Goal: Task Accomplishment & Management: Manage account settings

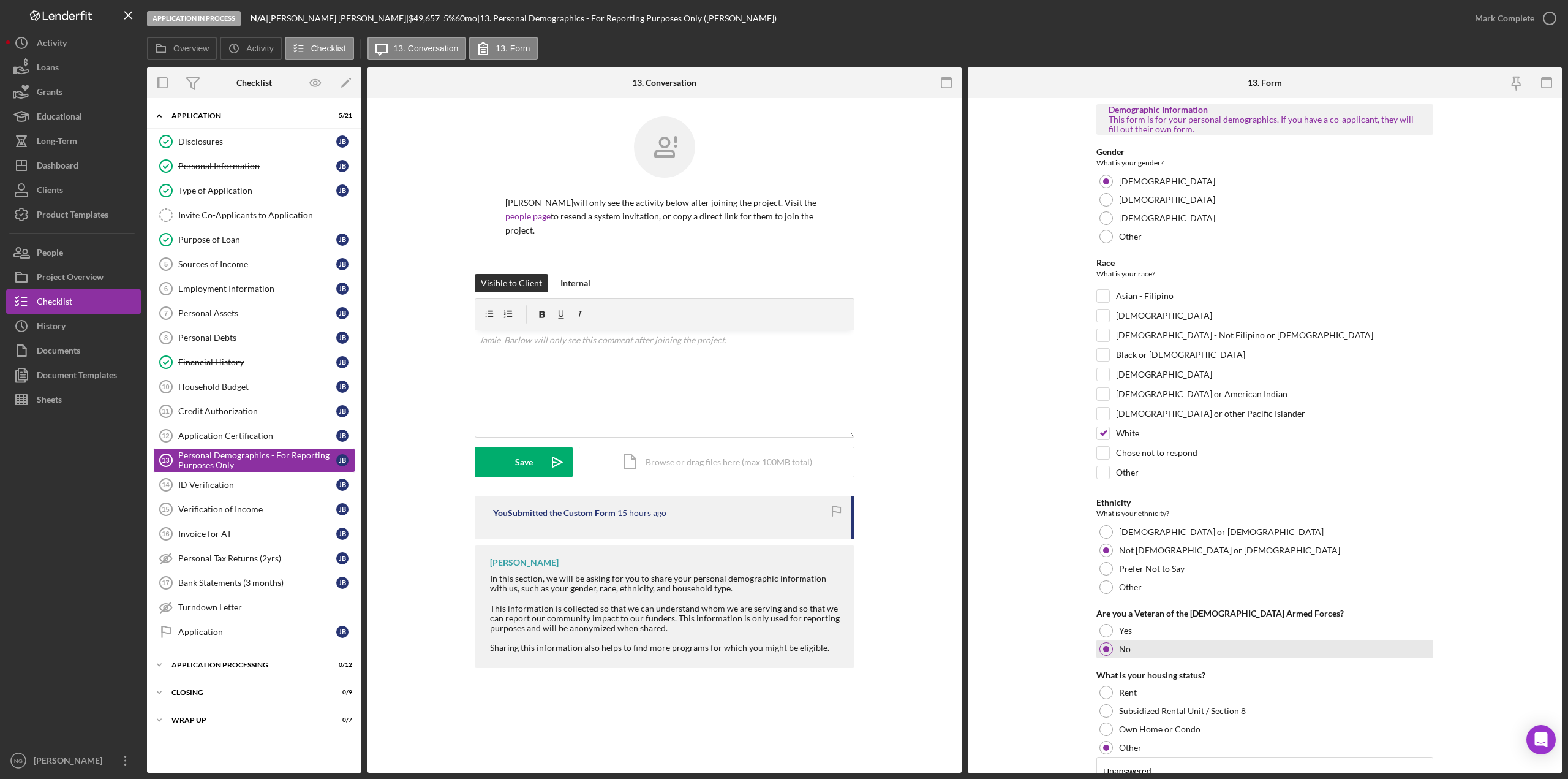
scroll to position [188, 0]
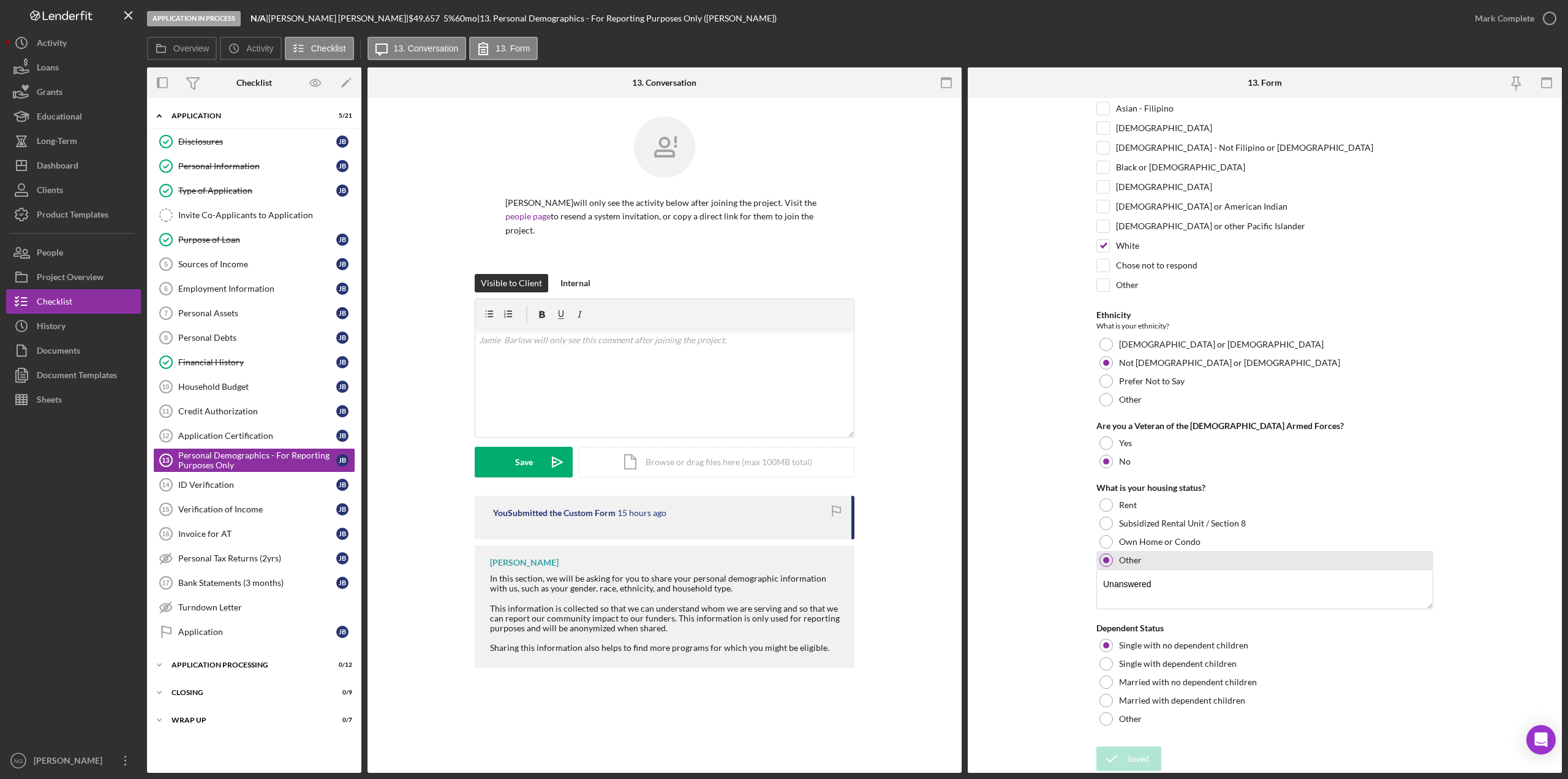
click at [1109, 561] on div at bounding box center [1106, 560] width 13 height 13
click at [219, 335] on div "Personal Debts" at bounding box center [257, 338] width 158 height 10
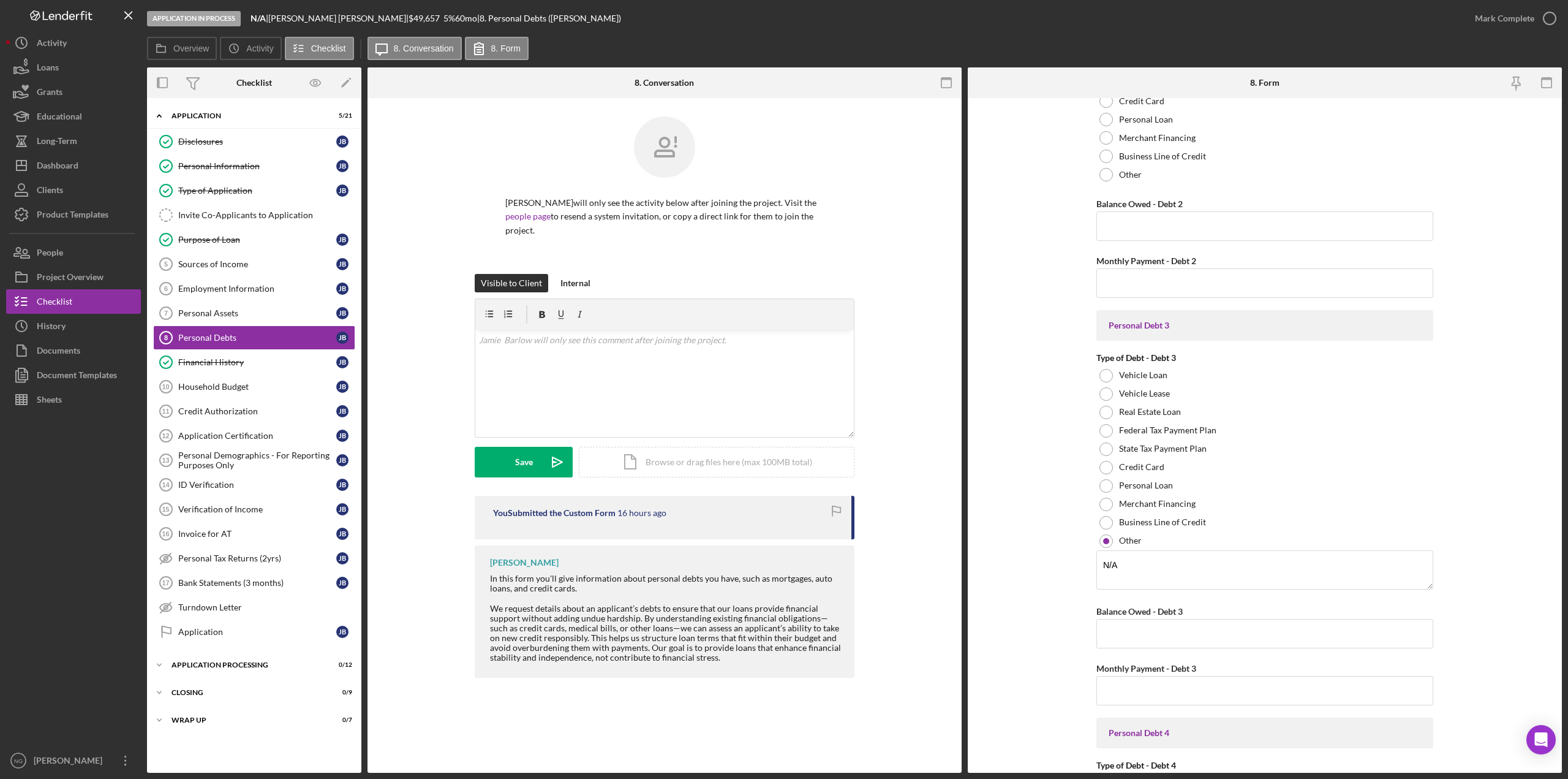
scroll to position [1165, 0]
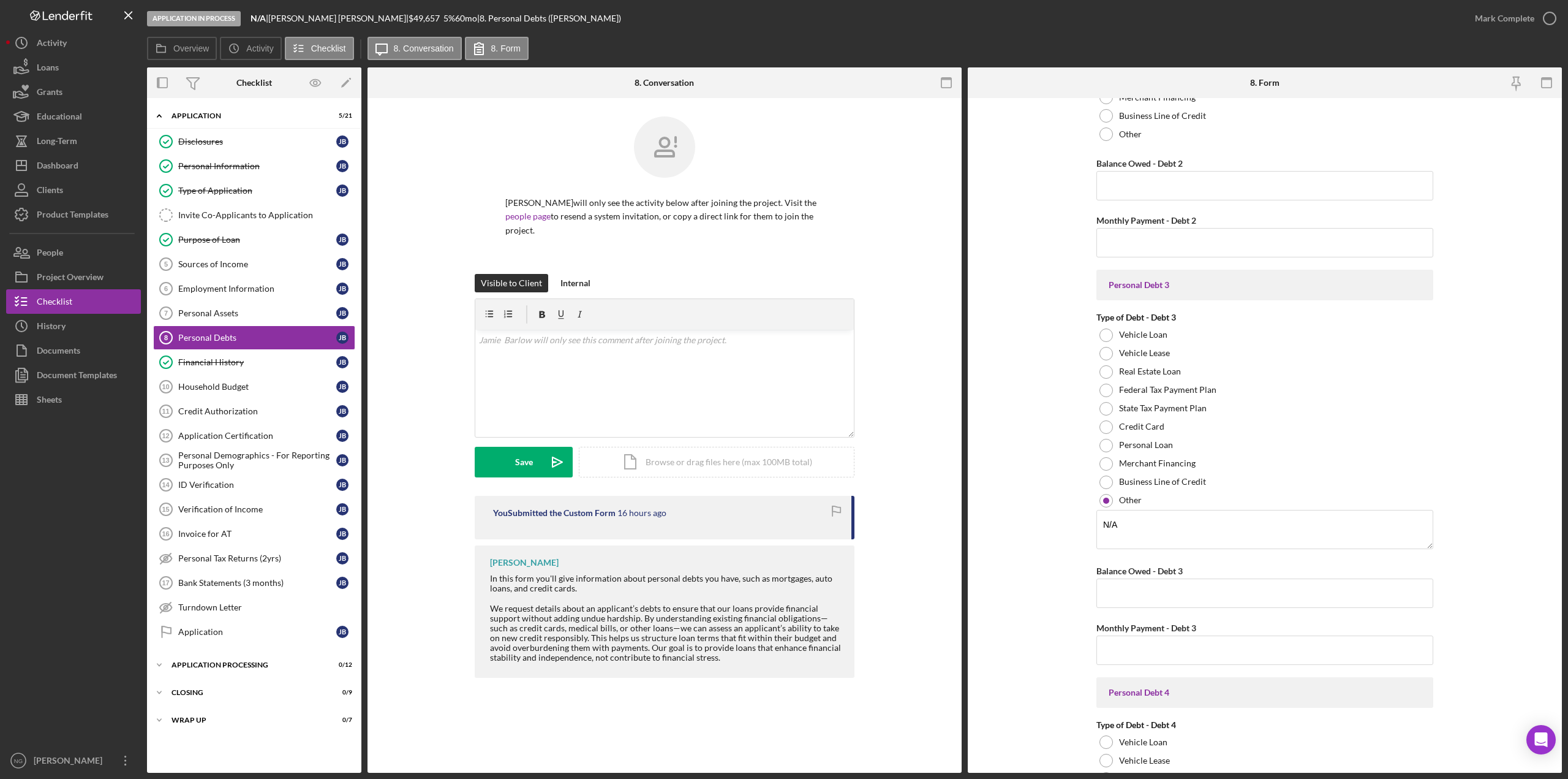
click at [95, 488] on div at bounding box center [73, 580] width 135 height 336
click at [1108, 497] on div at bounding box center [1106, 500] width 13 height 13
click at [1065, 506] on form "Real Estate Primary Residence Balance Owed - Primary Residence $61,377 Monthly …" at bounding box center [1265, 435] width 594 height 675
click at [48, 283] on div "Project Overview" at bounding box center [70, 279] width 67 height 28
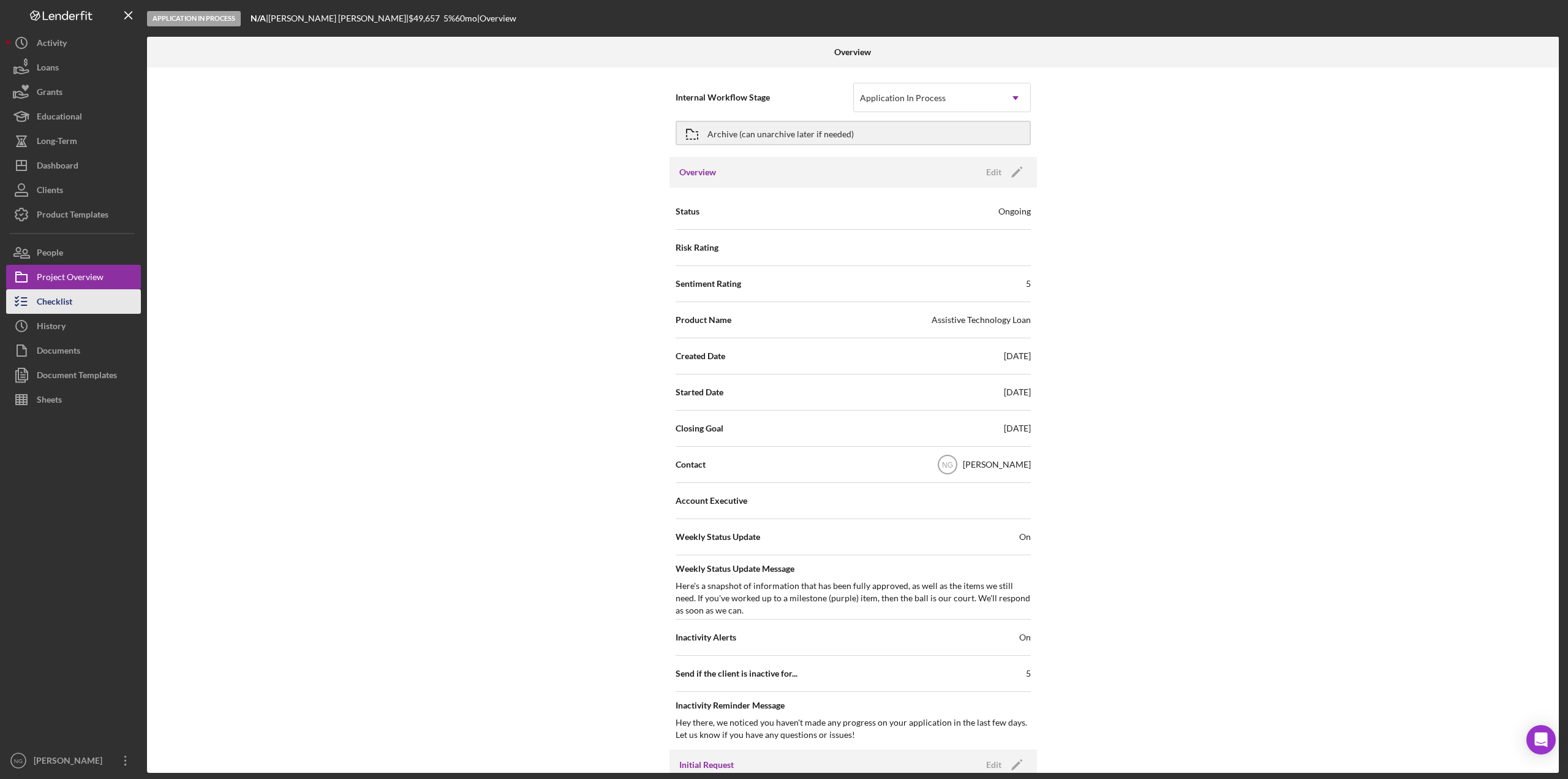
click at [53, 298] on div "Checklist" at bounding box center [54, 304] width 35 height 28
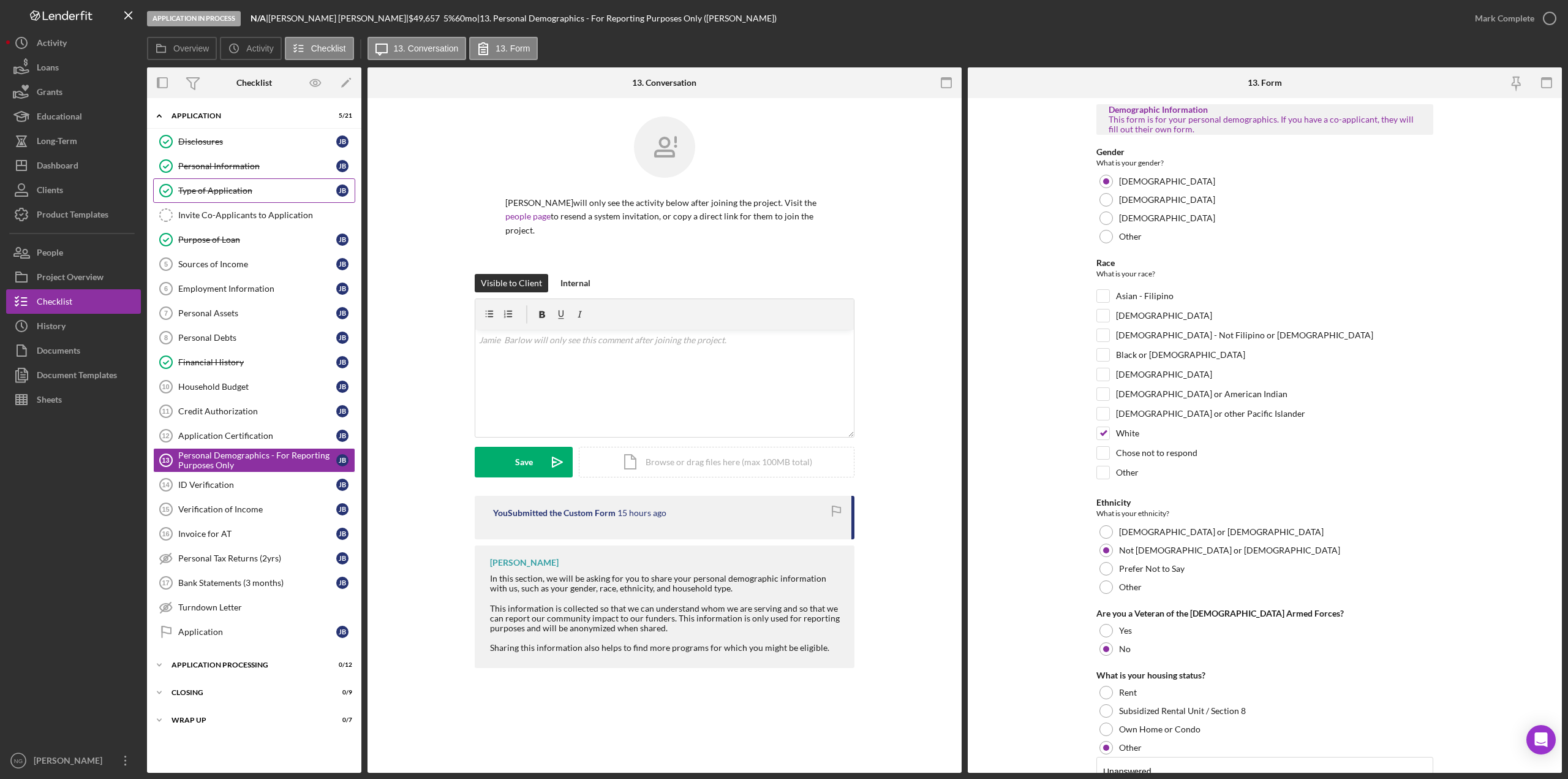
click at [279, 192] on div "Type of Application" at bounding box center [257, 191] width 158 height 10
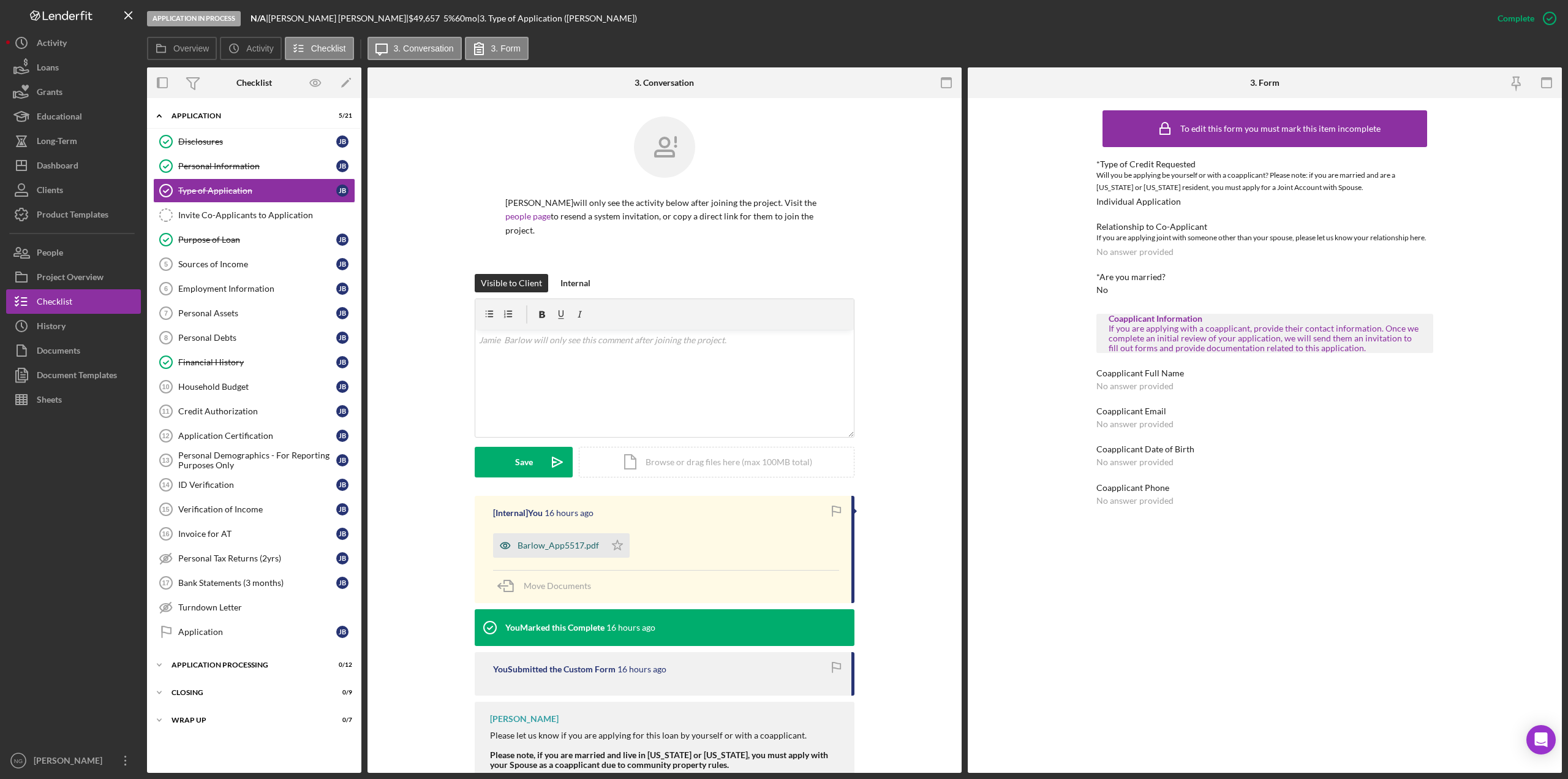
click at [557, 541] on div "Barlow_App5517.pdf" at bounding box center [558, 546] width 82 height 10
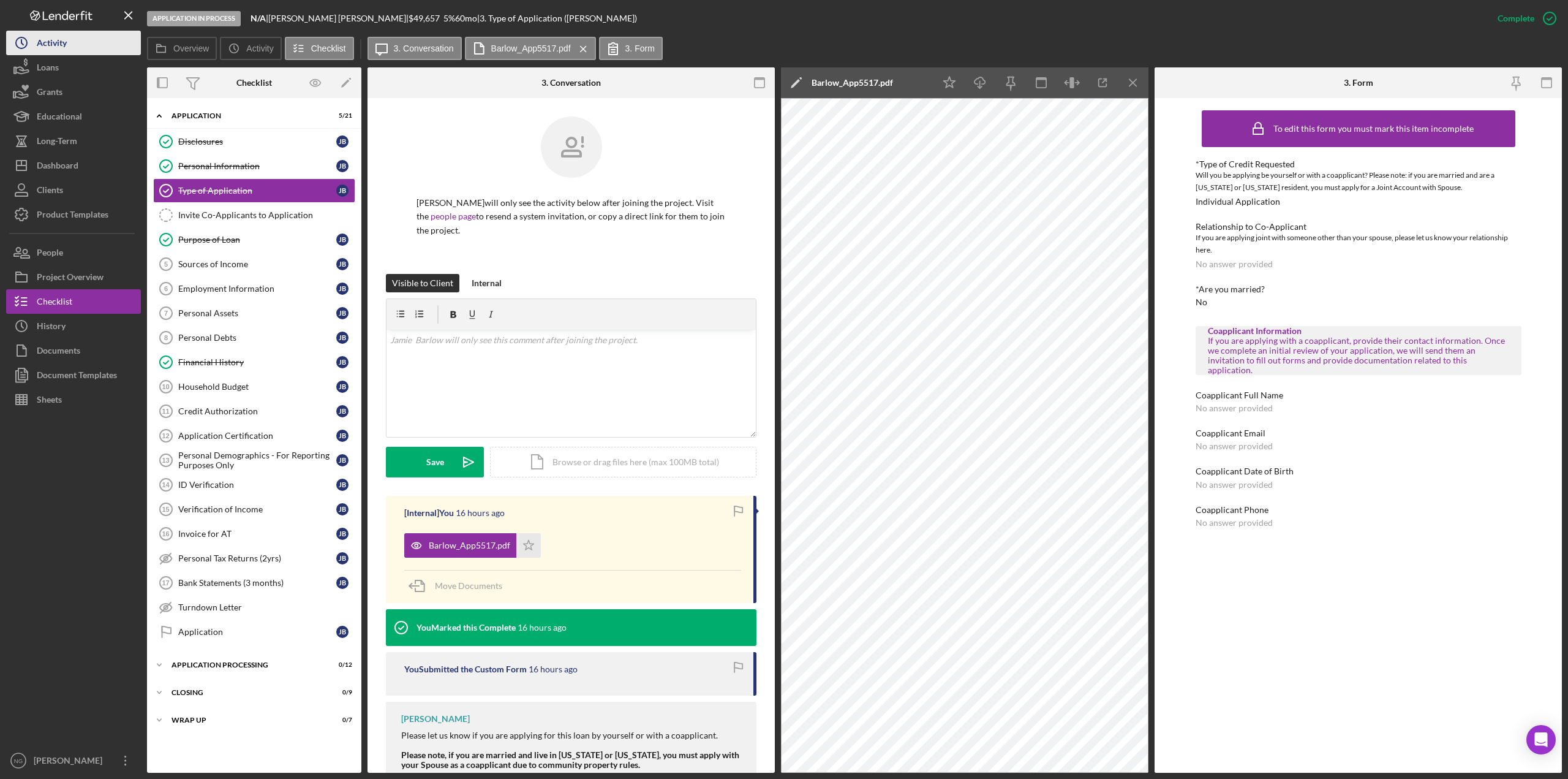
click at [64, 42] on div "Activity" at bounding box center [51, 44] width 30 height 28
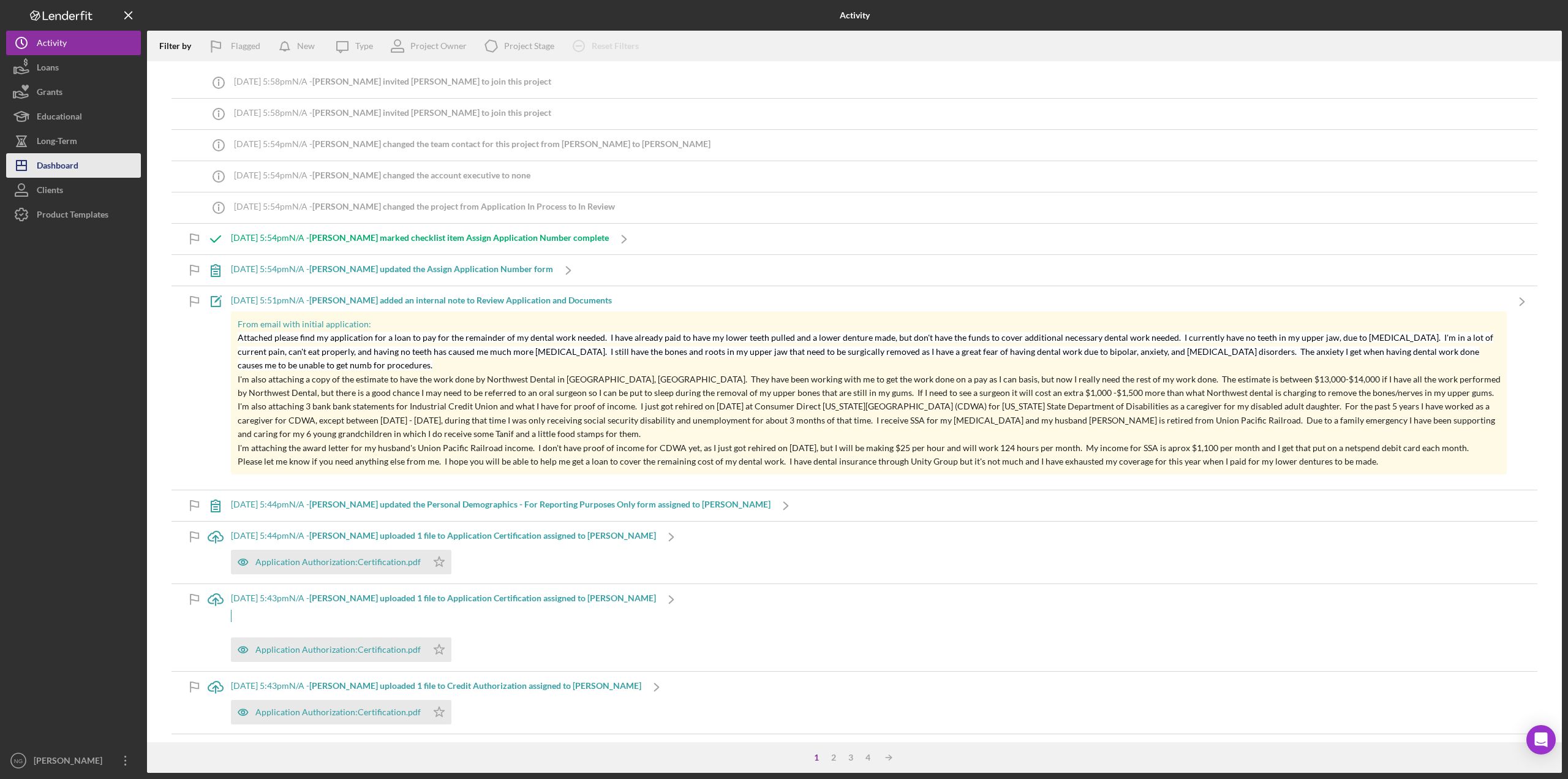
click at [85, 168] on button "Icon/Dashboard Dashboard" at bounding box center [73, 165] width 135 height 25
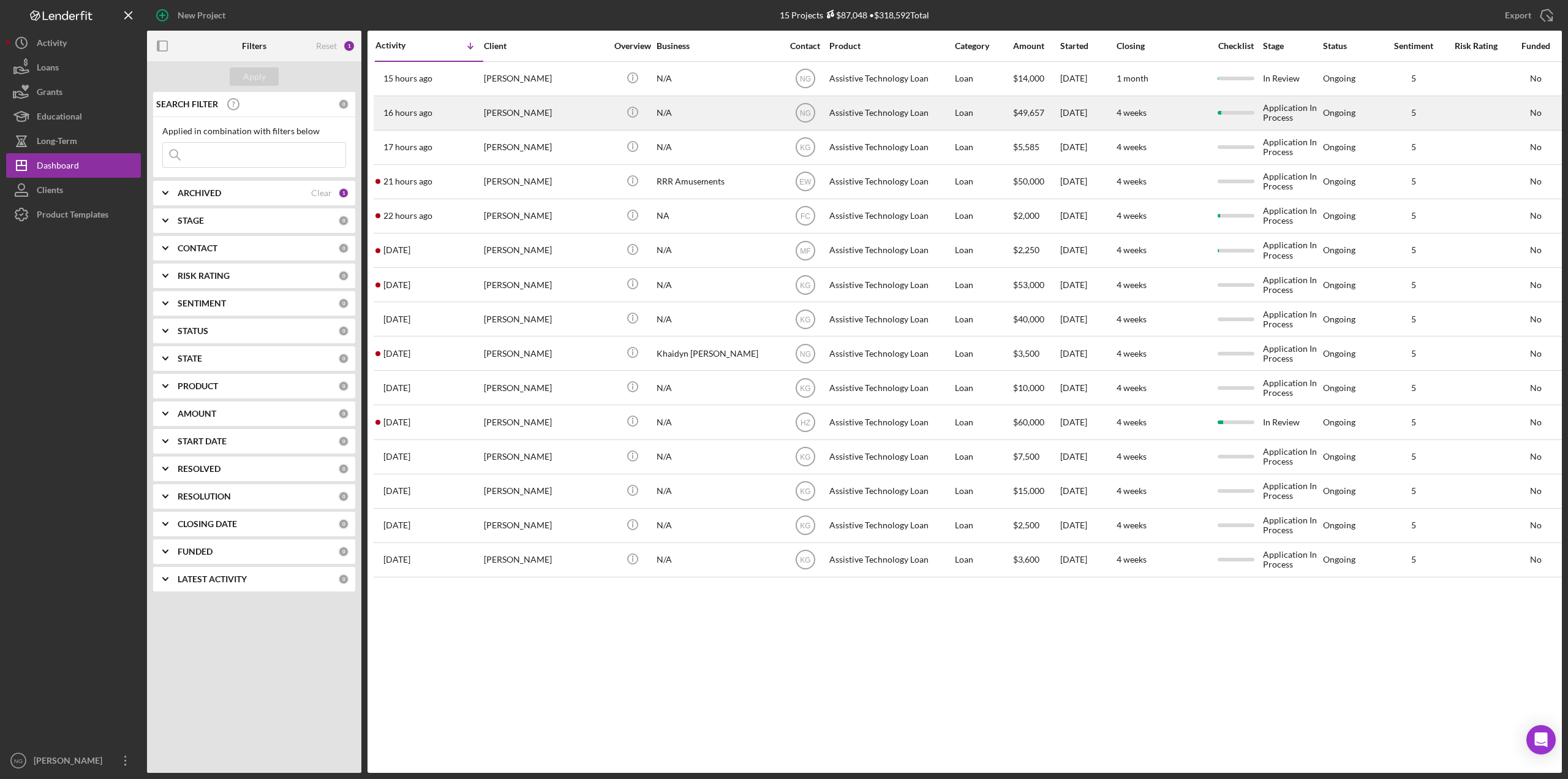
click at [514, 115] on div "[PERSON_NAME]" at bounding box center [545, 113] width 123 height 32
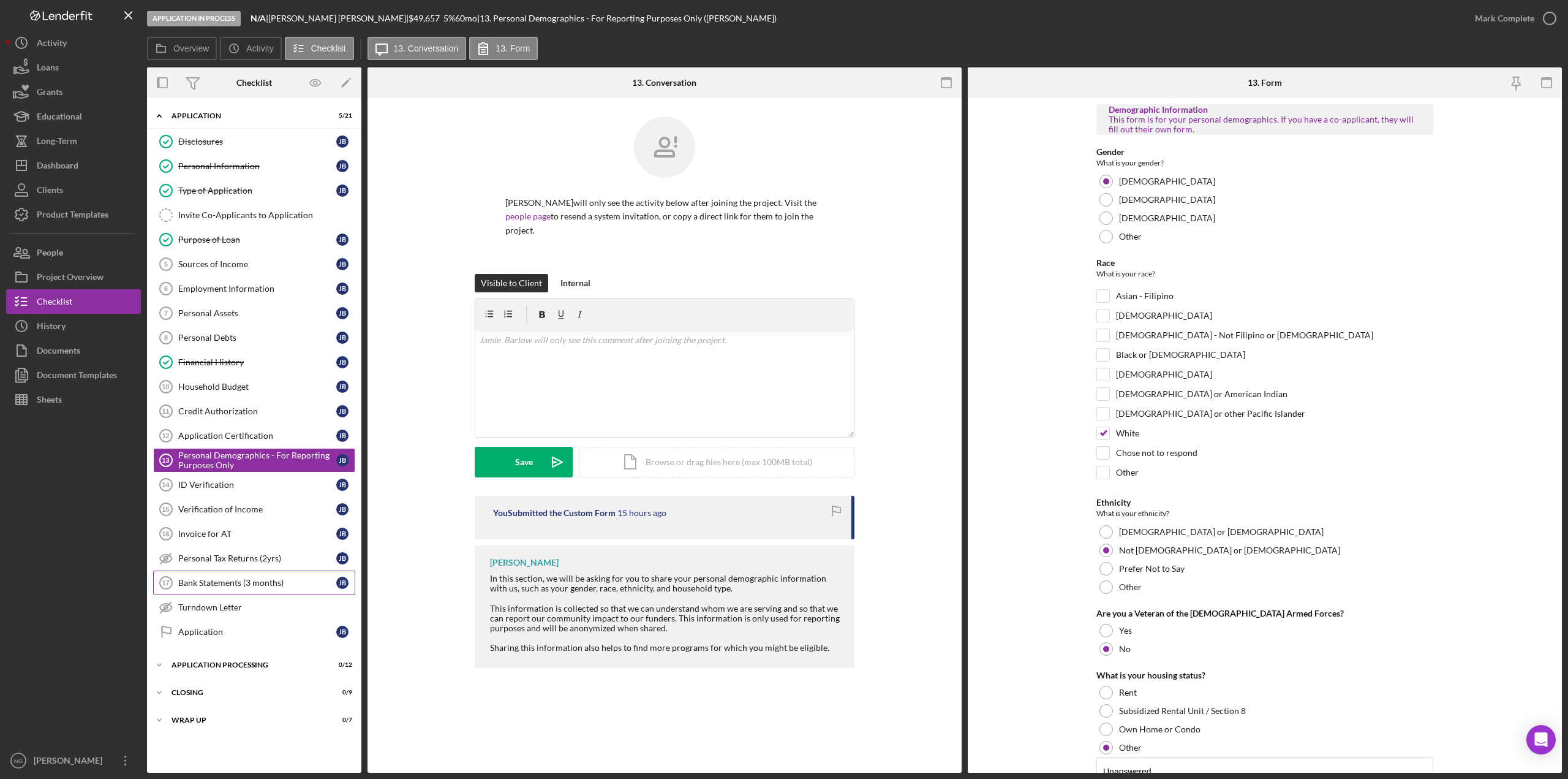
click at [234, 580] on div "Bank Statements (3 months)" at bounding box center [257, 583] width 158 height 10
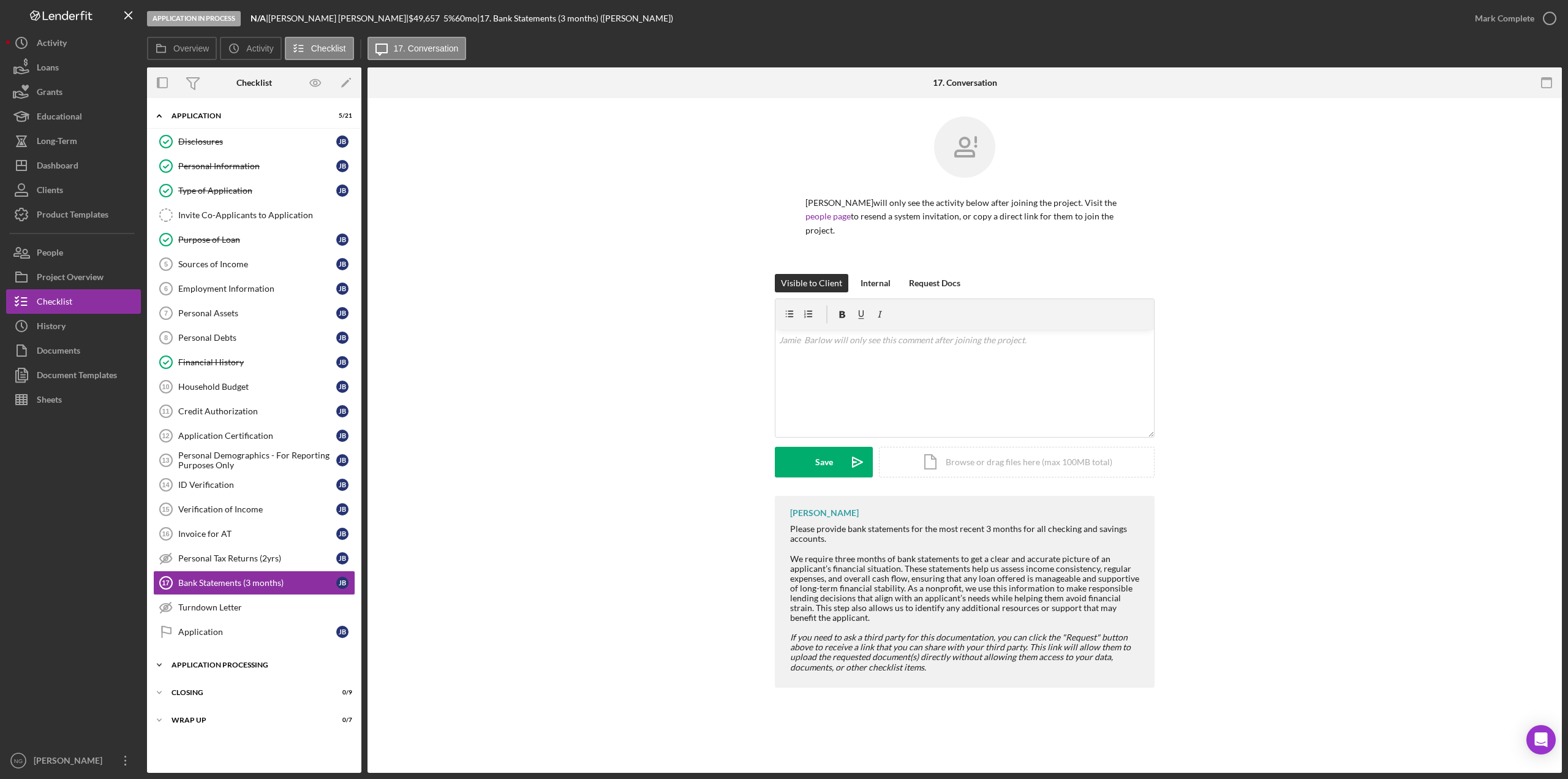
click at [171, 664] on icon "Icon/Expander" at bounding box center [159, 665] width 25 height 25
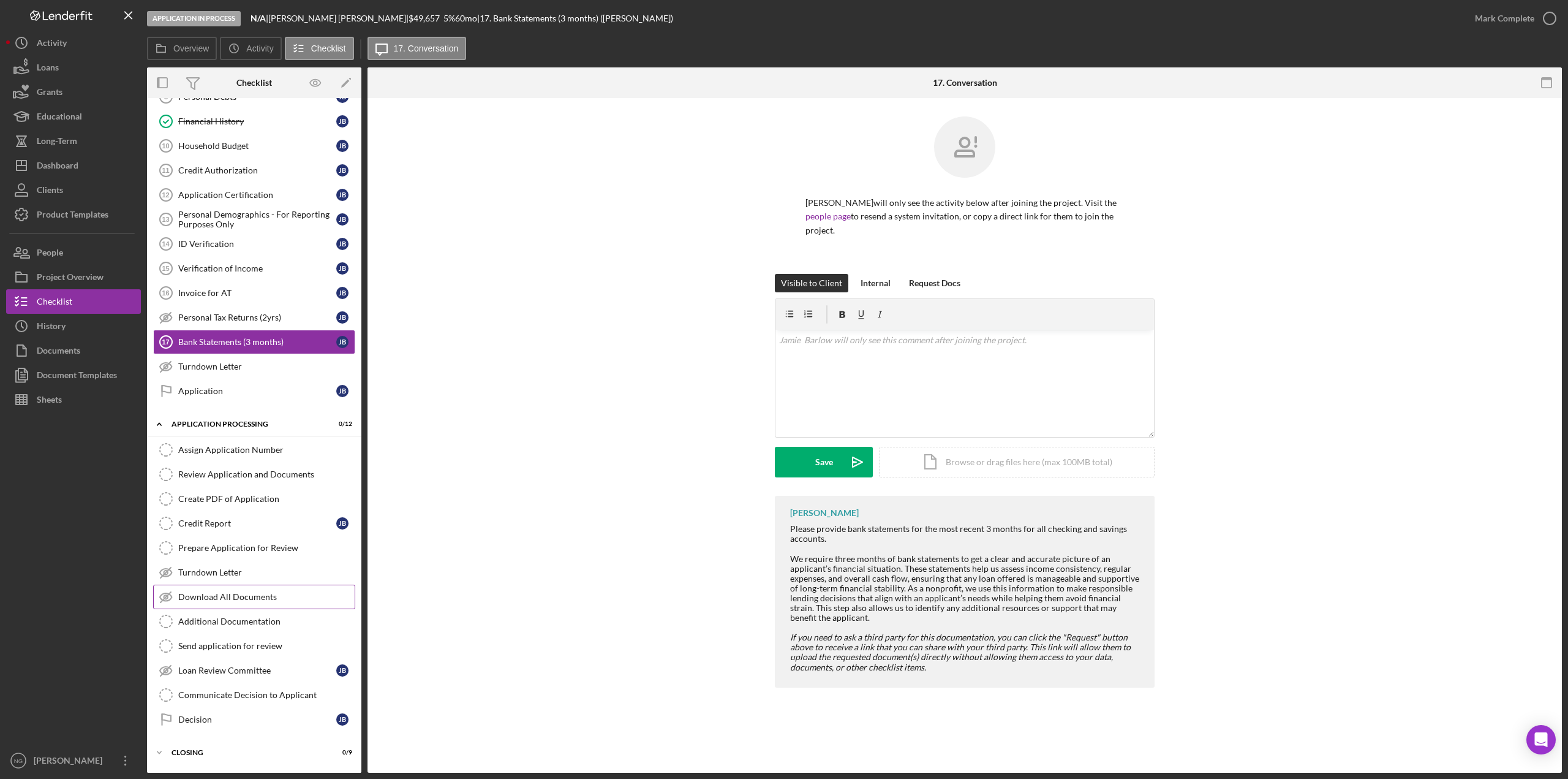
scroll to position [245, 0]
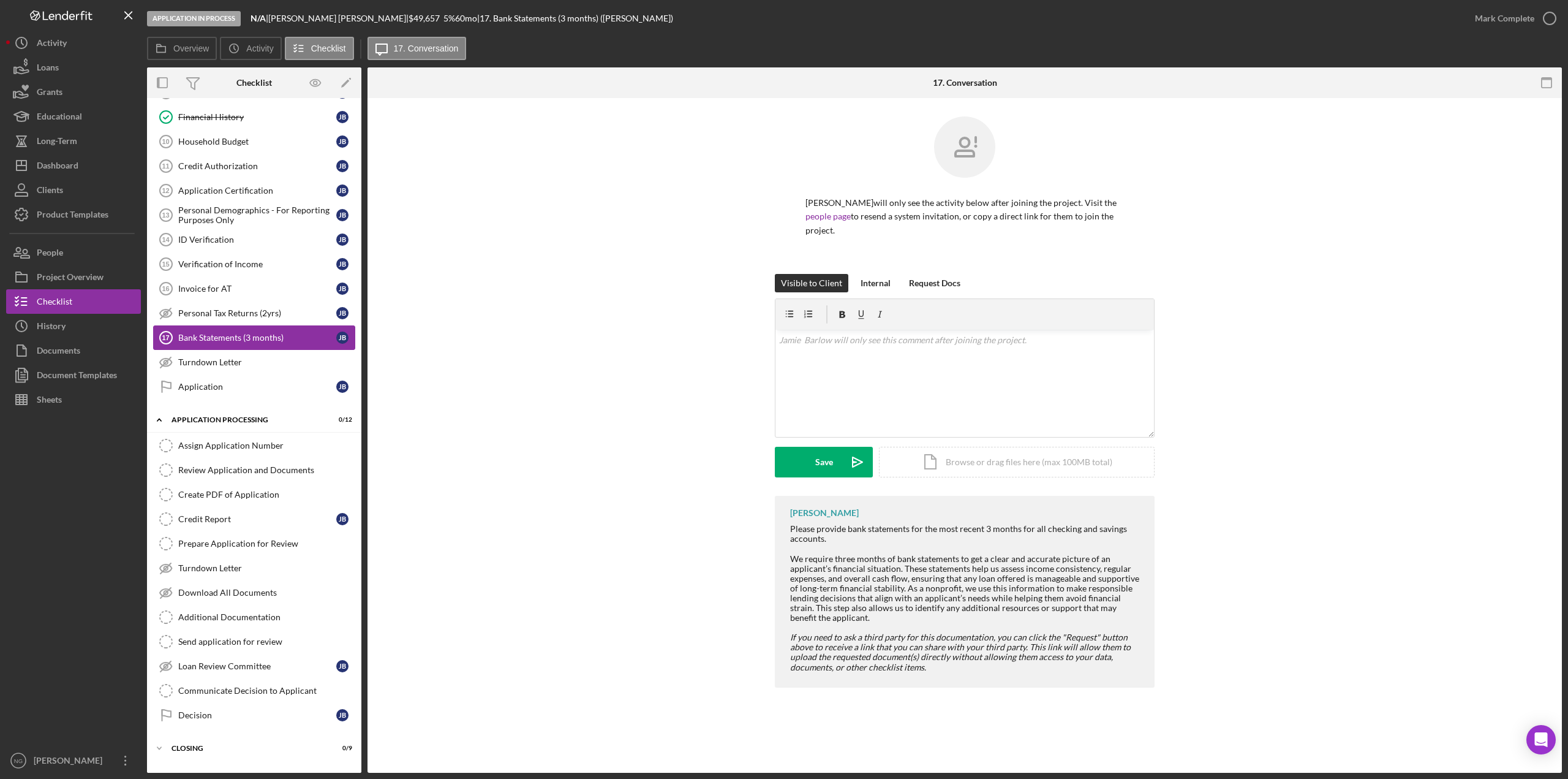
click at [221, 334] on div "Bank Statements (3 months)" at bounding box center [257, 338] width 158 height 10
click at [872, 274] on div "Internal" at bounding box center [875, 283] width 30 height 18
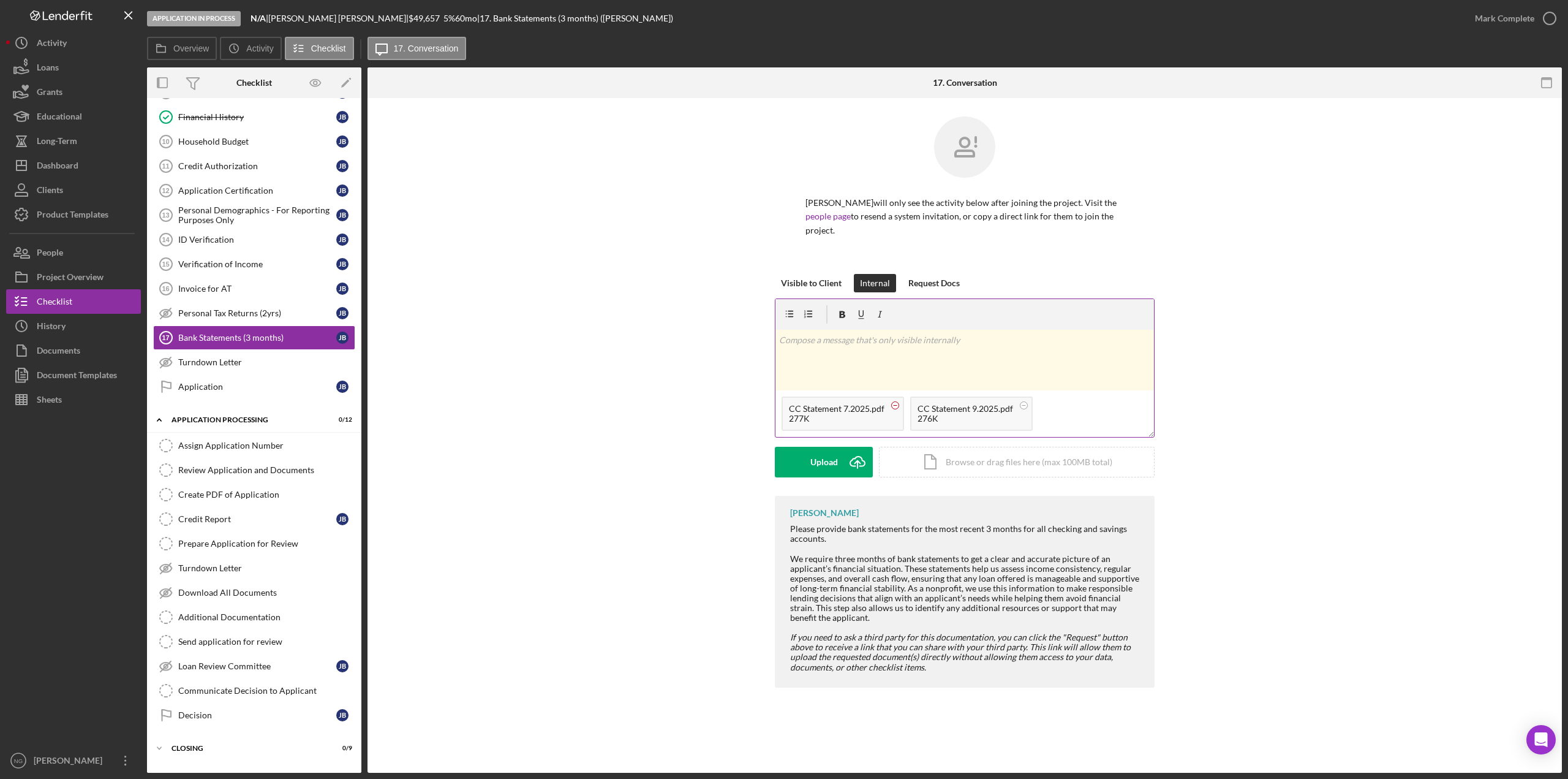
click at [897, 402] on circle at bounding box center [896, 405] width 8 height 8
click at [894, 402] on circle at bounding box center [896, 405] width 8 height 8
click at [829, 451] on div "Upload" at bounding box center [824, 462] width 28 height 30
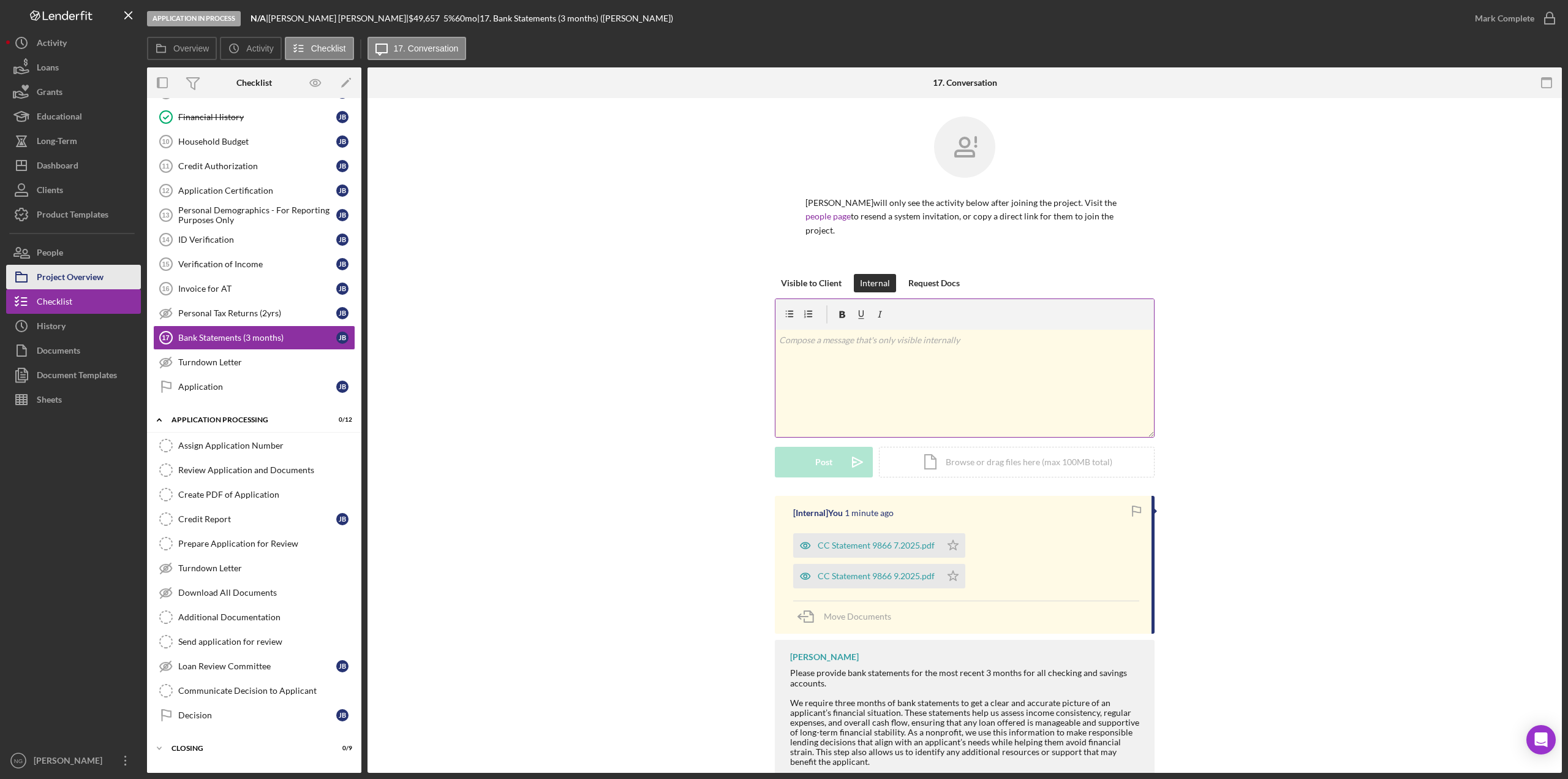
click at [78, 276] on div "Project Overview" at bounding box center [70, 279] width 67 height 28
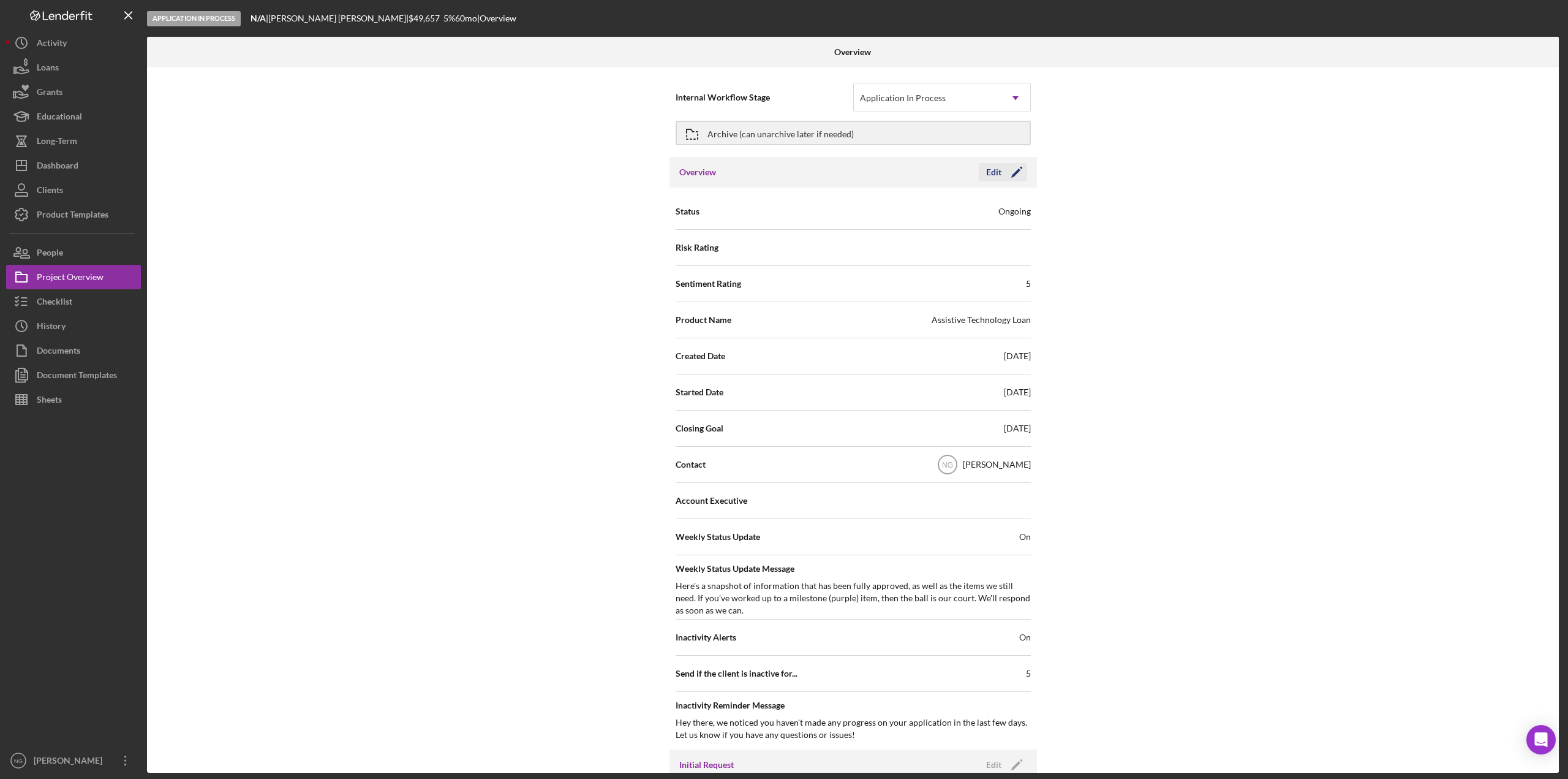
click at [1015, 171] on polygon "button" at bounding box center [1016, 173] width 9 height 9
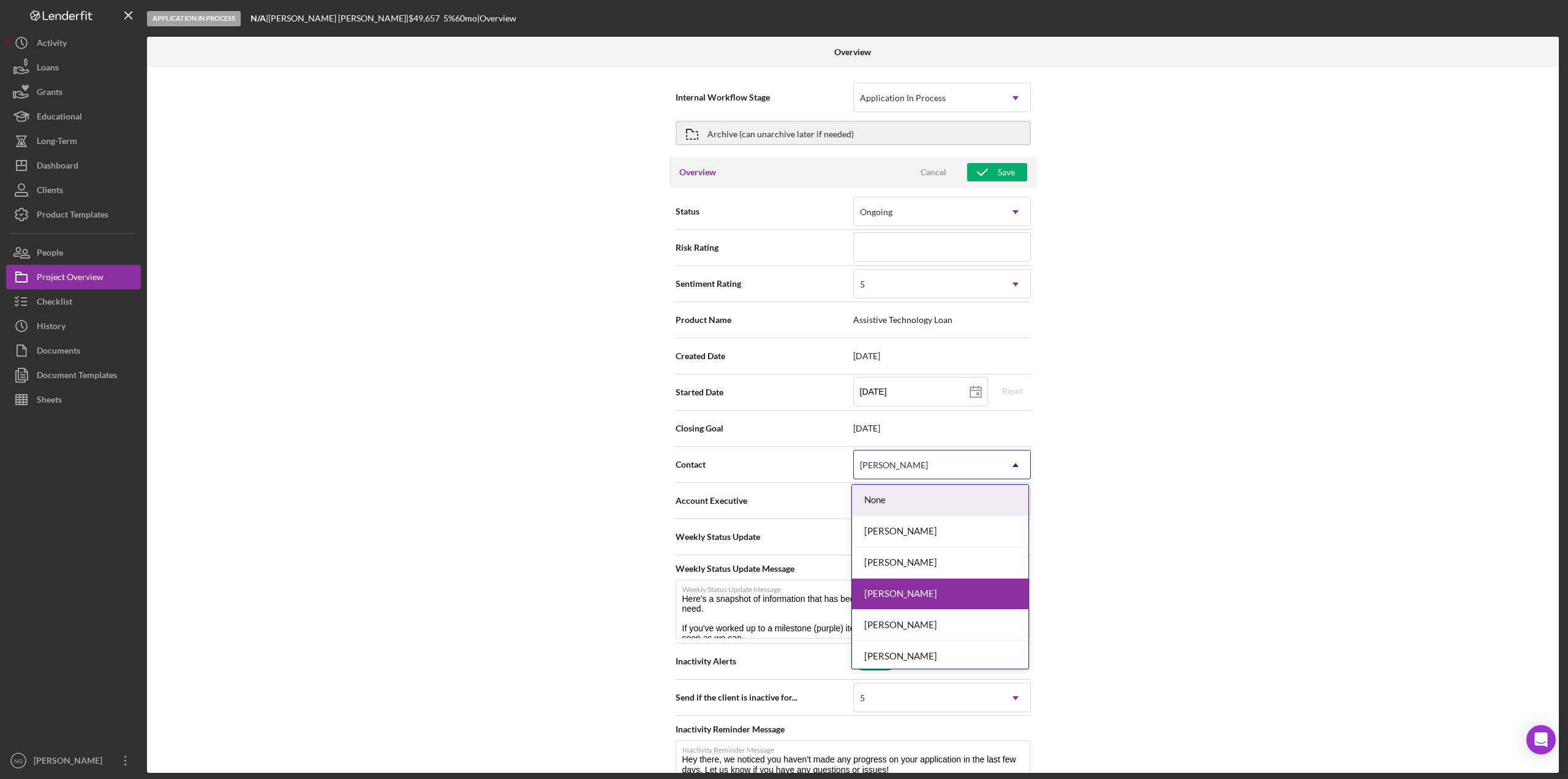
click at [922, 463] on div "[PERSON_NAME]" at bounding box center [927, 465] width 147 height 28
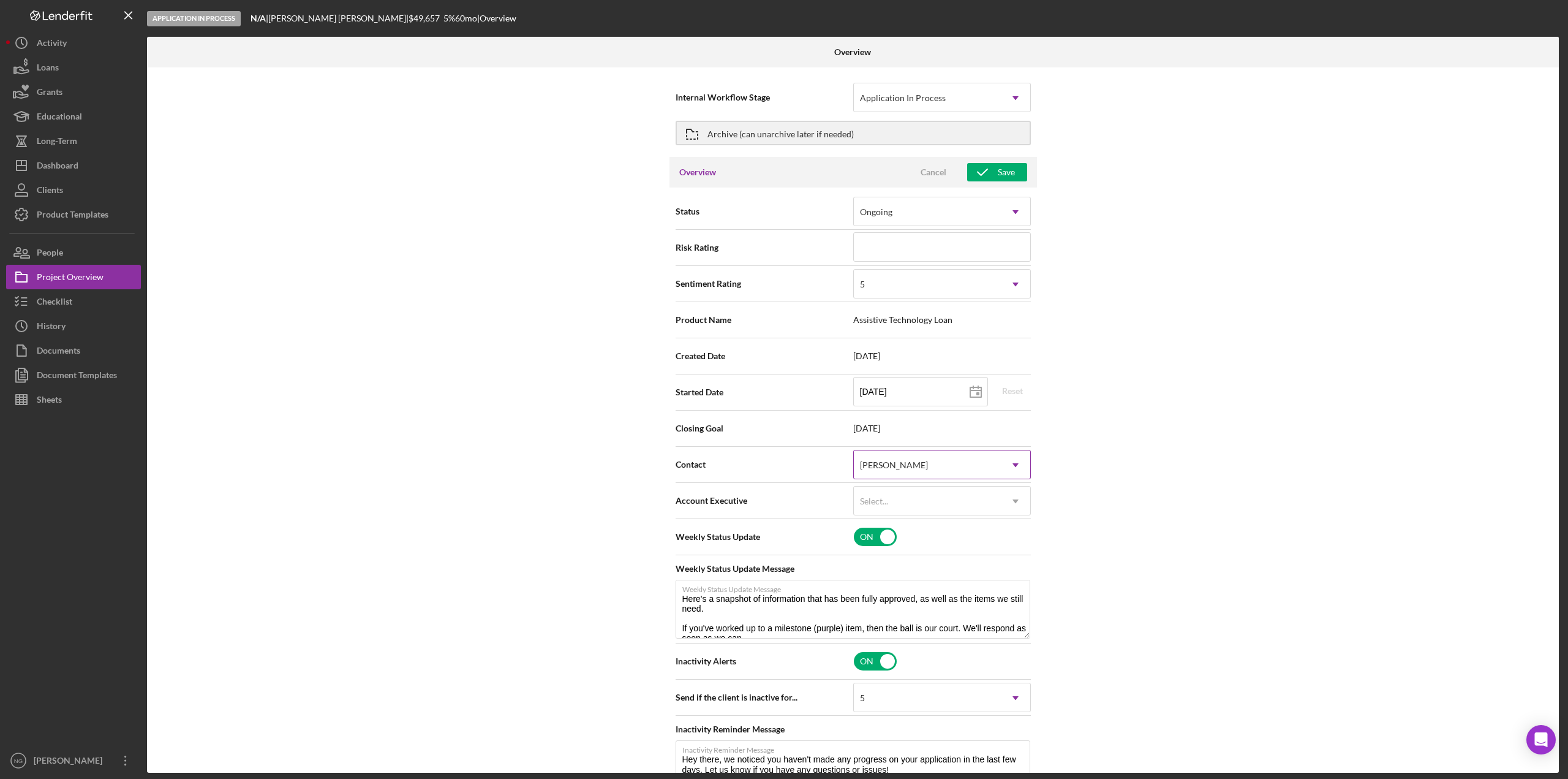
click at [949, 465] on div "[PERSON_NAME]" at bounding box center [927, 465] width 147 height 28
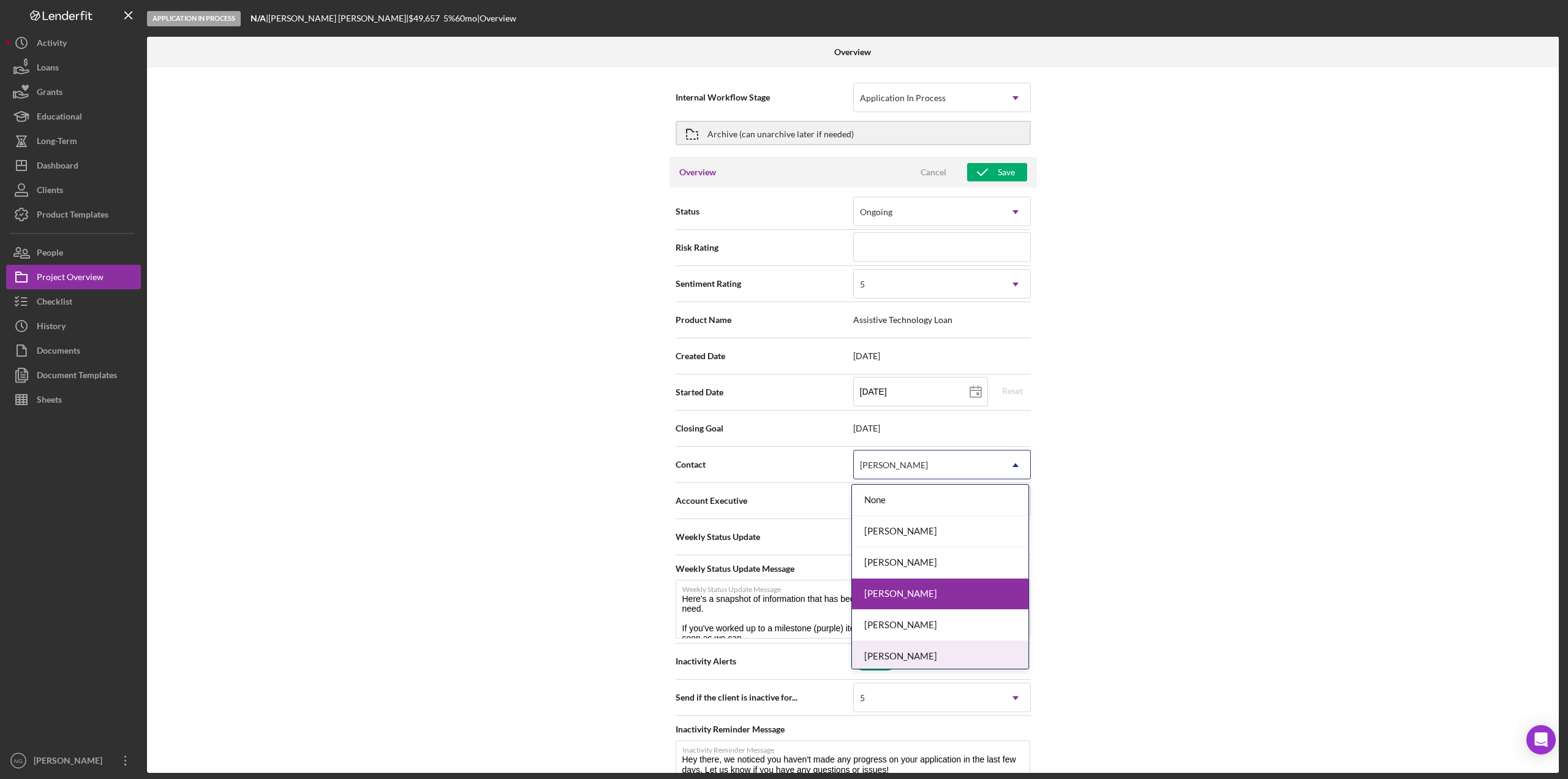
scroll to position [66, 0]
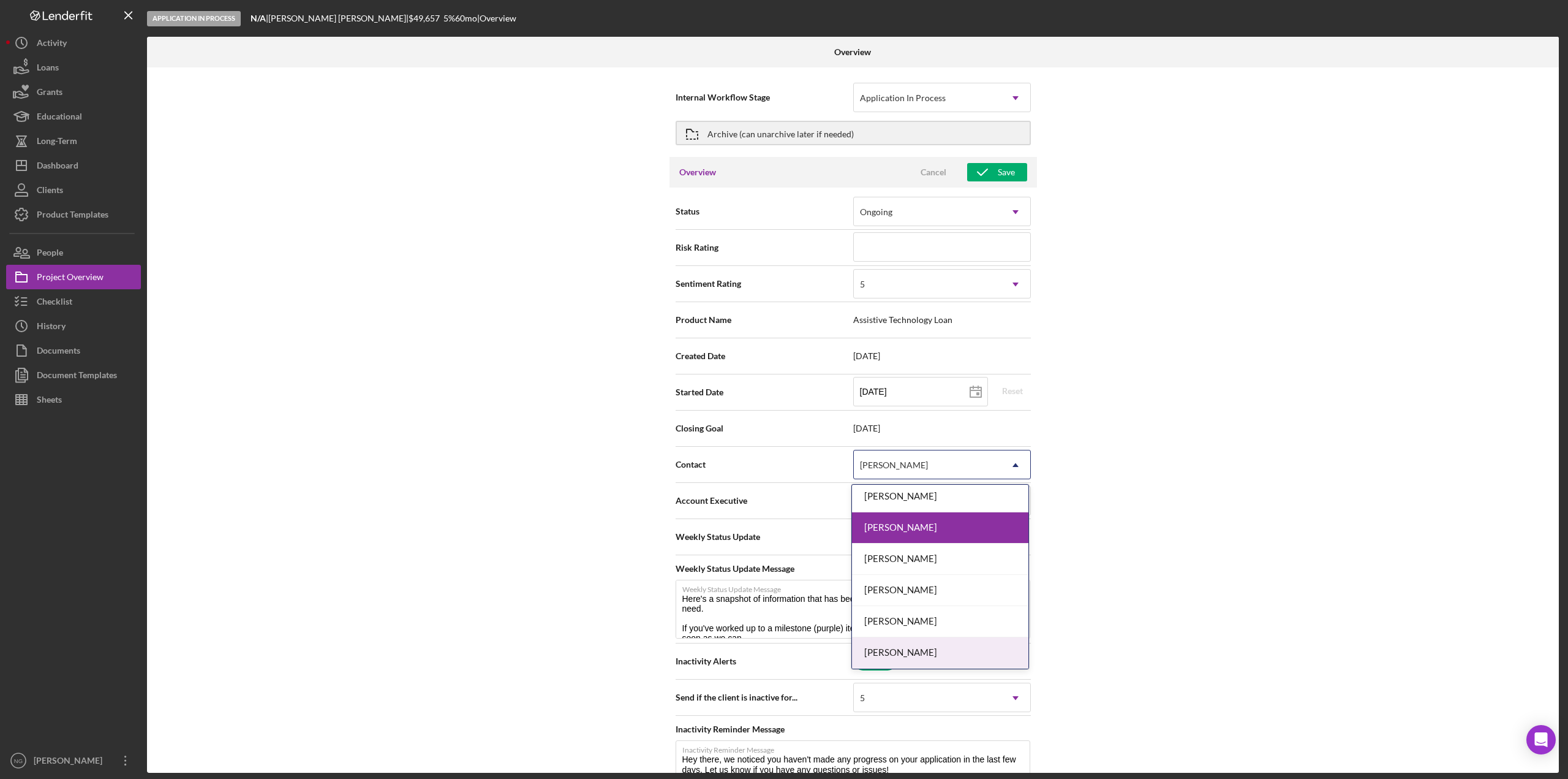
click at [929, 641] on div "[PERSON_NAME]" at bounding box center [940, 653] width 176 height 31
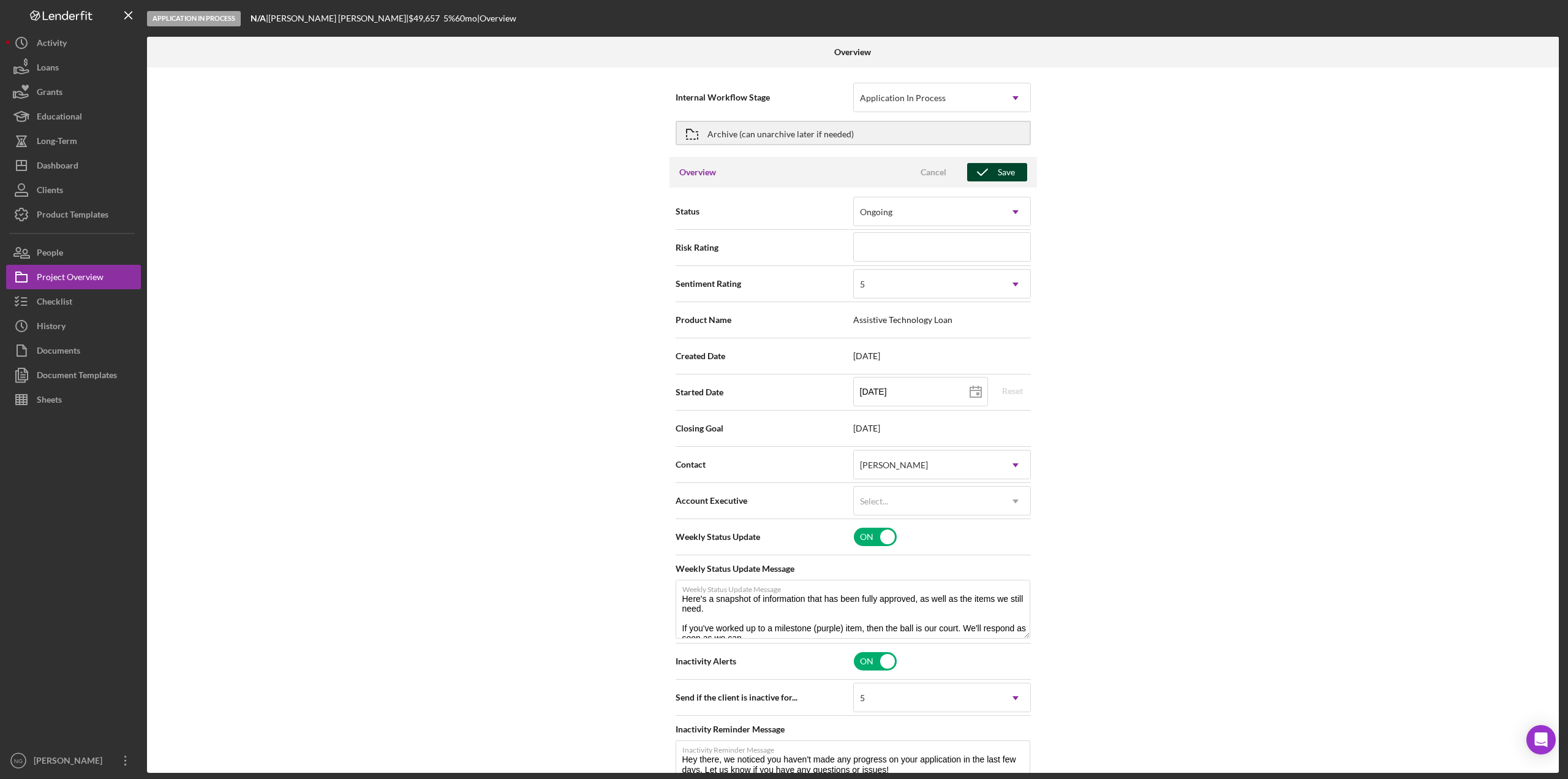
click at [988, 178] on icon "button" at bounding box center [983, 172] width 30 height 30
type textarea "Here's a snapshot of information that has been fully approved, as well as the i…"
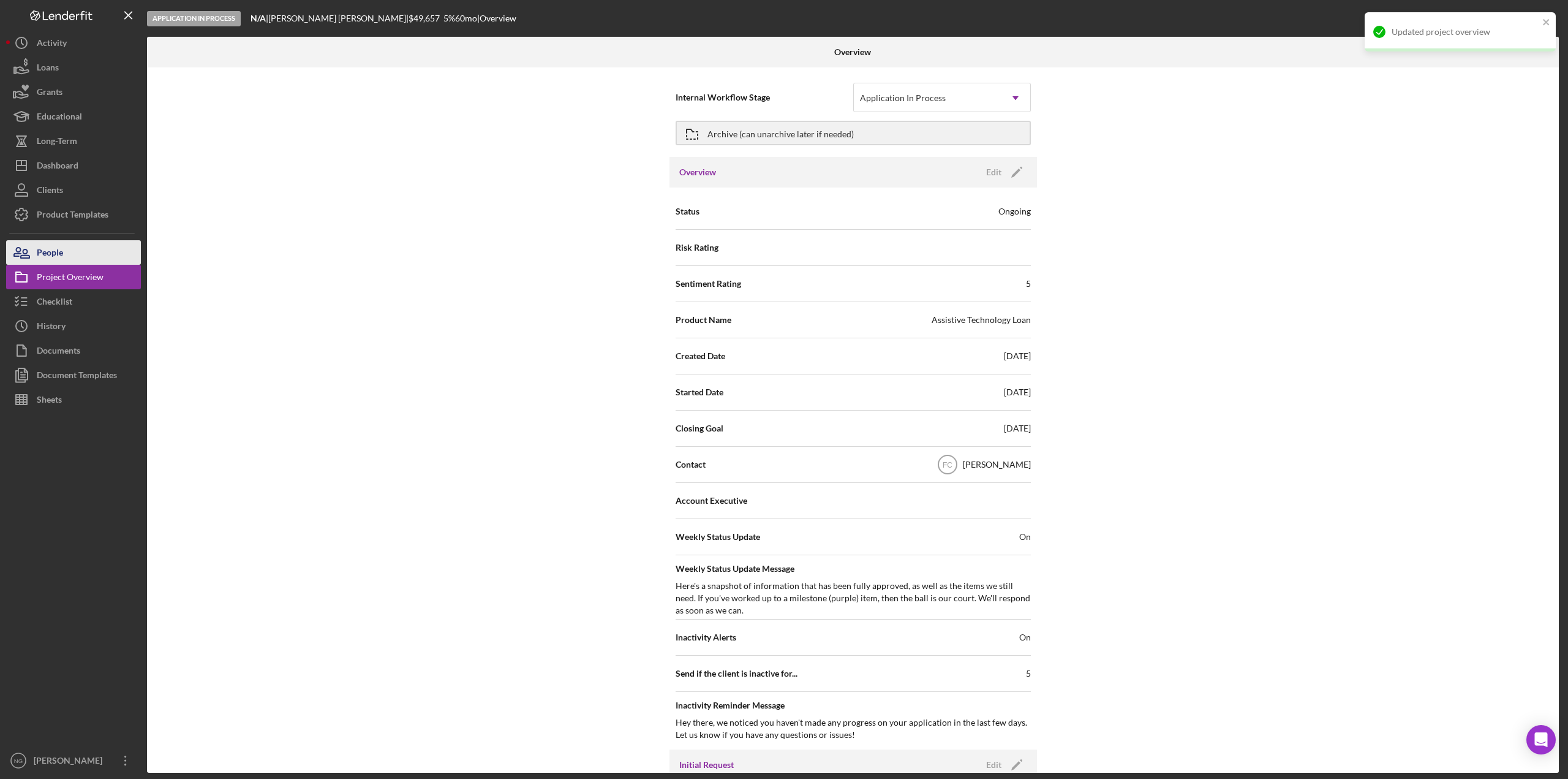
drag, startPoint x: 80, startPoint y: 252, endPoint x: 117, endPoint y: 250, distance: 37.1
click at [80, 252] on button "People" at bounding box center [73, 252] width 135 height 25
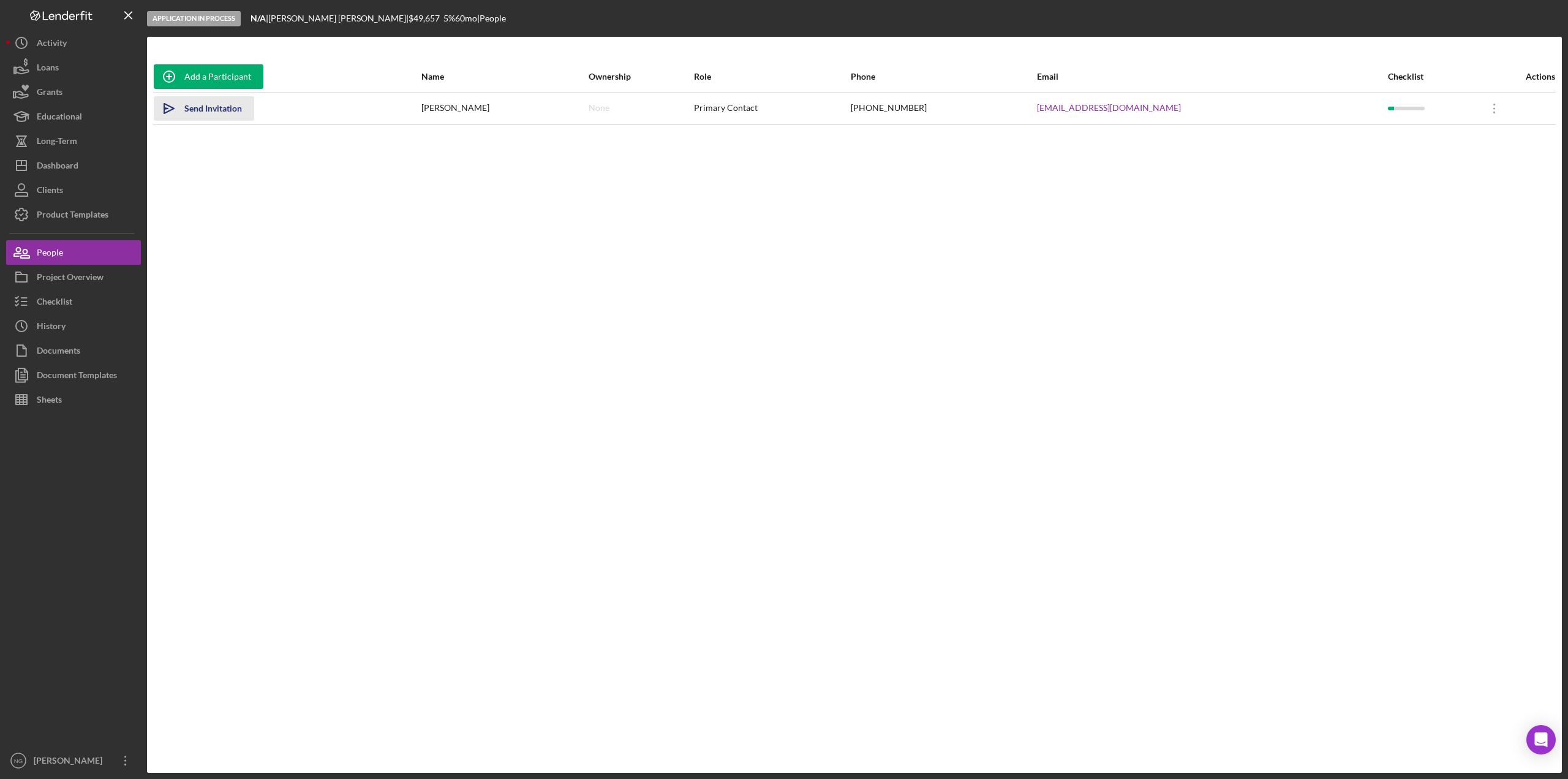
click at [221, 109] on div "Send Invitation" at bounding box center [213, 108] width 58 height 25
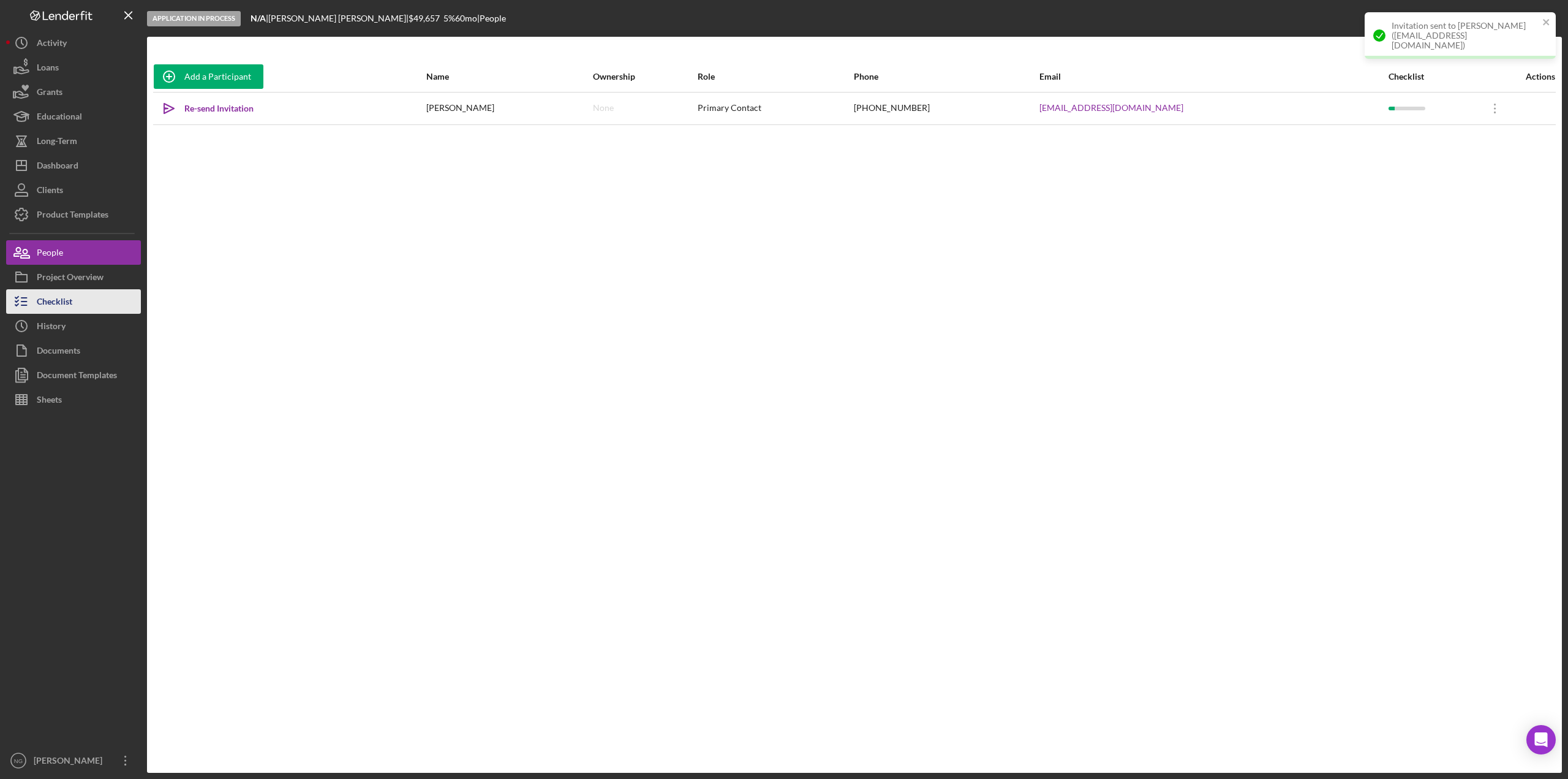
click at [46, 304] on div "Checklist" at bounding box center [54, 304] width 35 height 28
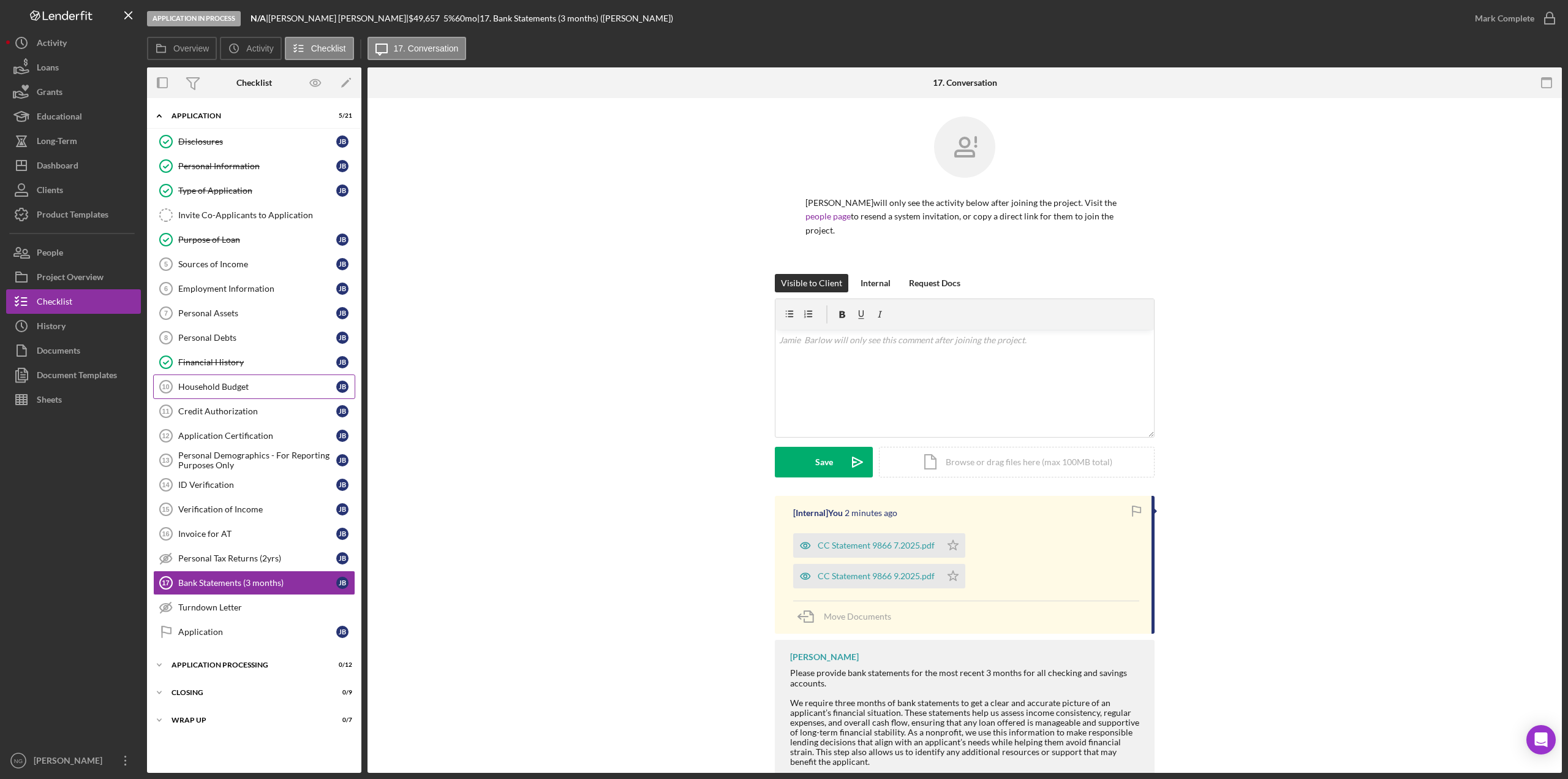
click at [236, 393] on link "Household Budget 10 Household Budget [PERSON_NAME]" at bounding box center [254, 386] width 202 height 25
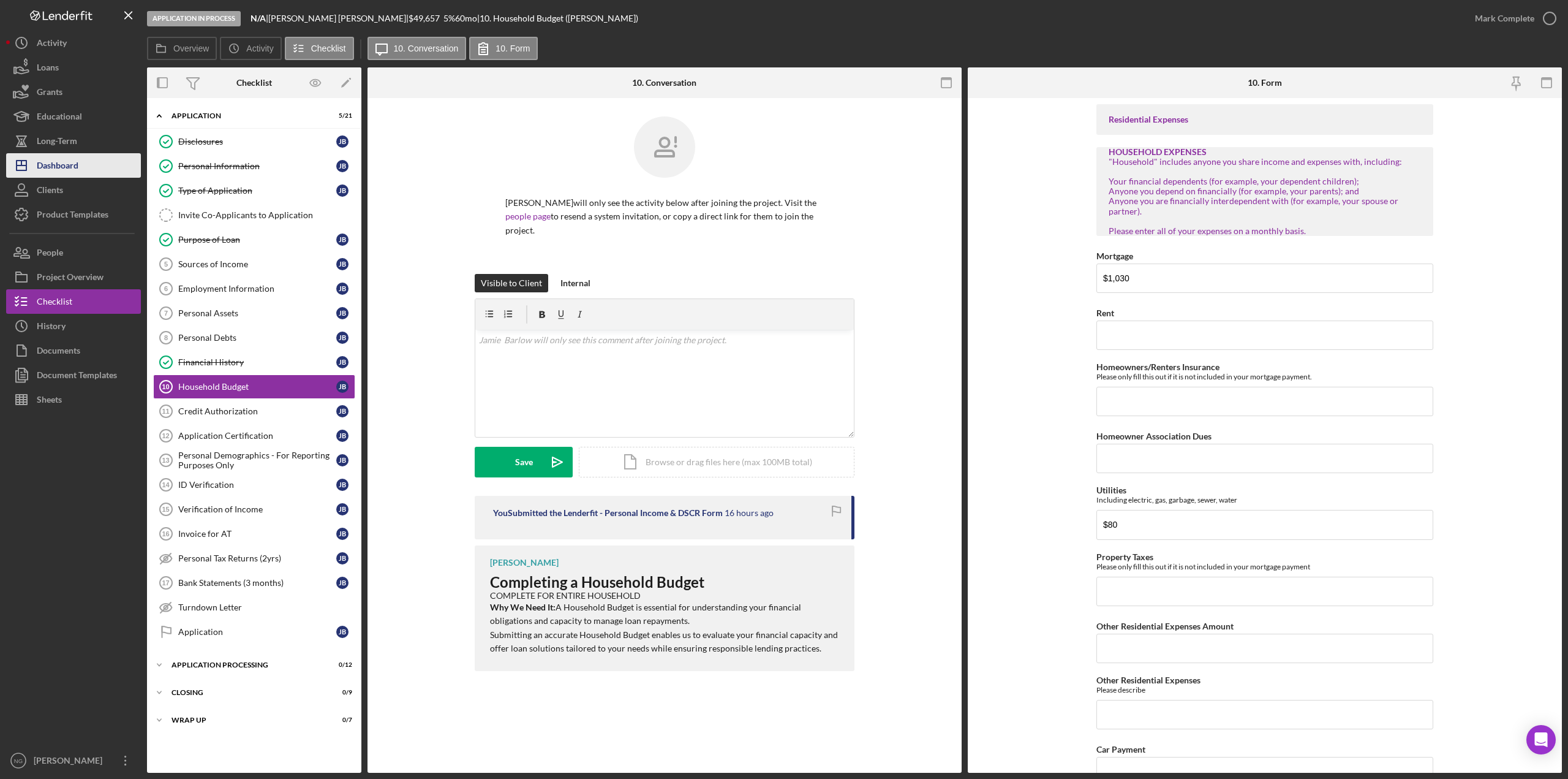
click at [70, 169] on div "Dashboard" at bounding box center [58, 167] width 42 height 28
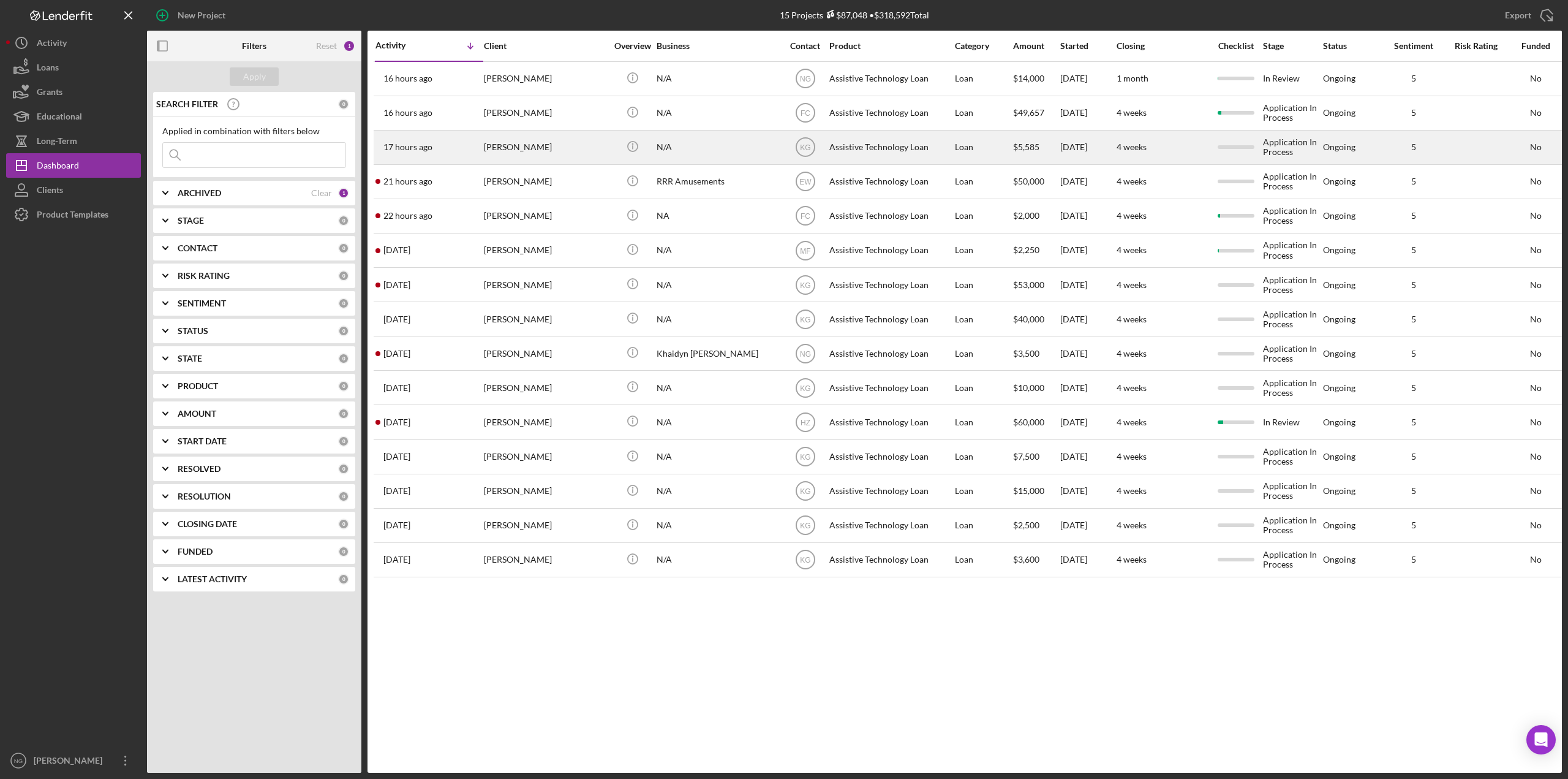
click at [571, 156] on div "[PERSON_NAME]" at bounding box center [545, 147] width 123 height 32
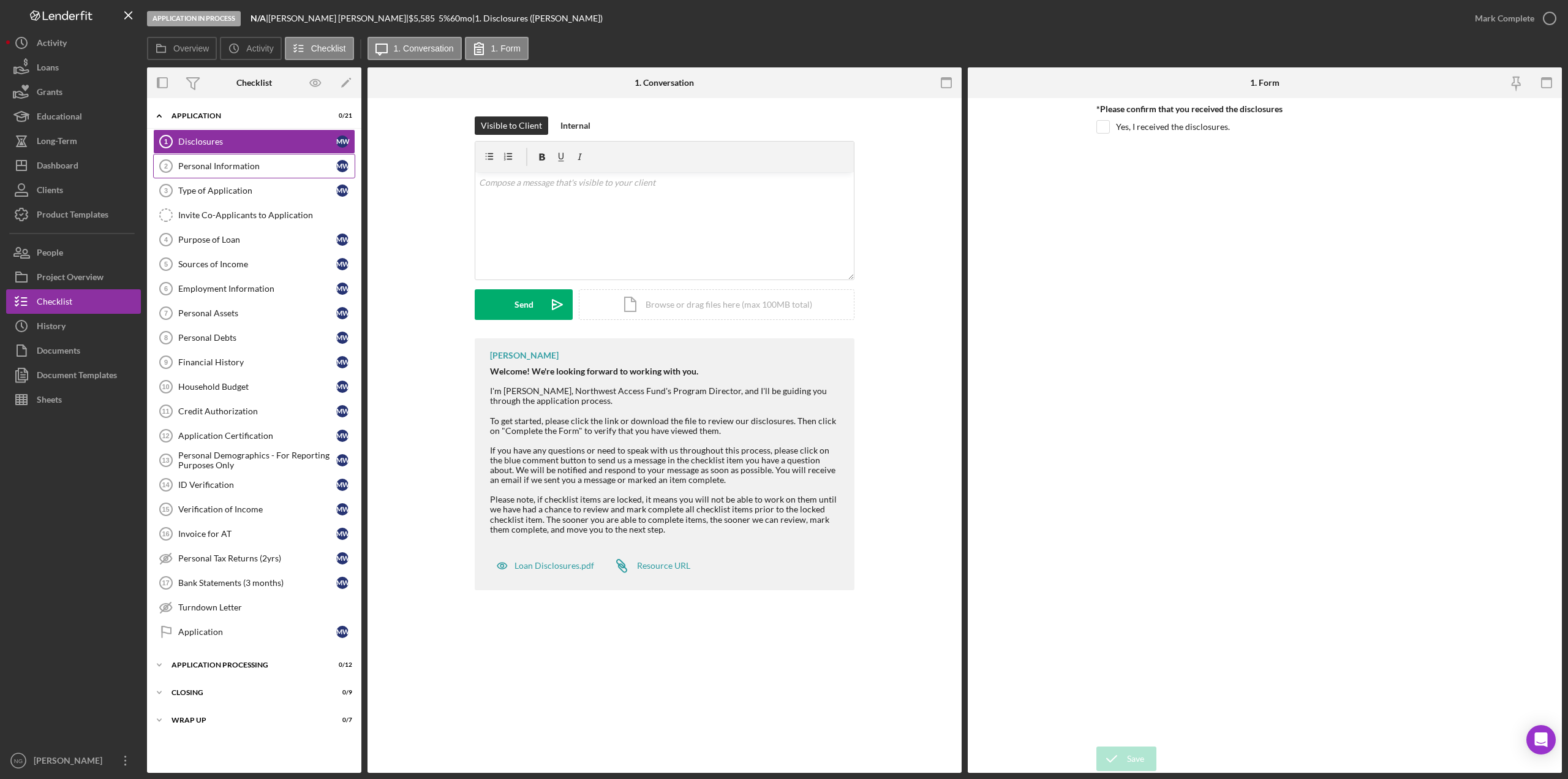
click at [241, 167] on div "Personal Information" at bounding box center [257, 166] width 158 height 10
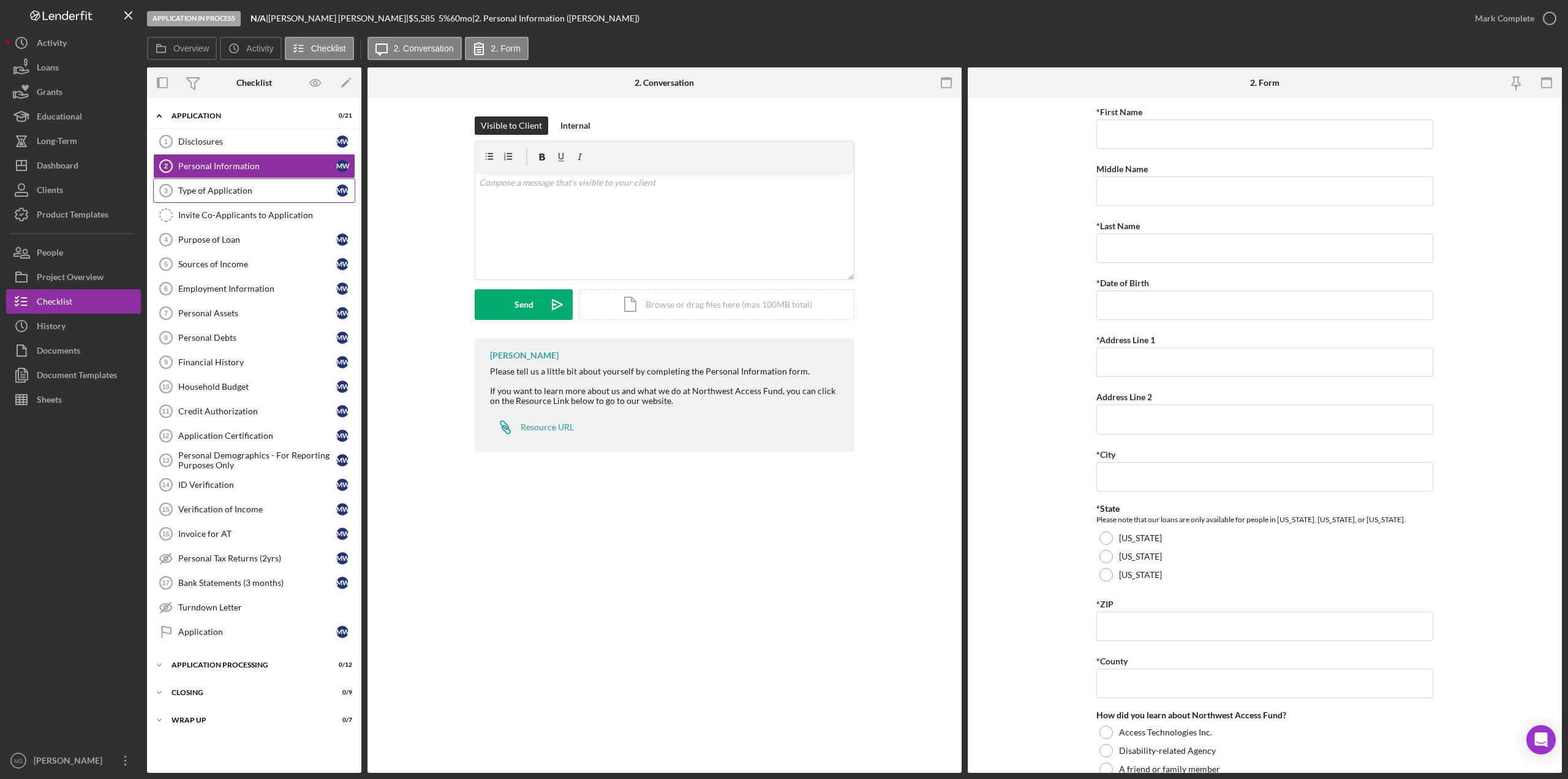
click at [241, 186] on div "Type of Application" at bounding box center [257, 191] width 158 height 10
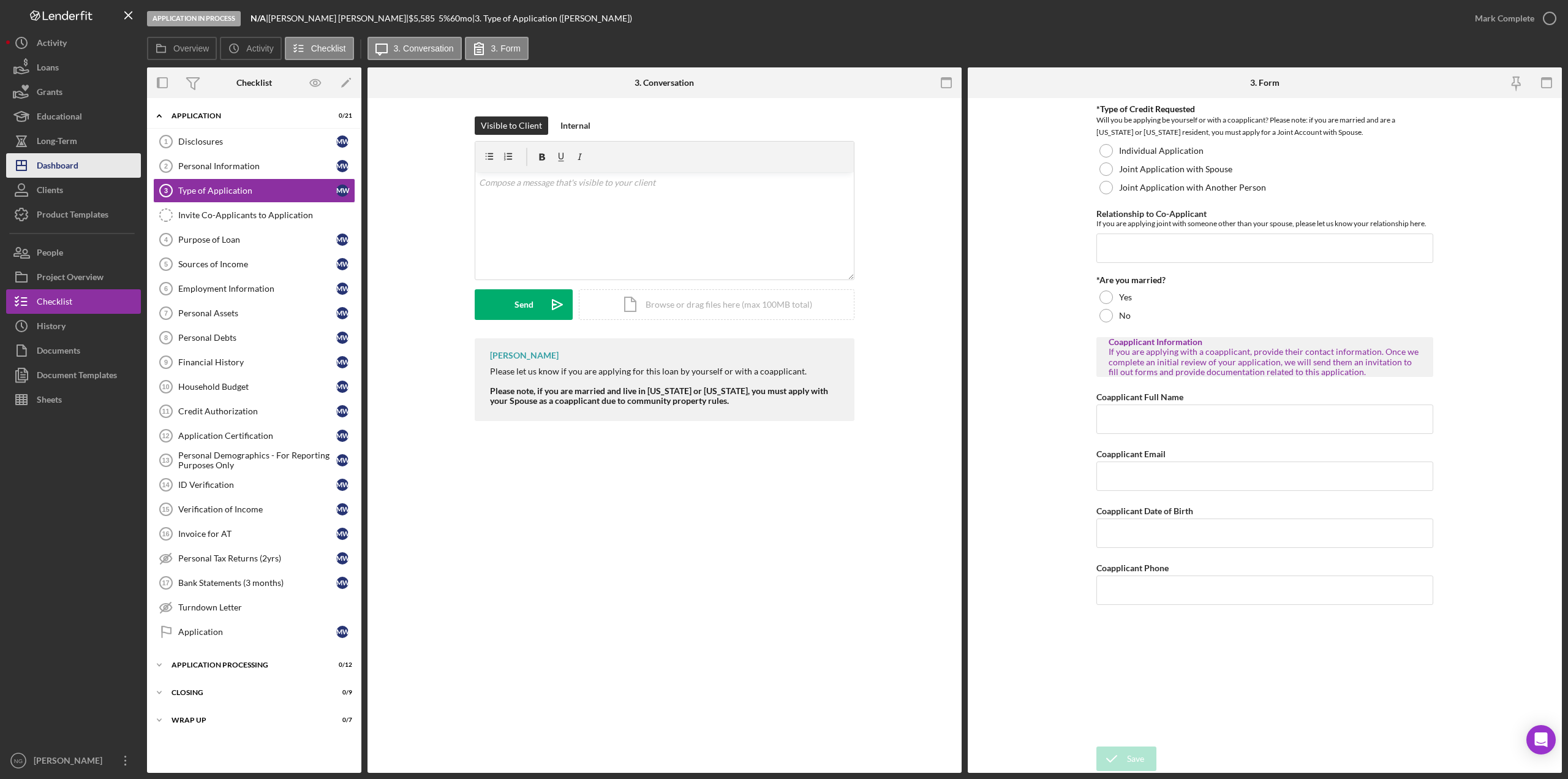
click at [50, 175] on div "Dashboard" at bounding box center [58, 167] width 42 height 28
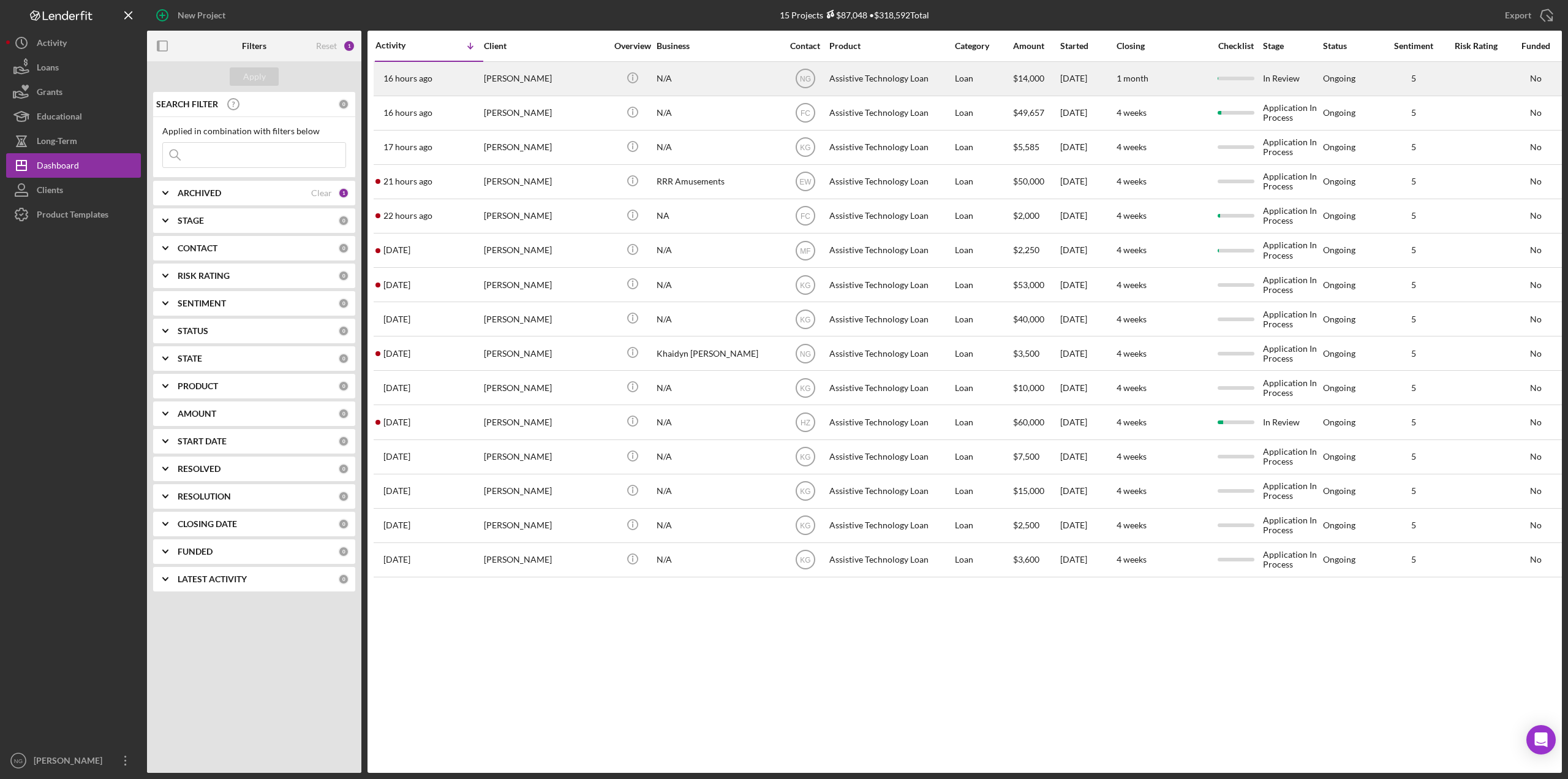
click at [872, 75] on div "Assistive Technology Loan" at bounding box center [890, 78] width 123 height 32
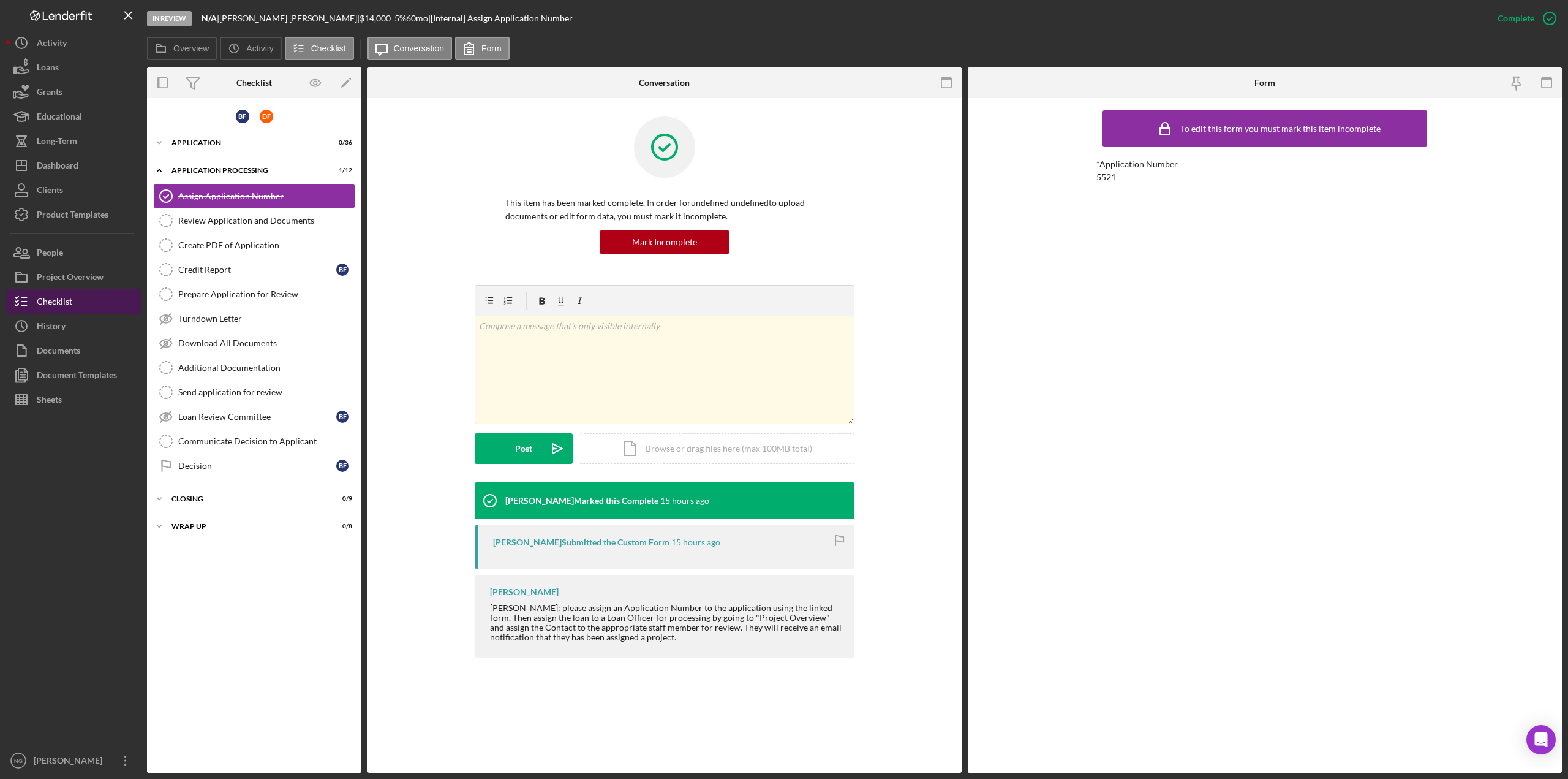
click at [83, 304] on button "Checklist" at bounding box center [73, 302] width 135 height 25
click at [86, 299] on button "Checklist" at bounding box center [73, 302] width 135 height 25
click at [91, 274] on div "Project Overview" at bounding box center [70, 279] width 67 height 28
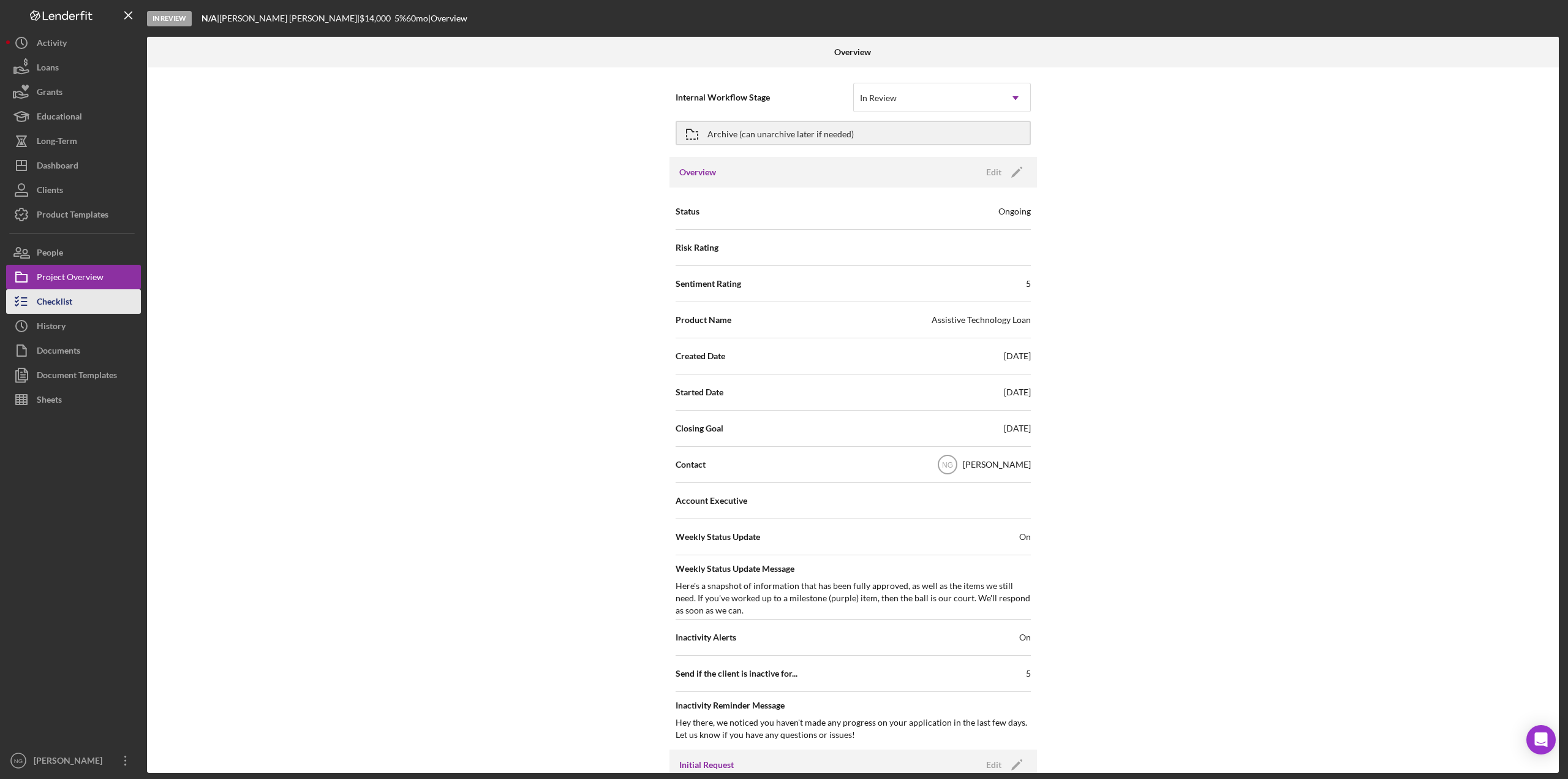
click at [85, 300] on button "Checklist" at bounding box center [73, 302] width 135 height 25
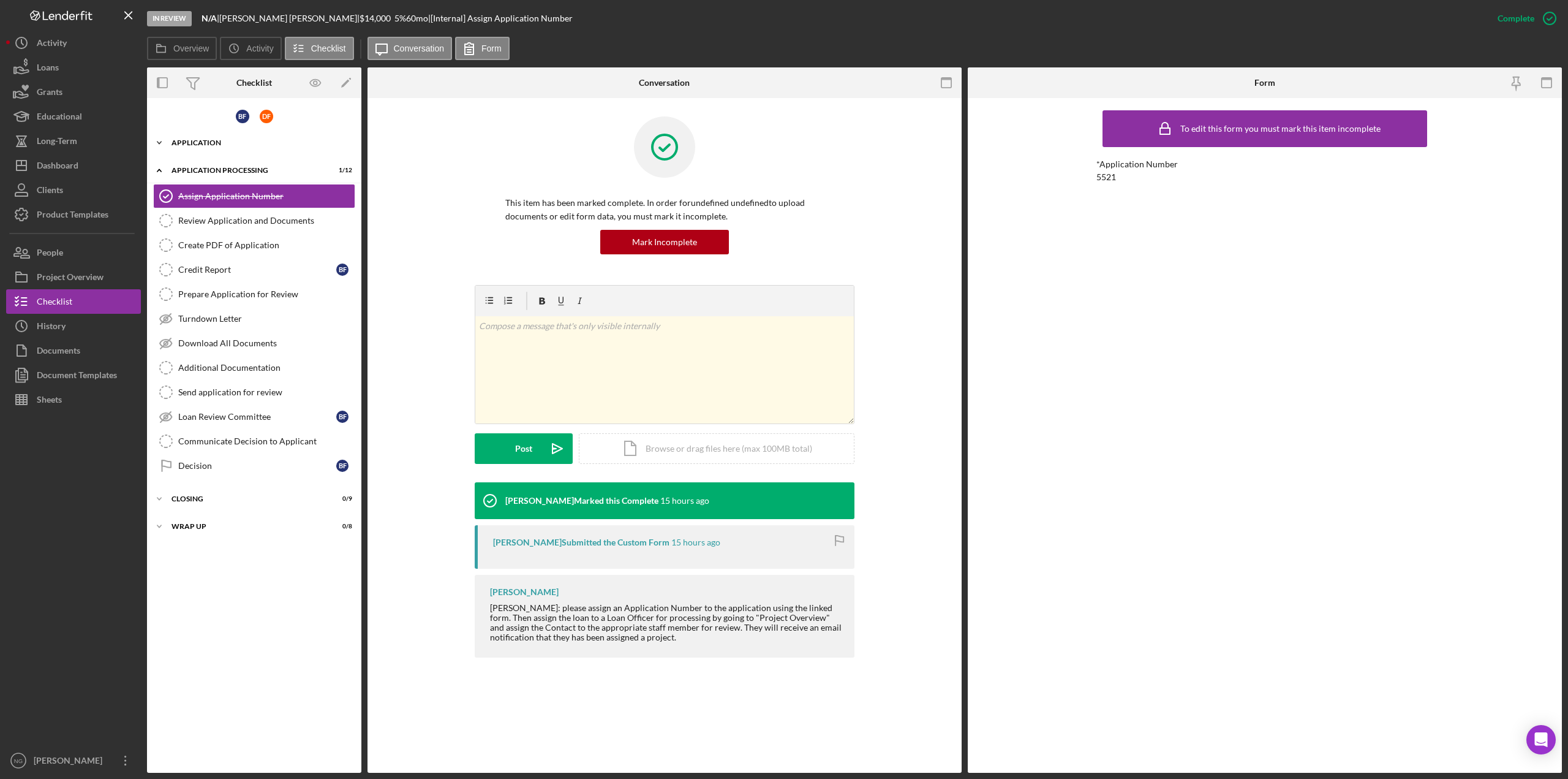
click at [190, 135] on div "Icon/Expander Application 0 / 36" at bounding box center [254, 142] width 214 height 25
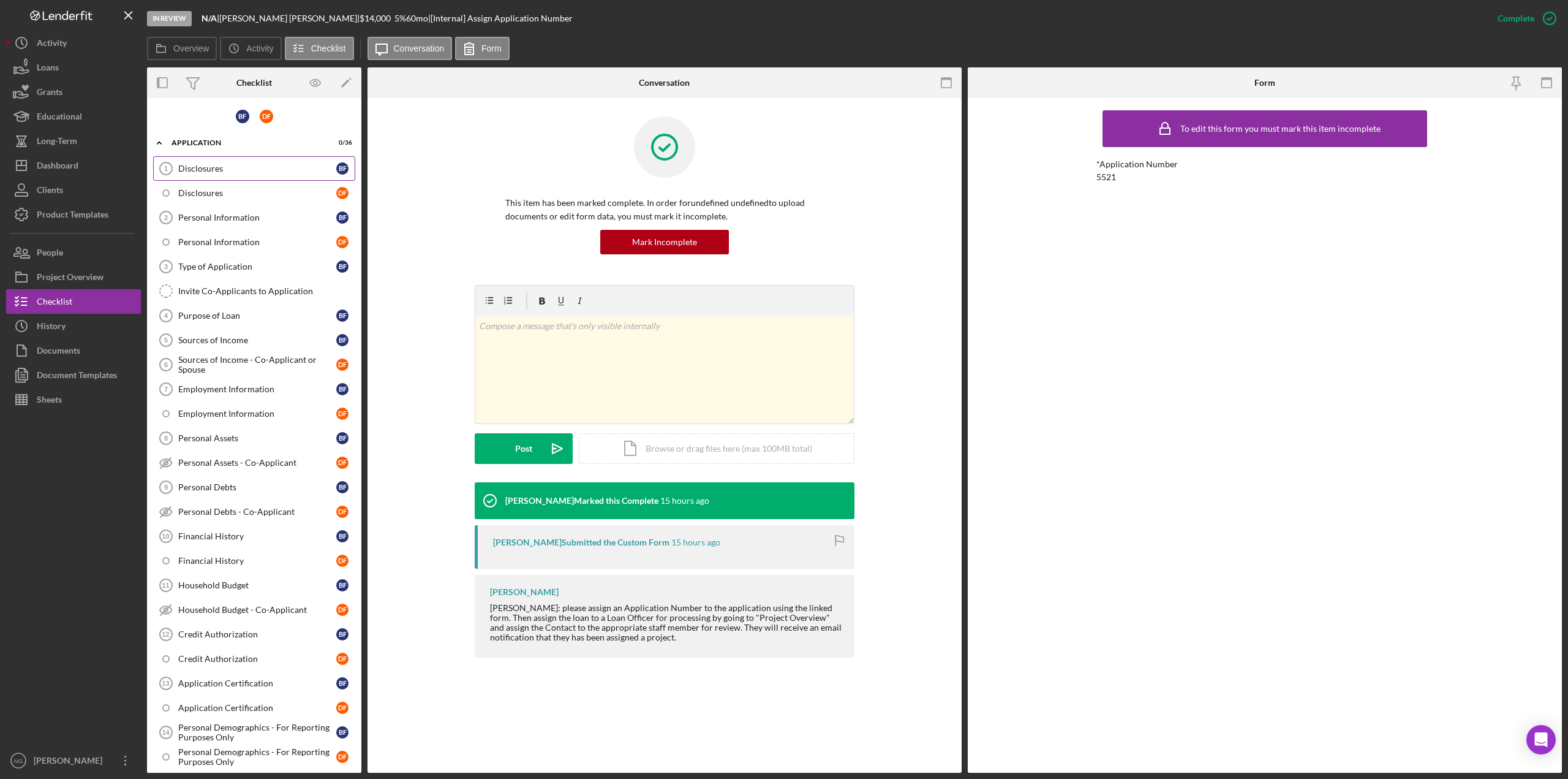
click at [204, 172] on div "Disclosures" at bounding box center [257, 169] width 158 height 10
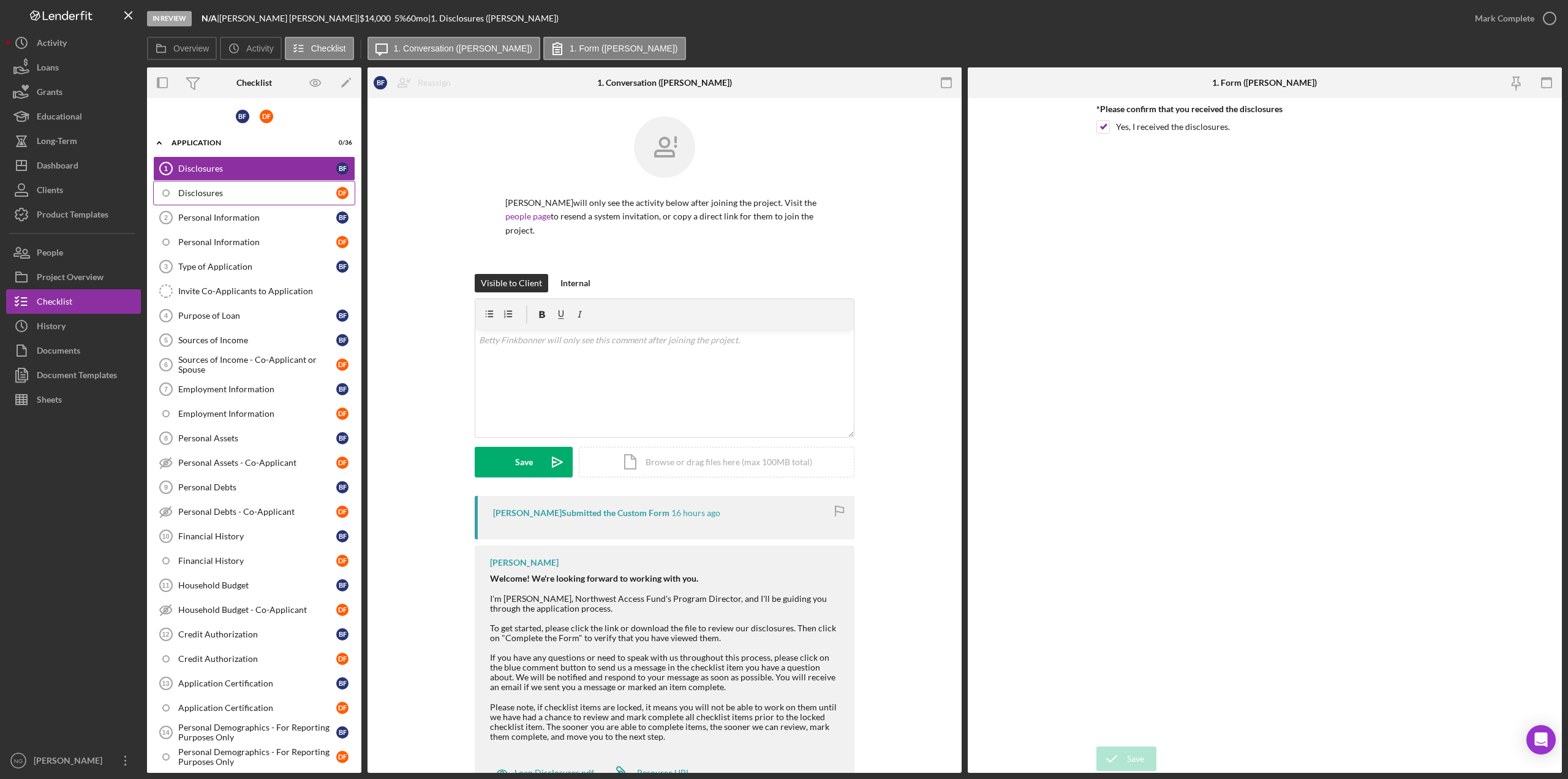
click at [207, 192] on div "Disclosures" at bounding box center [257, 193] width 158 height 10
click at [207, 216] on div "Personal Information" at bounding box center [257, 218] width 158 height 10
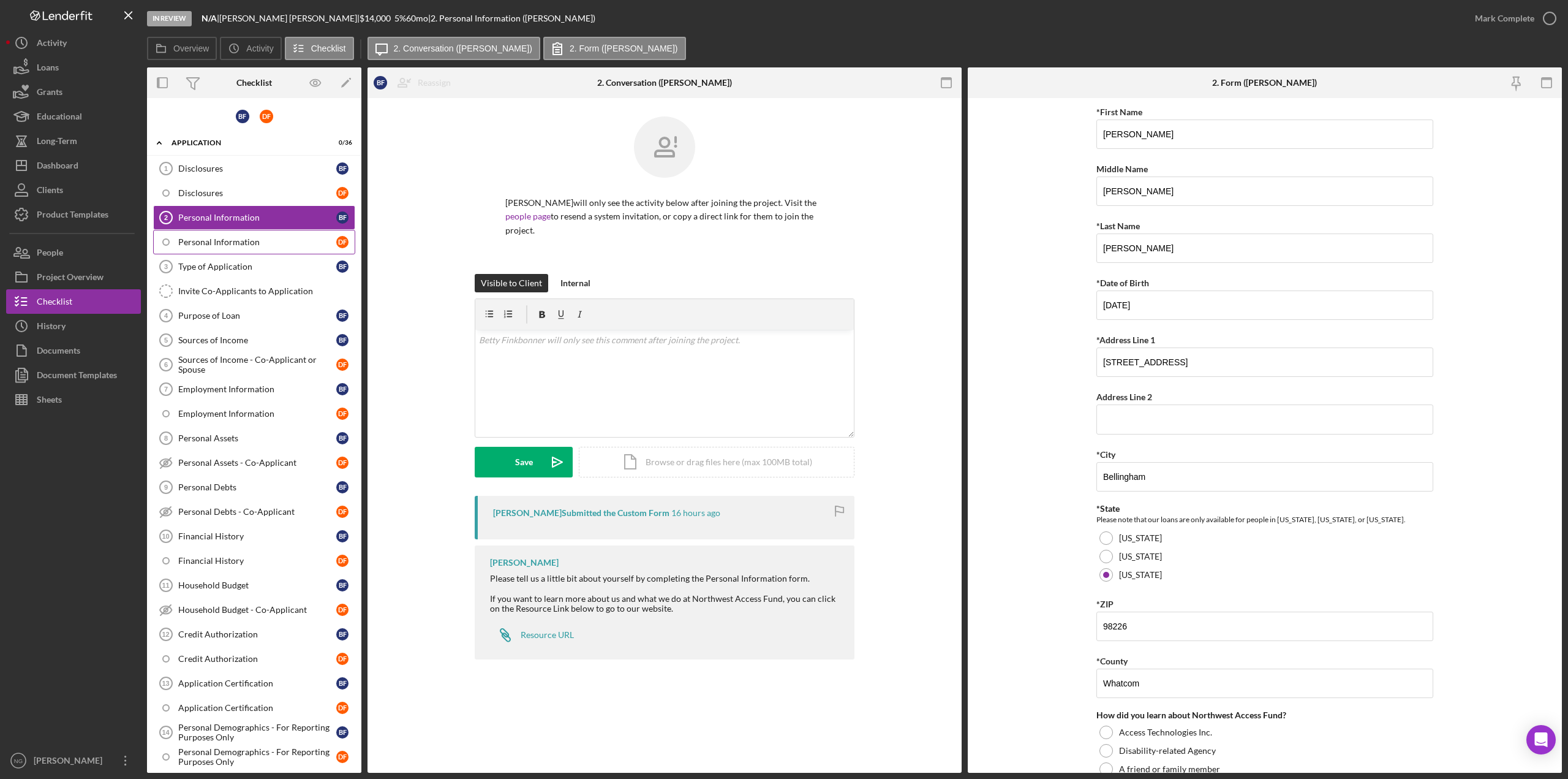
click at [208, 242] on div "Personal Information" at bounding box center [257, 242] width 158 height 10
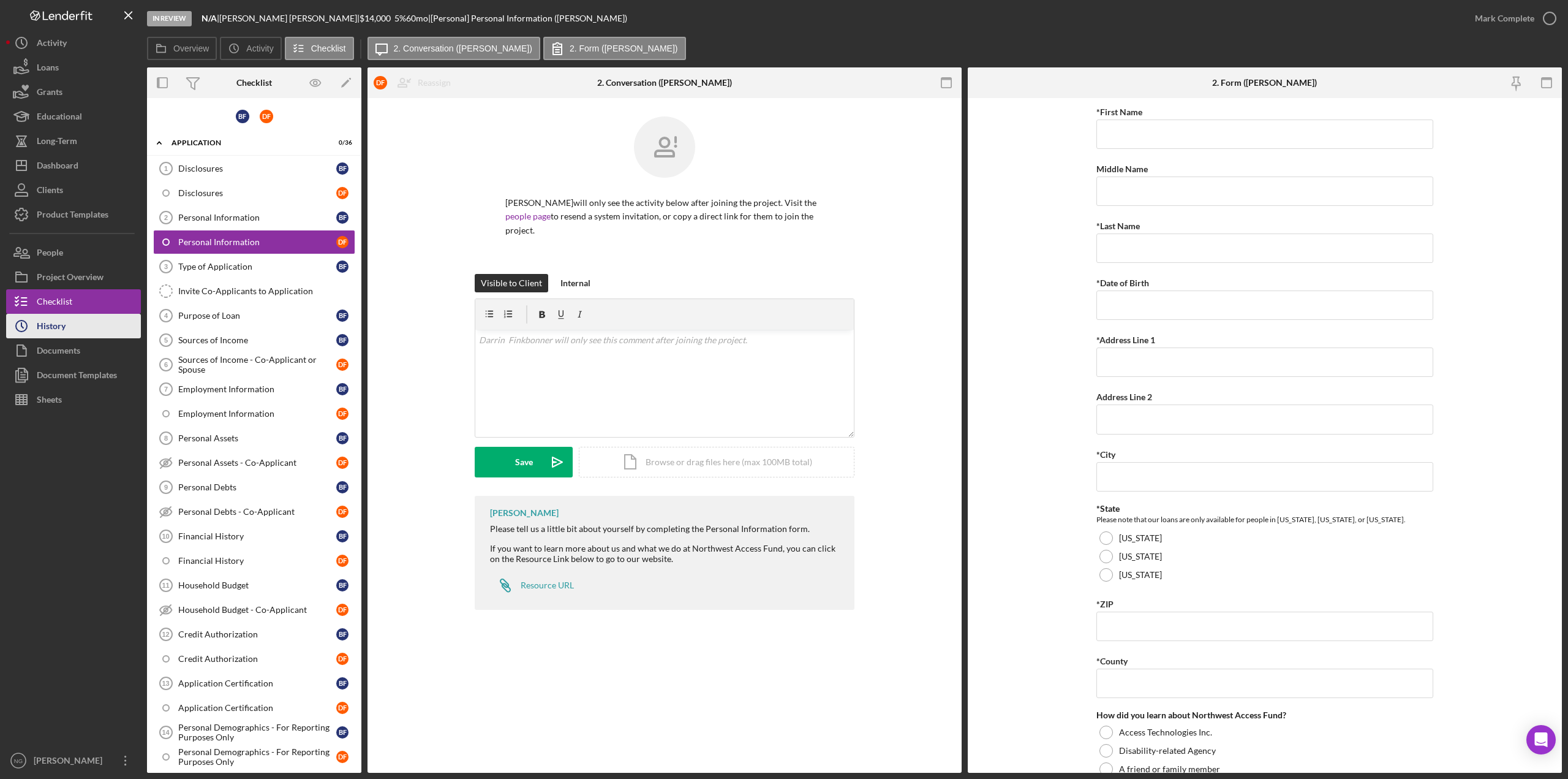
click at [95, 330] on button "Icon/History History" at bounding box center [73, 326] width 135 height 25
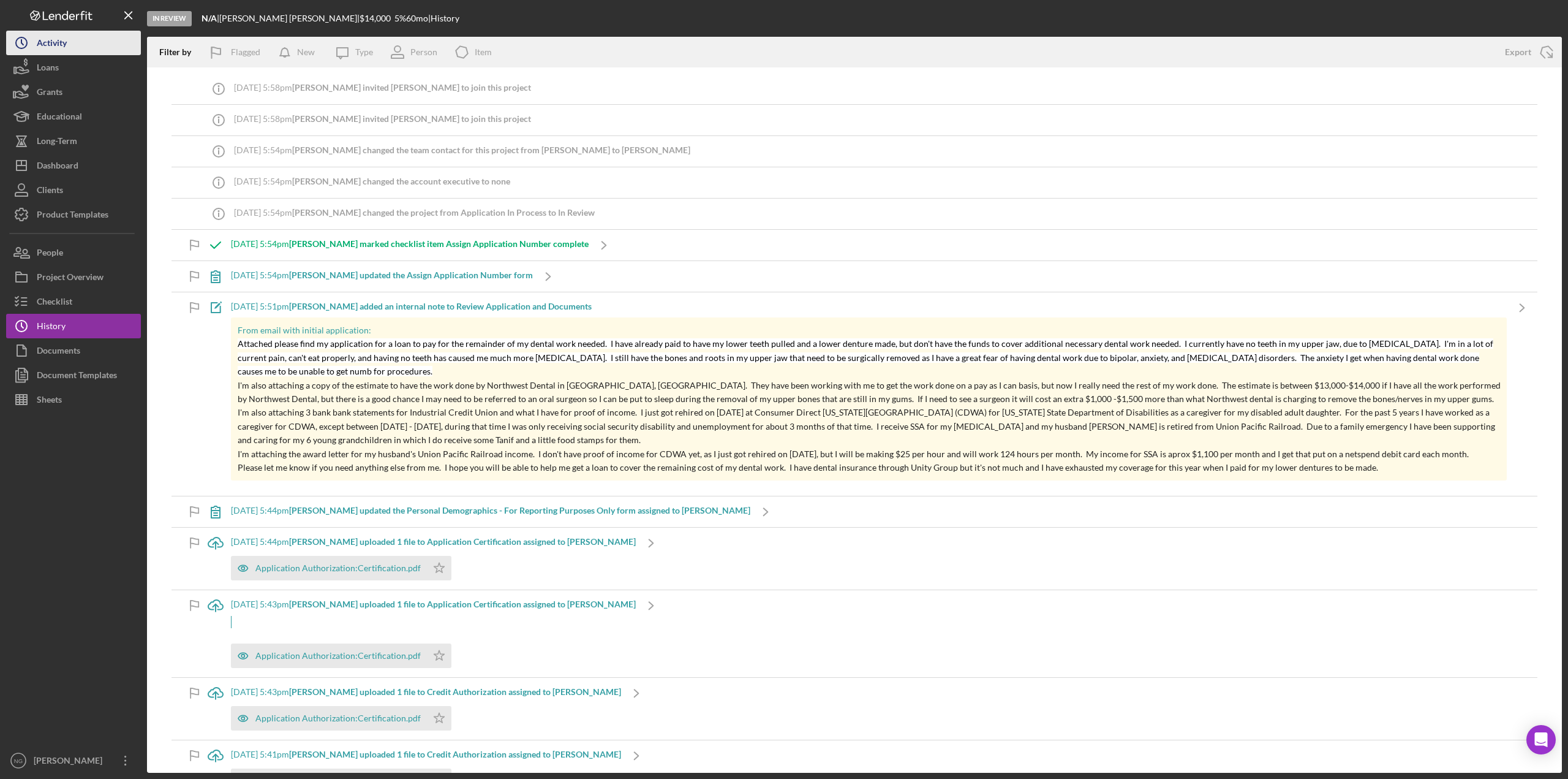
click at [77, 46] on button "Icon/History Activity" at bounding box center [73, 42] width 135 height 25
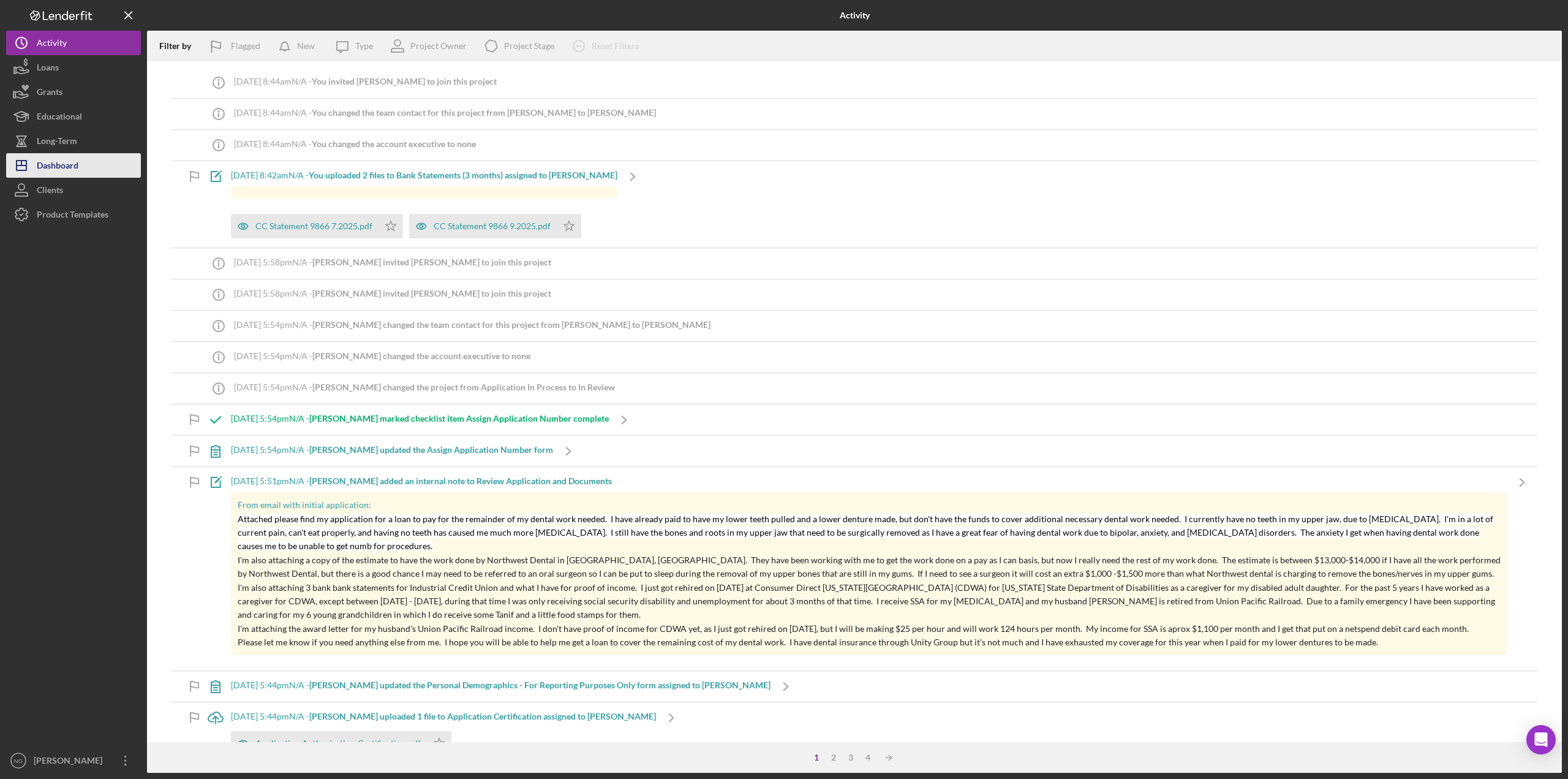
click at [70, 161] on div "Dashboard" at bounding box center [58, 167] width 42 height 28
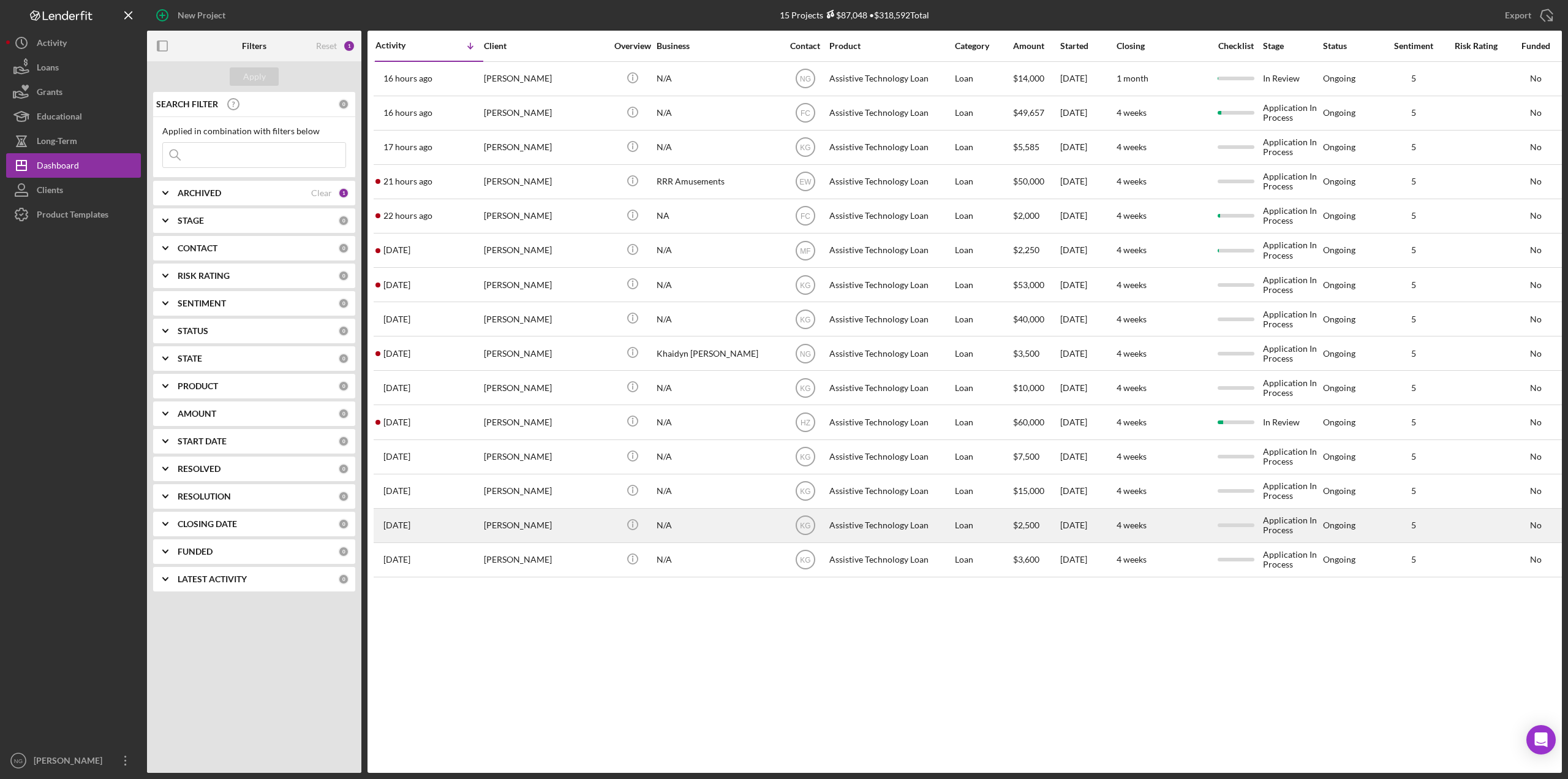
click at [551, 535] on div "[PERSON_NAME]" at bounding box center [545, 525] width 123 height 32
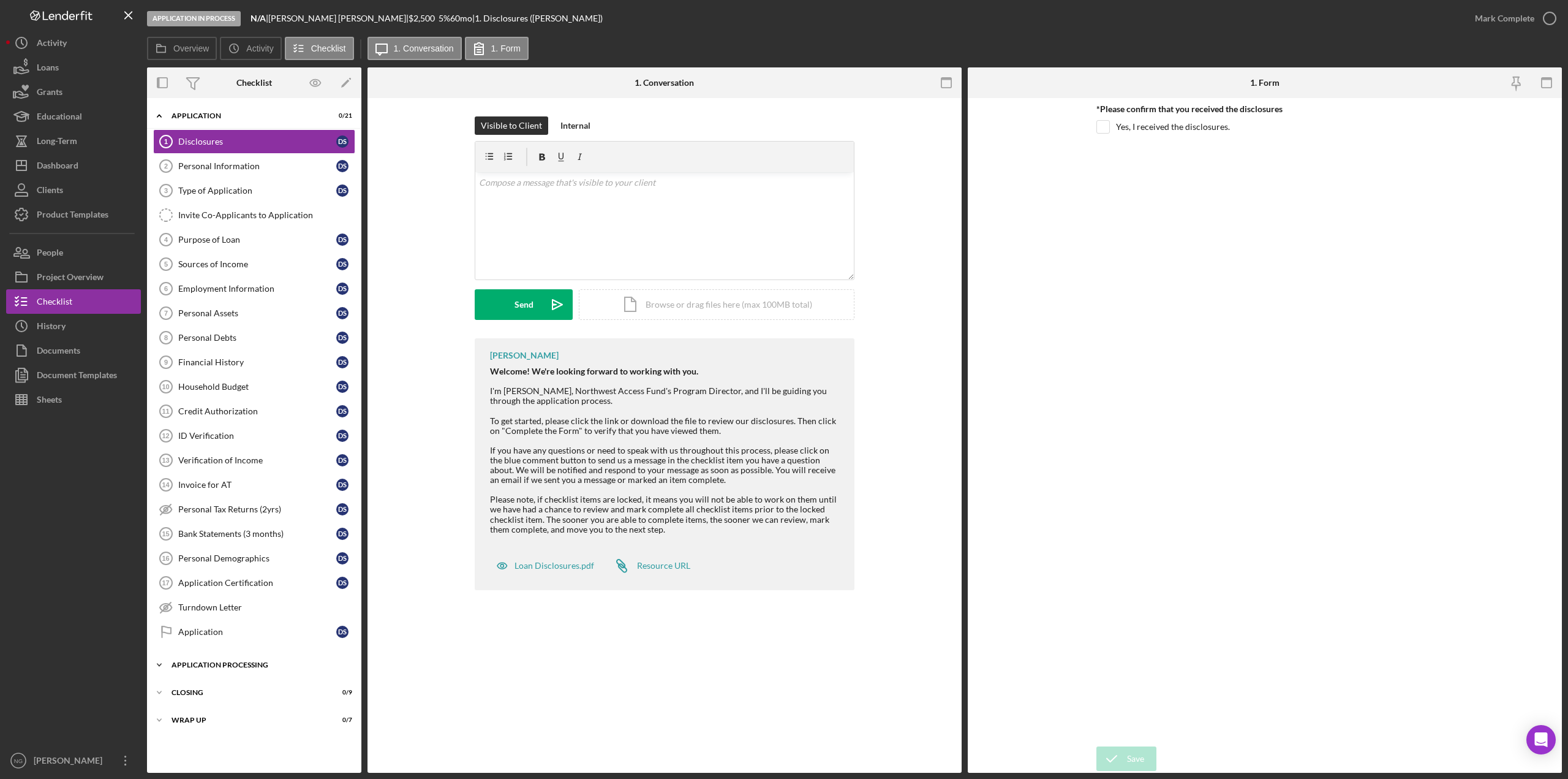
click at [220, 663] on div "Application Processing" at bounding box center [258, 665] width 174 height 8
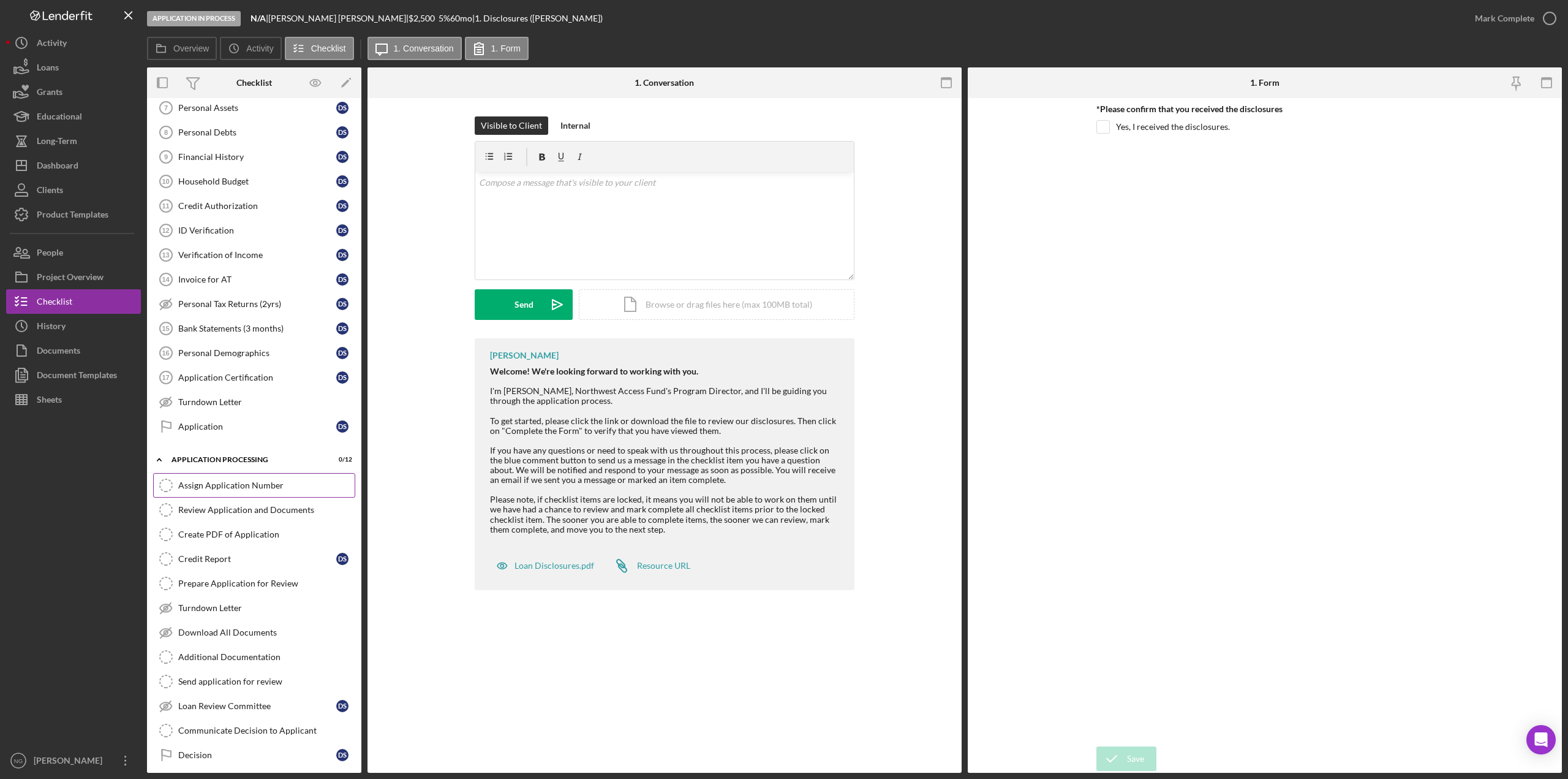
scroll to position [184, 0]
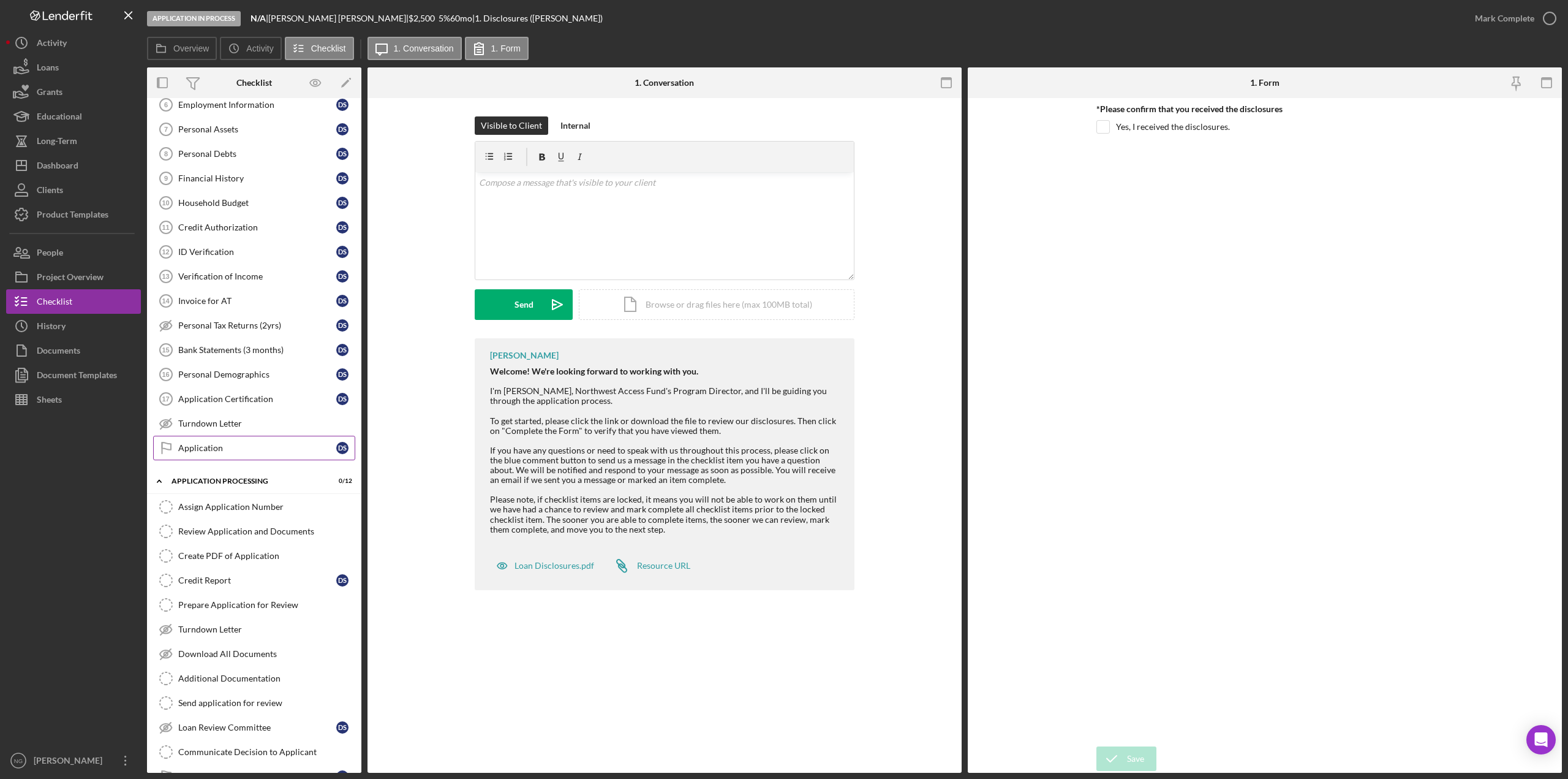
click at [253, 448] on div "Application" at bounding box center [257, 448] width 158 height 10
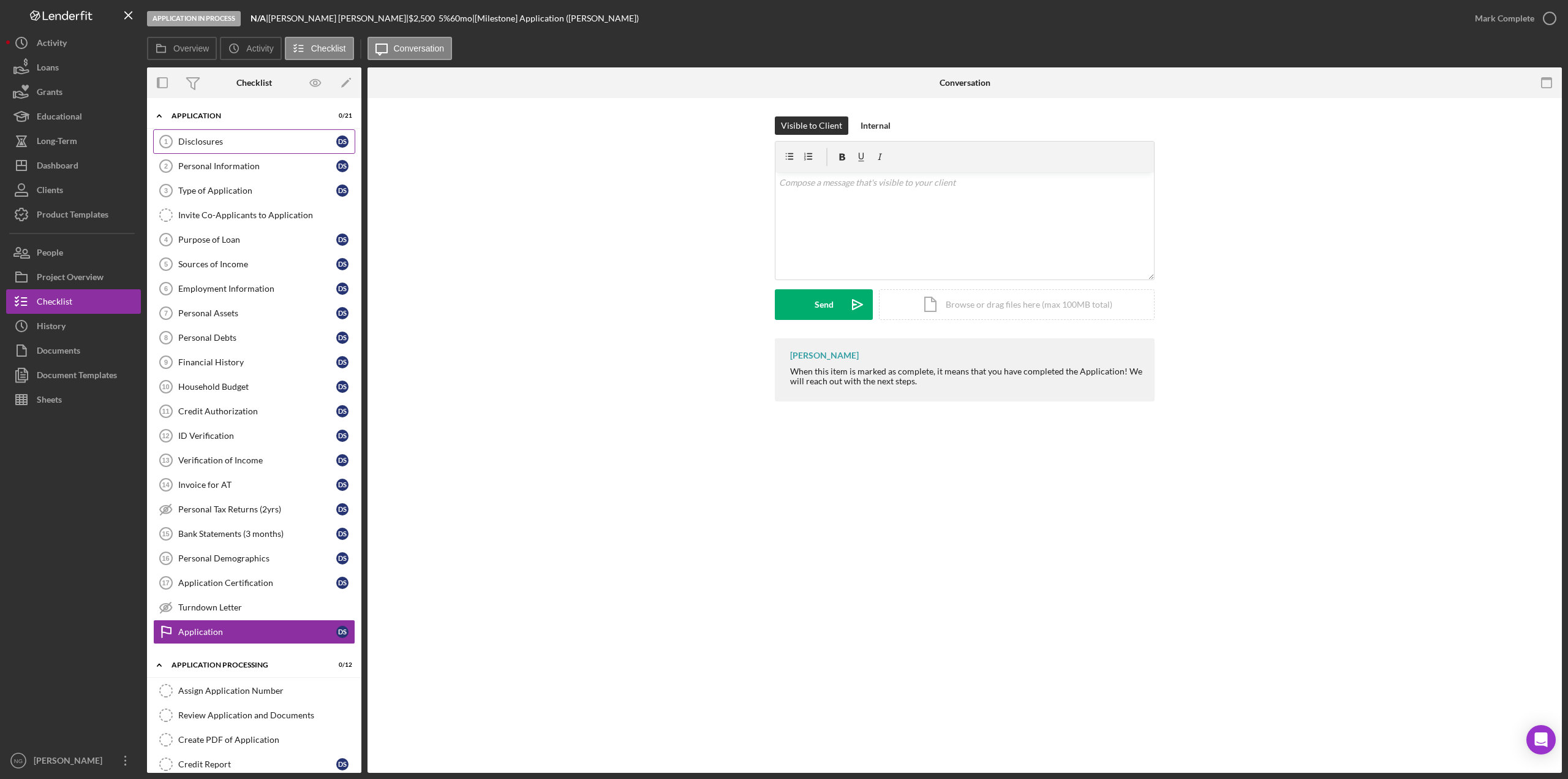
click at [231, 142] on div "Disclosures" at bounding box center [257, 142] width 158 height 10
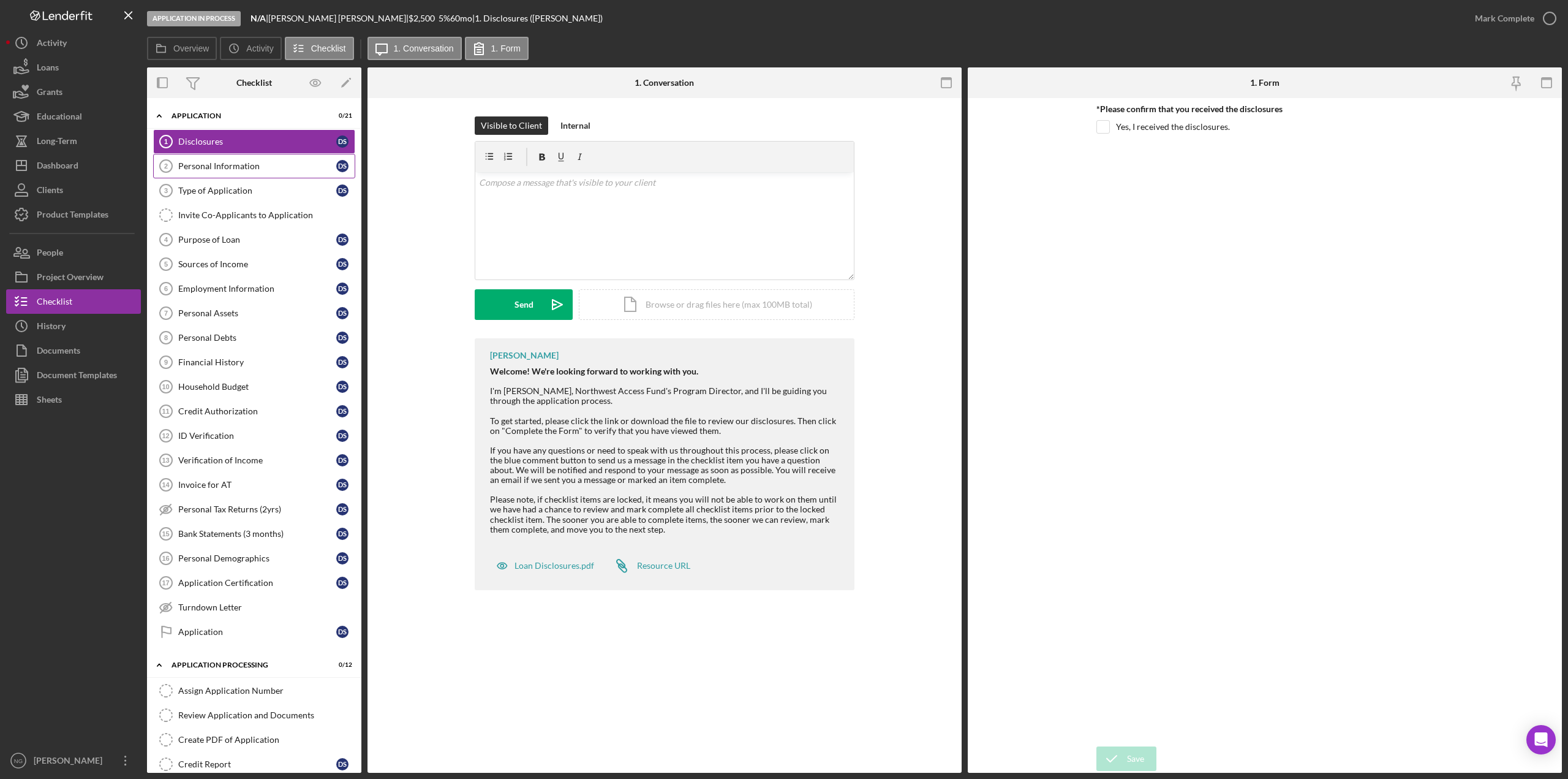
click at [240, 170] on div "Personal Information" at bounding box center [257, 166] width 158 height 10
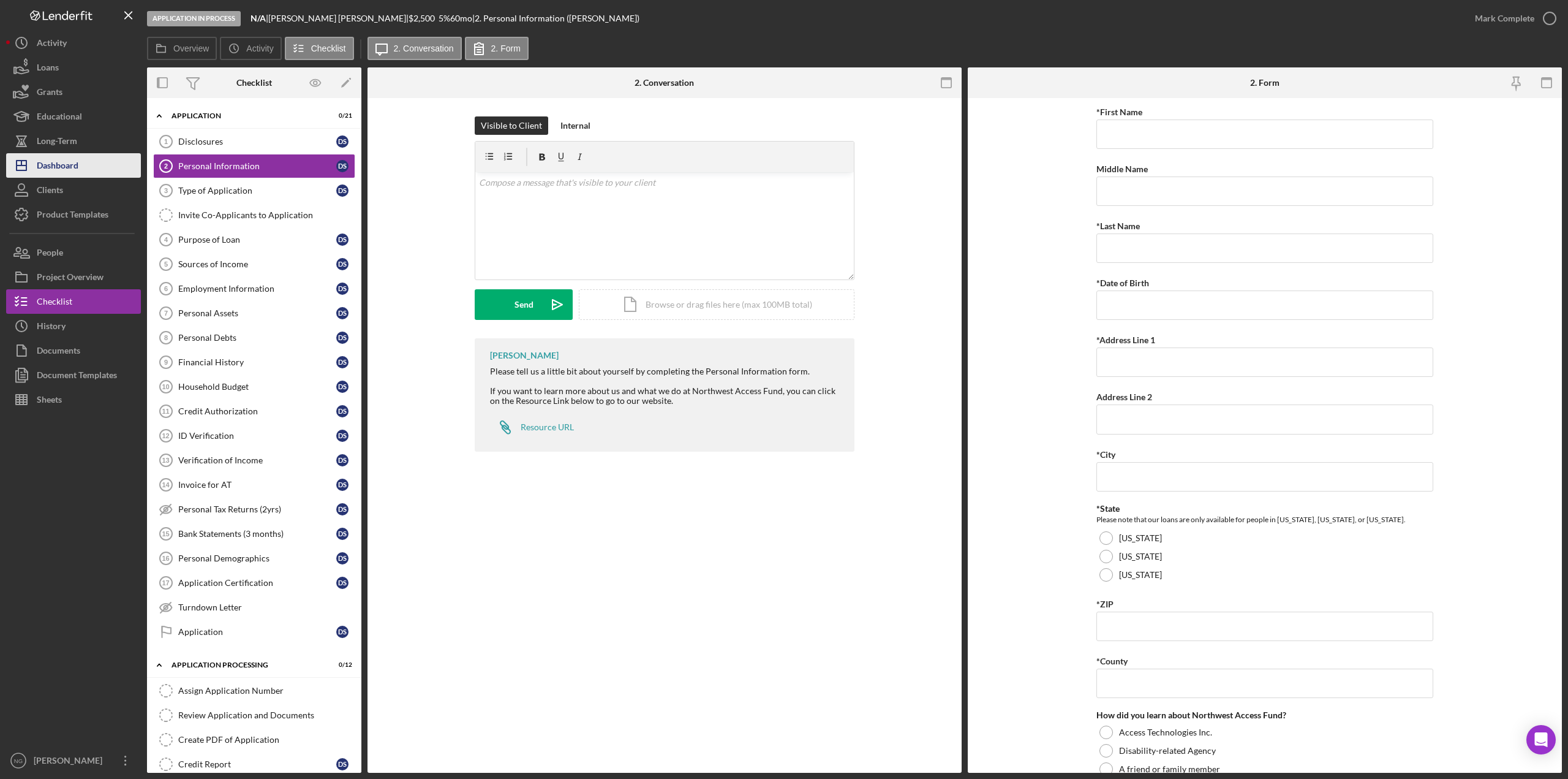
click at [71, 169] on div "Dashboard" at bounding box center [58, 167] width 42 height 28
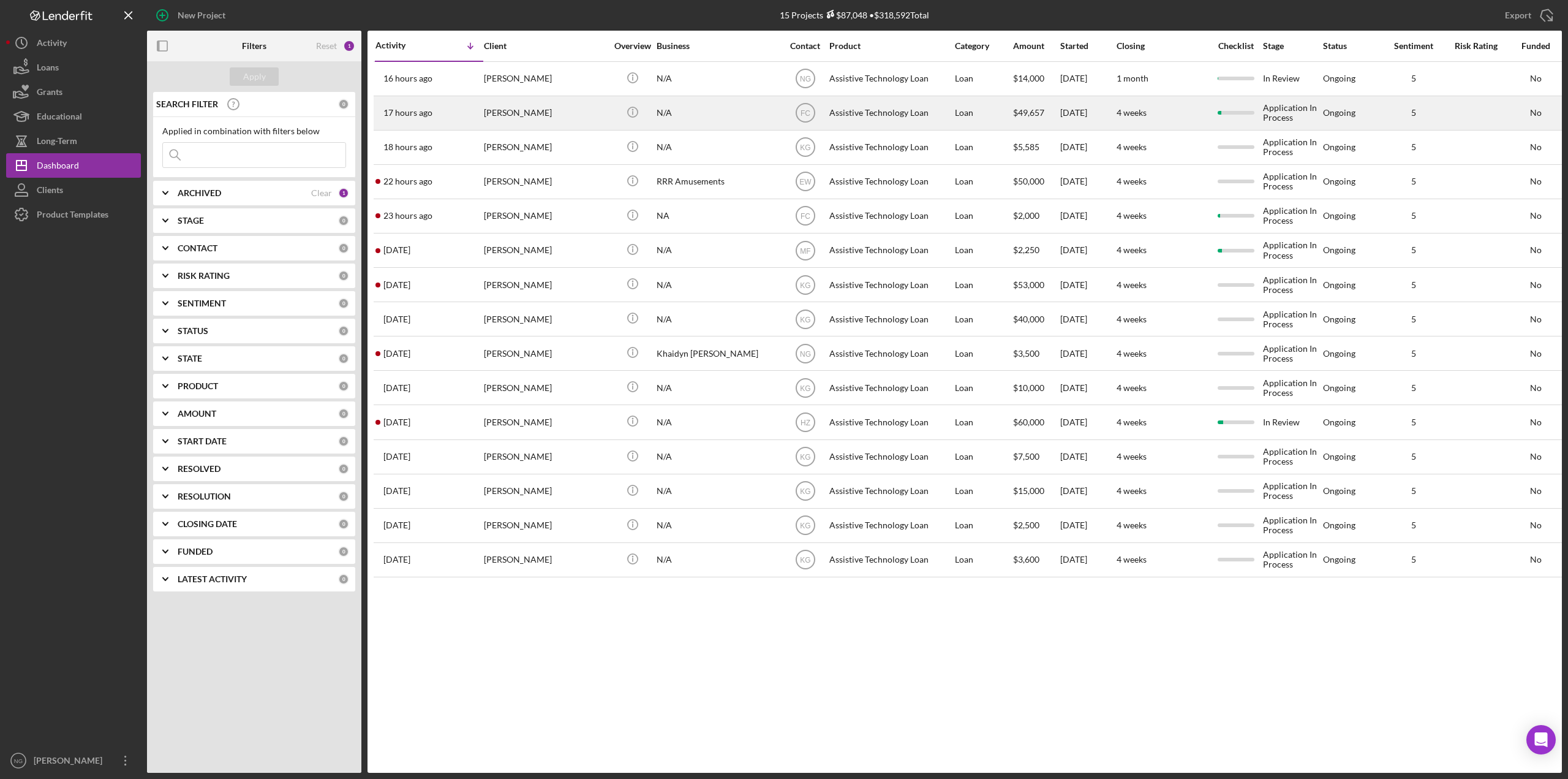
click at [556, 126] on div "[PERSON_NAME]" at bounding box center [545, 113] width 123 height 32
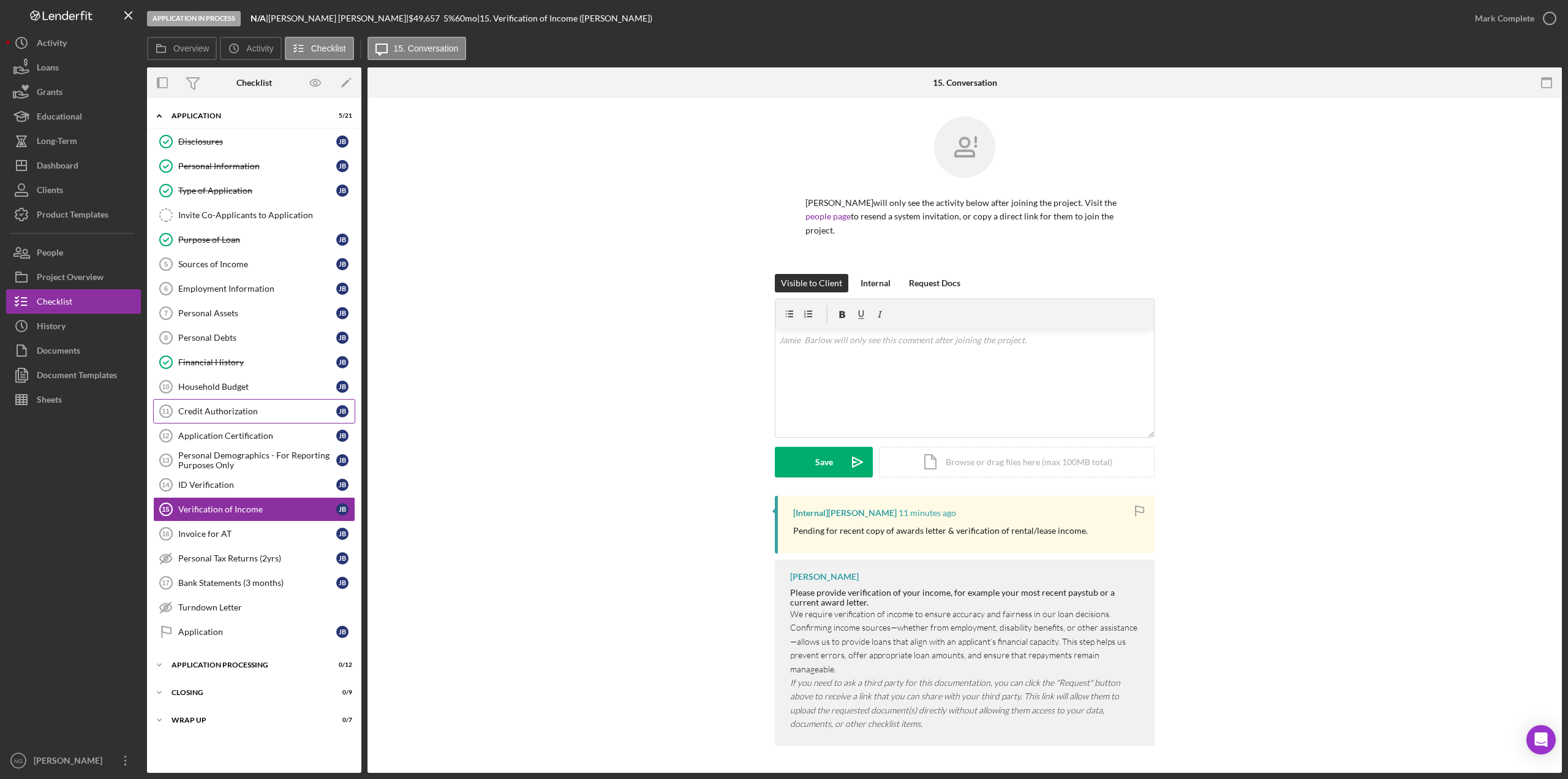
click at [235, 413] on div "Credit Authorization" at bounding box center [257, 412] width 158 height 10
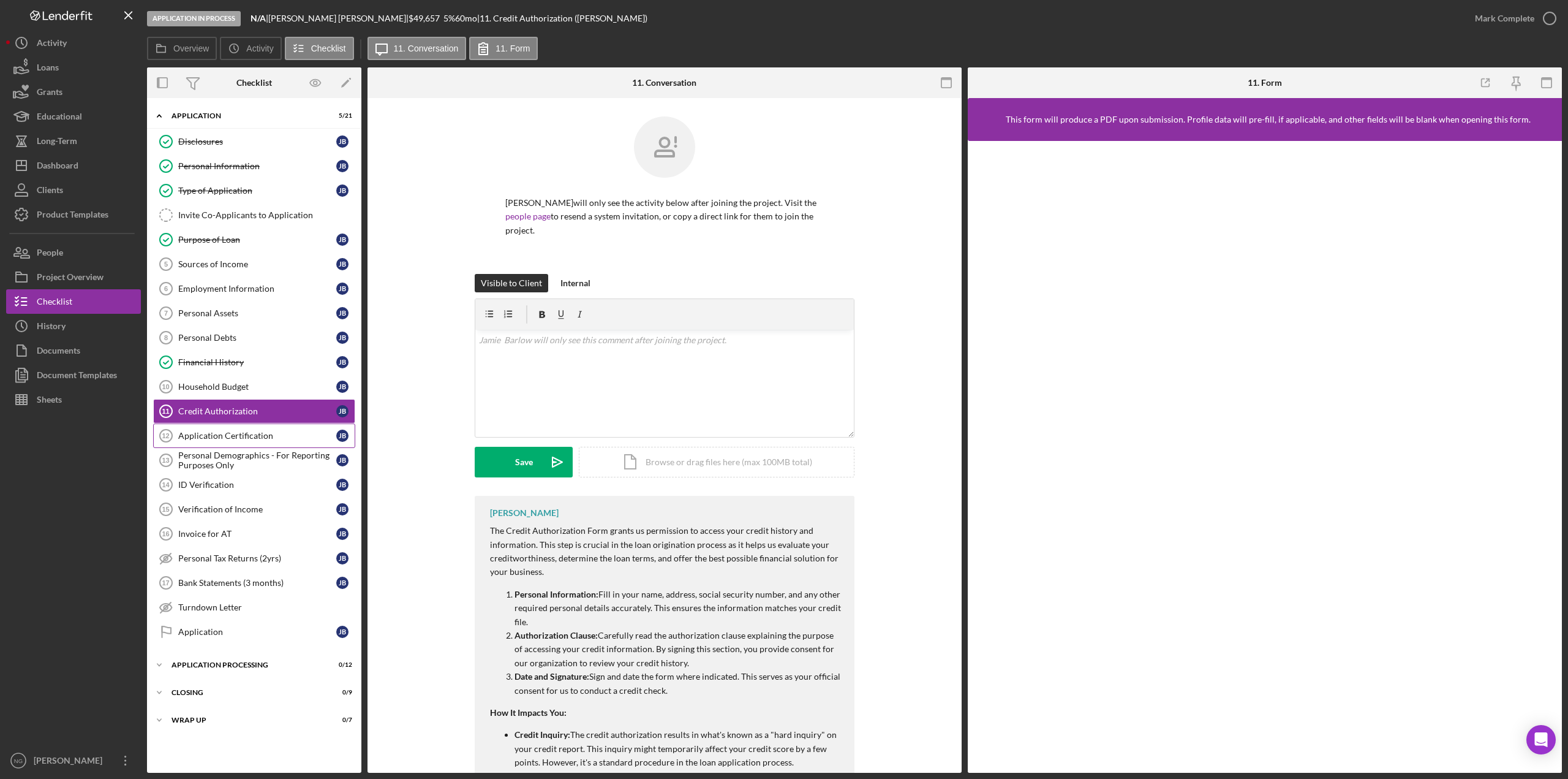
click at [236, 431] on div "Application Certification" at bounding box center [257, 436] width 158 height 10
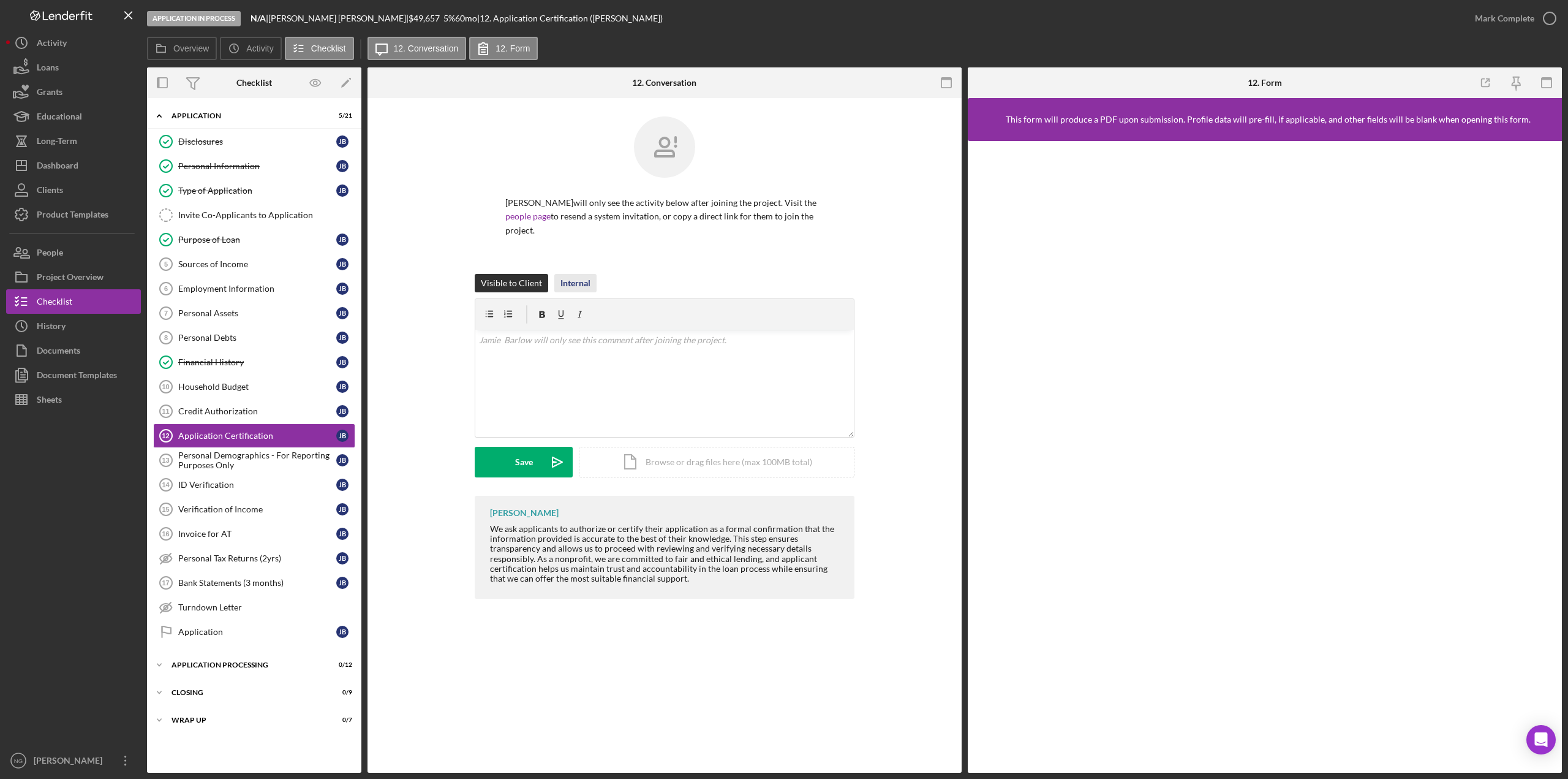
click at [571, 274] on div "Internal" at bounding box center [575, 283] width 30 height 18
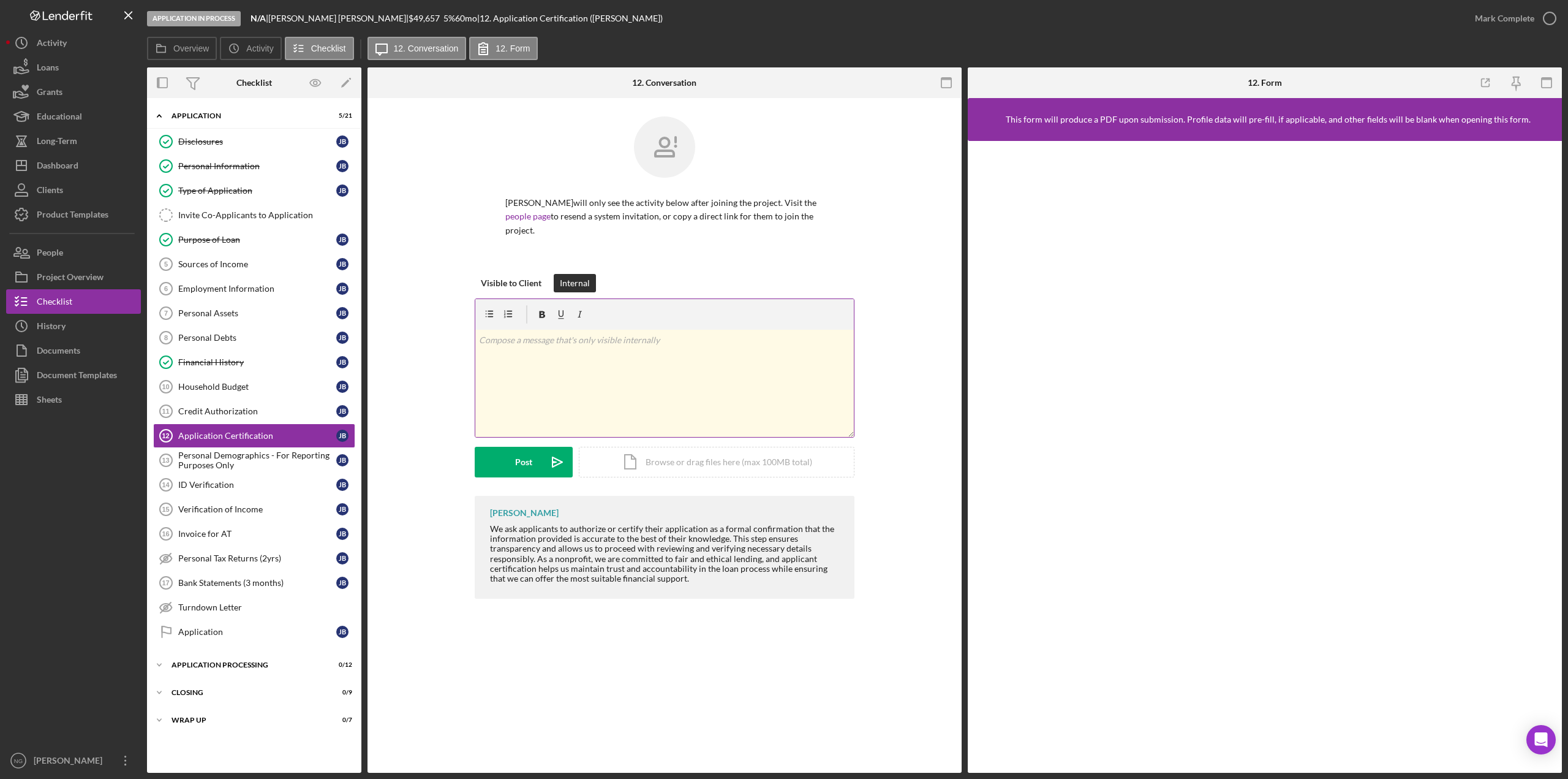
click at [555, 333] on p at bounding box center [665, 340] width 372 height 13
click at [198, 411] on div "Credit Authorization" at bounding box center [257, 412] width 158 height 10
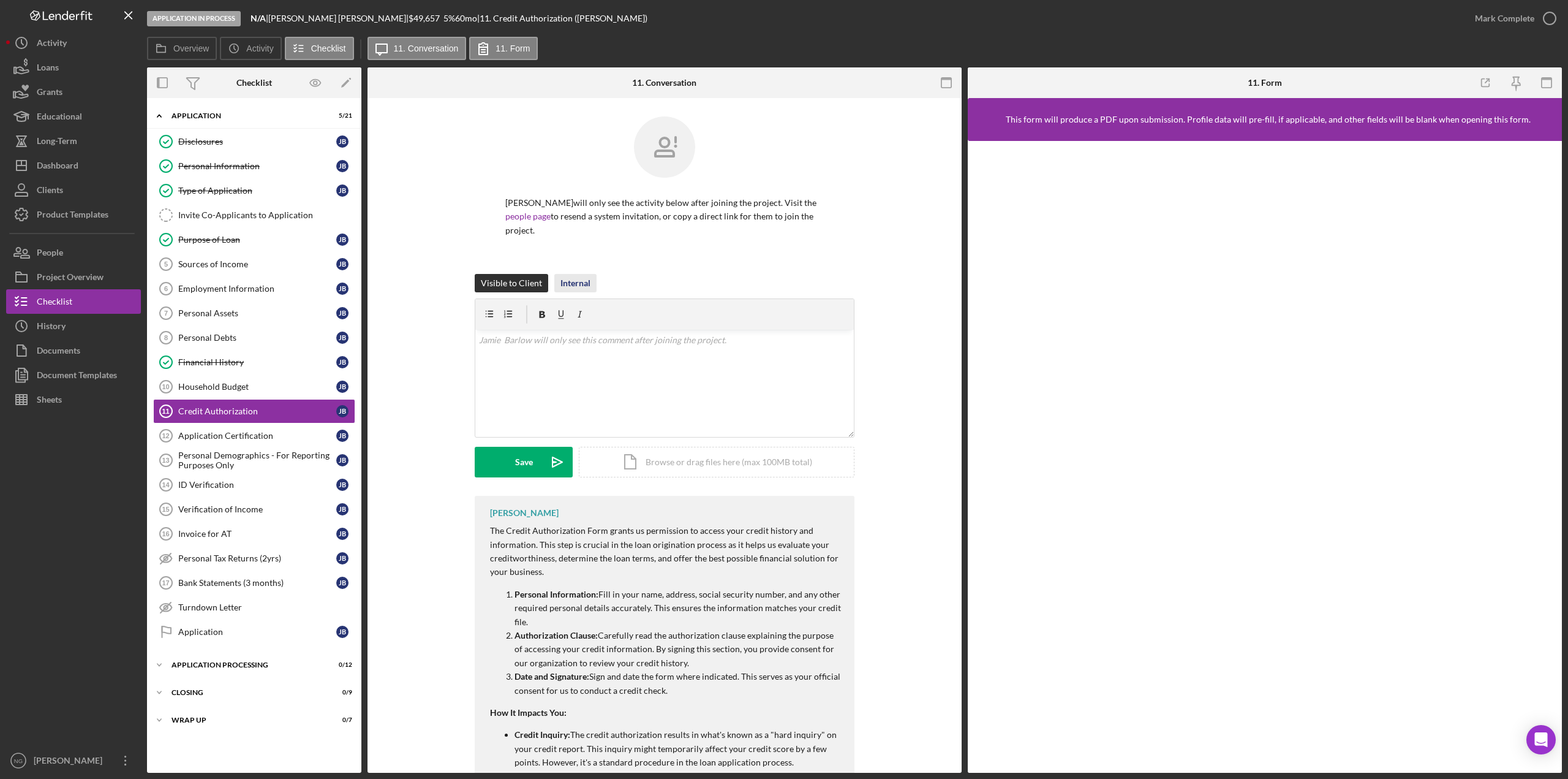
click at [571, 274] on div "Internal" at bounding box center [575, 283] width 30 height 18
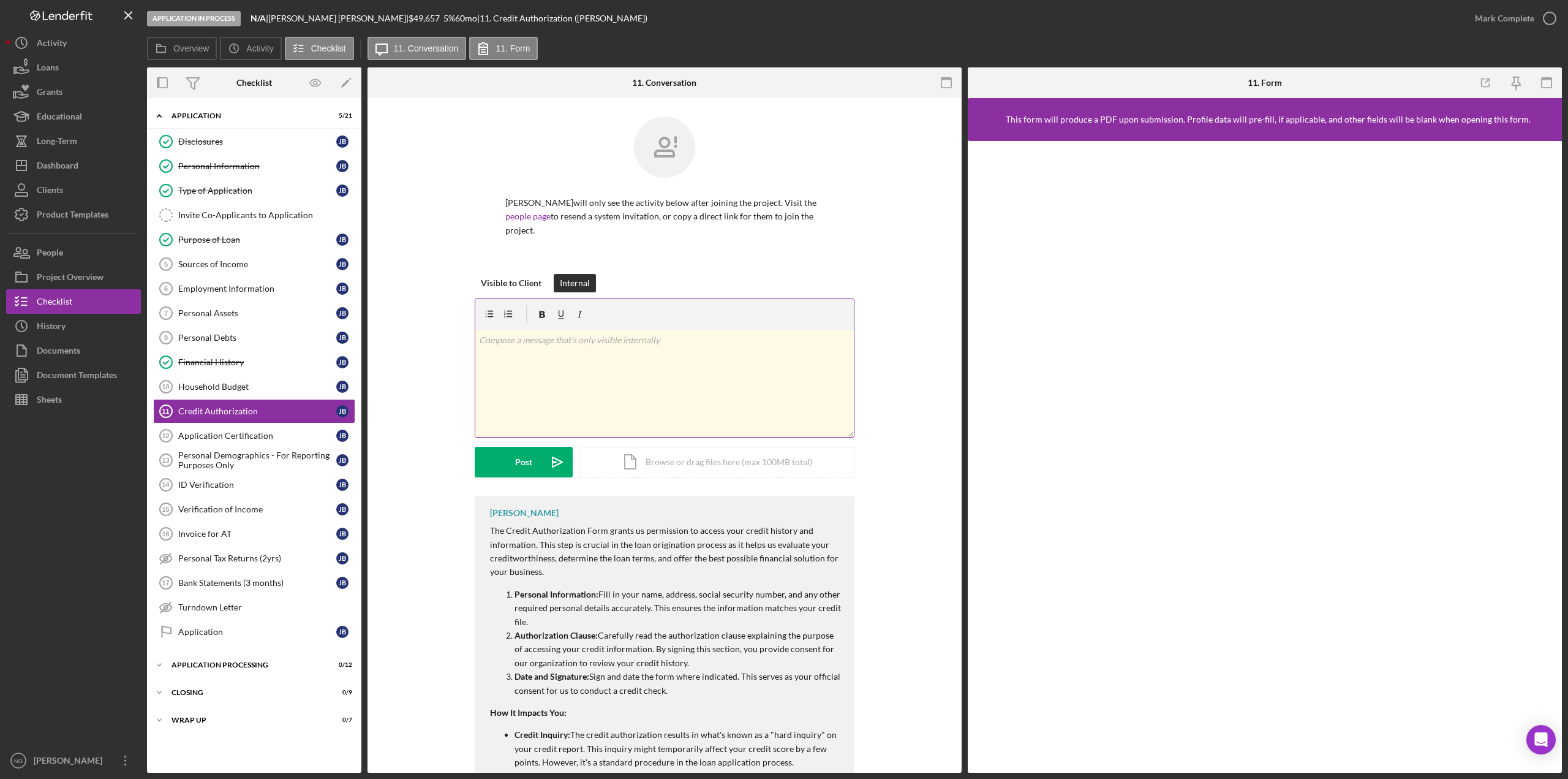
click at [547, 367] on div "v Color teal Color pink Remove color Add row above Add row below Add column bef…" at bounding box center [664, 383] width 379 height 107
click at [533, 450] on button "Post Icon/icon-invite-send" at bounding box center [523, 462] width 98 height 30
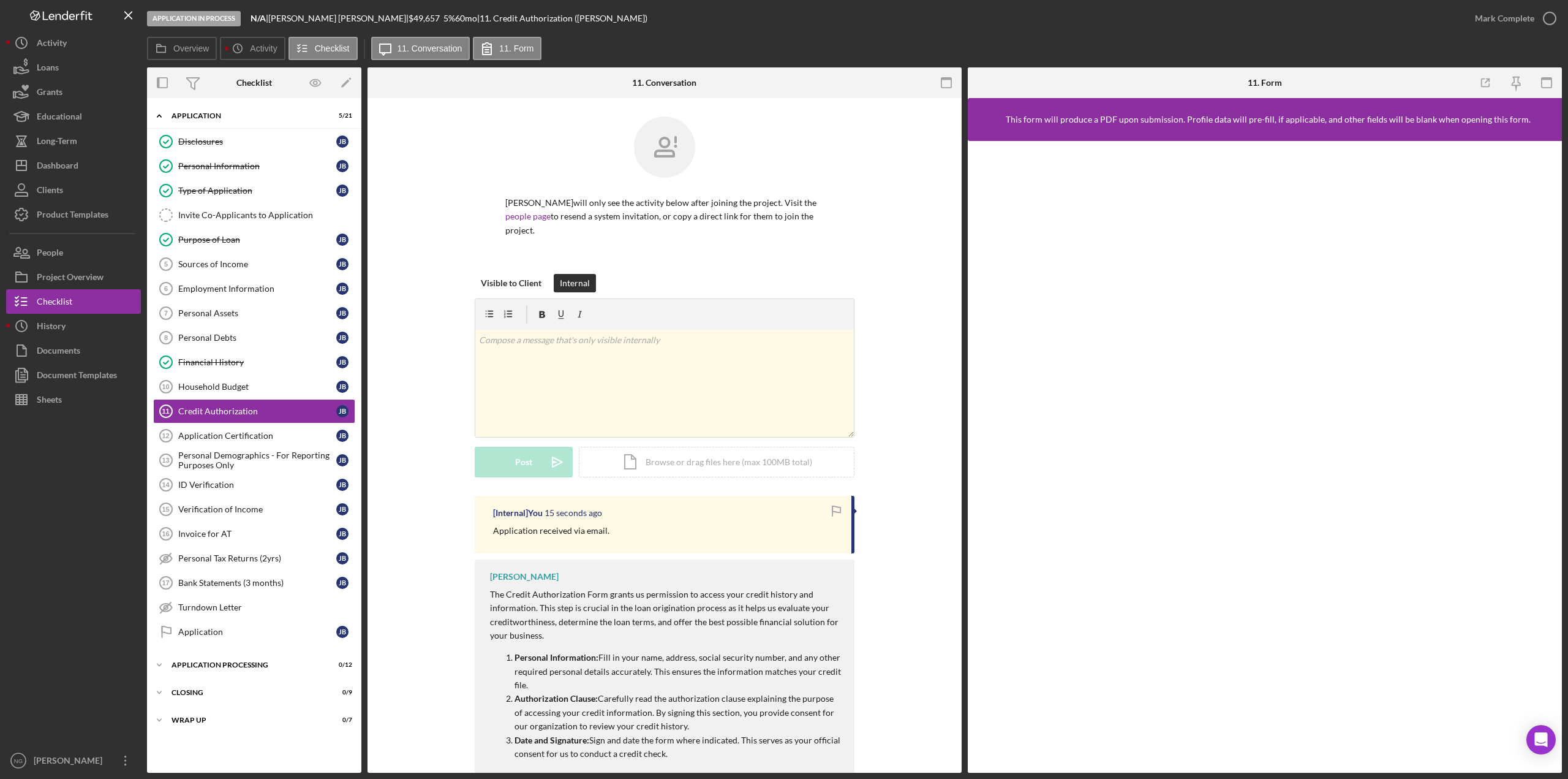
click at [455, 294] on div "Visible to Client Internal v Color teal Color pink Remove color Add row above A…" at bounding box center [665, 384] width 557 height 222
click at [78, 538] on div at bounding box center [73, 580] width 135 height 336
click at [1547, 15] on icon "button" at bounding box center [1550, 18] width 30 height 30
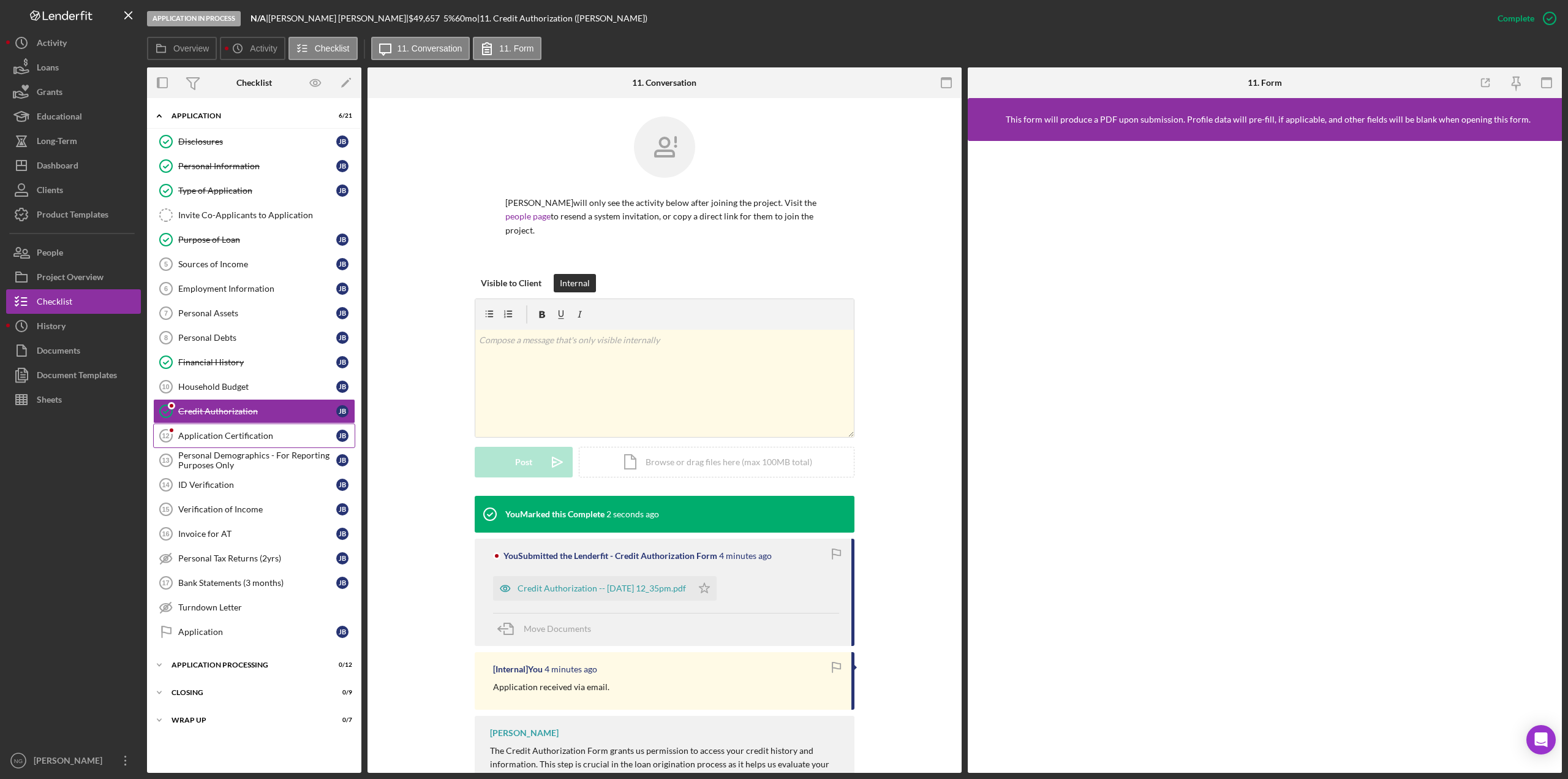
click at [228, 432] on div "Application Certification" at bounding box center [257, 436] width 158 height 10
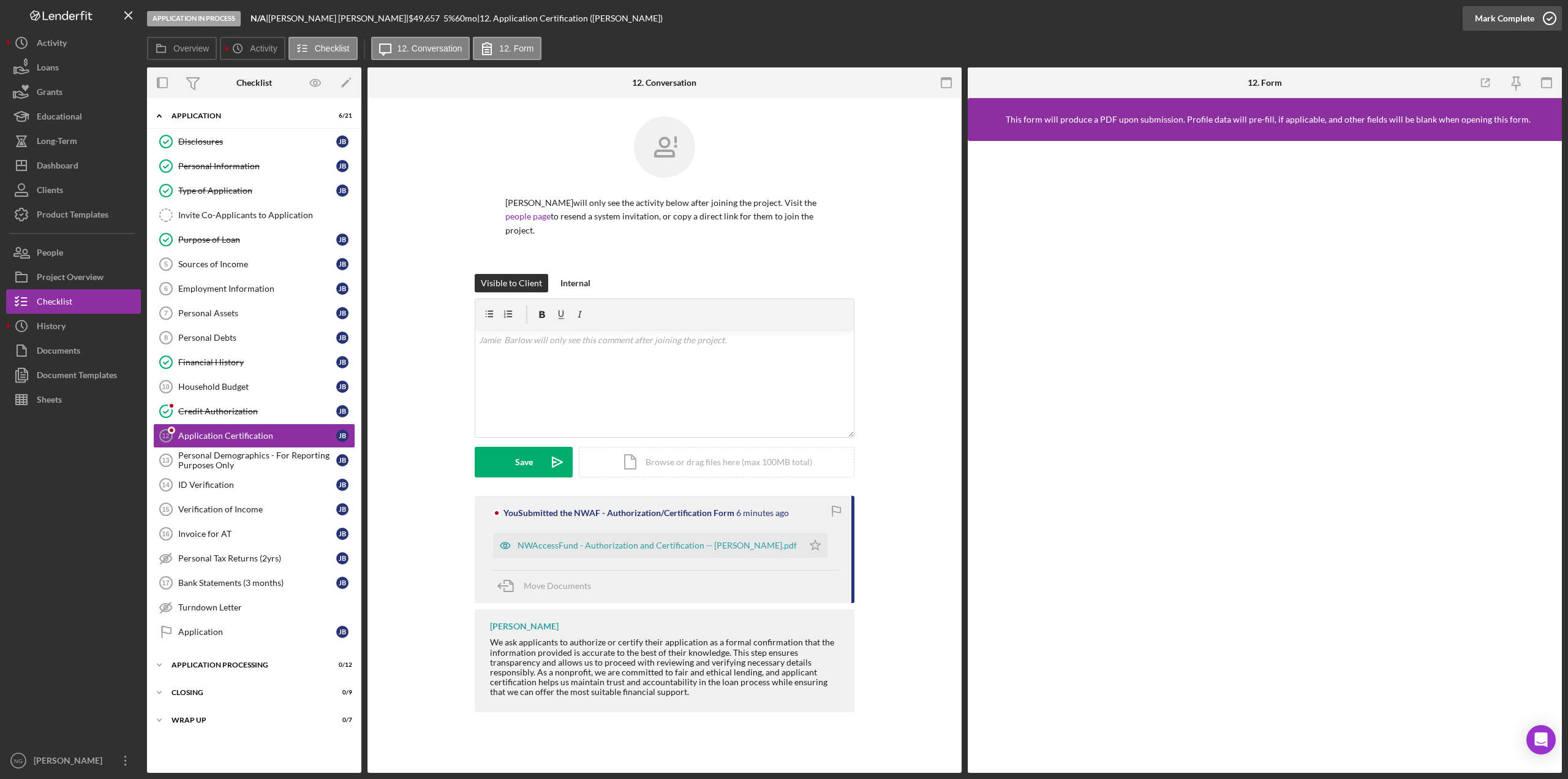
click at [1557, 20] on icon "button" at bounding box center [1550, 18] width 30 height 30
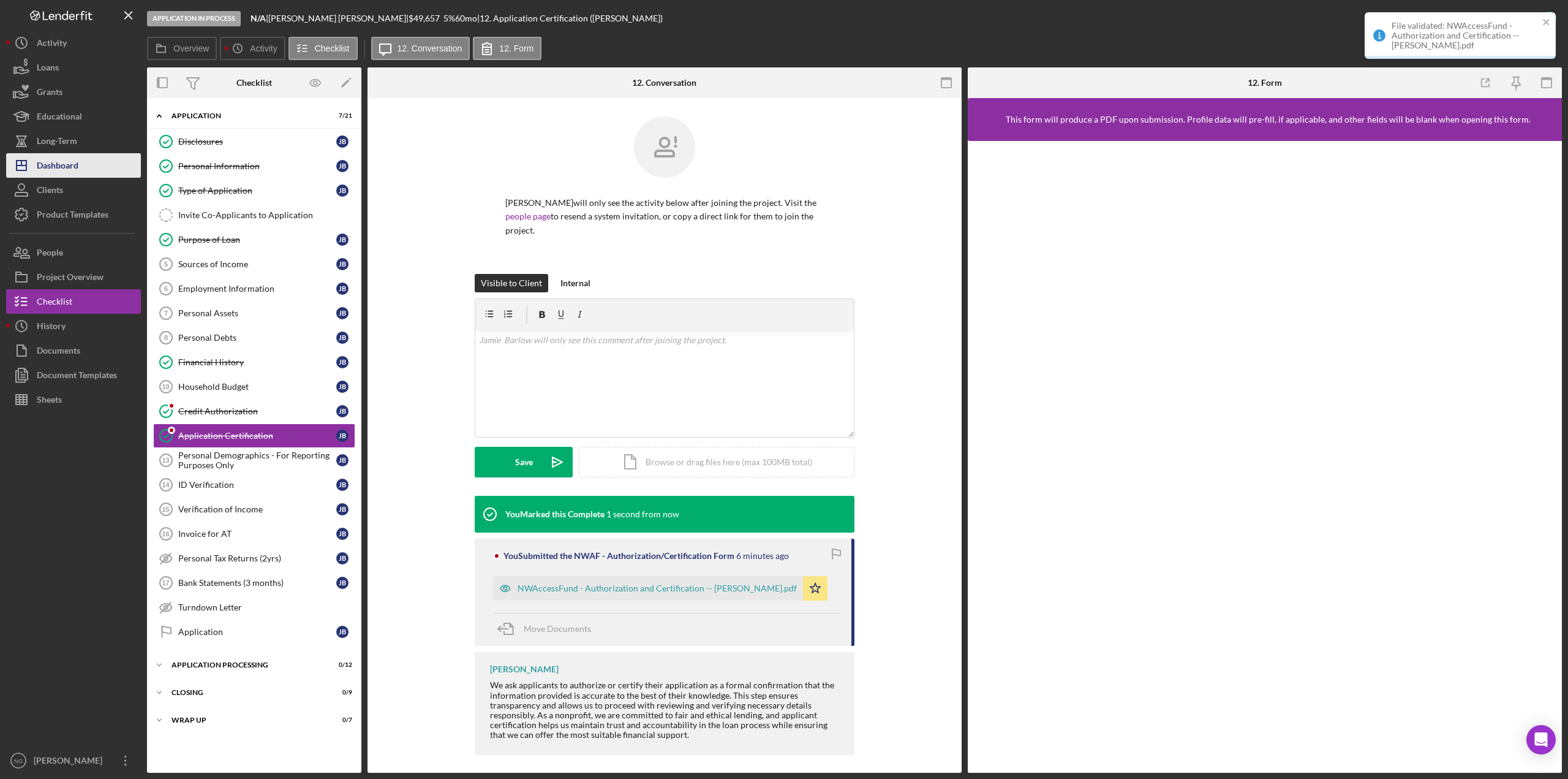
click at [74, 164] on div "Dashboard" at bounding box center [58, 167] width 42 height 28
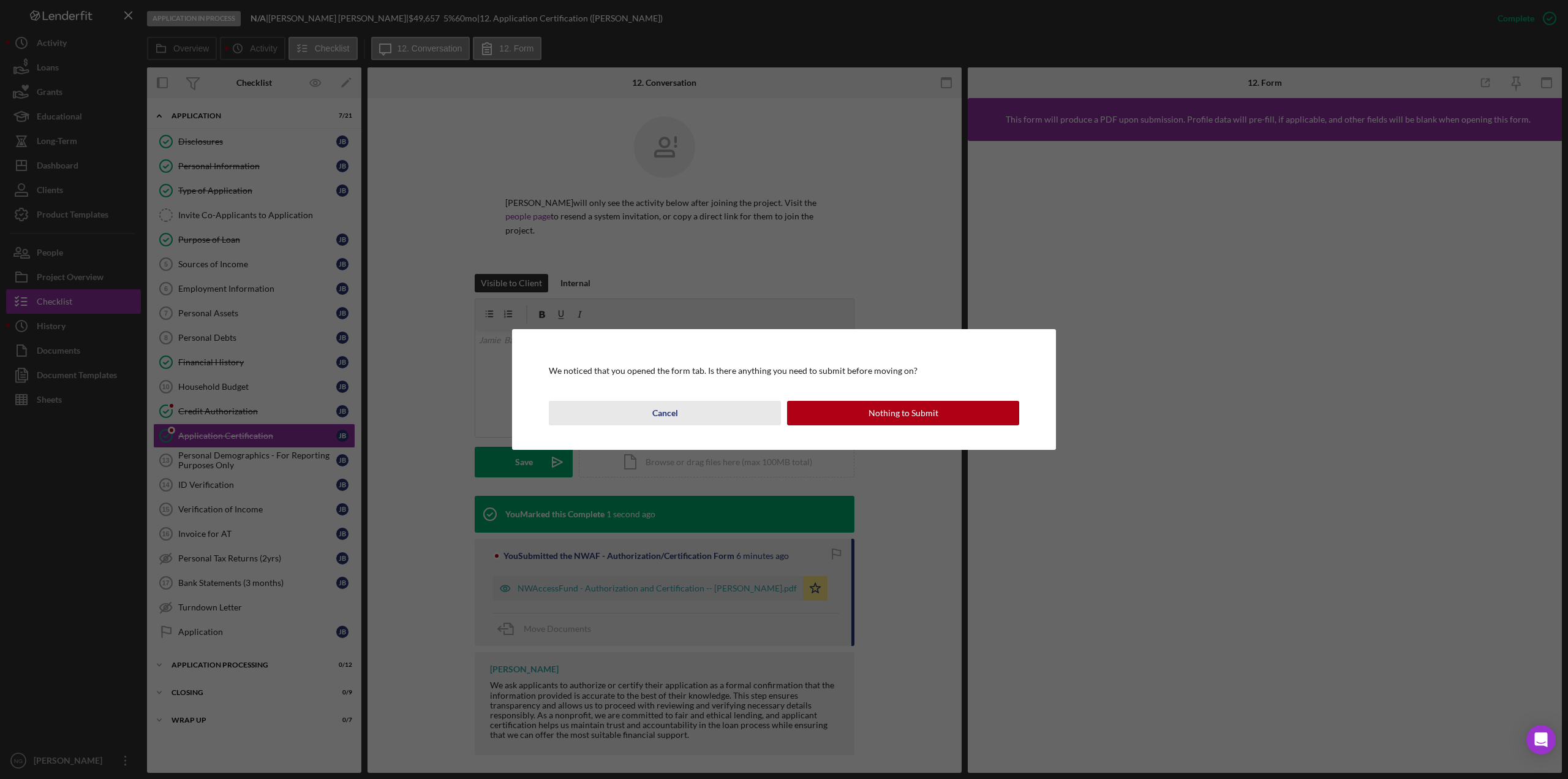
click at [719, 416] on button "Cancel" at bounding box center [665, 413] width 232 height 25
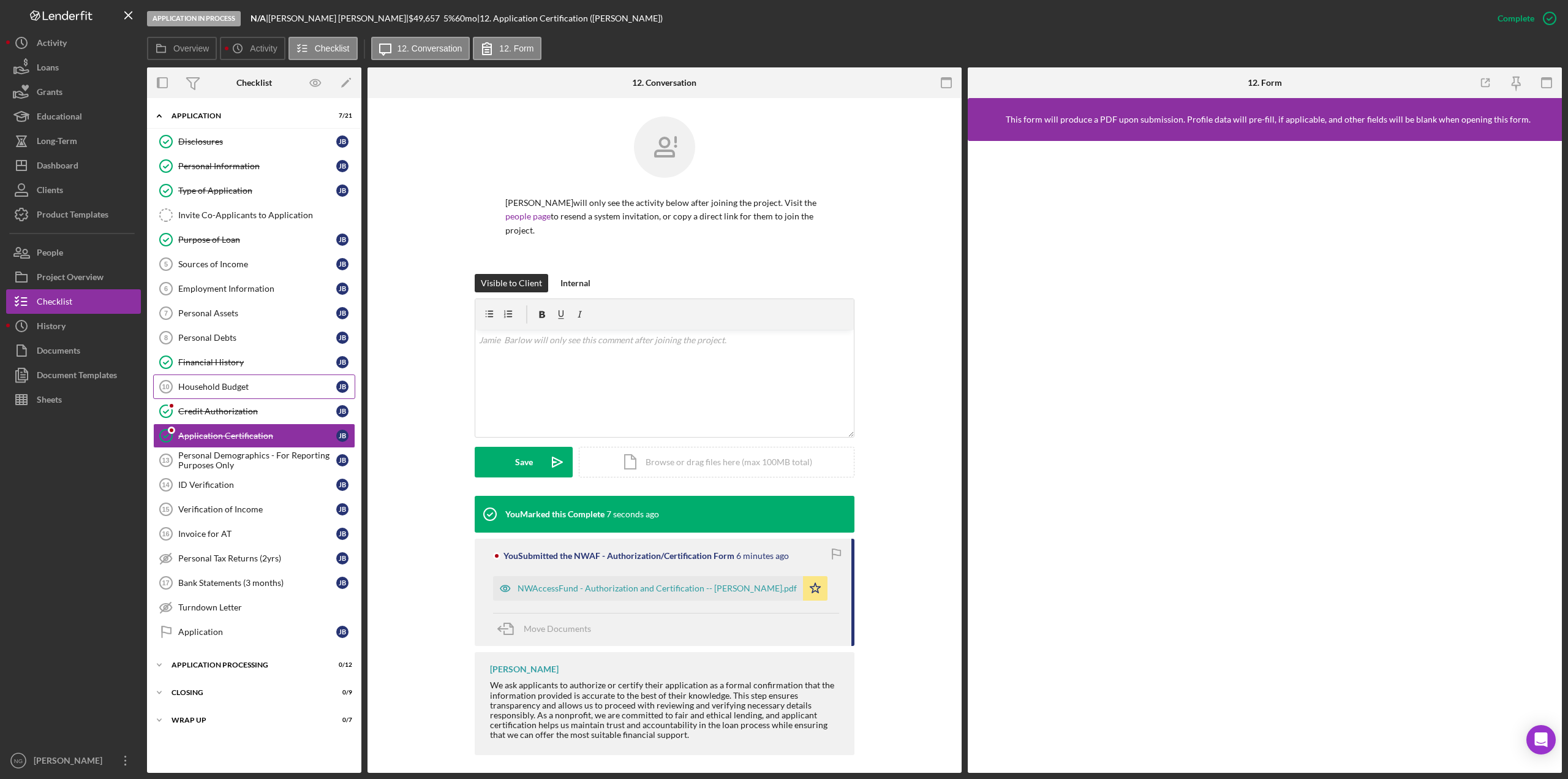
click at [225, 387] on div "Household Budget" at bounding box center [257, 387] width 158 height 10
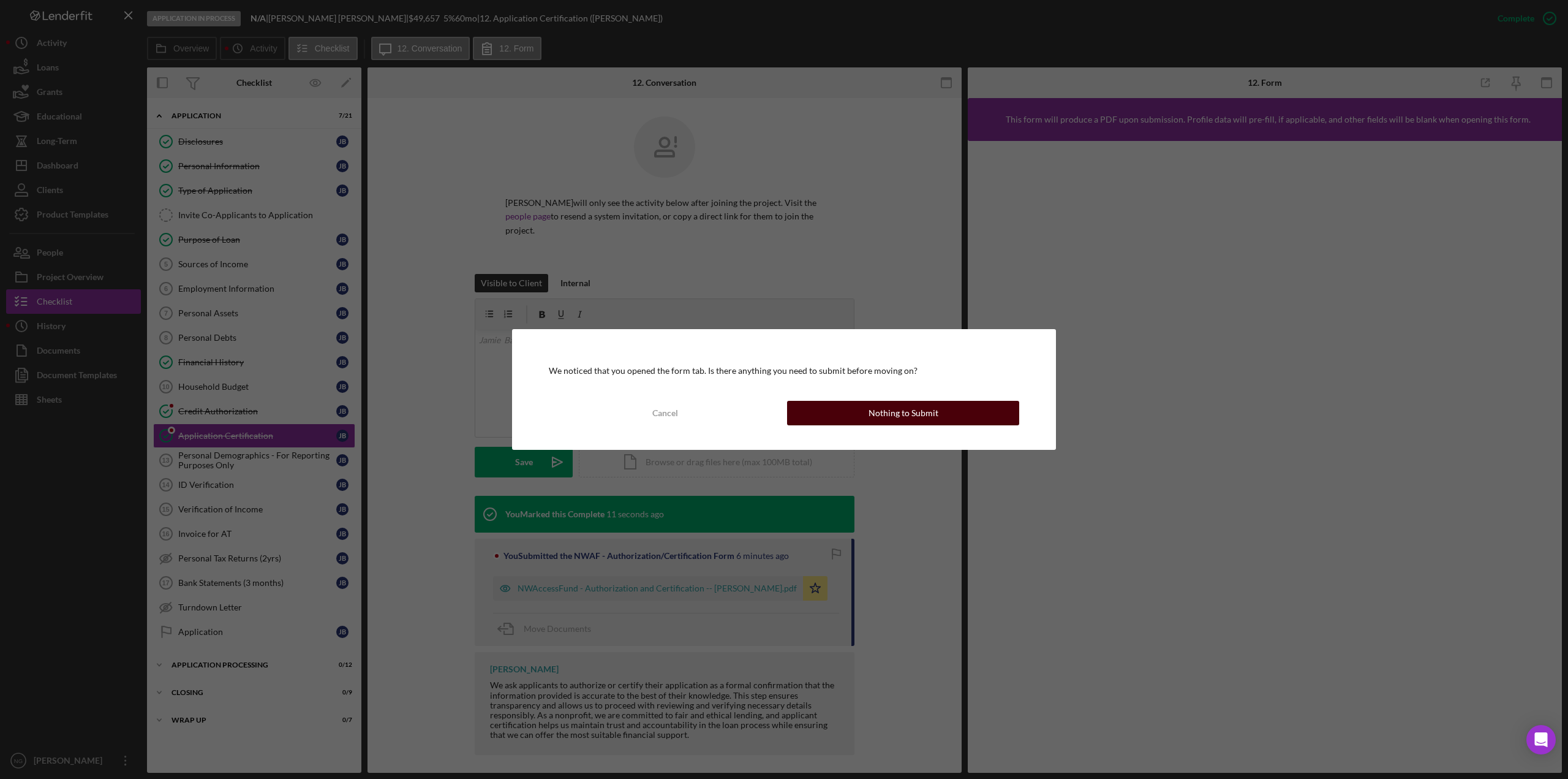
click at [920, 412] on div "Nothing to Submit" at bounding box center [904, 413] width 70 height 25
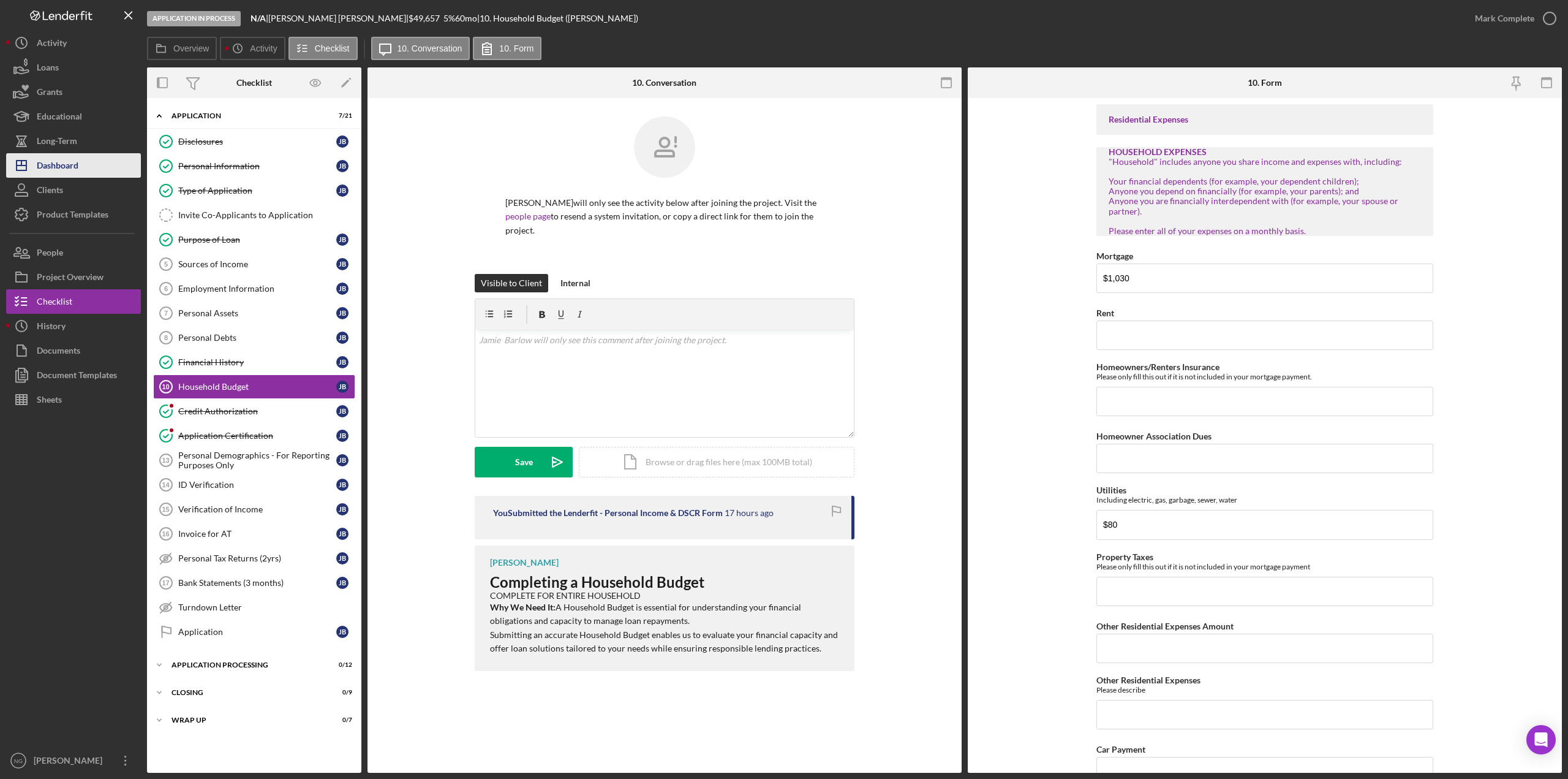
click at [85, 168] on button "Icon/Dashboard Dashboard" at bounding box center [73, 165] width 135 height 25
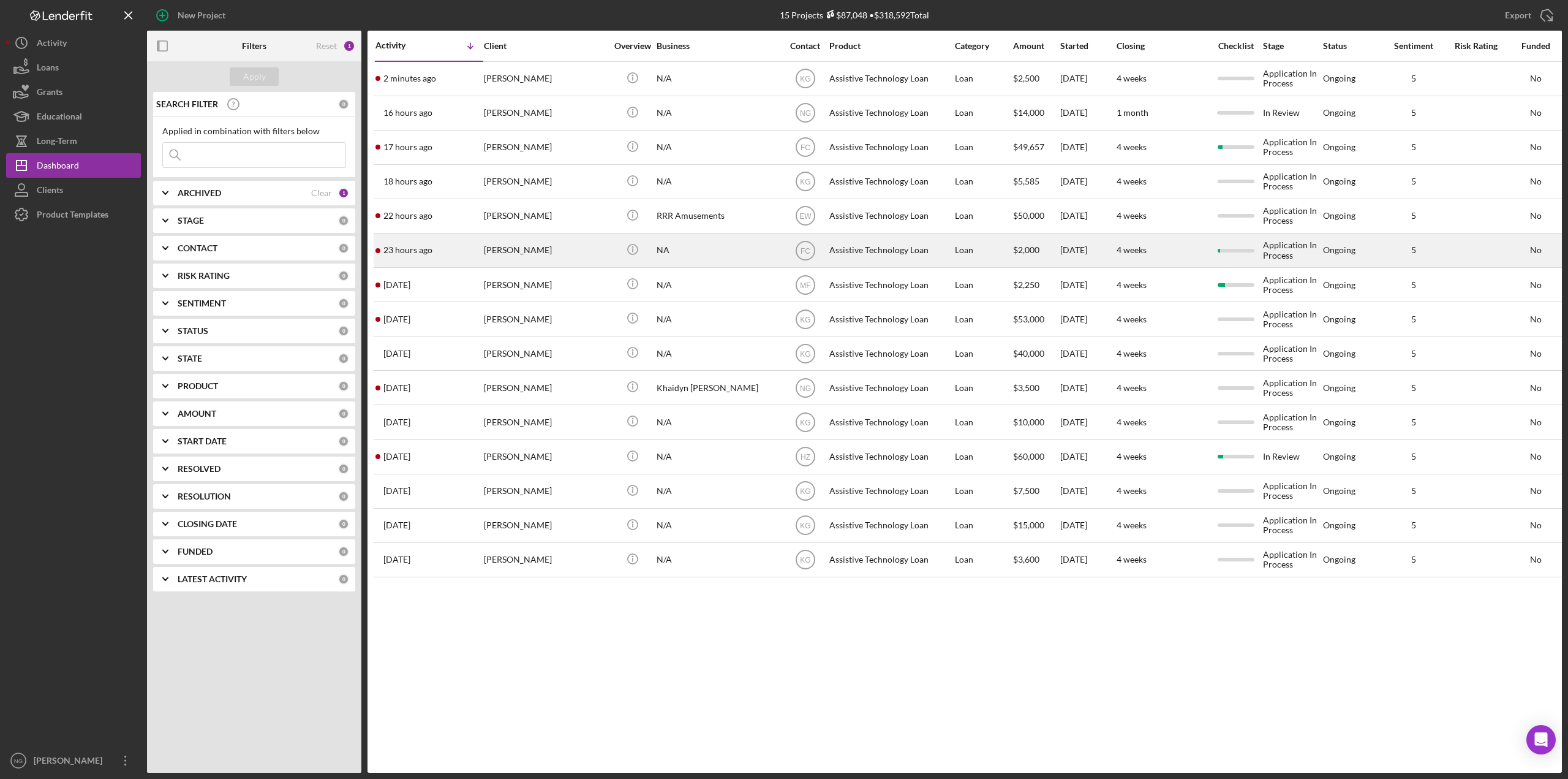
click at [525, 257] on div "[PERSON_NAME]" at bounding box center [545, 250] width 123 height 32
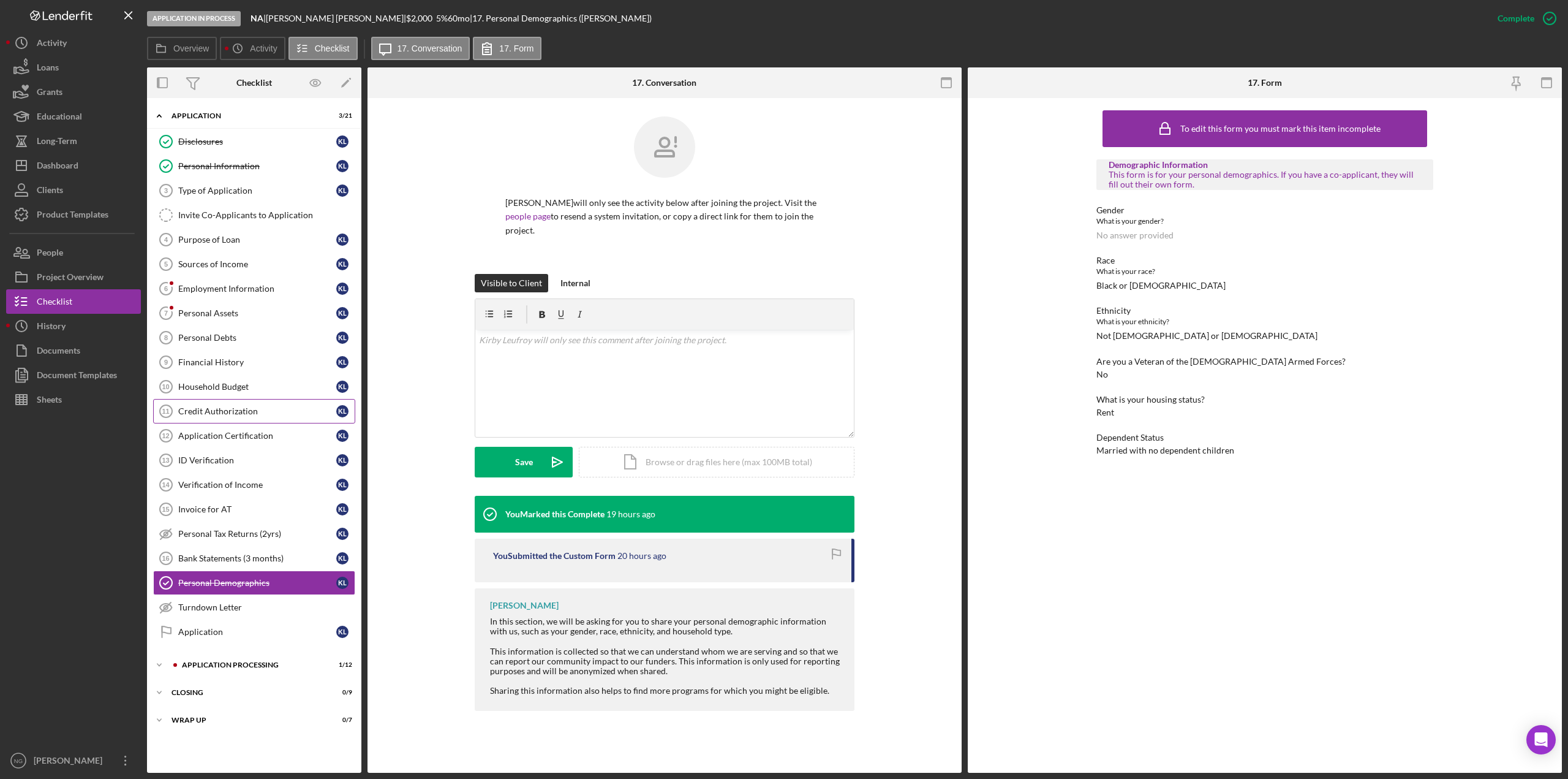
click at [307, 417] on link "Credit Authorization 11 Credit Authorization K L" at bounding box center [254, 411] width 202 height 25
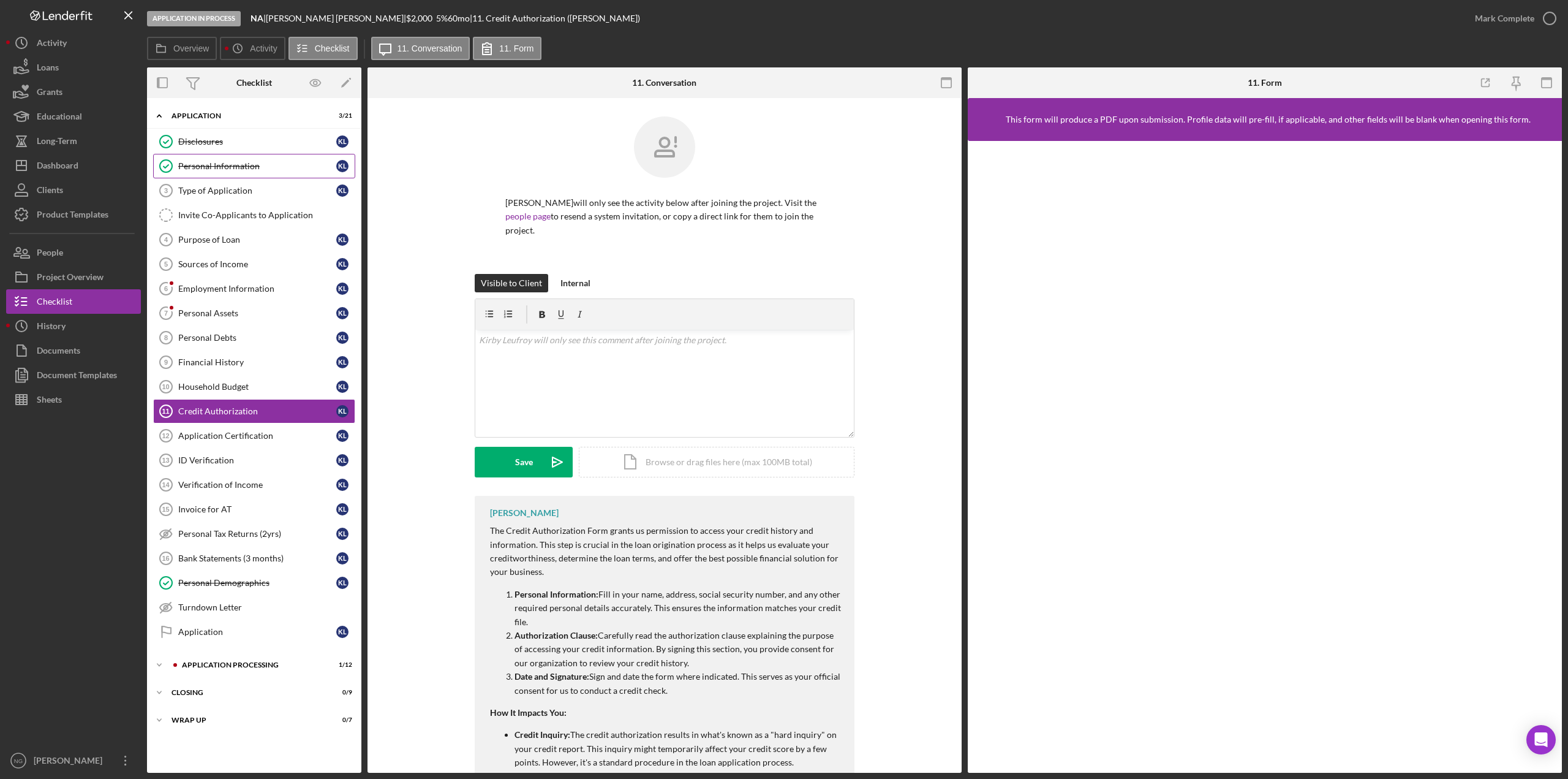
click at [253, 171] on div "Personal Information" at bounding box center [257, 166] width 158 height 10
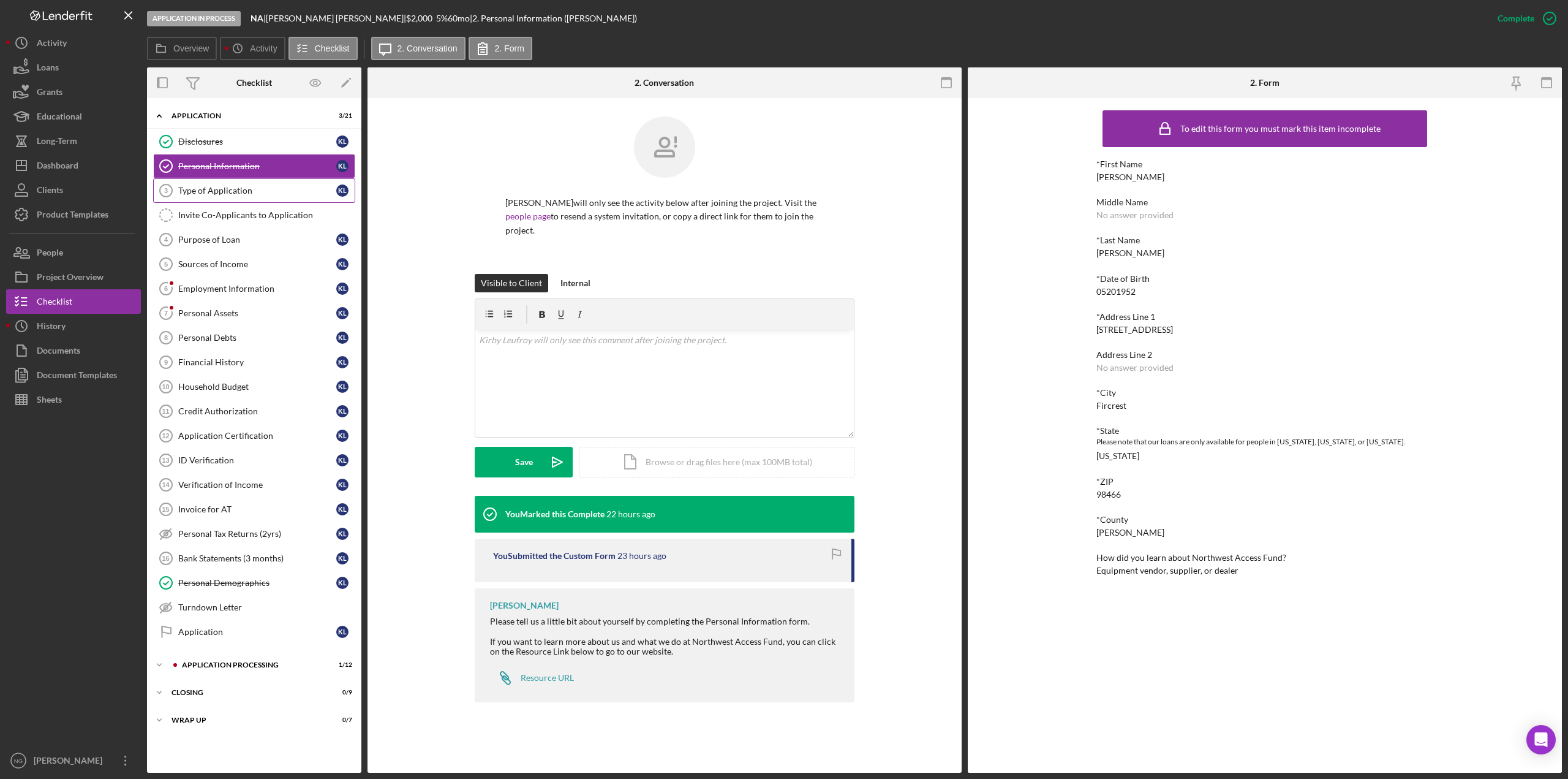
click at [252, 190] on div "Type of Application" at bounding box center [257, 191] width 158 height 10
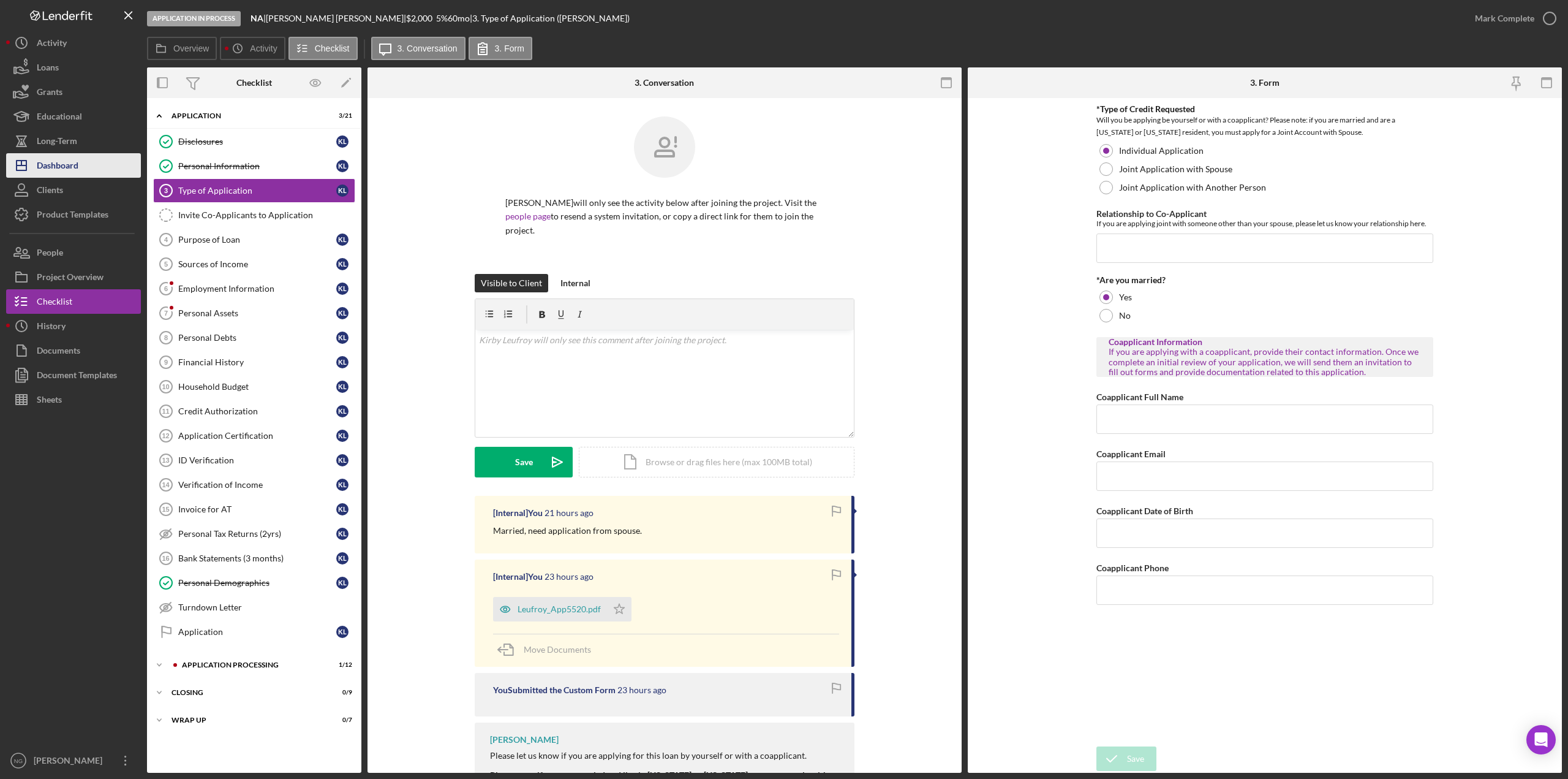
click at [59, 167] on div "Dashboard" at bounding box center [58, 167] width 42 height 28
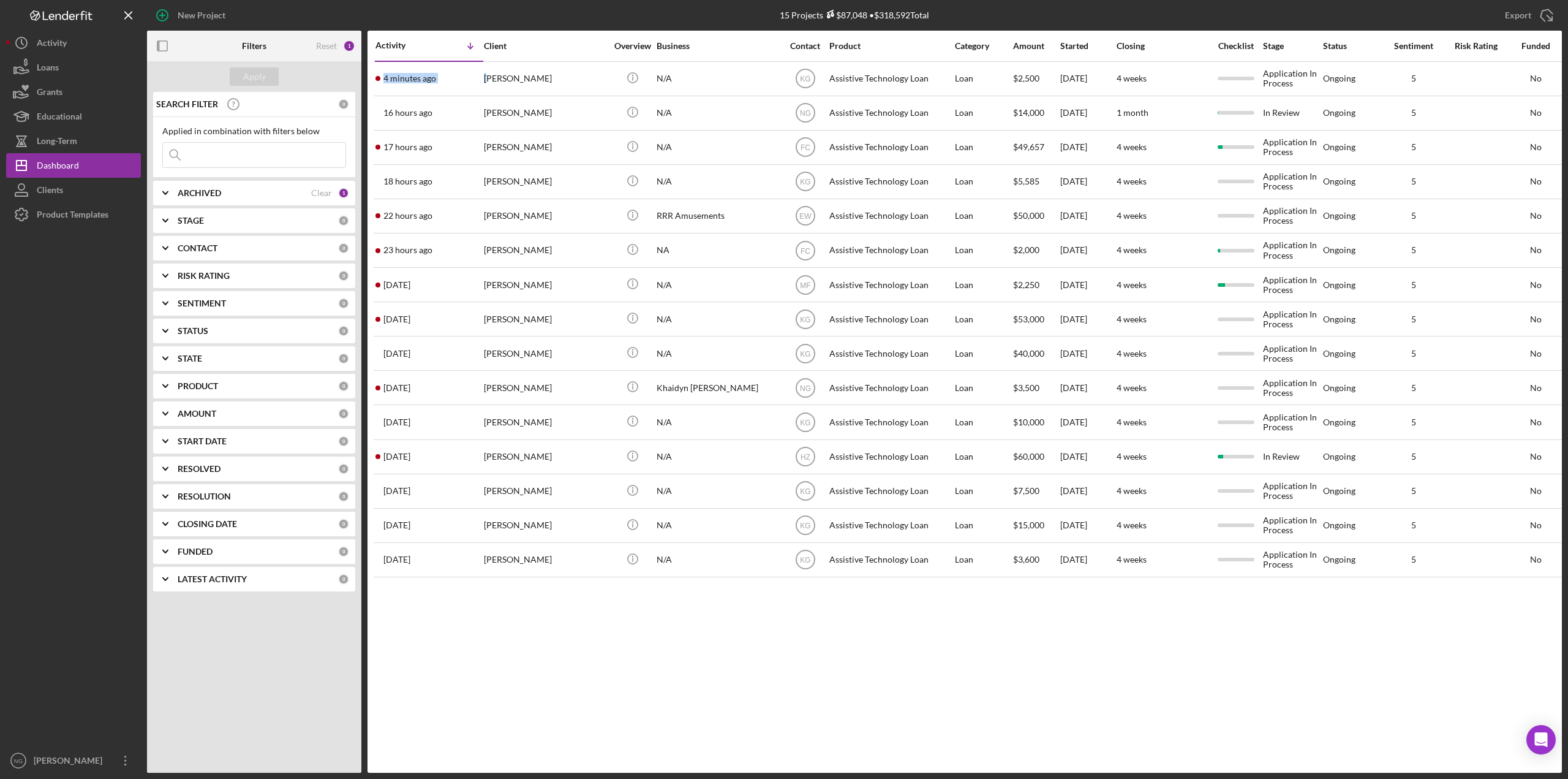
drag, startPoint x: 492, startPoint y: 64, endPoint x: 516, endPoint y: 584, distance: 520.6
click at [516, 583] on div "Activity Icon/Table Sort Arrow Client Overview Business Contact Product Categor…" at bounding box center [965, 402] width 1194 height 742
click at [517, 584] on div "Activity Icon/Table Sort Arrow Client Overview Business Contact Product Categor…" at bounding box center [965, 402] width 1194 height 742
drag, startPoint x: 809, startPoint y: 46, endPoint x: 735, endPoint y: 46, distance: 74.0
click at [735, 46] on div "Business" at bounding box center [718, 46] width 123 height 10
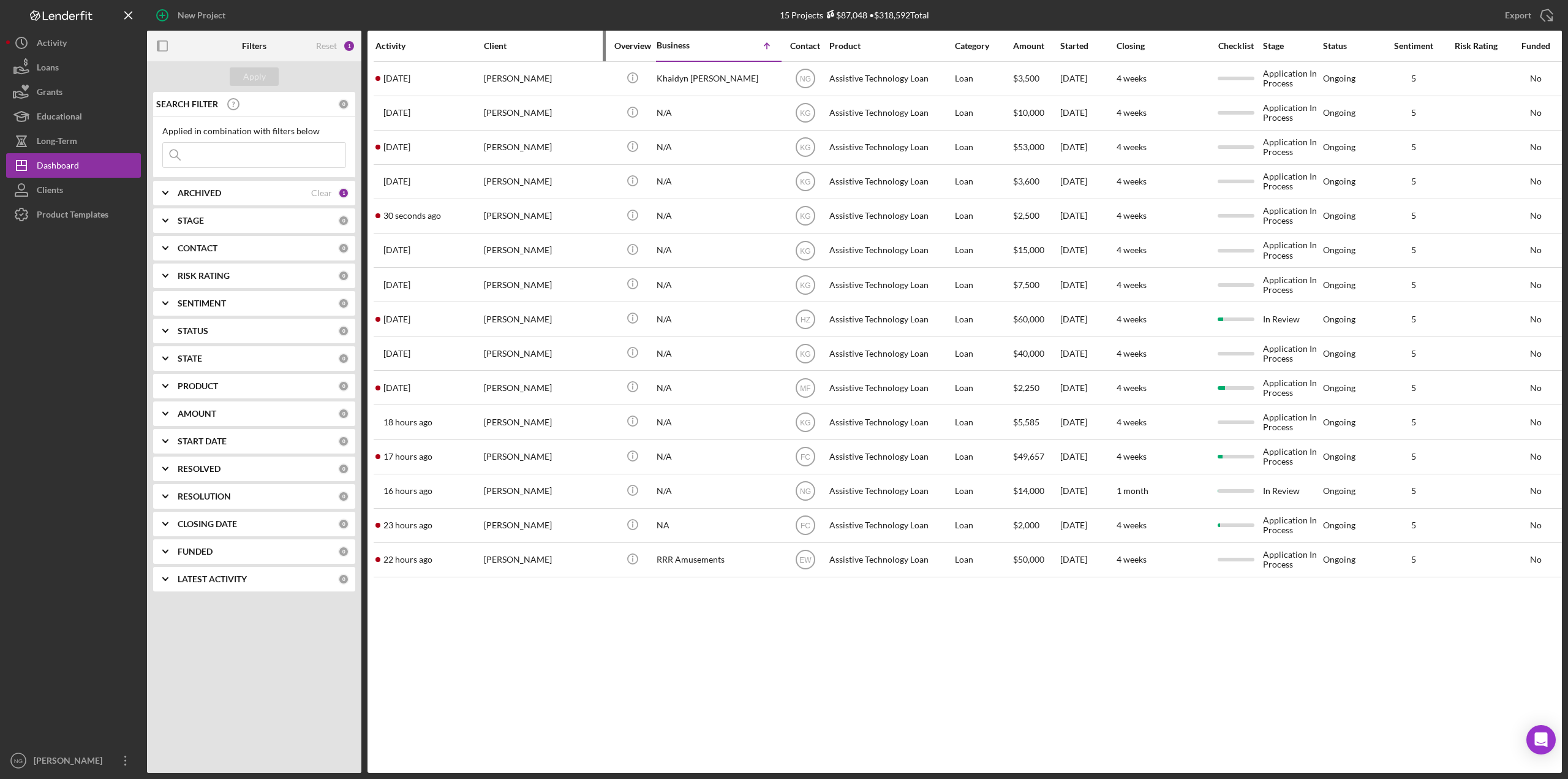
click at [530, 46] on div "Client" at bounding box center [545, 46] width 123 height 10
click at [405, 50] on div "Activity" at bounding box center [429, 46] width 107 height 10
click at [425, 49] on div "Activity" at bounding box center [402, 46] width 54 height 10
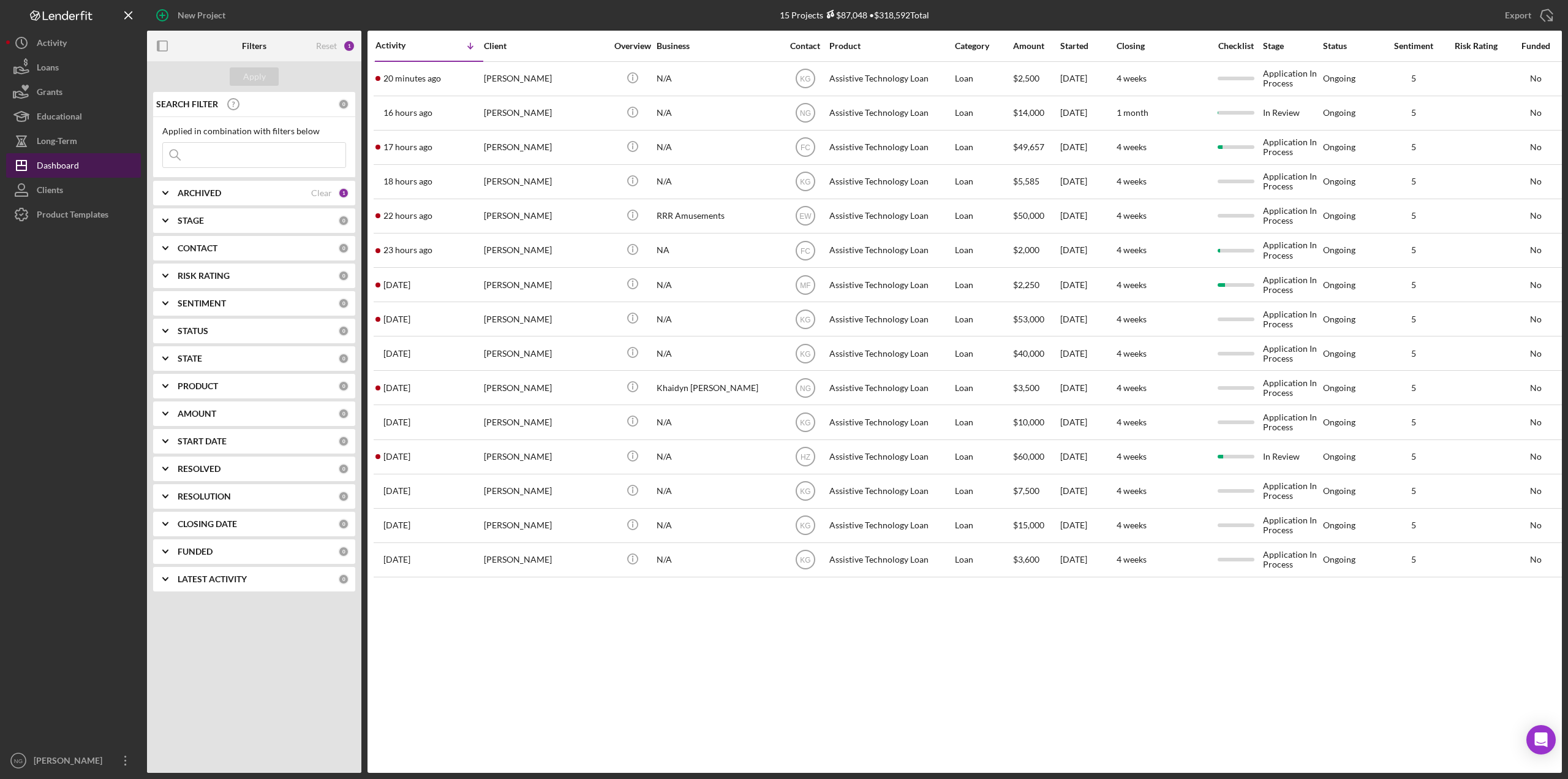
click at [79, 170] on button "Icon/Dashboard Dashboard" at bounding box center [73, 165] width 135 height 25
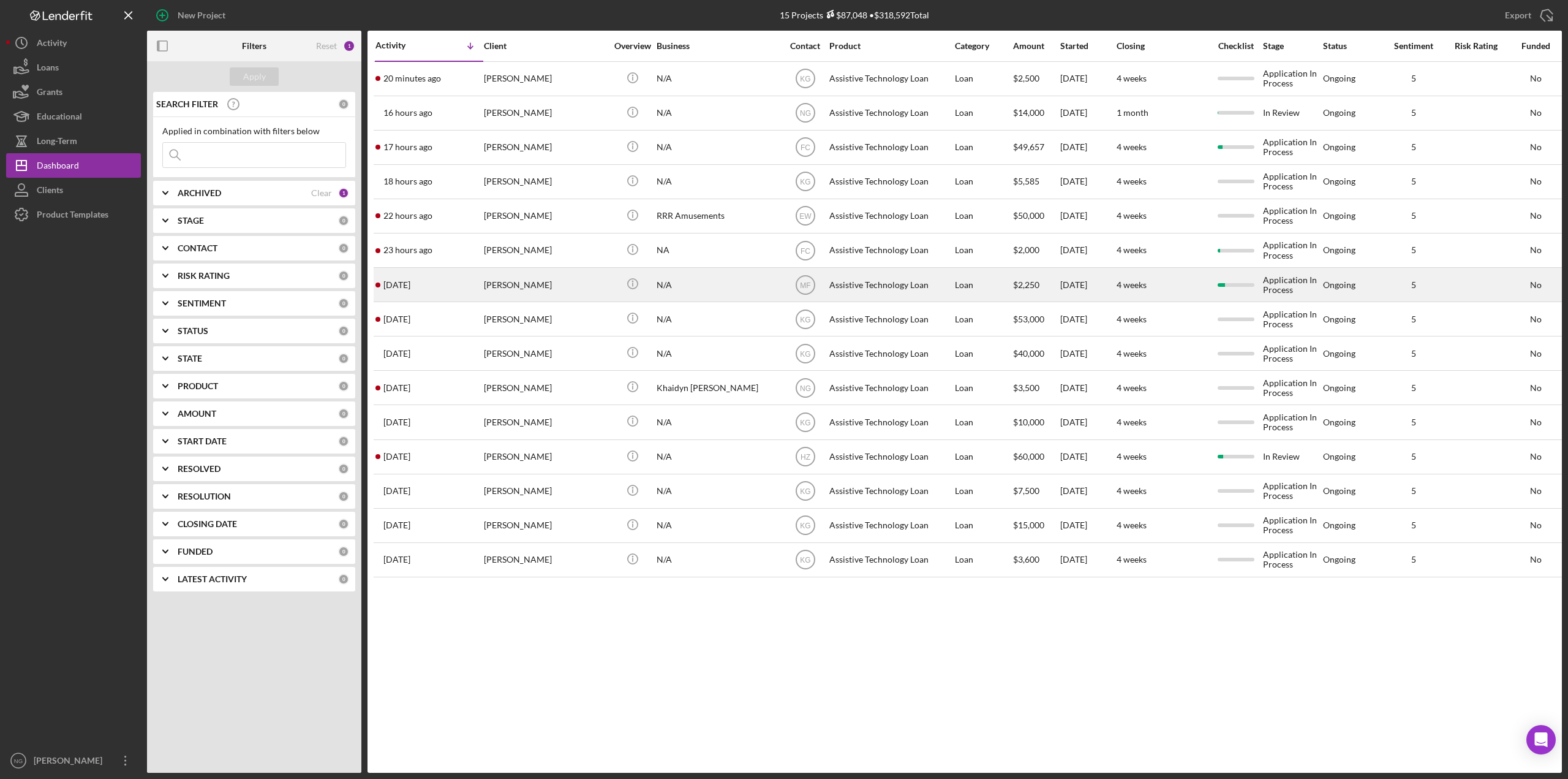
click at [571, 280] on div "[PERSON_NAME]" at bounding box center [545, 285] width 123 height 32
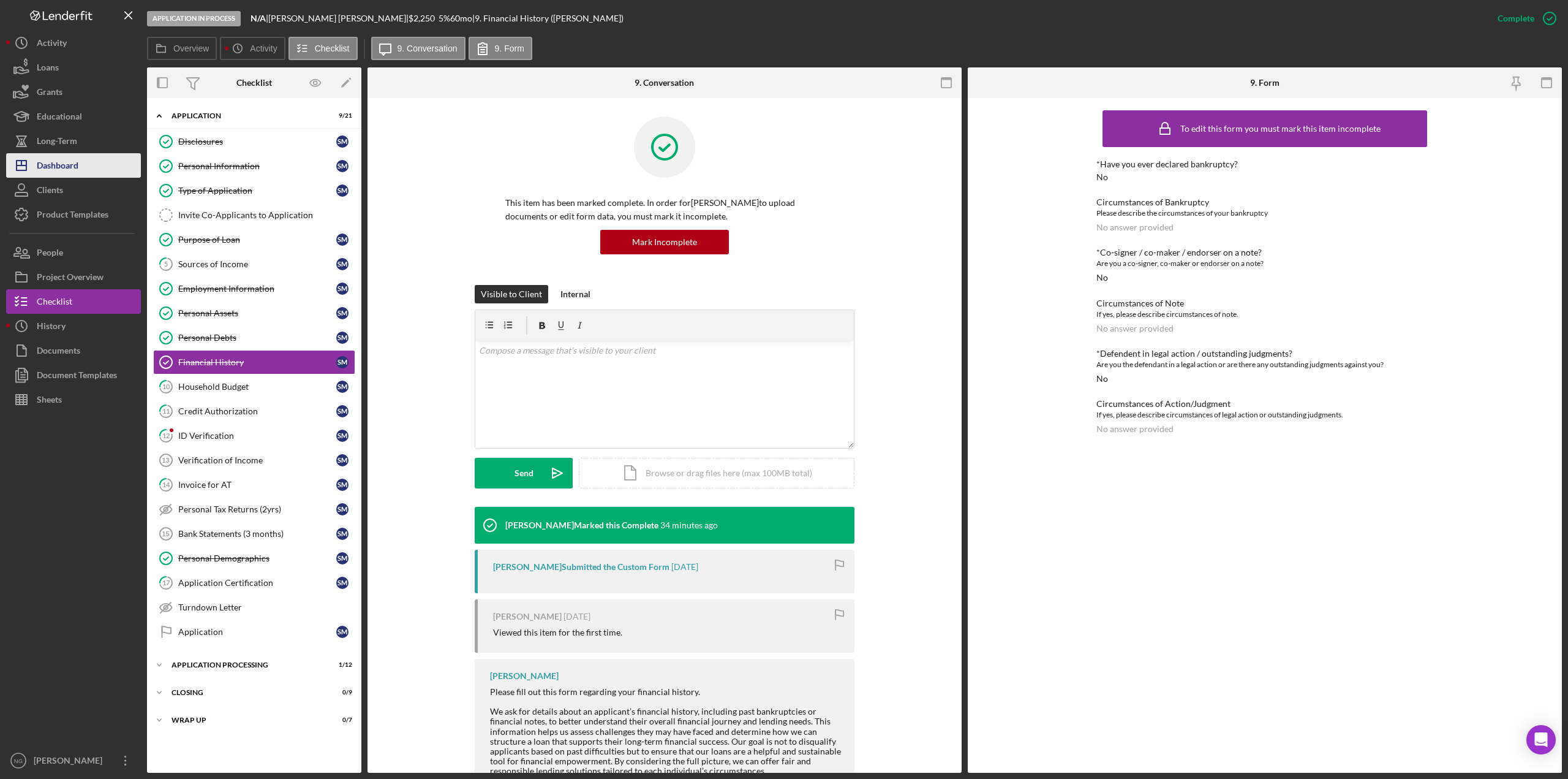
click at [66, 164] on div "Dashboard" at bounding box center [58, 167] width 42 height 28
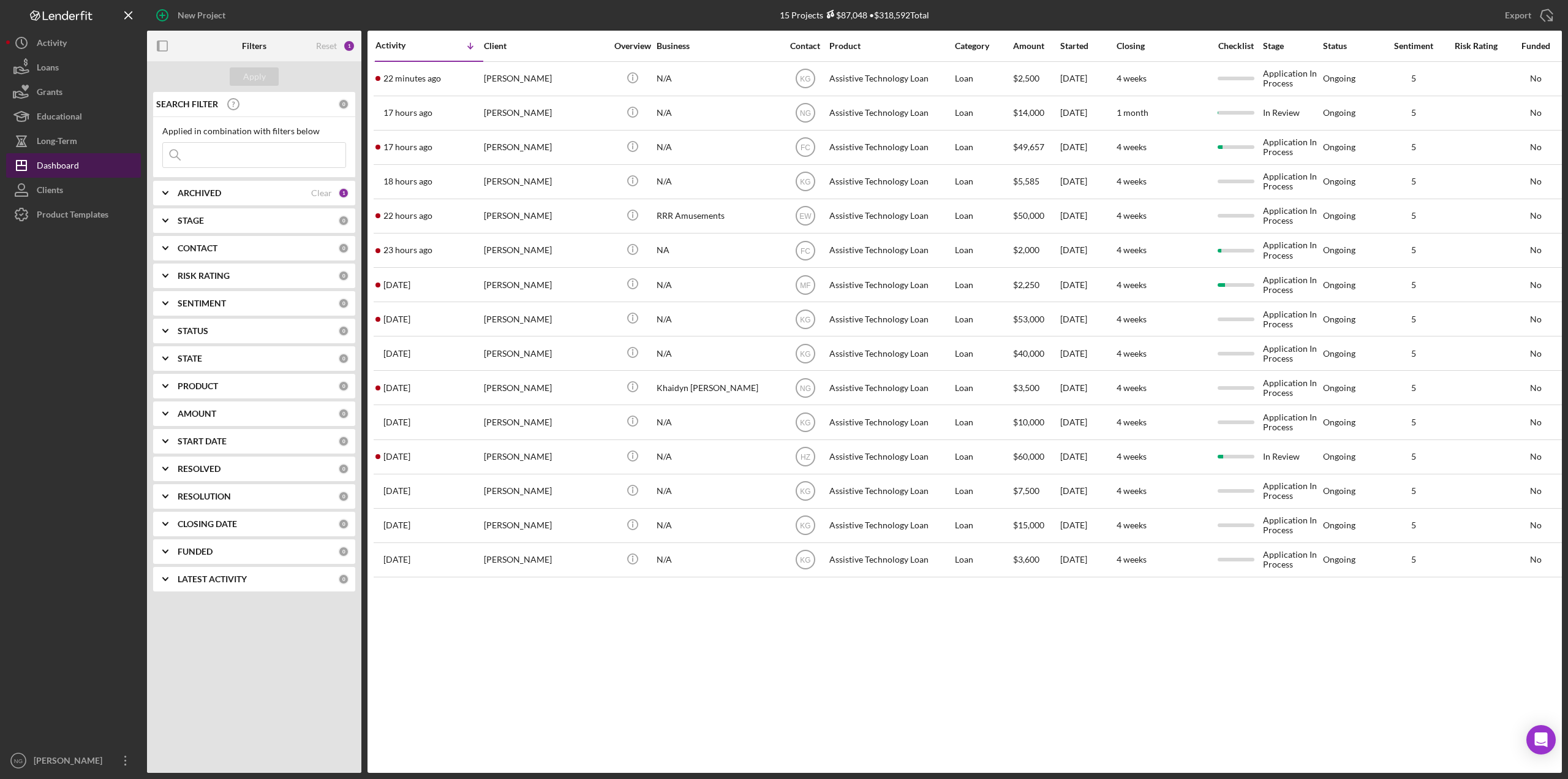
click at [75, 169] on div "Dashboard" at bounding box center [58, 167] width 42 height 28
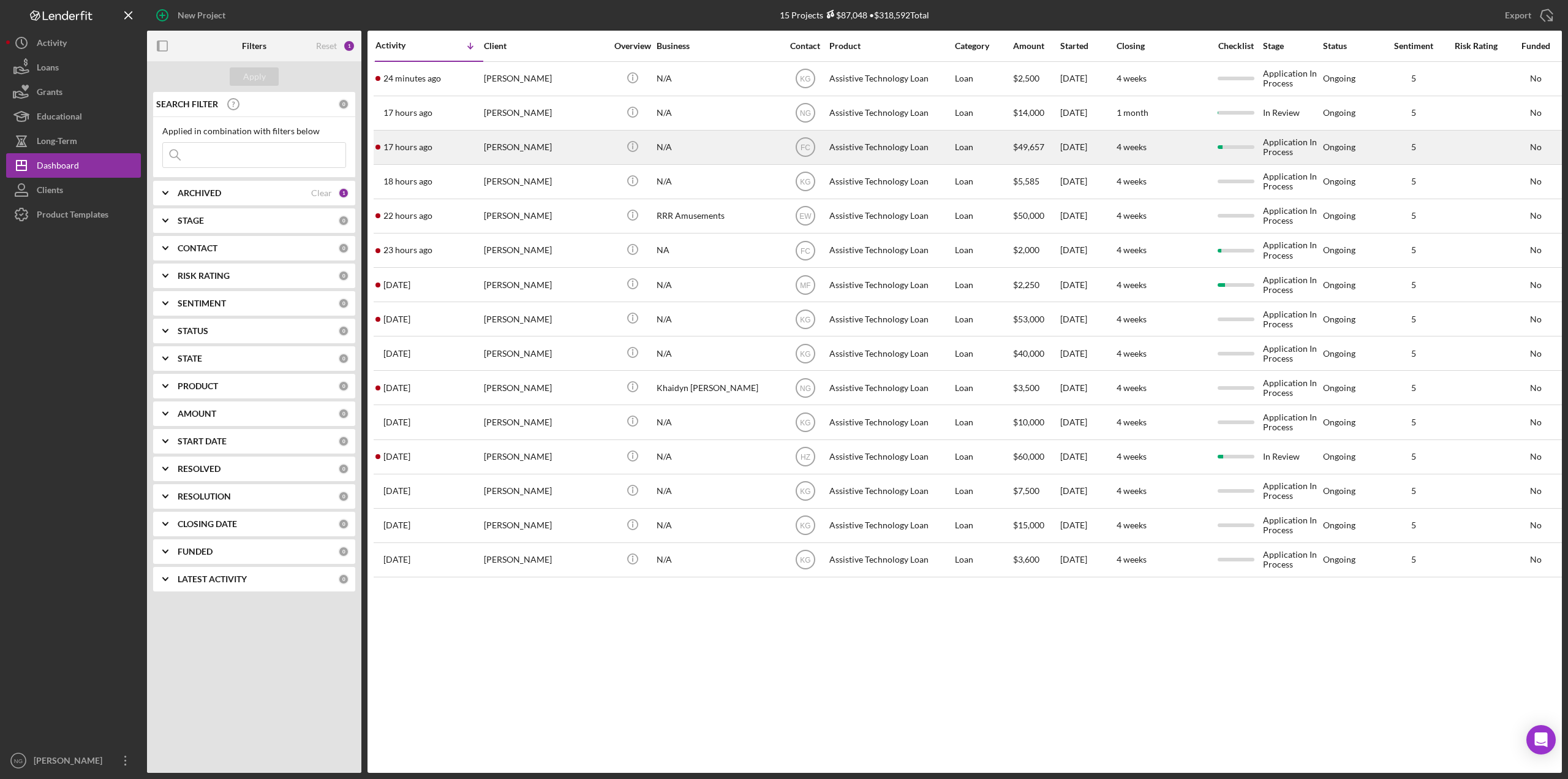
click at [537, 139] on div "[PERSON_NAME]" at bounding box center [545, 147] width 123 height 32
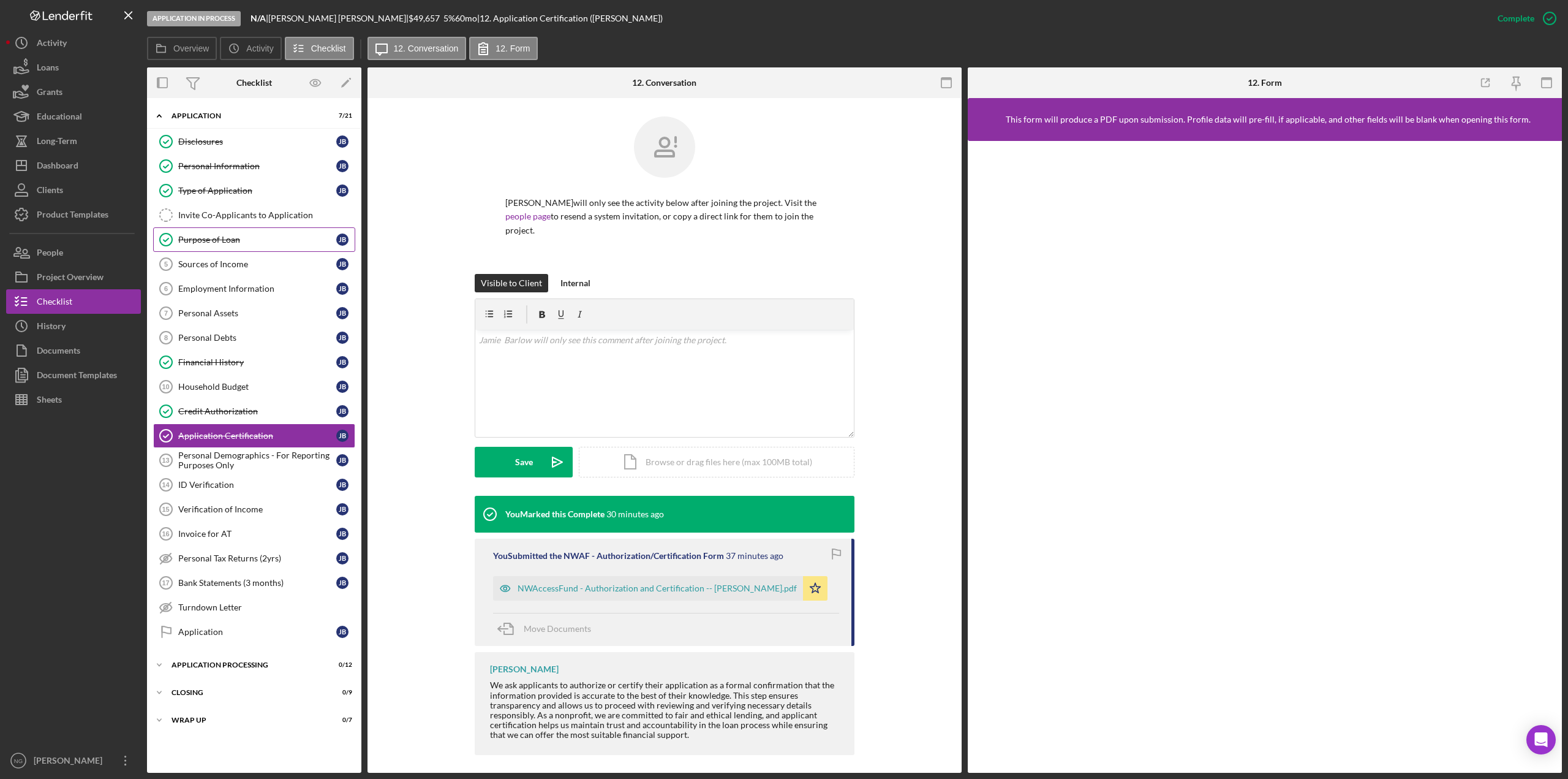
click at [228, 236] on div "Purpose of Loan" at bounding box center [257, 240] width 158 height 10
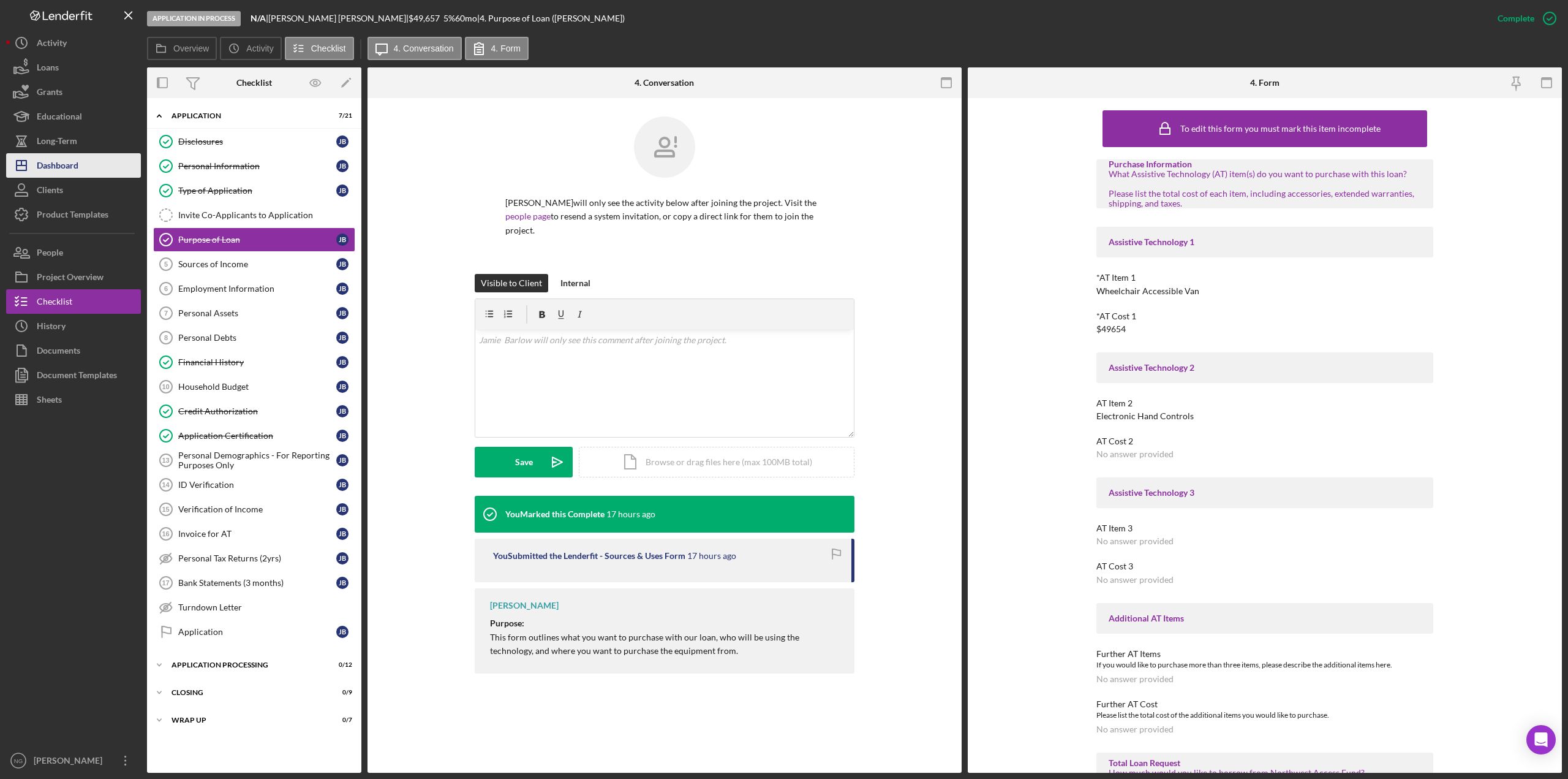
click at [73, 164] on div "Dashboard" at bounding box center [58, 167] width 42 height 28
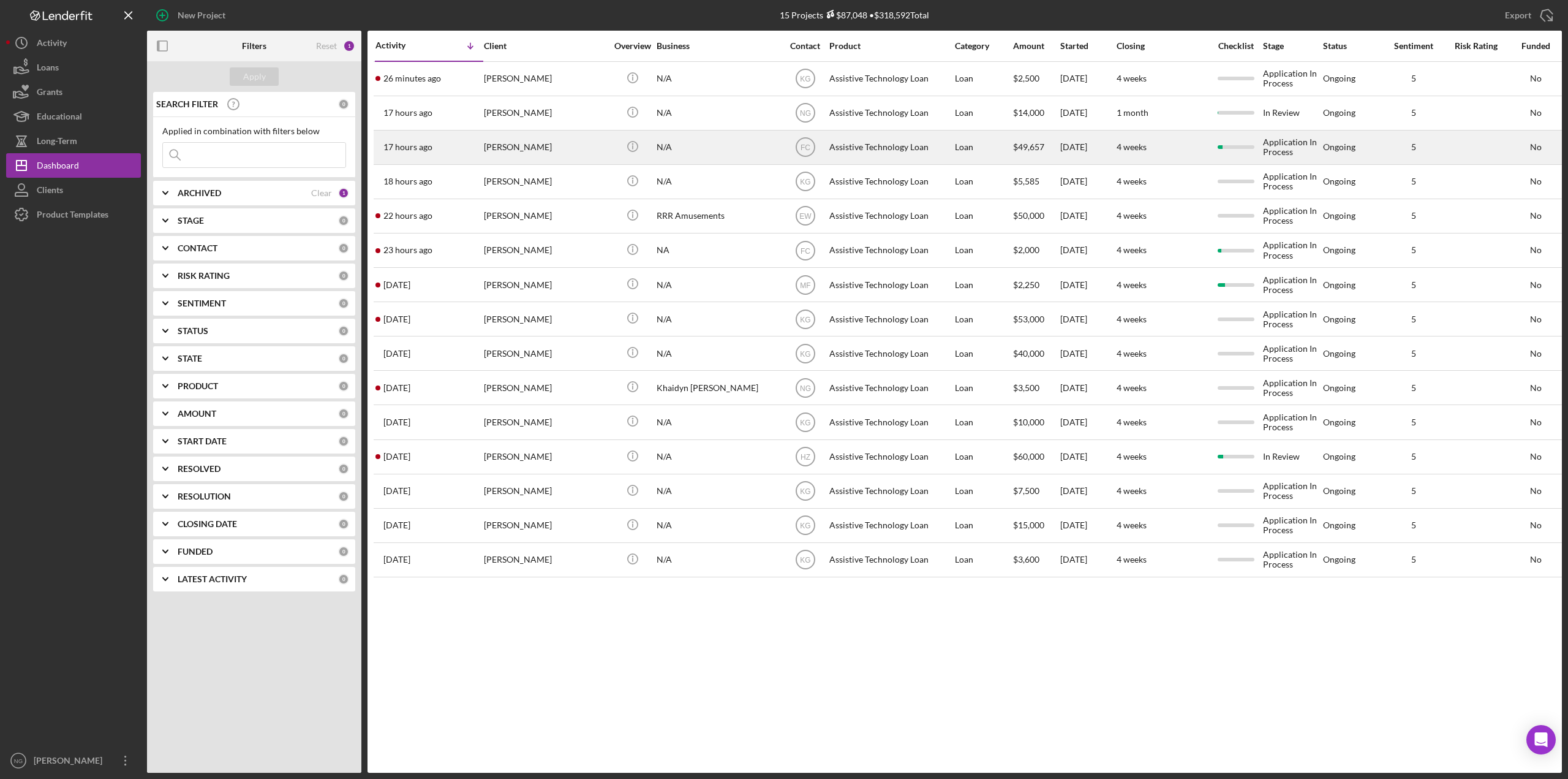
click at [508, 153] on div "[PERSON_NAME]" at bounding box center [545, 147] width 123 height 32
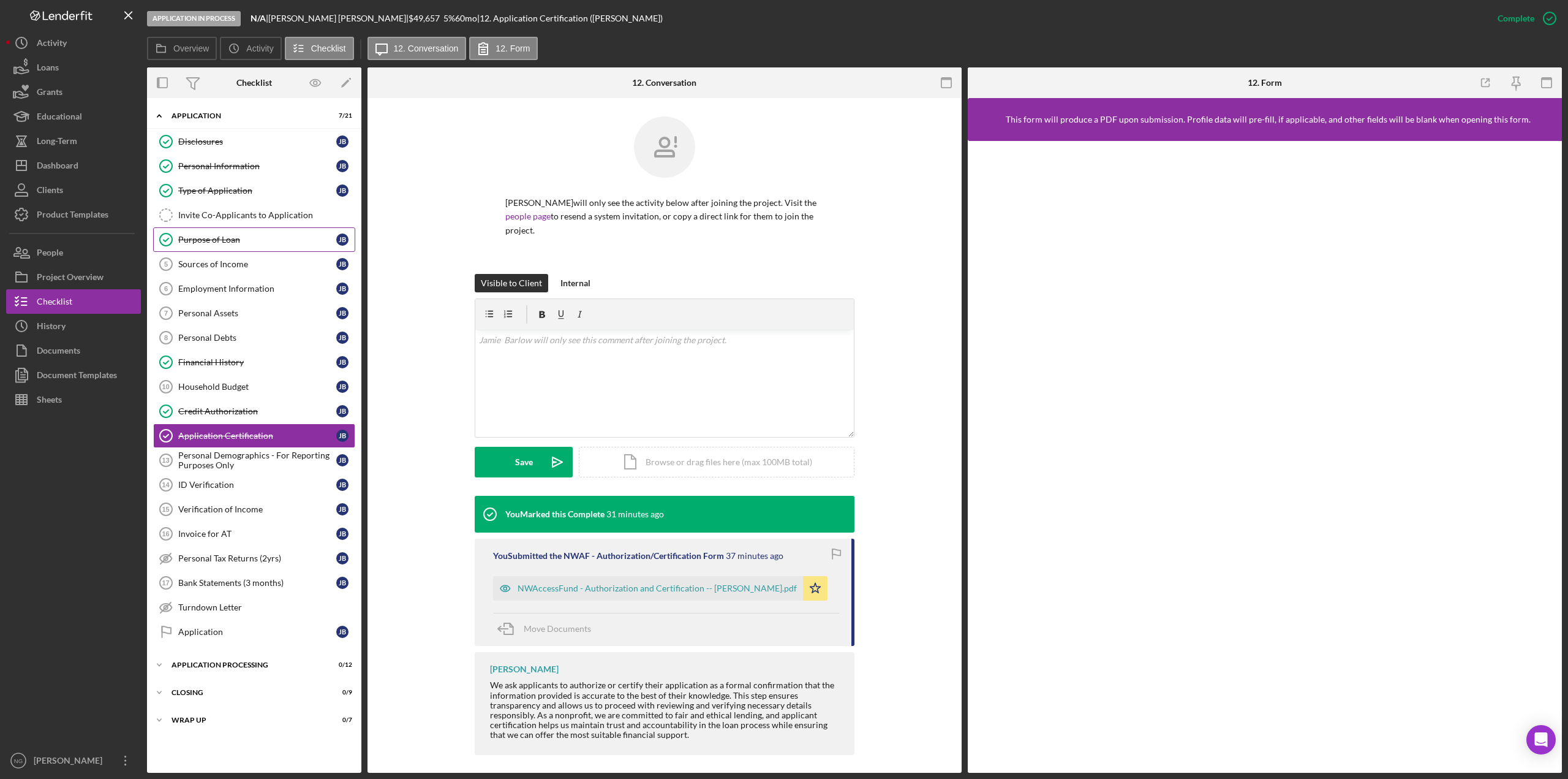
click at [257, 247] on link "Purpose of Loan Purpose of Loan [PERSON_NAME]" at bounding box center [254, 240] width 202 height 25
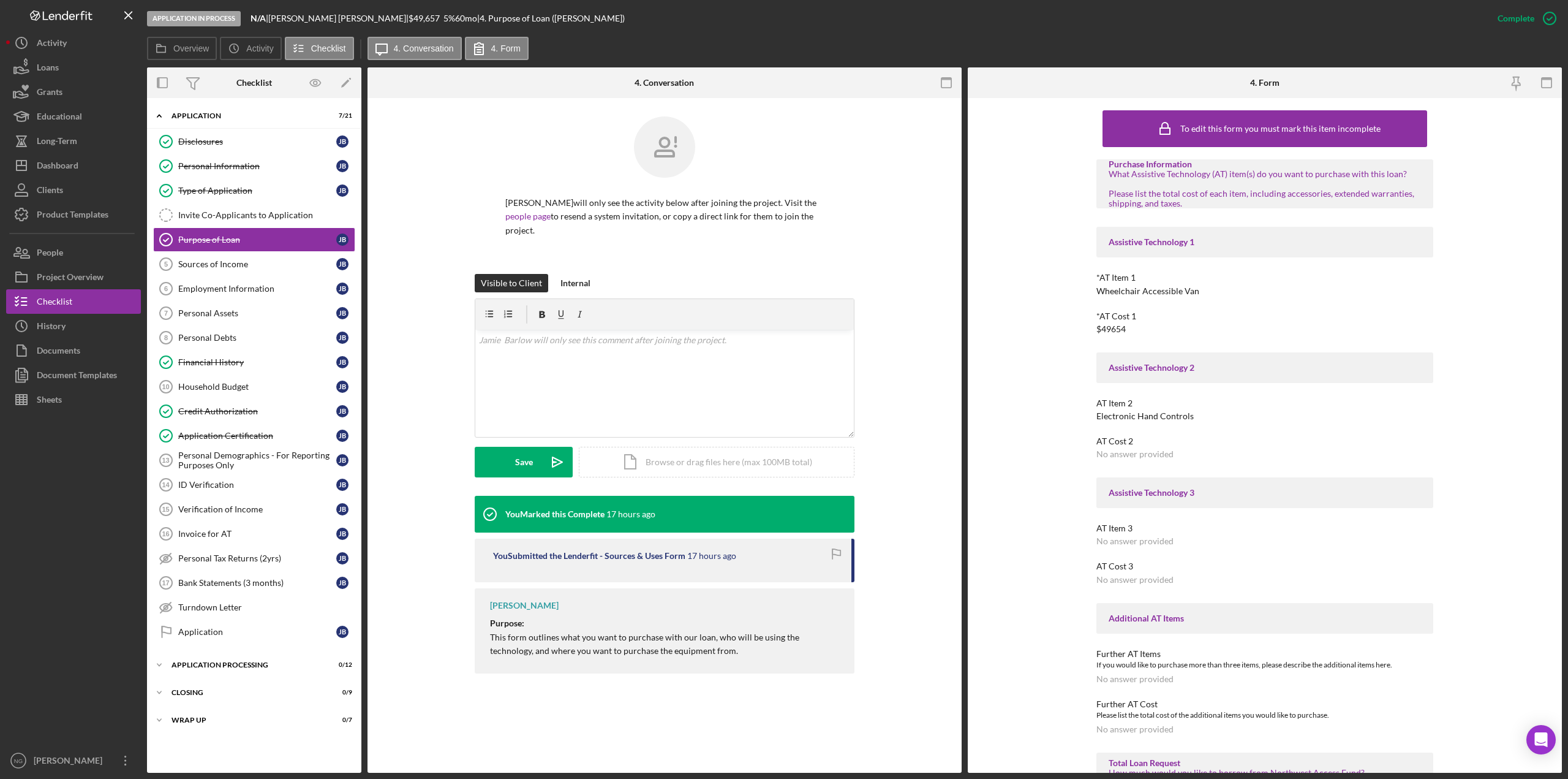
click at [48, 500] on div at bounding box center [73, 580] width 135 height 336
click at [288, 189] on div "Type of Application" at bounding box center [257, 191] width 158 height 10
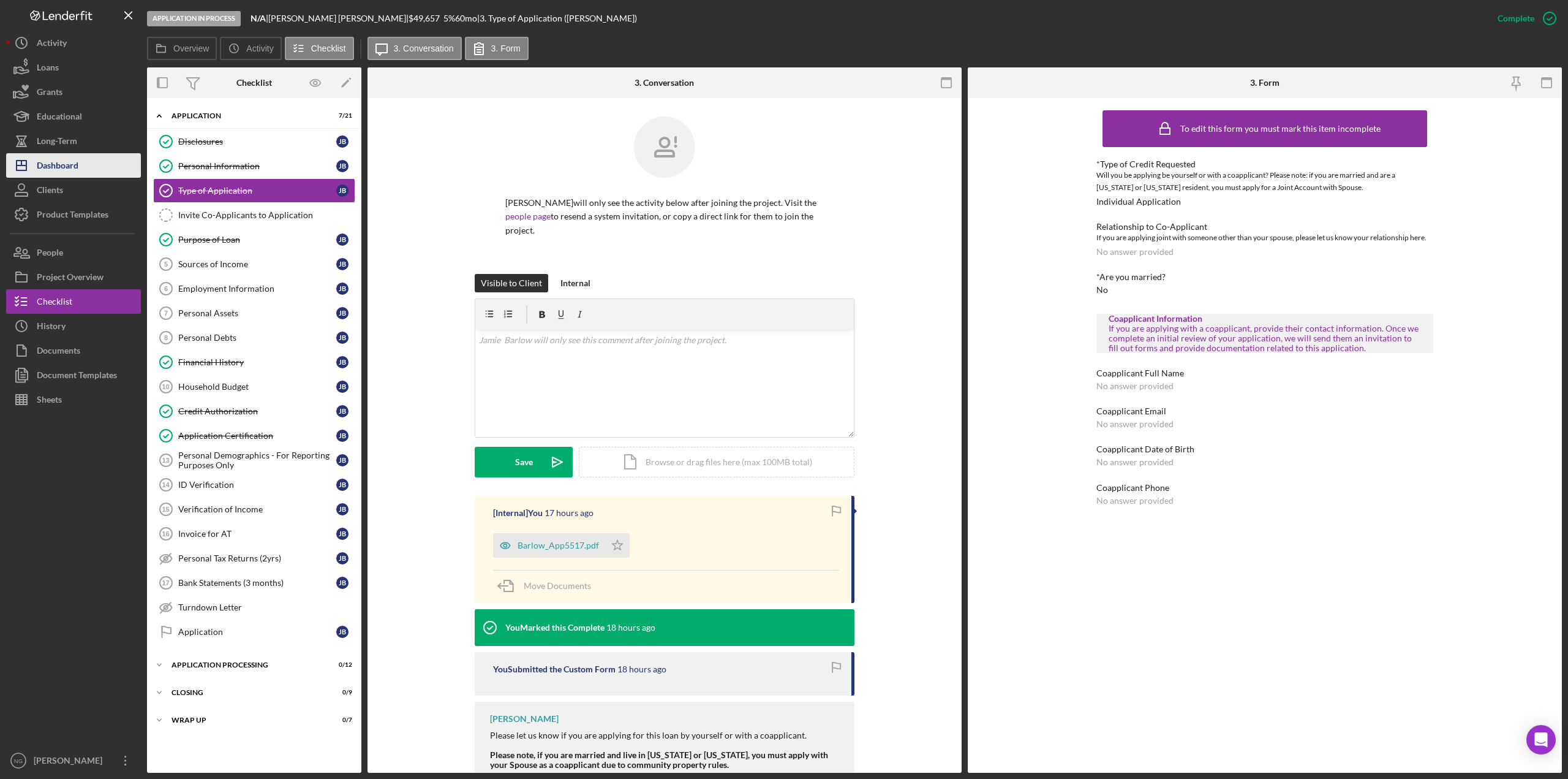
click at [61, 164] on div "Dashboard" at bounding box center [58, 167] width 42 height 28
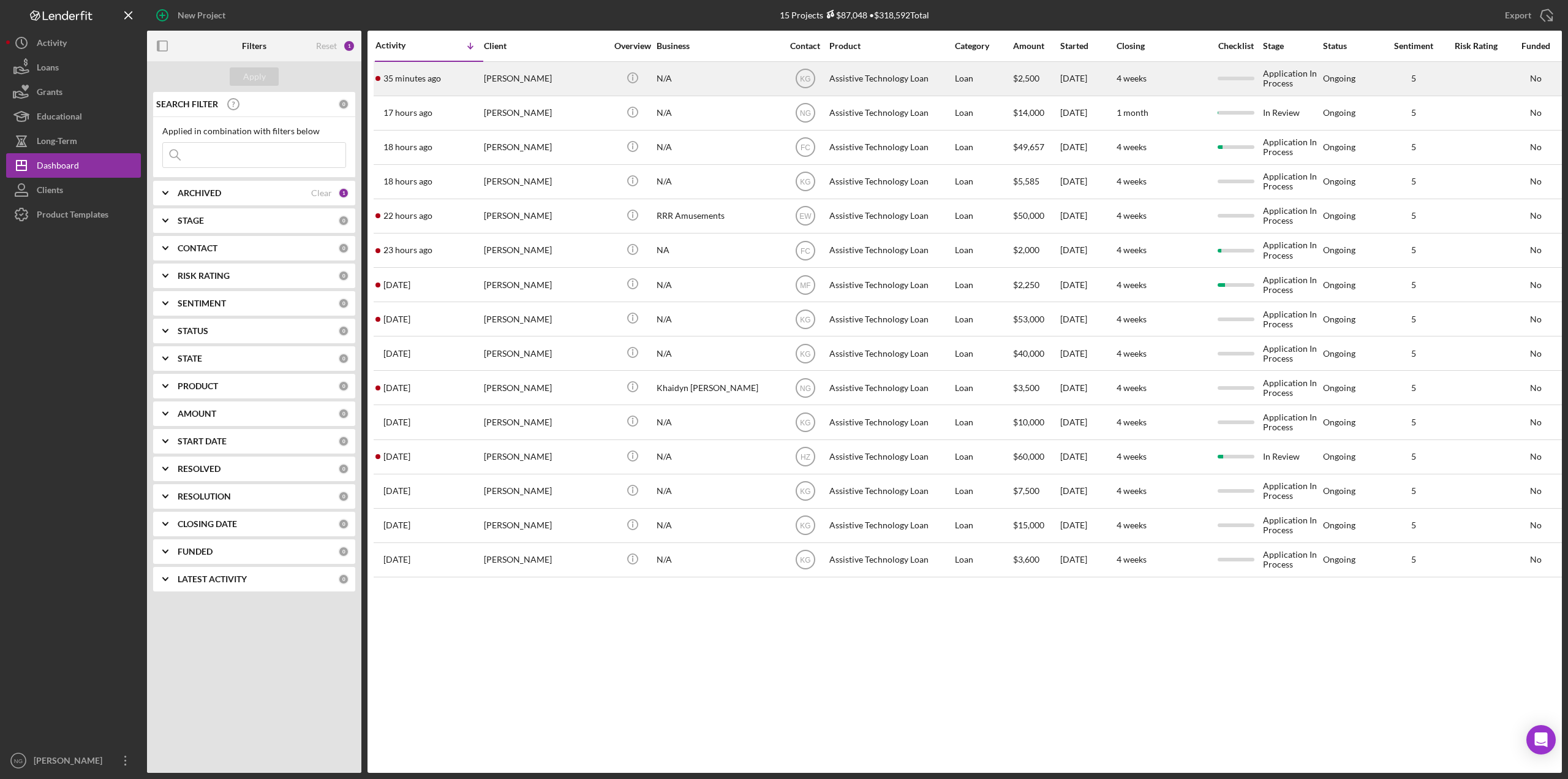
click at [538, 83] on div "[PERSON_NAME]" at bounding box center [545, 78] width 123 height 32
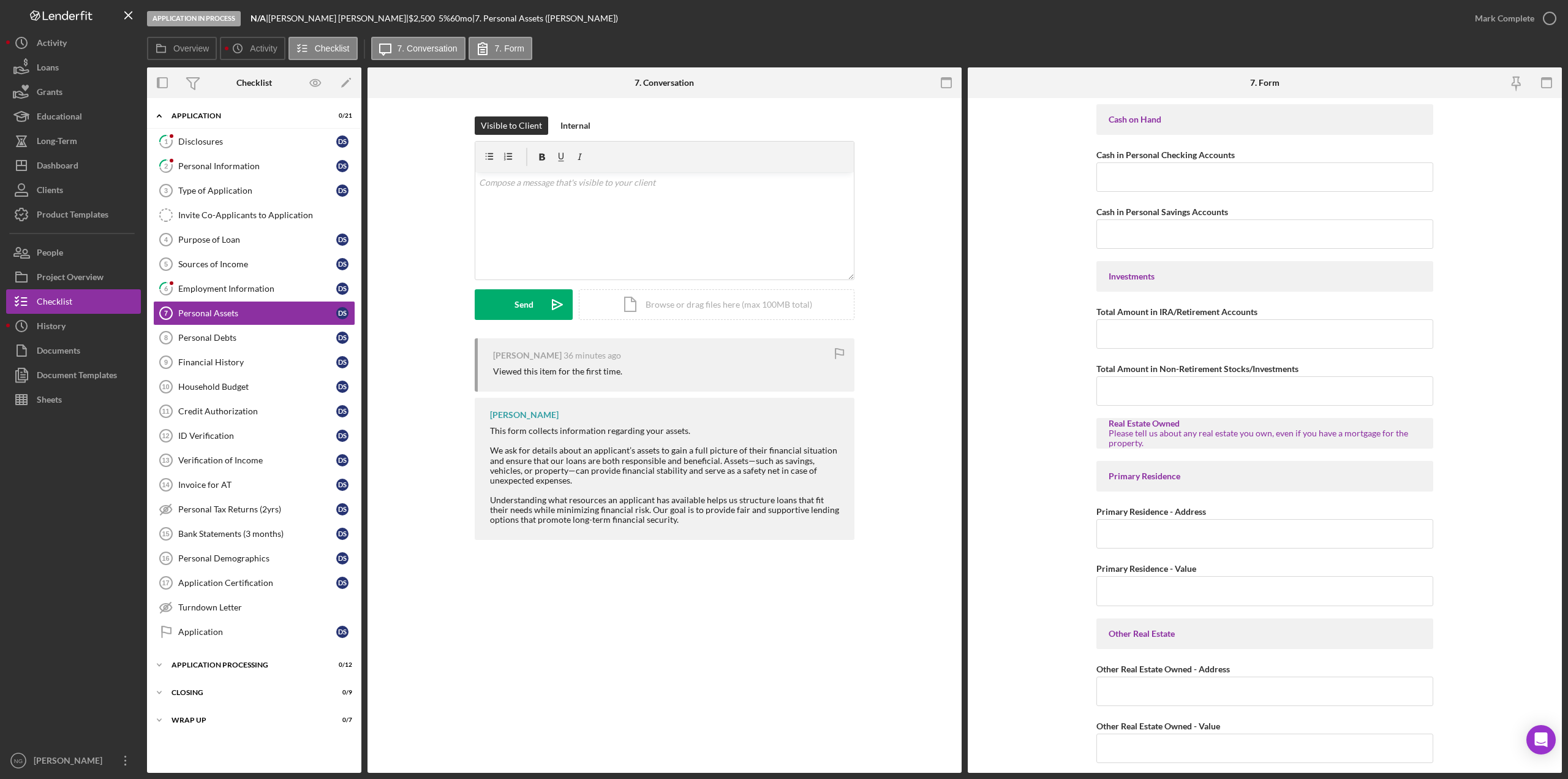
click at [416, 264] on div "Visible to Client Internal v Color teal Color pink Remove color Add row above A…" at bounding box center [665, 227] width 557 height 222
click at [76, 165] on div "Dashboard" at bounding box center [58, 167] width 42 height 28
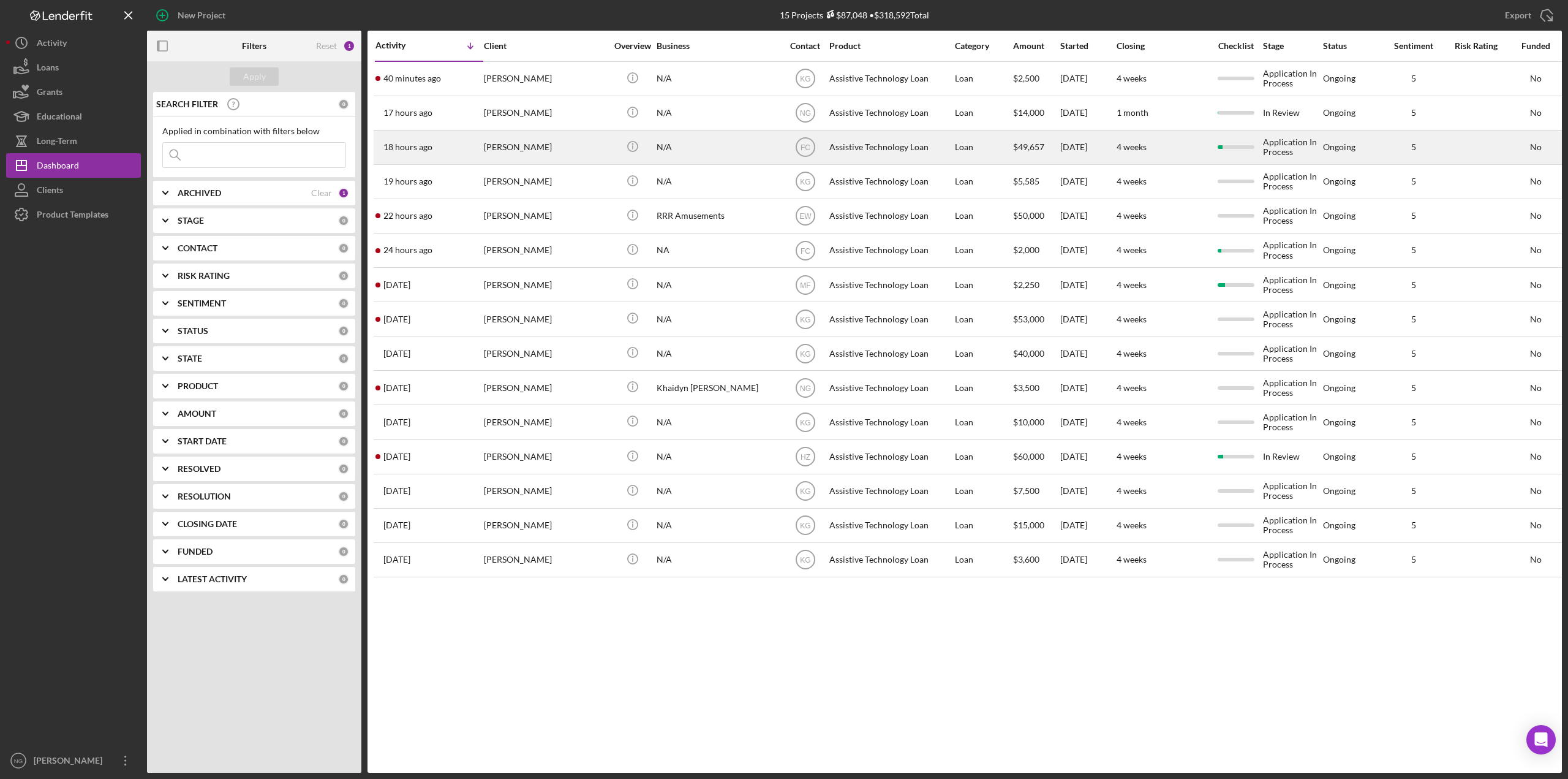
click at [514, 154] on div "[PERSON_NAME]" at bounding box center [545, 147] width 123 height 32
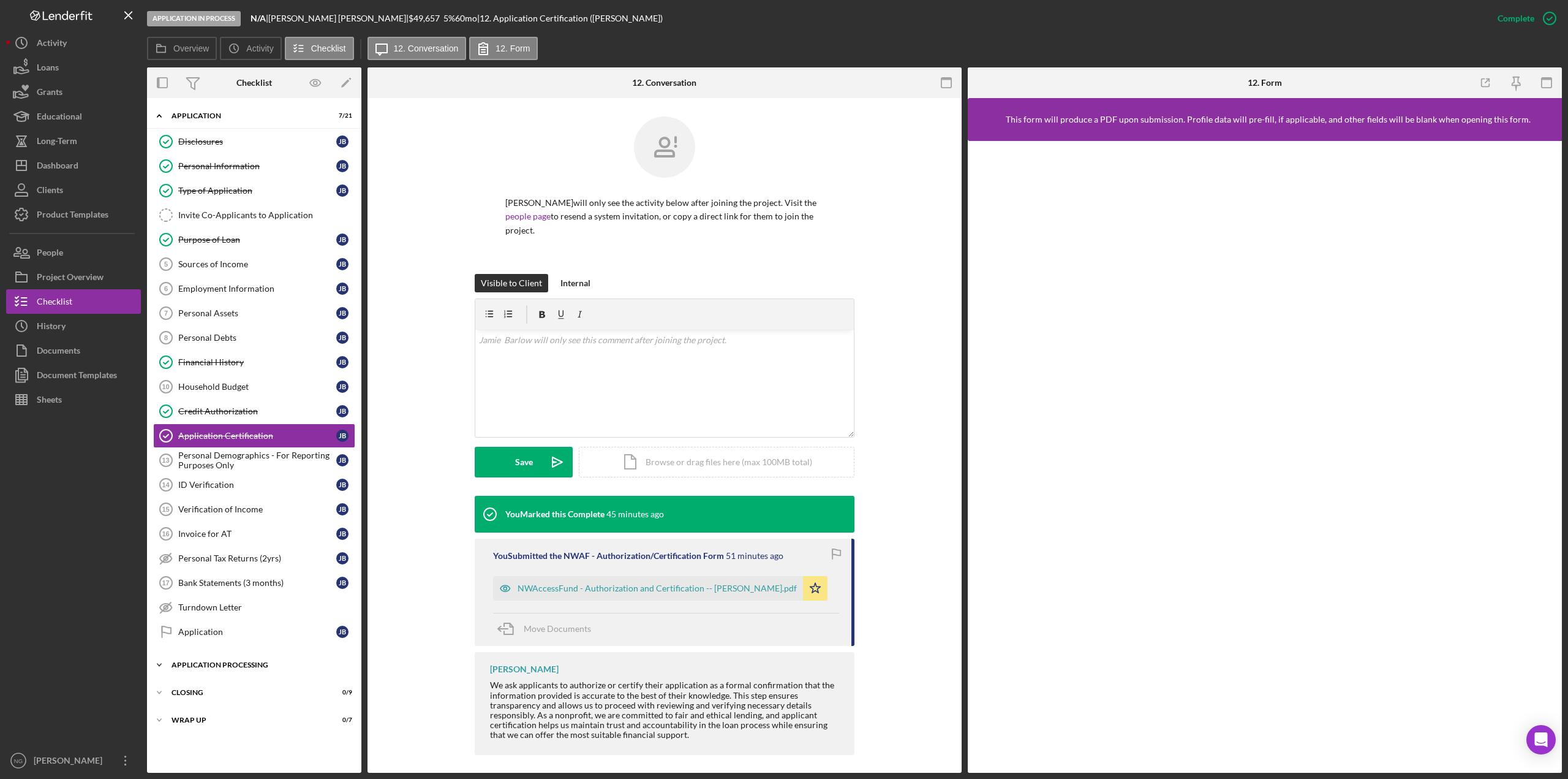
drag, startPoint x: 152, startPoint y: 664, endPoint x: 161, endPoint y: 663, distance: 9.1
click at [153, 664] on icon "Icon/Expander" at bounding box center [159, 665] width 25 height 25
click at [180, 663] on div "Application Processing" at bounding box center [258, 665] width 174 height 8
click at [183, 664] on div "Application Processing" at bounding box center [258, 665] width 174 height 8
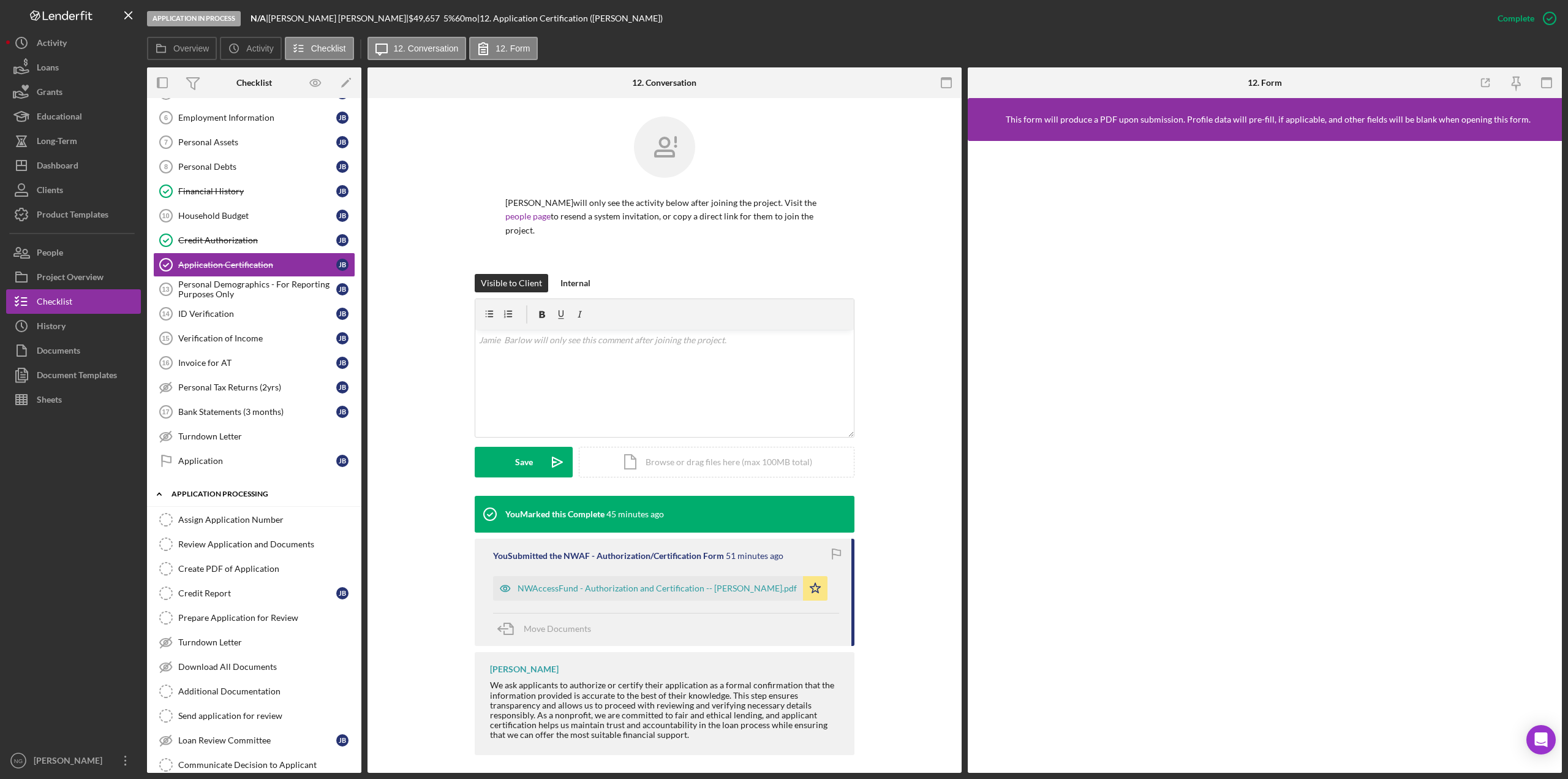
scroll to position [267, 0]
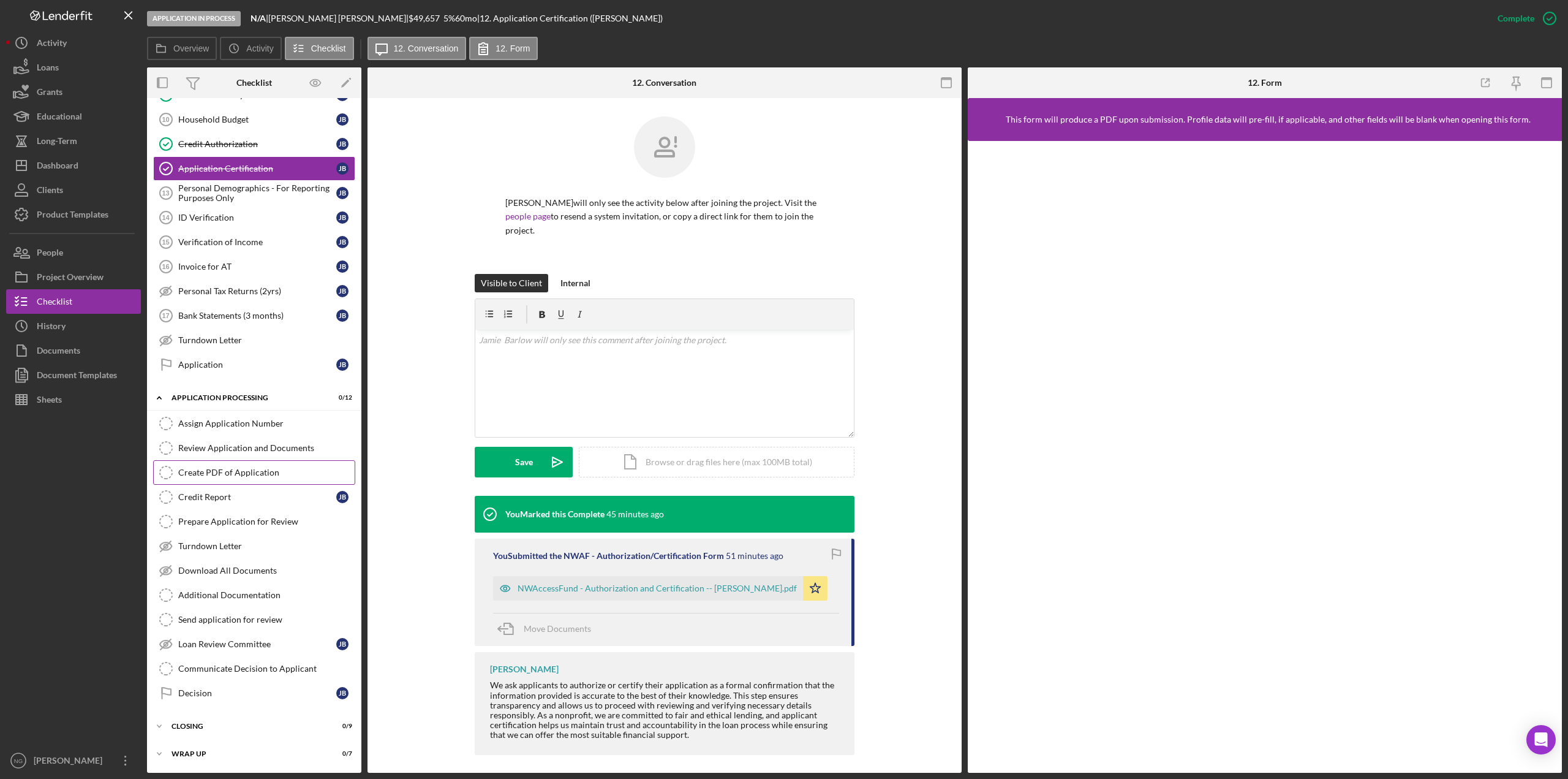
click at [229, 467] on link "Create PDF of Application Create PDF of Application" at bounding box center [254, 472] width 202 height 25
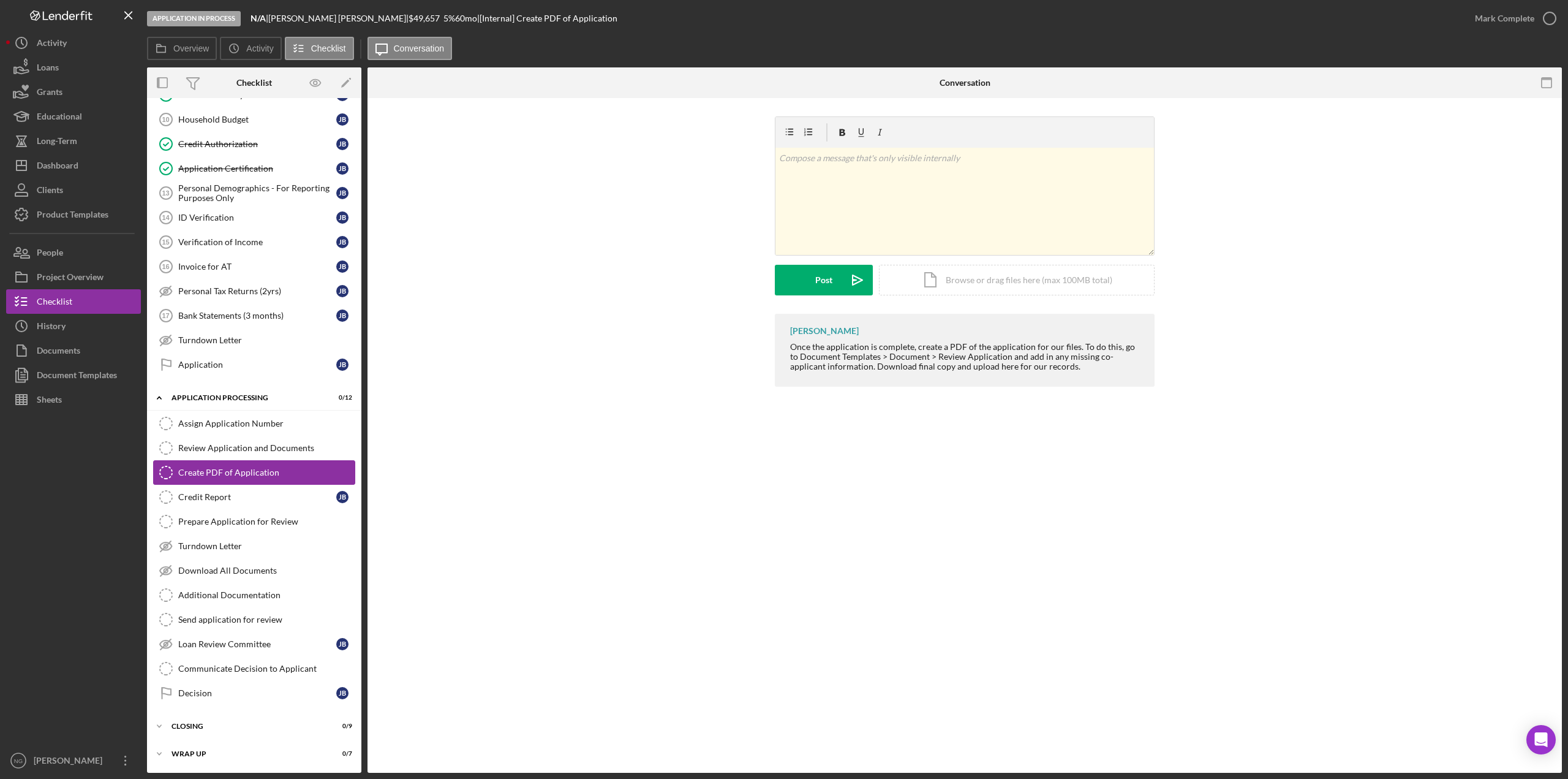
scroll to position [267, 0]
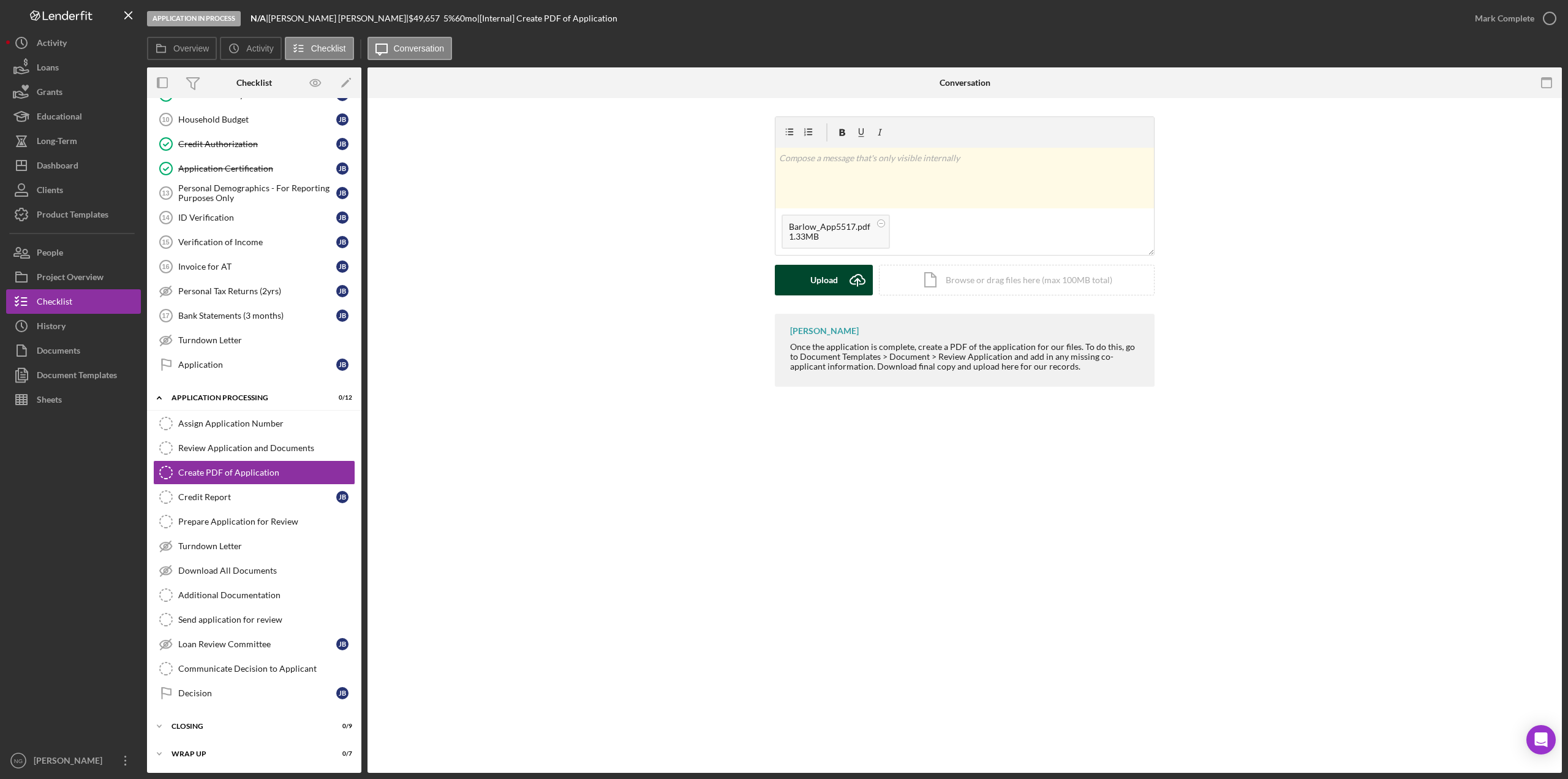
click at [832, 284] on div "Upload" at bounding box center [824, 280] width 28 height 30
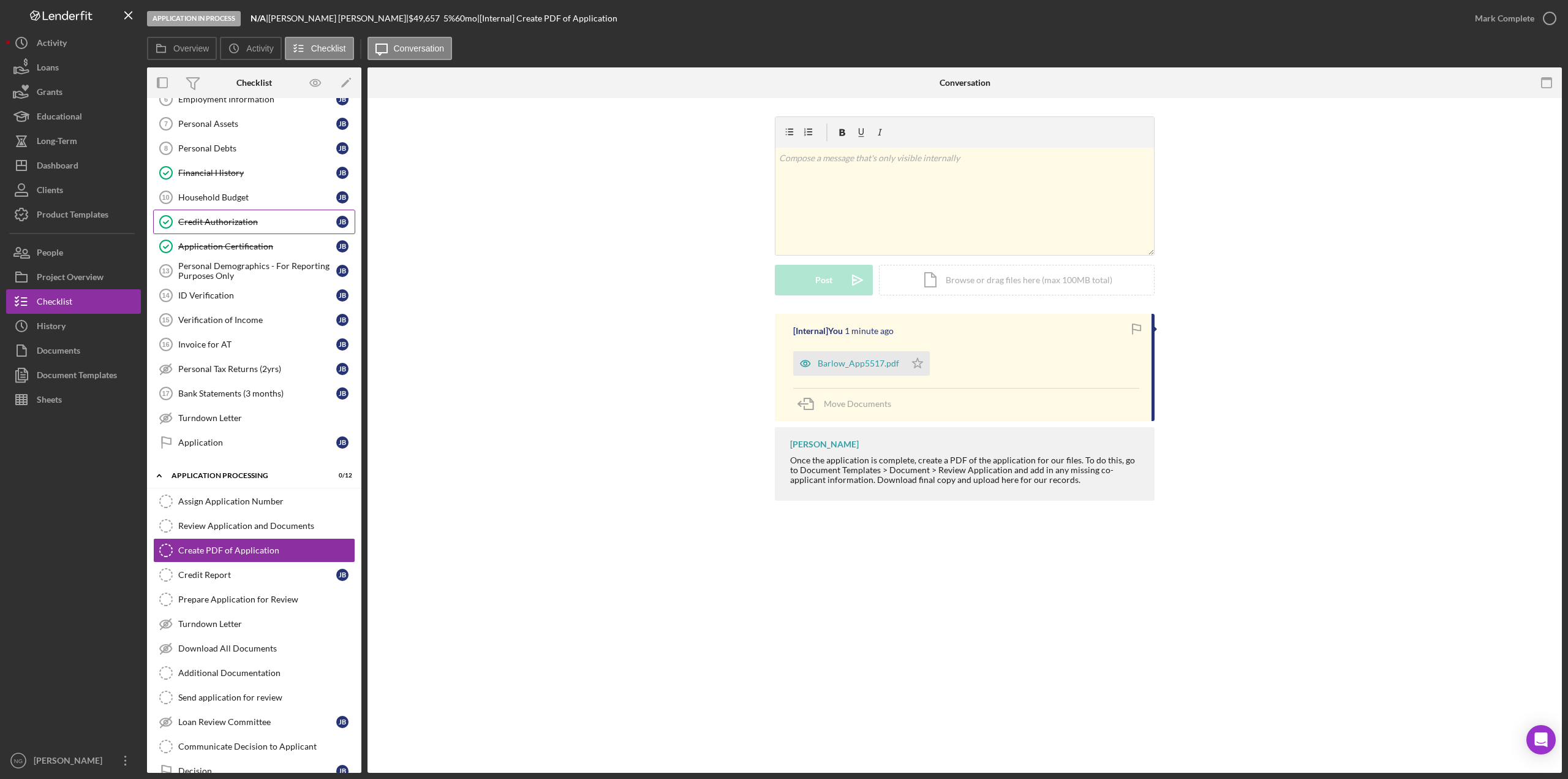
scroll to position [0, 0]
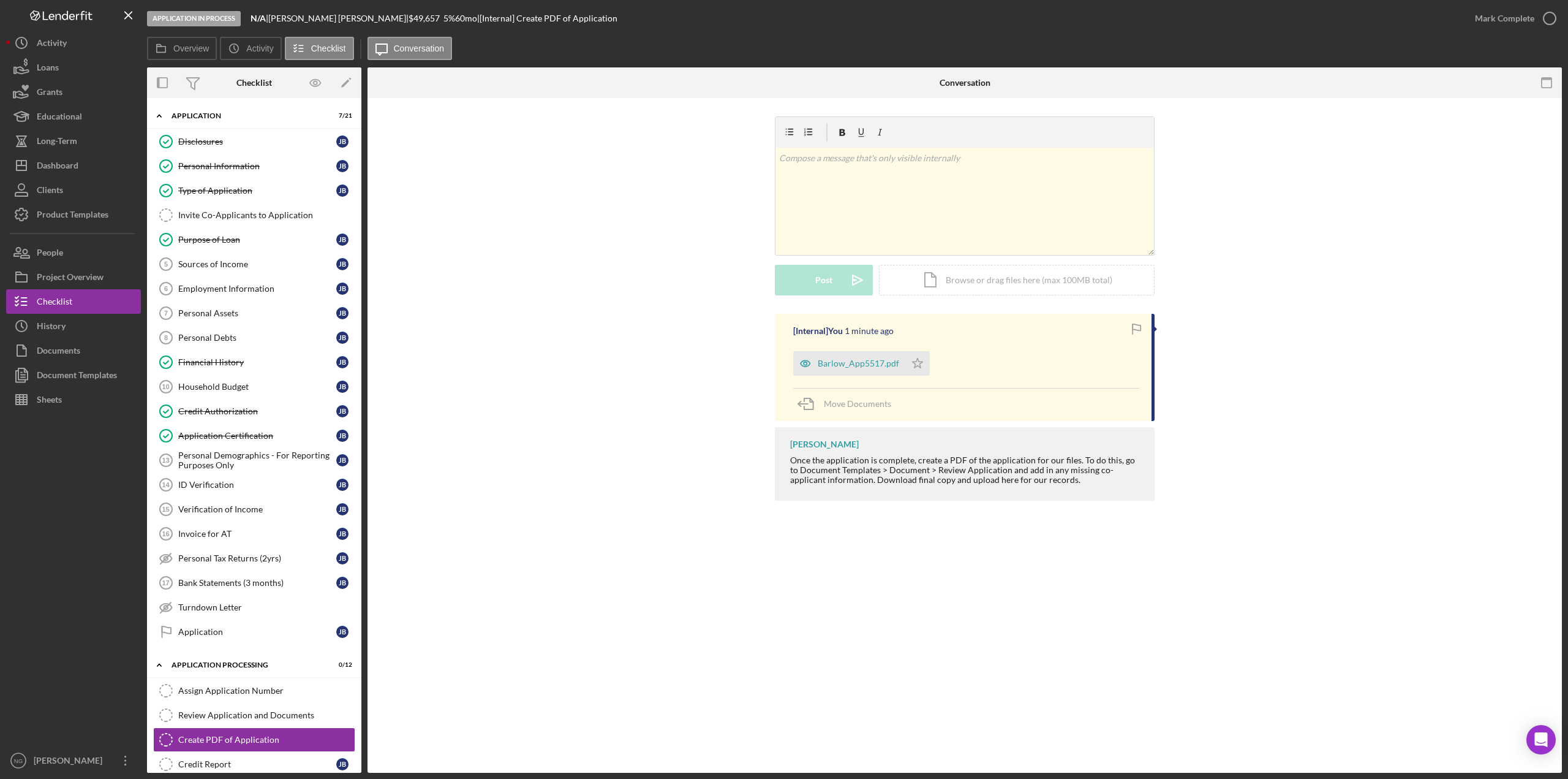
drag, startPoint x: 230, startPoint y: 413, endPoint x: 680, endPoint y: 401, distance: 450.2
click at [230, 413] on div "Credit Authorization" at bounding box center [257, 412] width 158 height 10
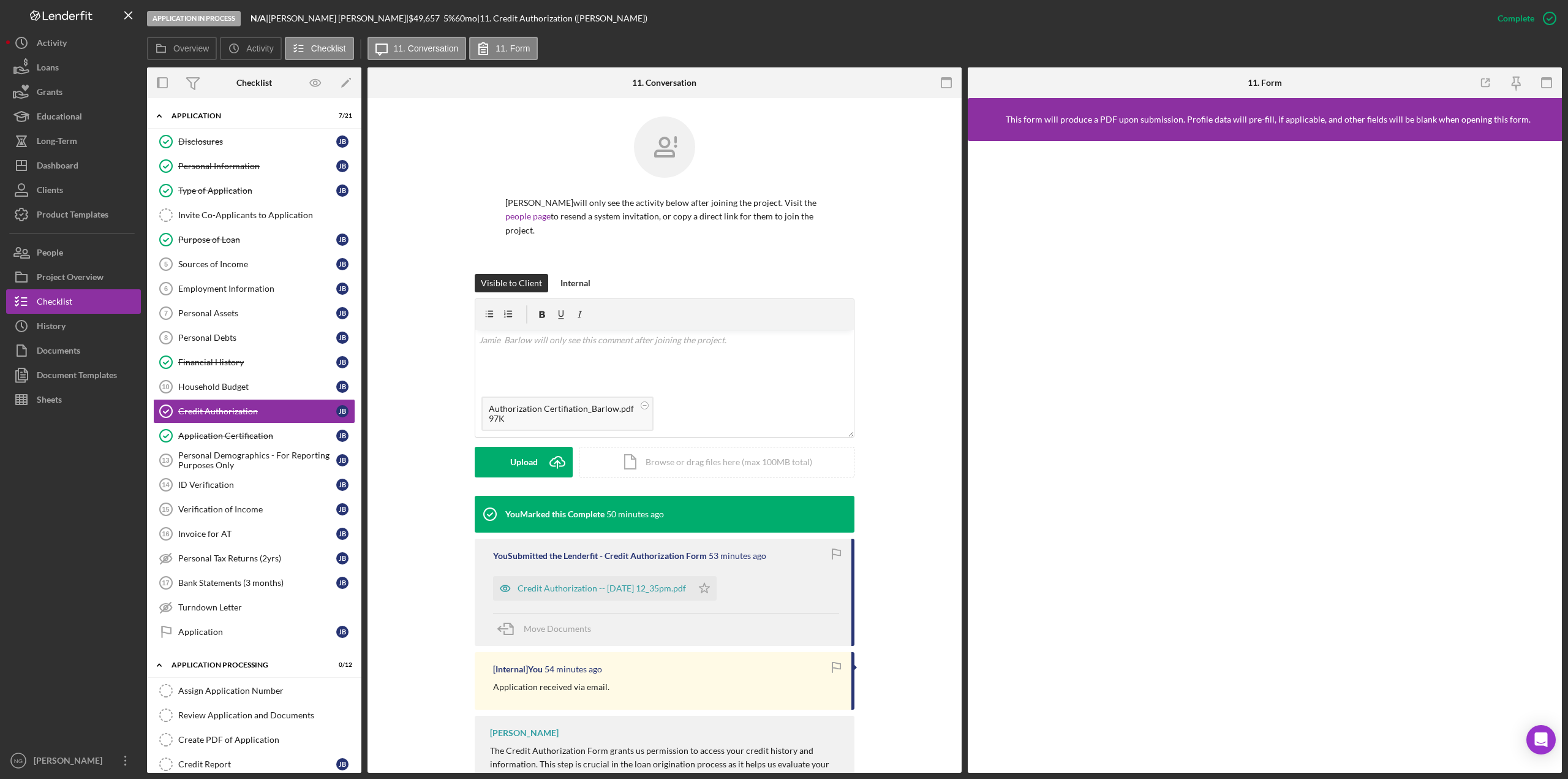
drag, startPoint x: 530, startPoint y: 456, endPoint x: 455, endPoint y: 456, distance: 75.0
click at [530, 456] on div "Upload" at bounding box center [524, 462] width 28 height 30
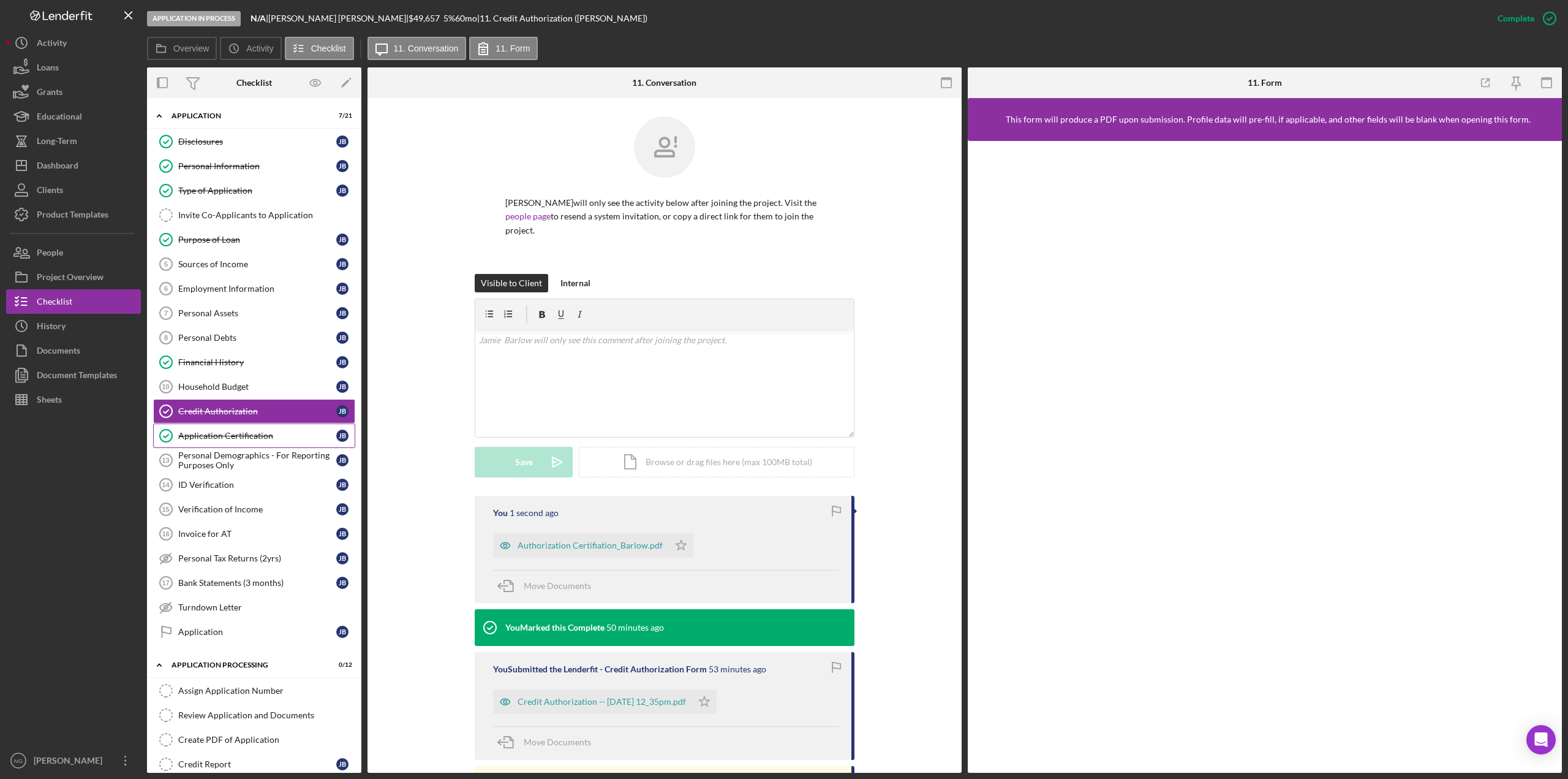
click at [214, 436] on div "Application Certification" at bounding box center [257, 436] width 158 height 10
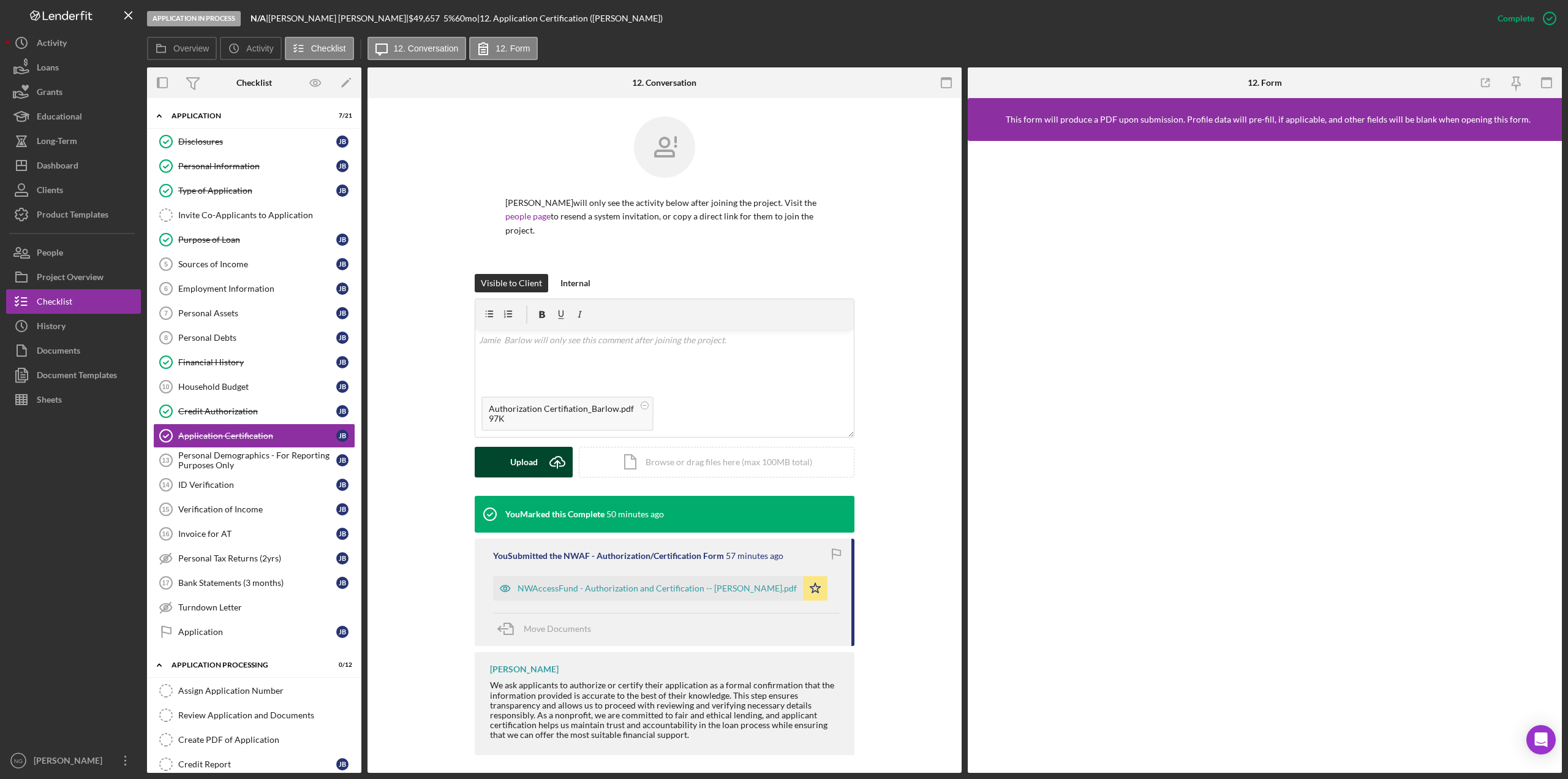
click at [530, 455] on div "Upload" at bounding box center [524, 462] width 28 height 30
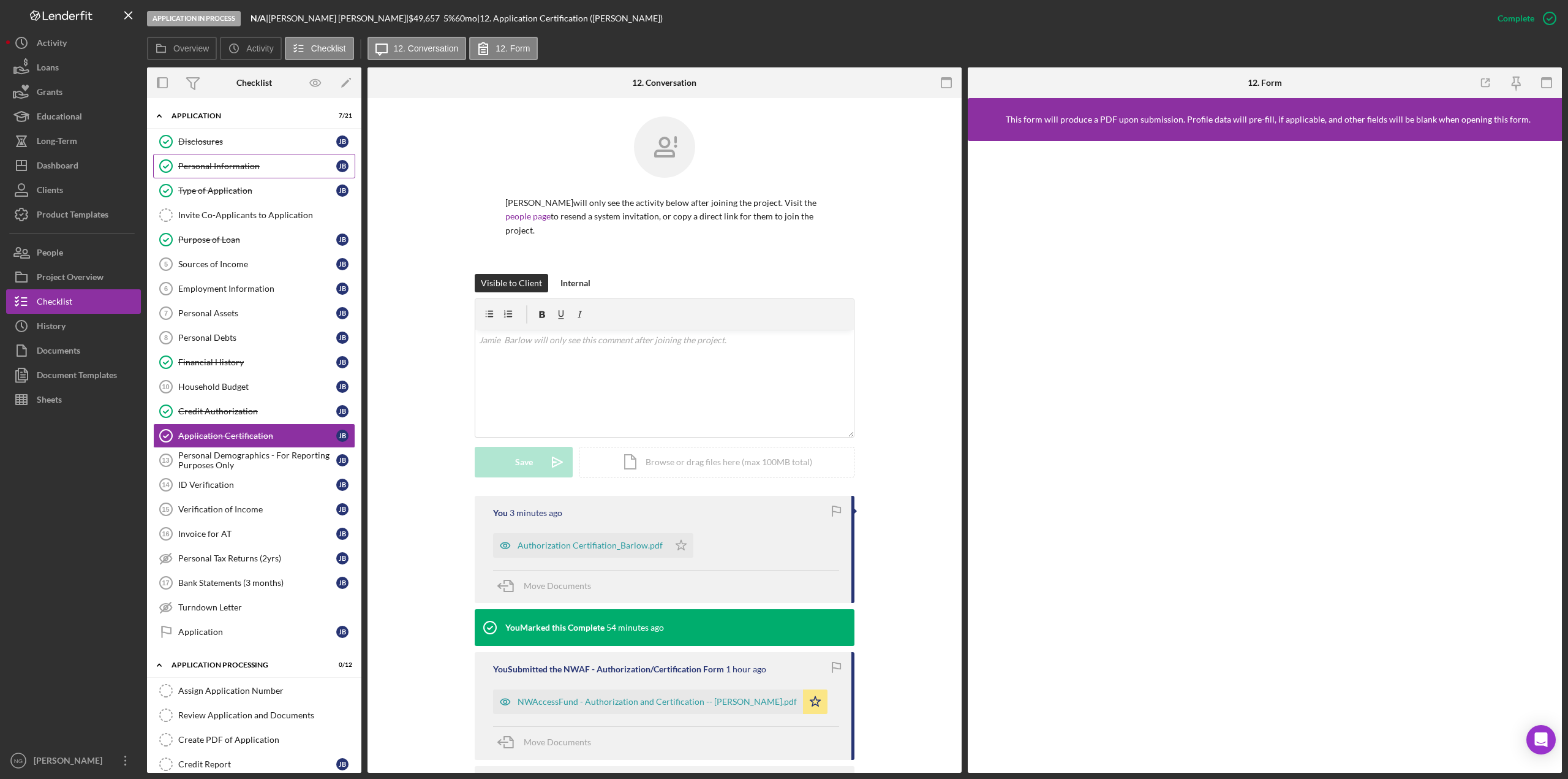
click at [235, 164] on div "Personal Information" at bounding box center [257, 166] width 158 height 10
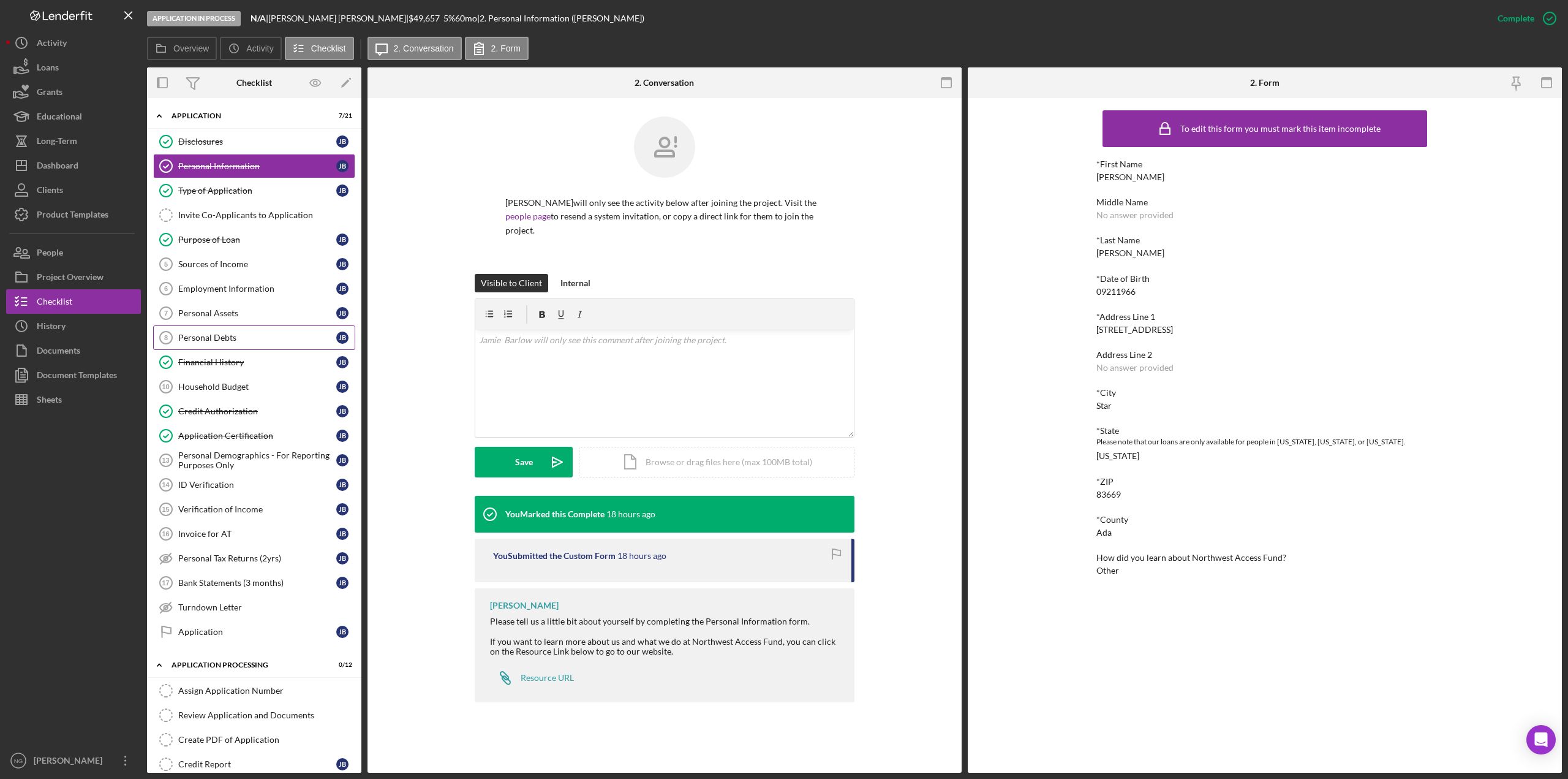
click at [257, 340] on div "Personal Debts" at bounding box center [257, 338] width 158 height 10
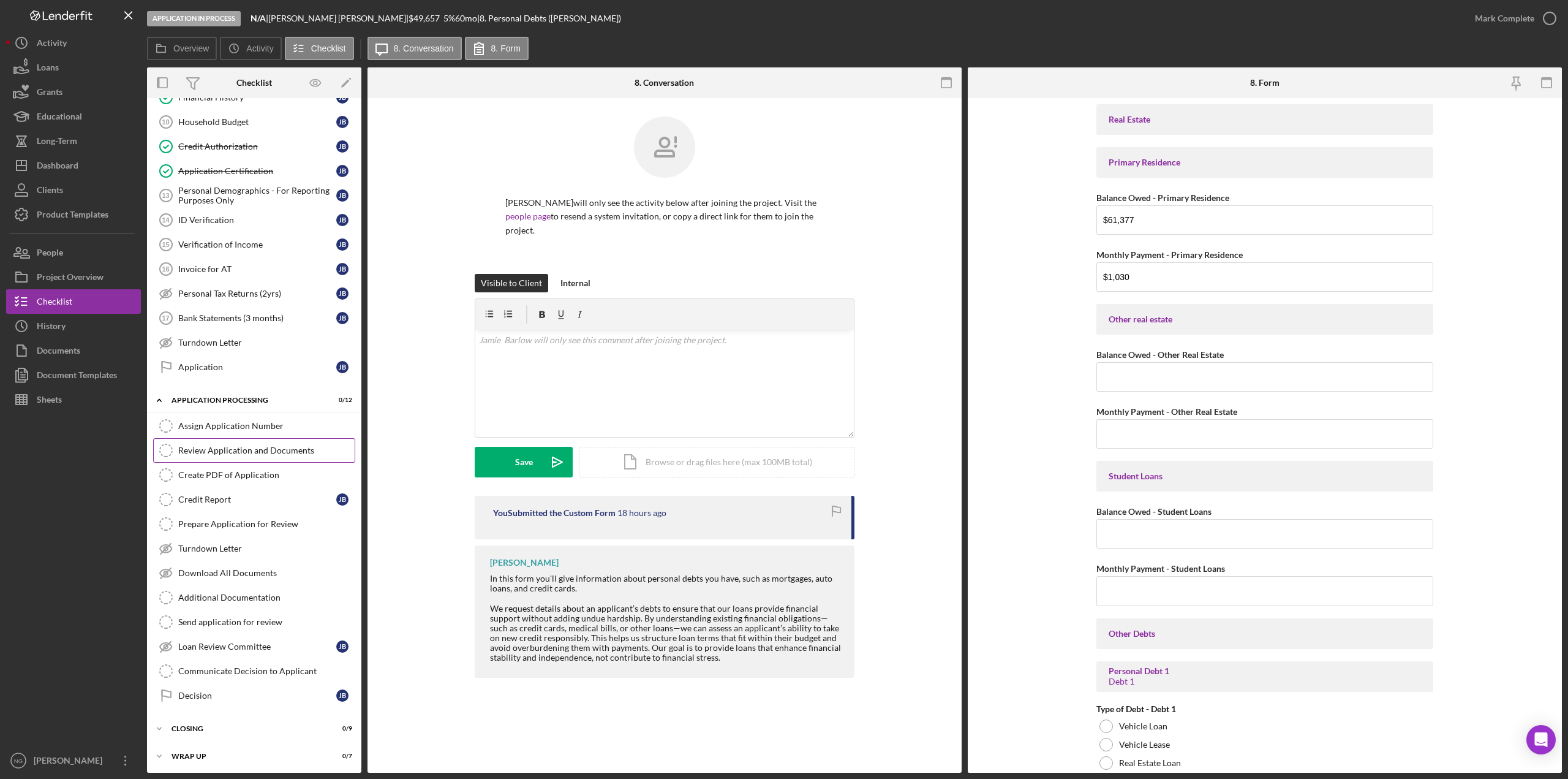
scroll to position [267, 0]
click at [84, 172] on button "Icon/Dashboard Dashboard" at bounding box center [73, 165] width 135 height 25
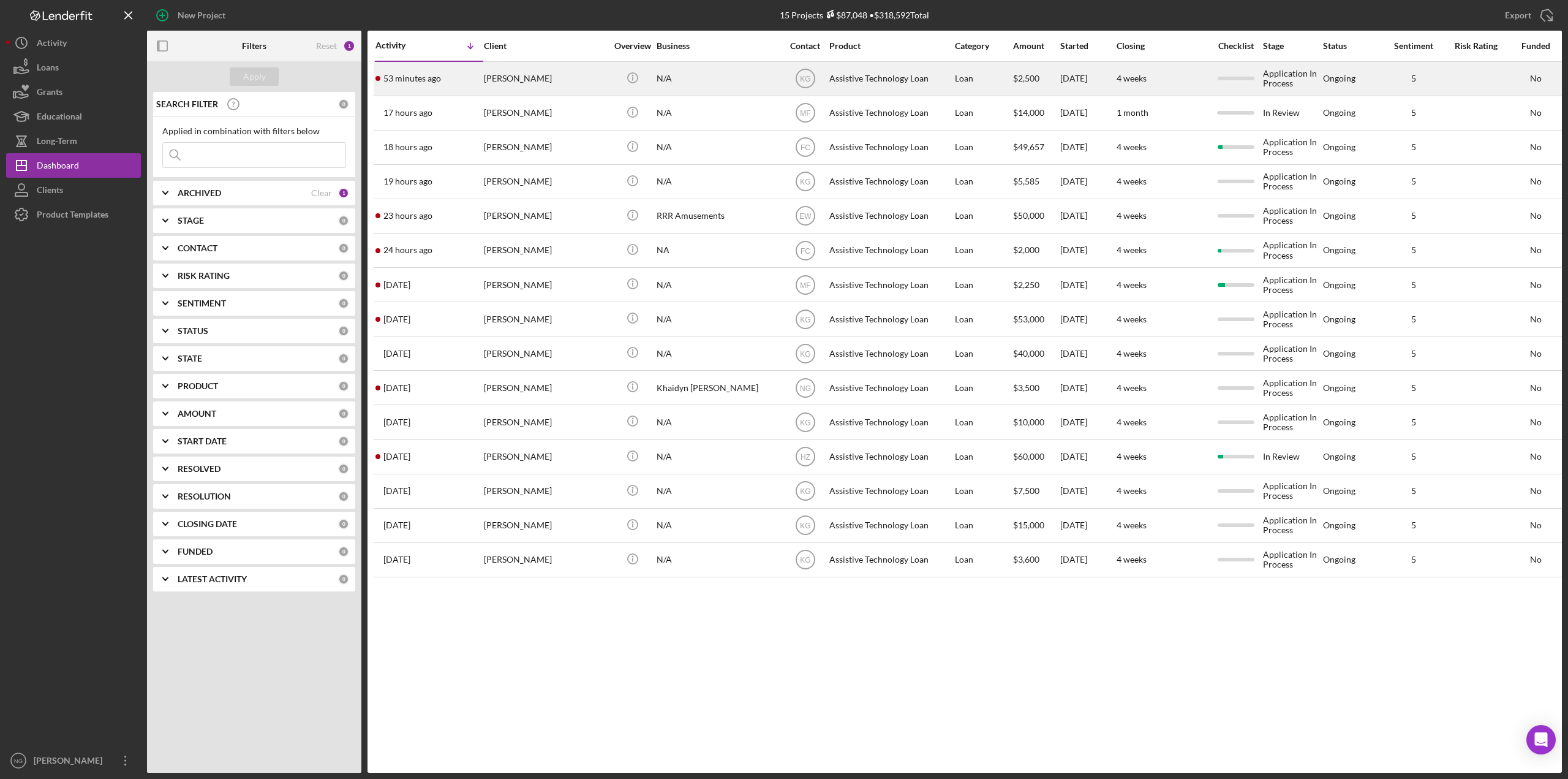
click at [503, 83] on div "[PERSON_NAME]" at bounding box center [545, 78] width 123 height 32
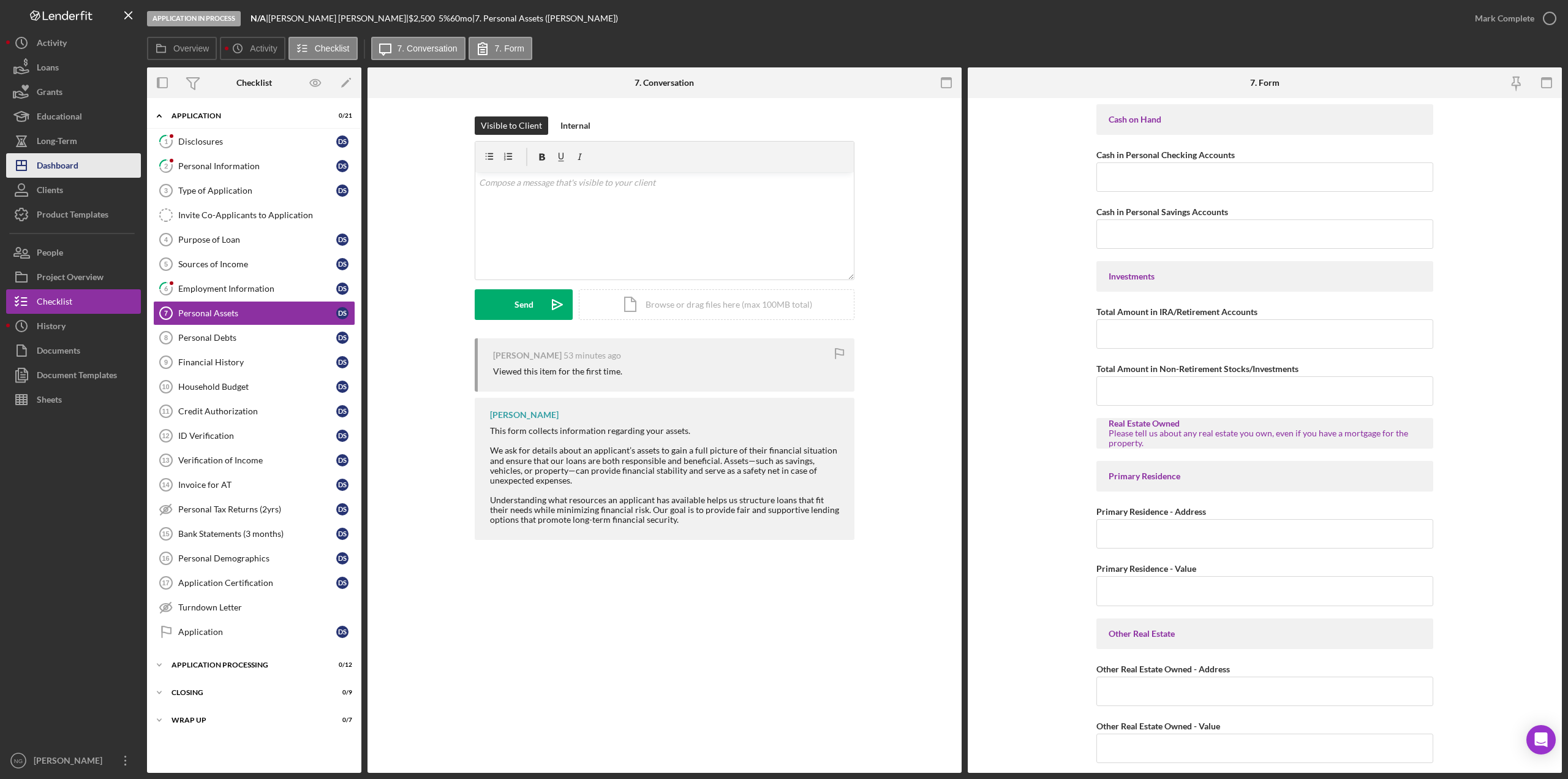
click at [90, 169] on button "Icon/Dashboard Dashboard" at bounding box center [73, 165] width 135 height 25
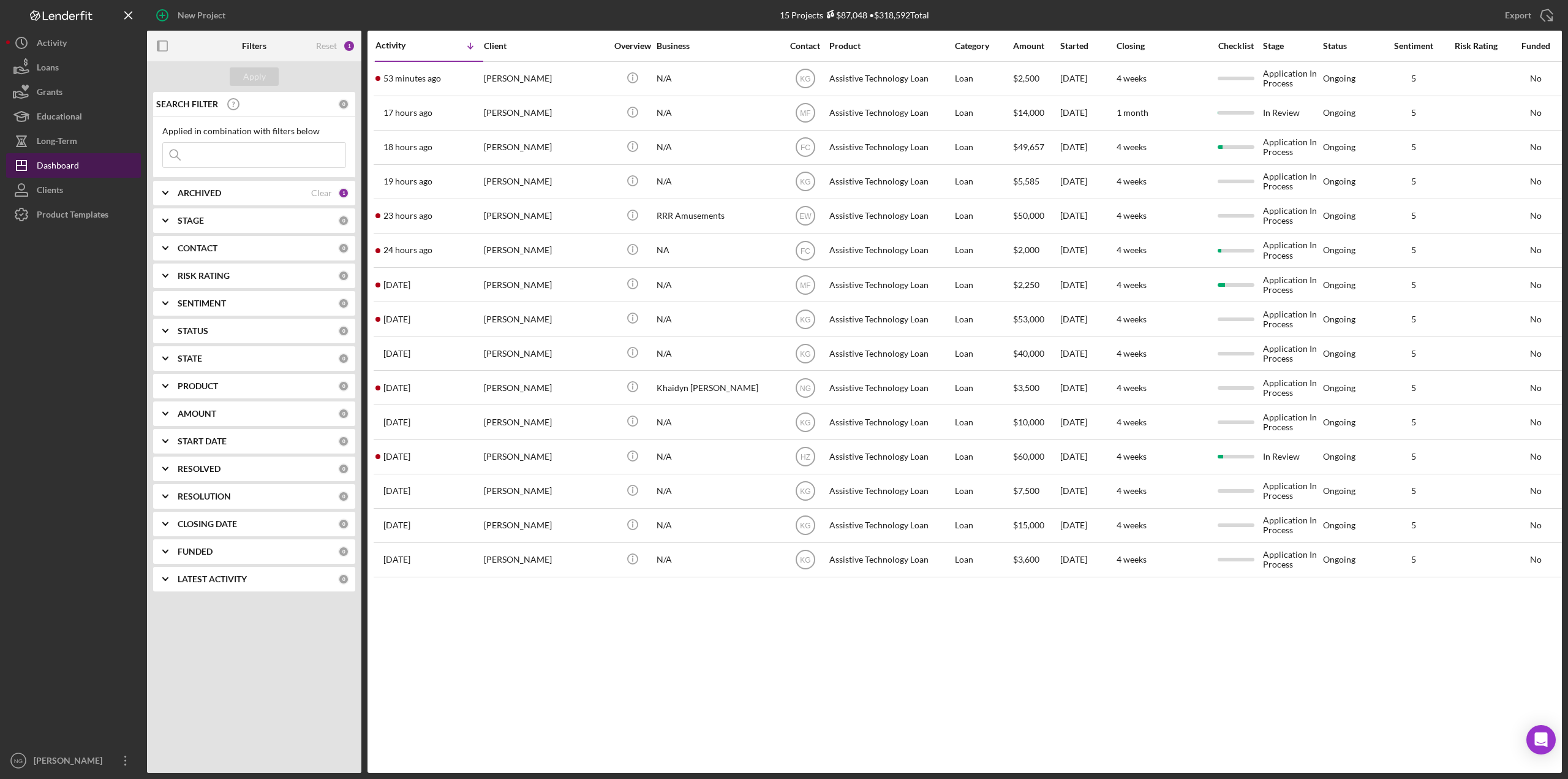
click at [80, 170] on button "Icon/Dashboard Dashboard" at bounding box center [73, 165] width 135 height 25
click at [75, 166] on div "Dashboard" at bounding box center [58, 167] width 42 height 28
click at [58, 171] on div "Dashboard" at bounding box center [58, 167] width 42 height 28
click at [57, 357] on div at bounding box center [73, 488] width 135 height 522
click at [70, 168] on div "Dashboard" at bounding box center [58, 167] width 42 height 28
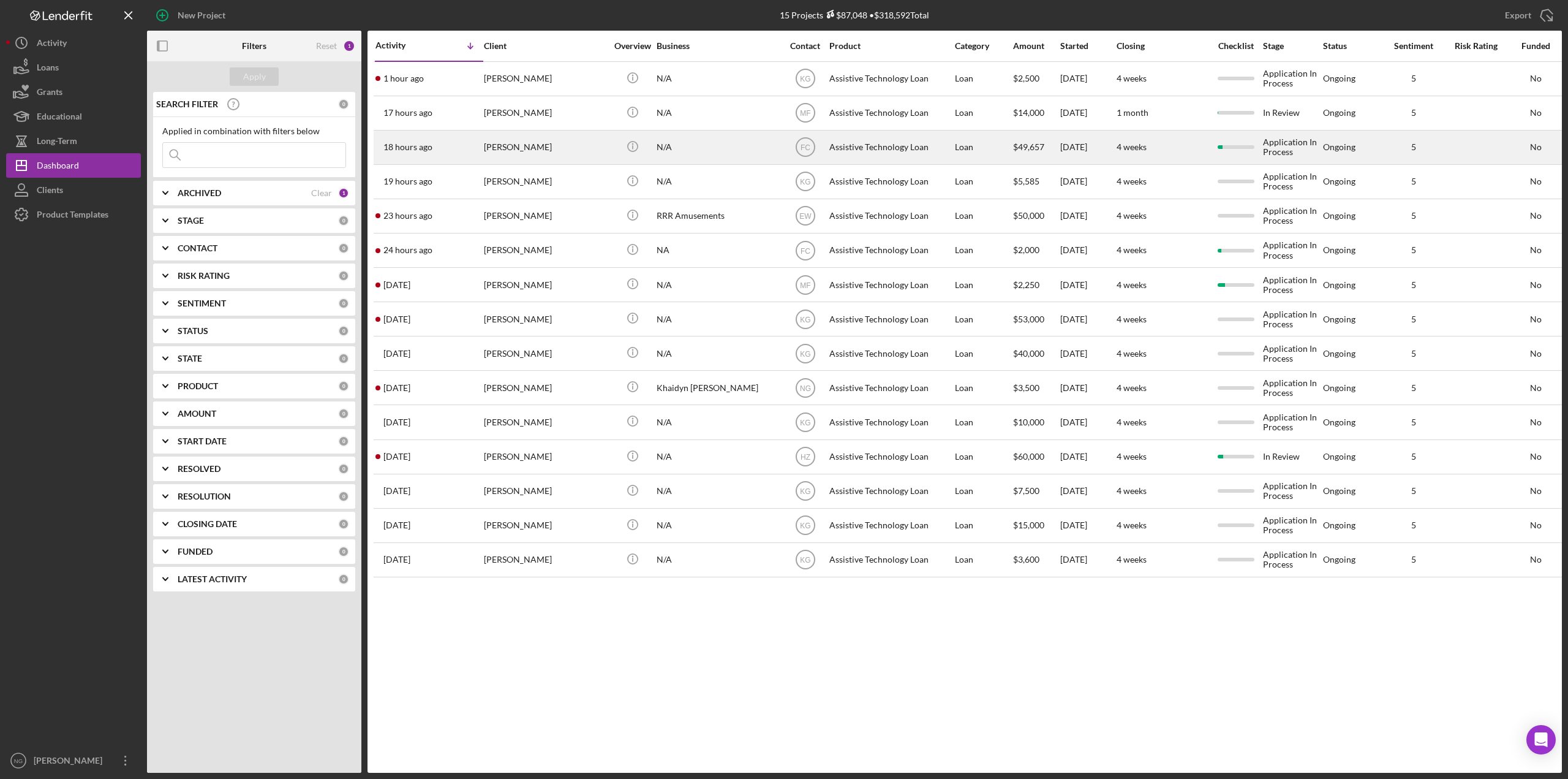
click at [525, 153] on div "[PERSON_NAME]" at bounding box center [545, 147] width 123 height 32
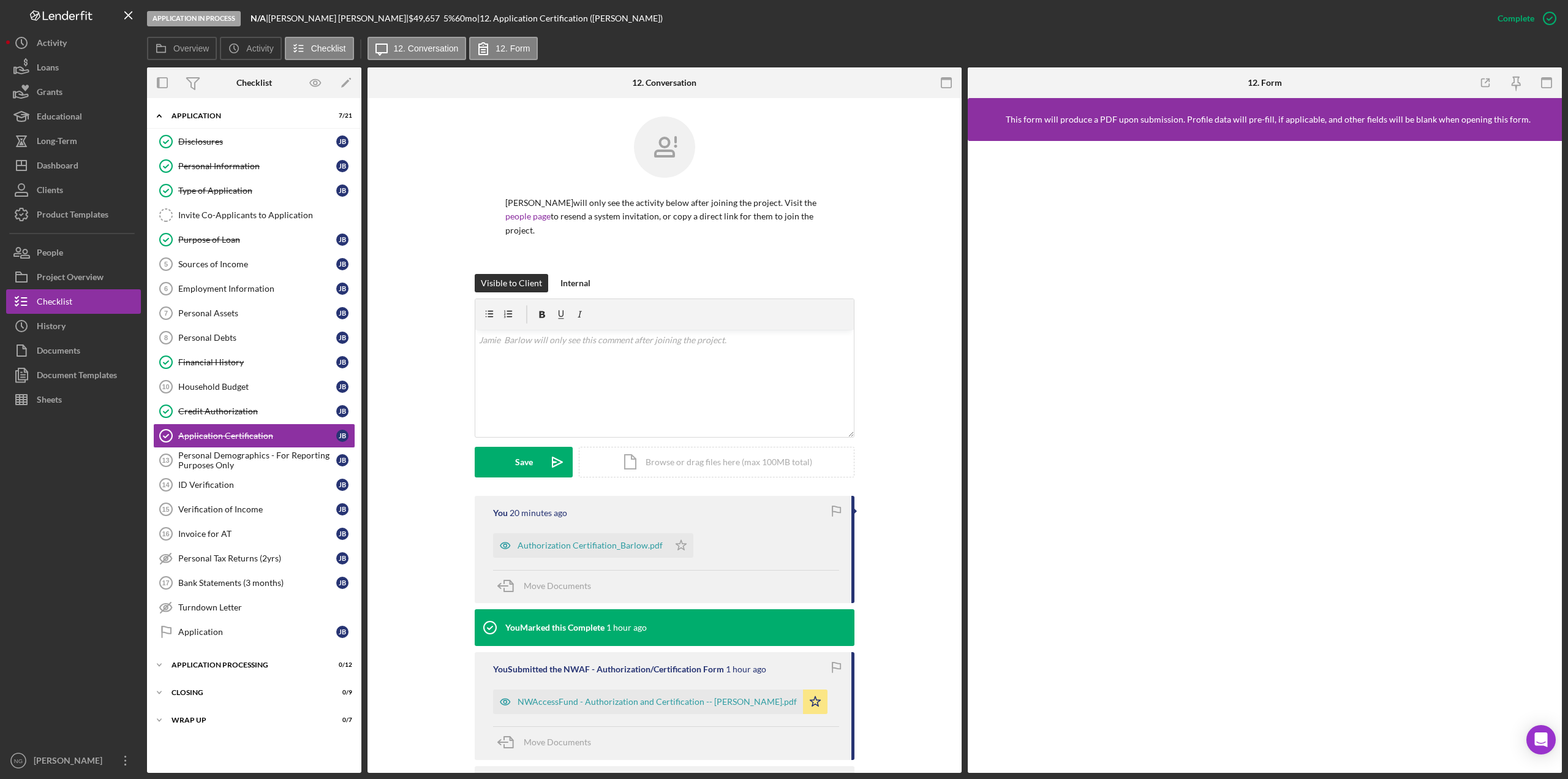
click at [68, 448] on div at bounding box center [73, 580] width 135 height 336
click at [71, 346] on div "Documents" at bounding box center [58, 352] width 44 height 28
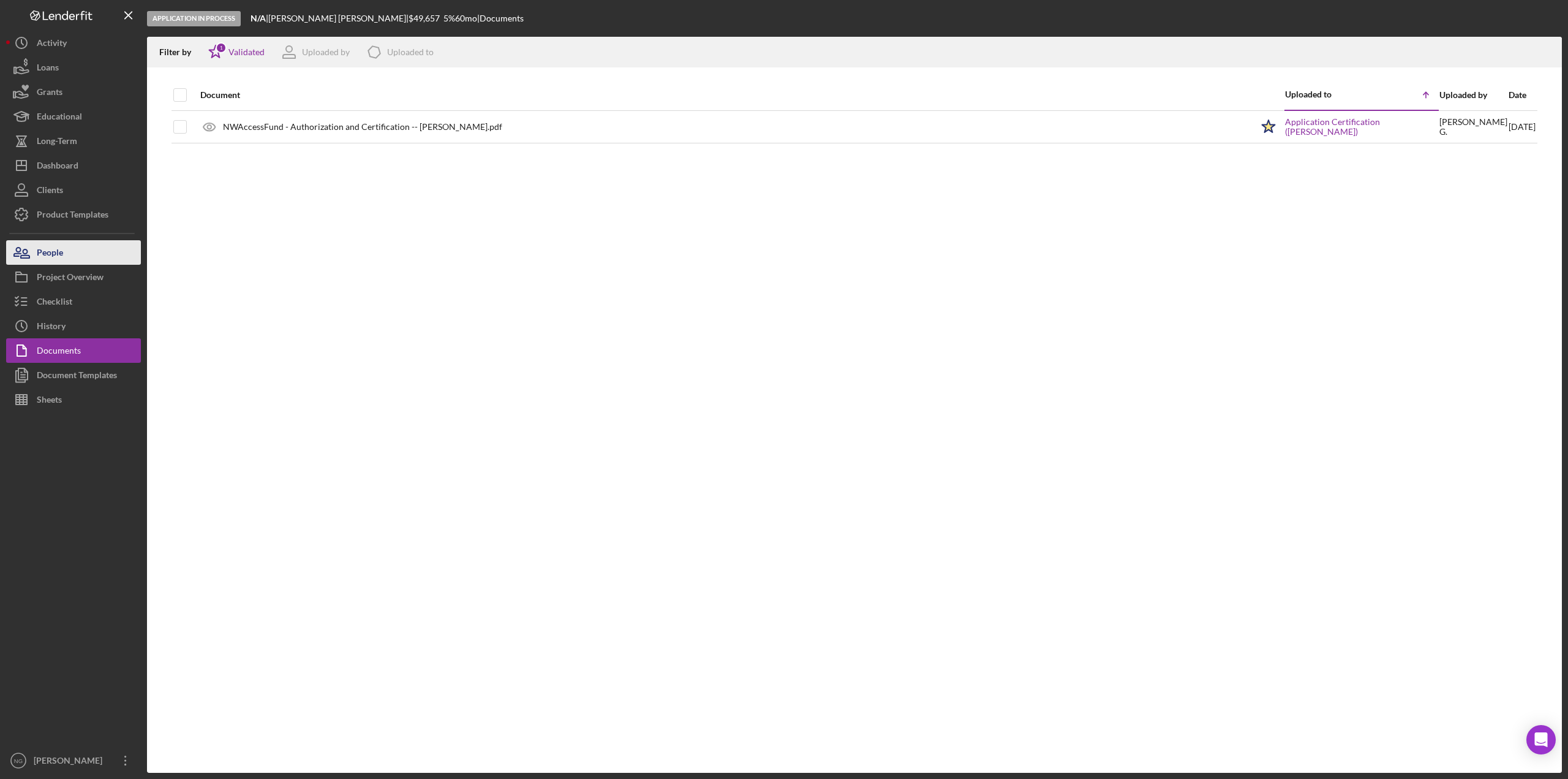
click at [56, 256] on div "People" at bounding box center [50, 254] width 27 height 28
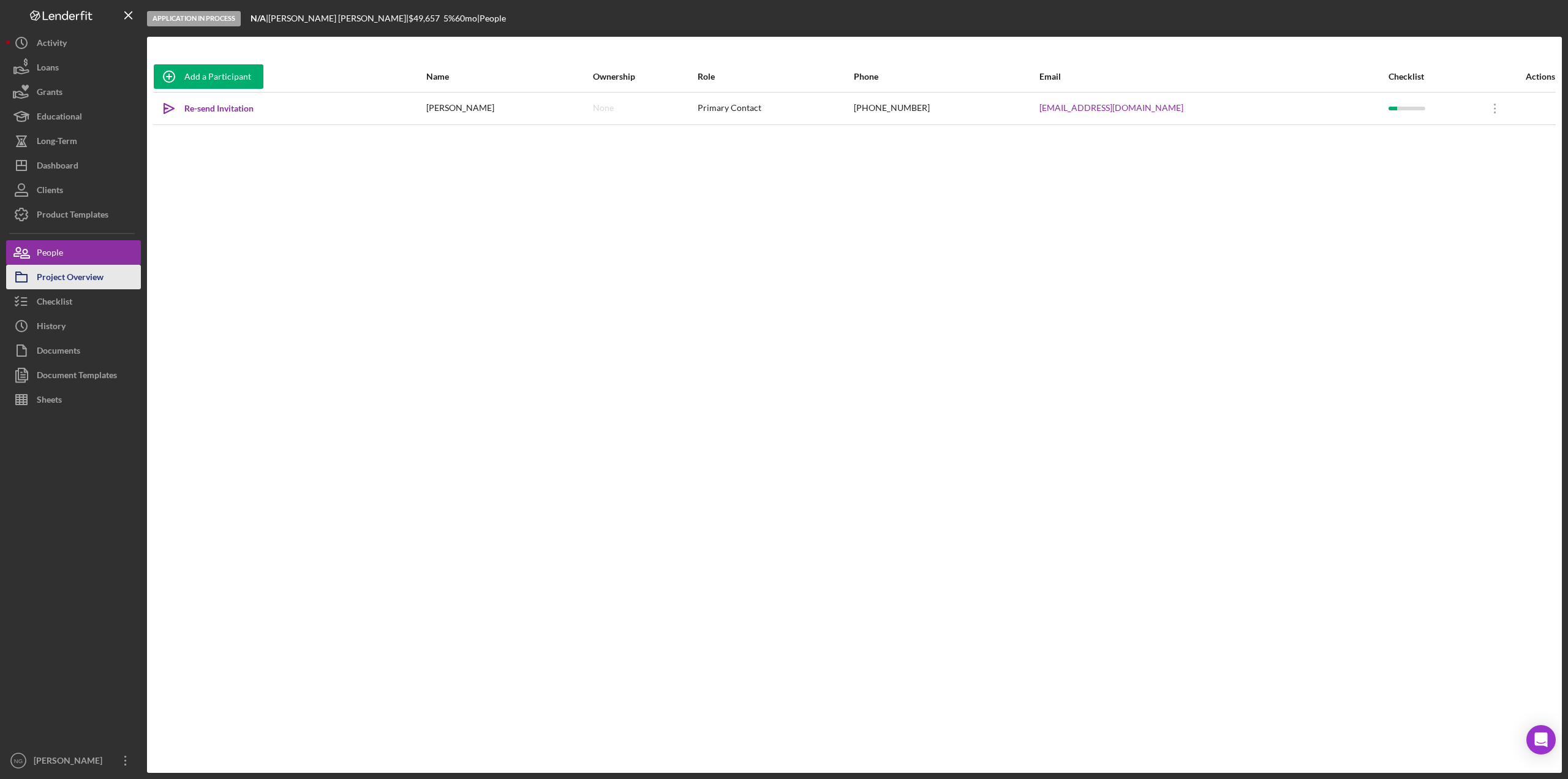
click at [61, 275] on div "Project Overview" at bounding box center [70, 279] width 67 height 28
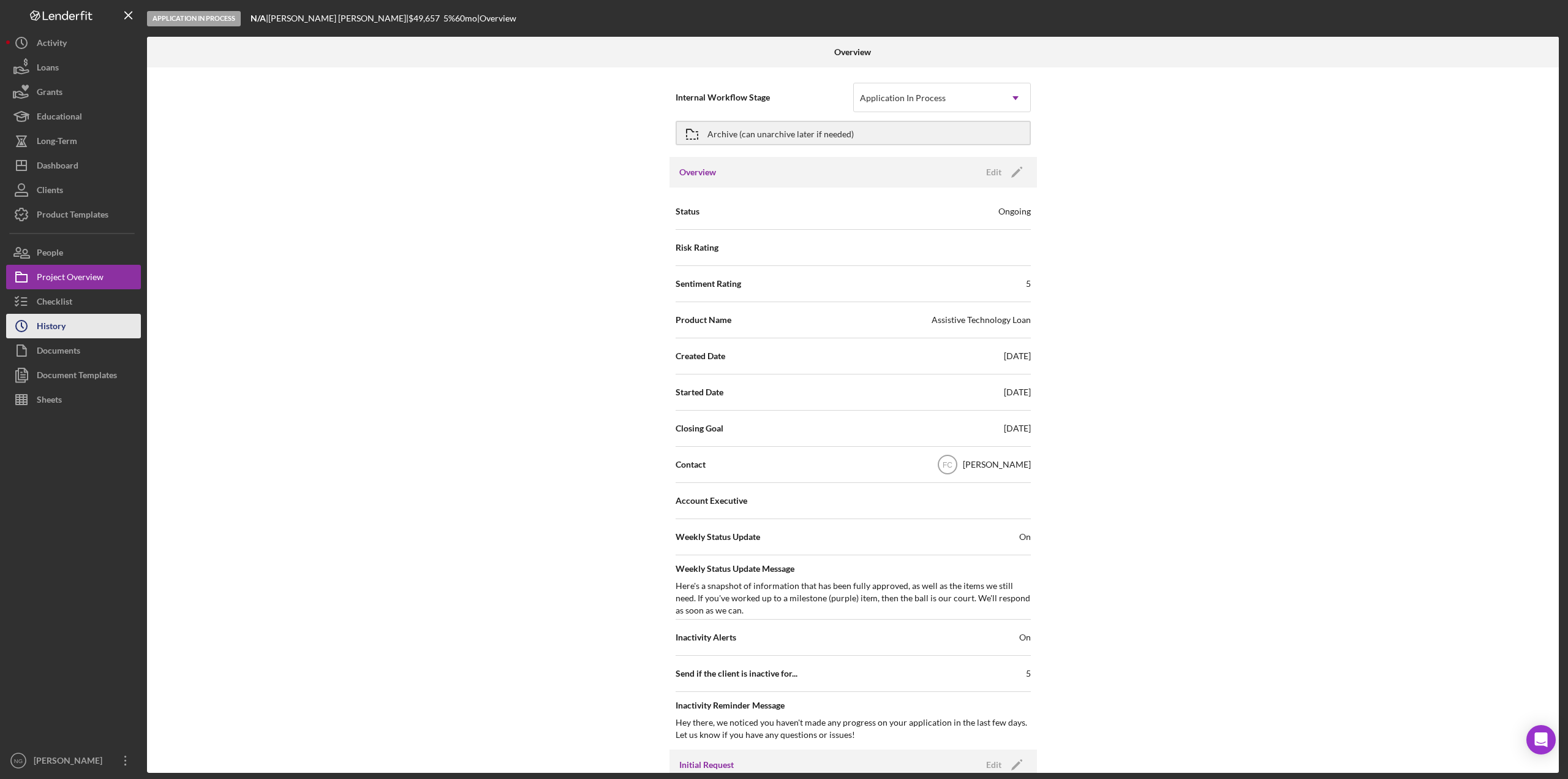
click at [68, 323] on button "Icon/History History" at bounding box center [73, 326] width 135 height 25
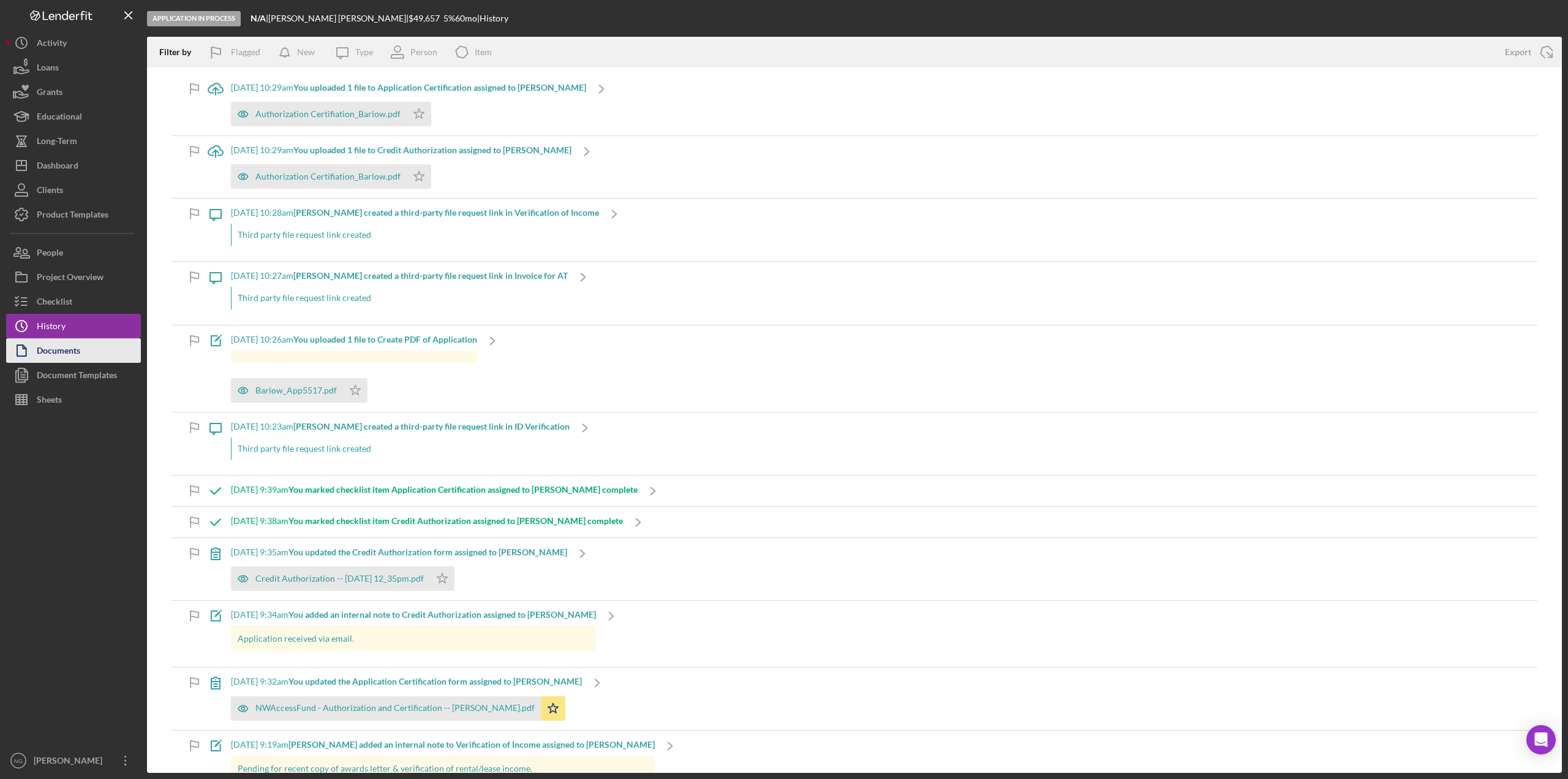
click at [70, 348] on div "Documents" at bounding box center [58, 352] width 44 height 28
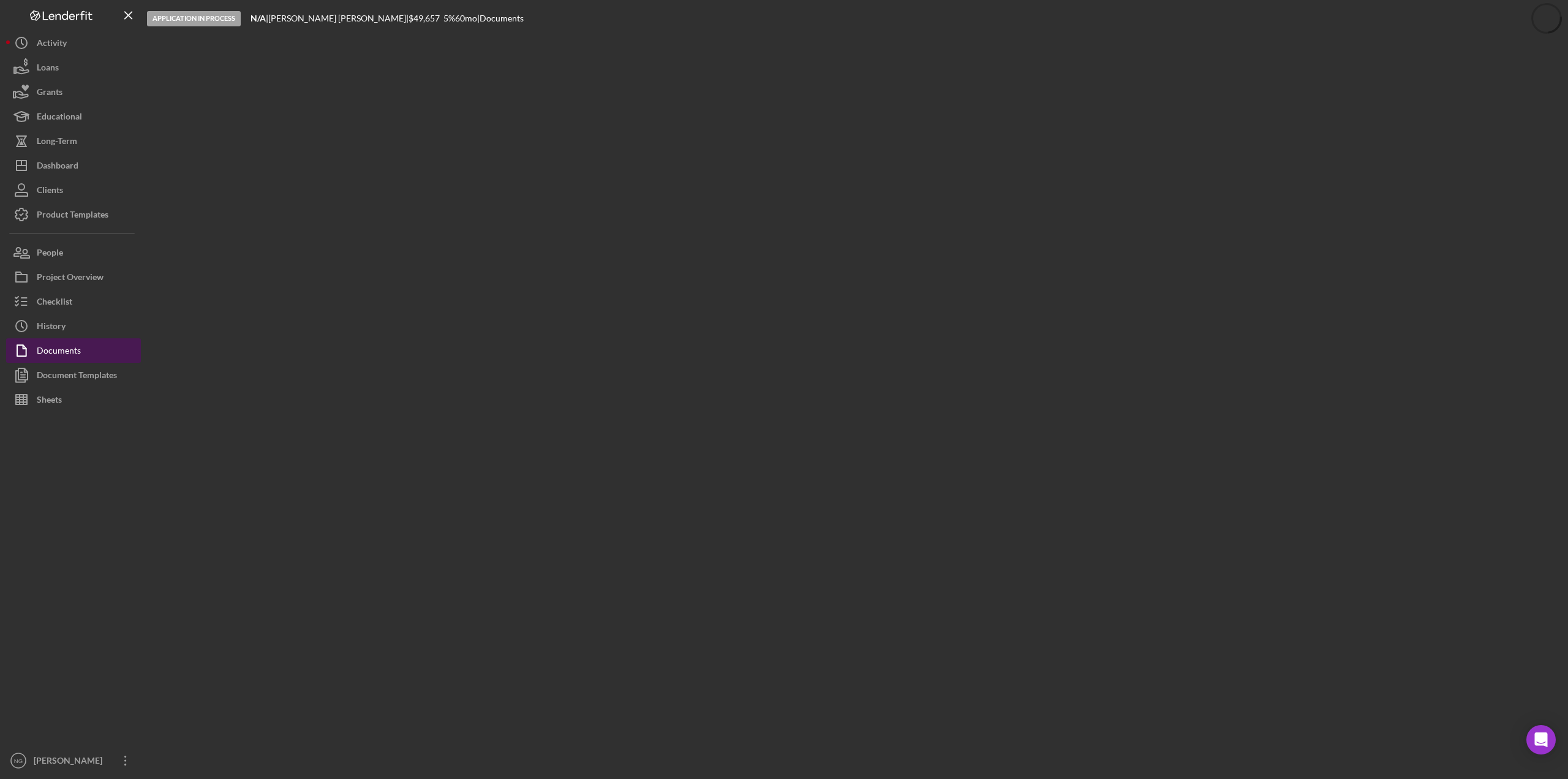
click at [74, 353] on div "Documents" at bounding box center [59, 352] width 44 height 28
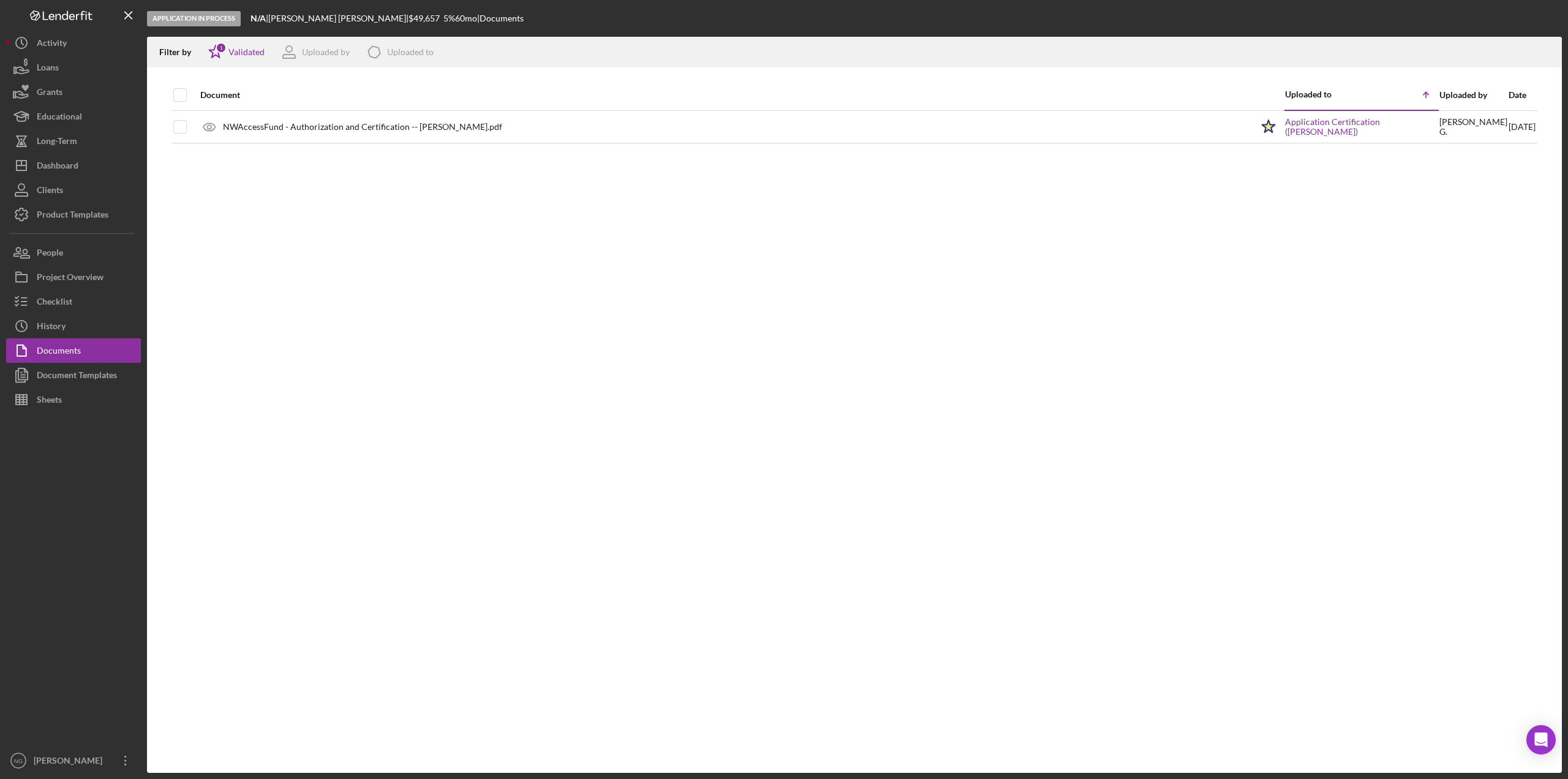
drag, startPoint x: 65, startPoint y: 162, endPoint x: 92, endPoint y: 228, distance: 71.3
click at [65, 162] on div "Dashboard" at bounding box center [58, 167] width 42 height 28
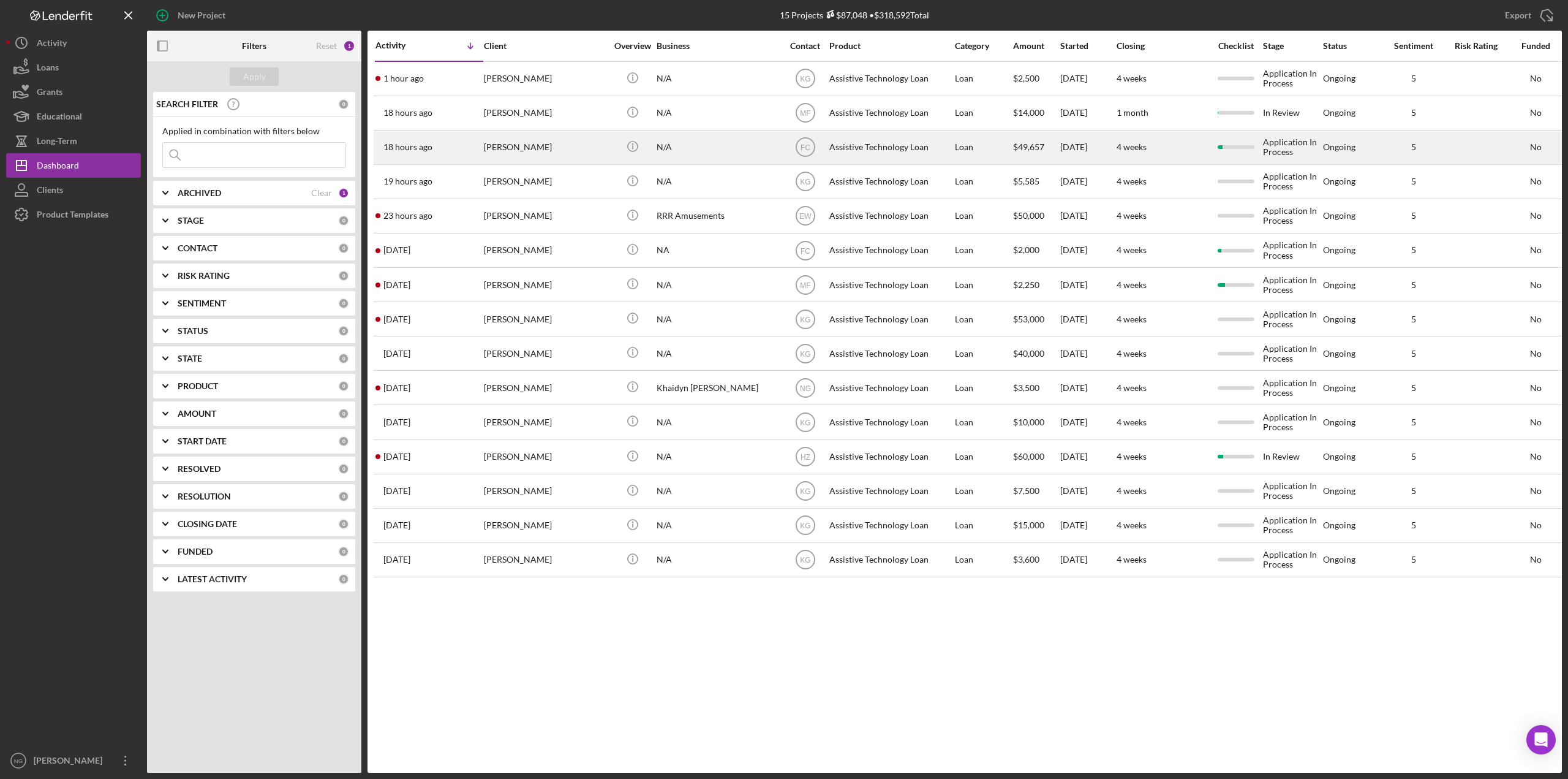
click at [494, 152] on div "[PERSON_NAME]" at bounding box center [545, 147] width 123 height 32
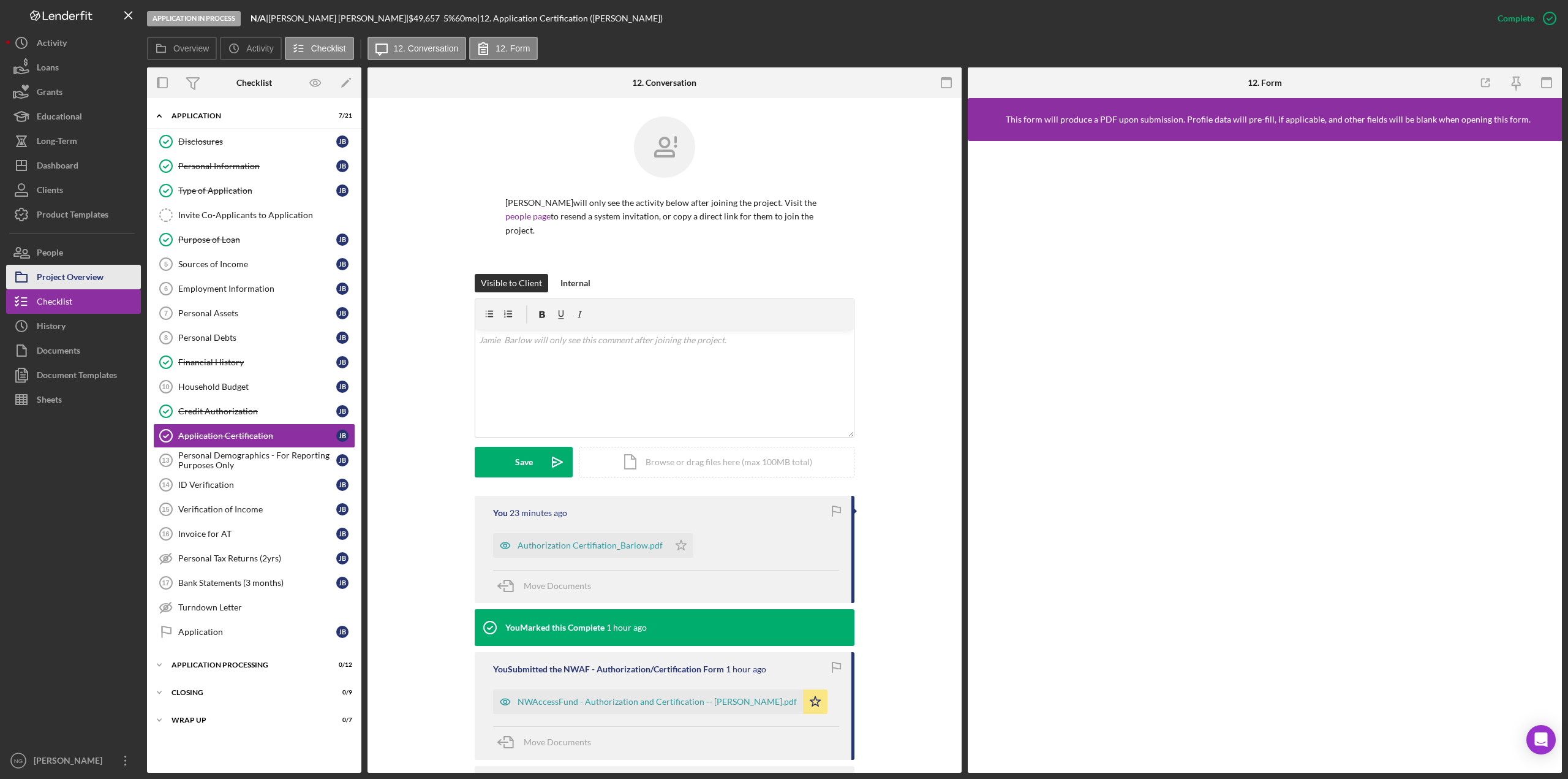
click at [68, 285] on div "Project Overview" at bounding box center [70, 279] width 67 height 28
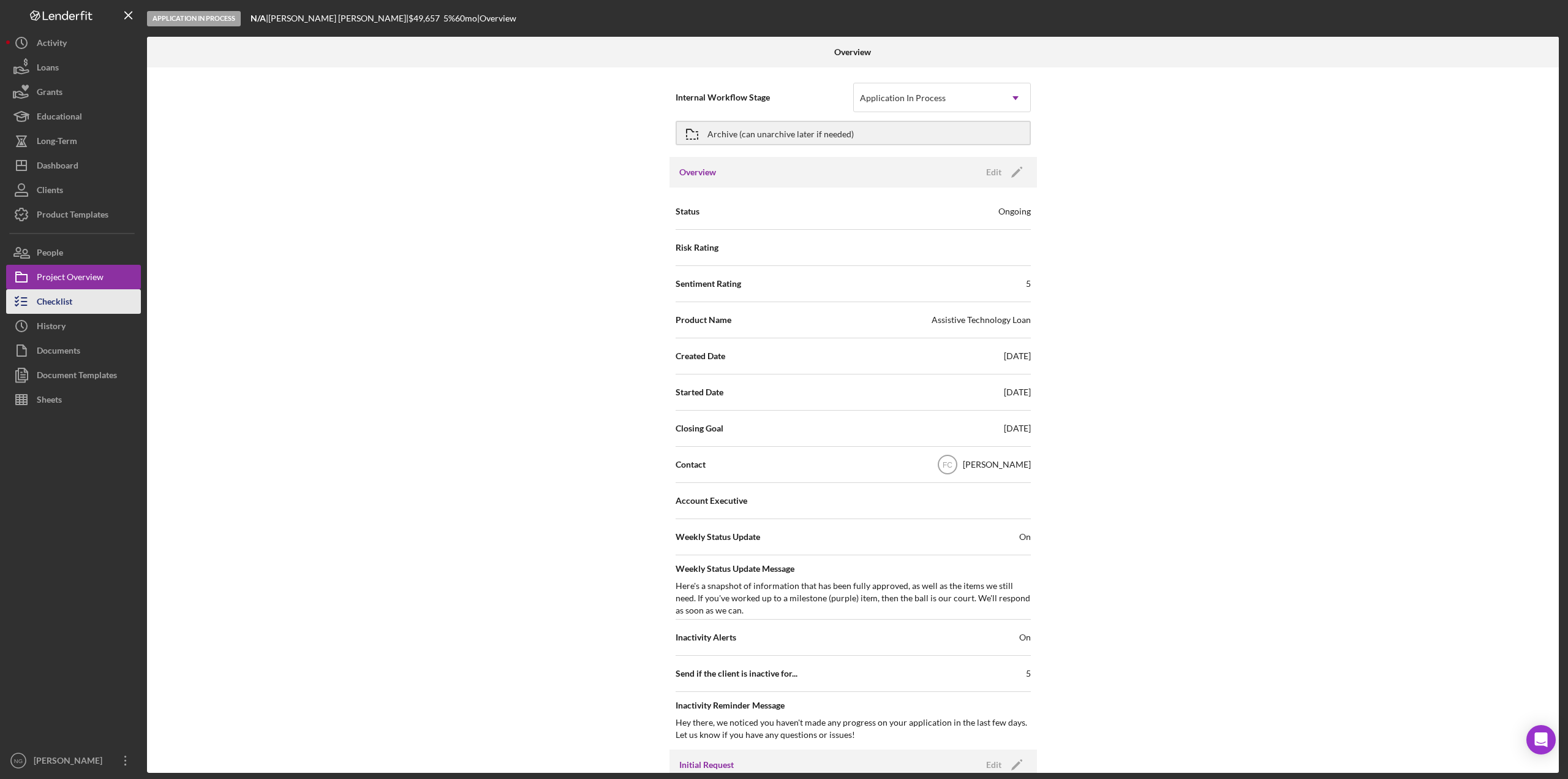
click at [73, 298] on button "Checklist" at bounding box center [73, 302] width 135 height 25
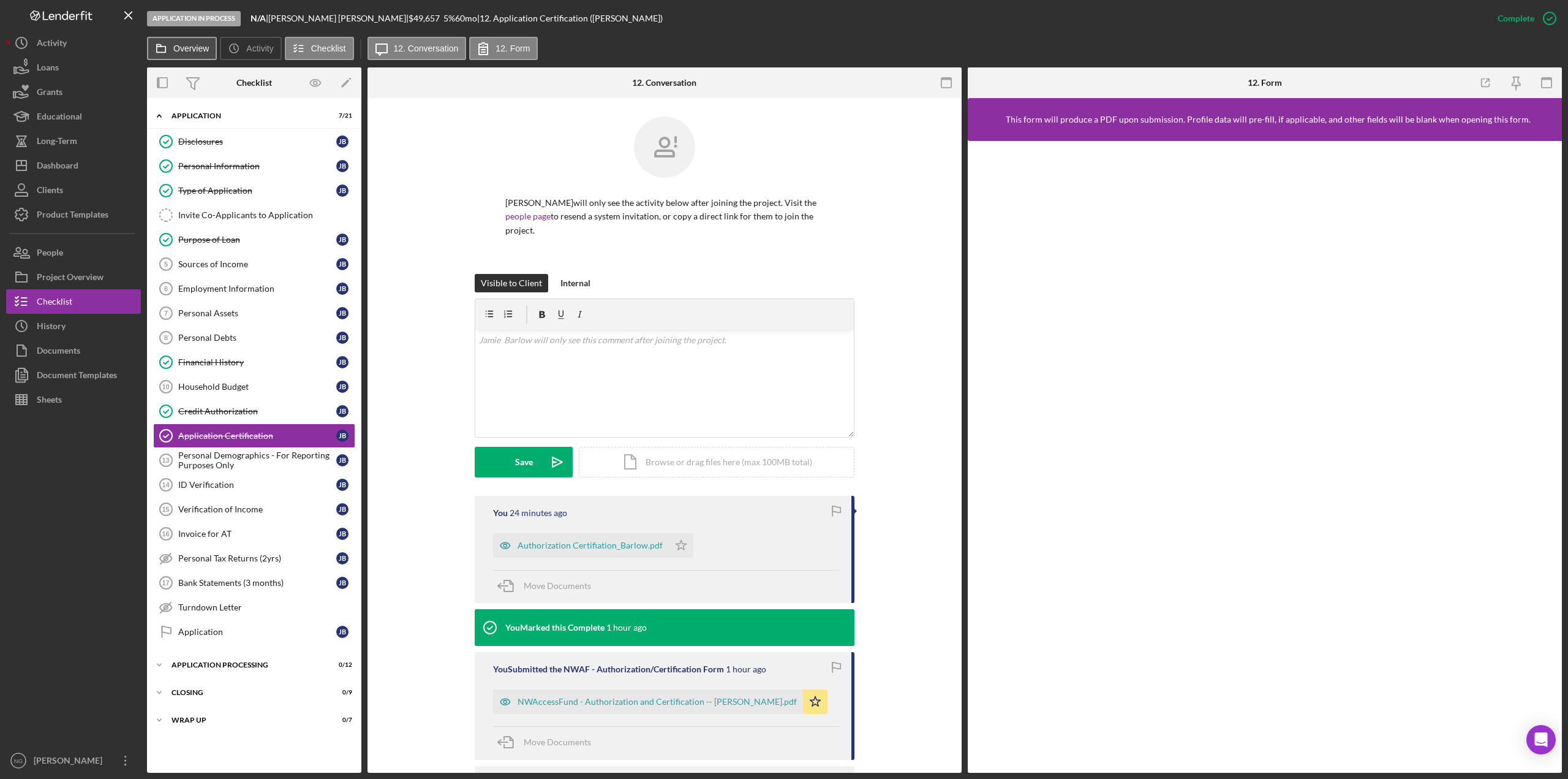
click at [195, 44] on label "Overview" at bounding box center [191, 49] width 35 height 10
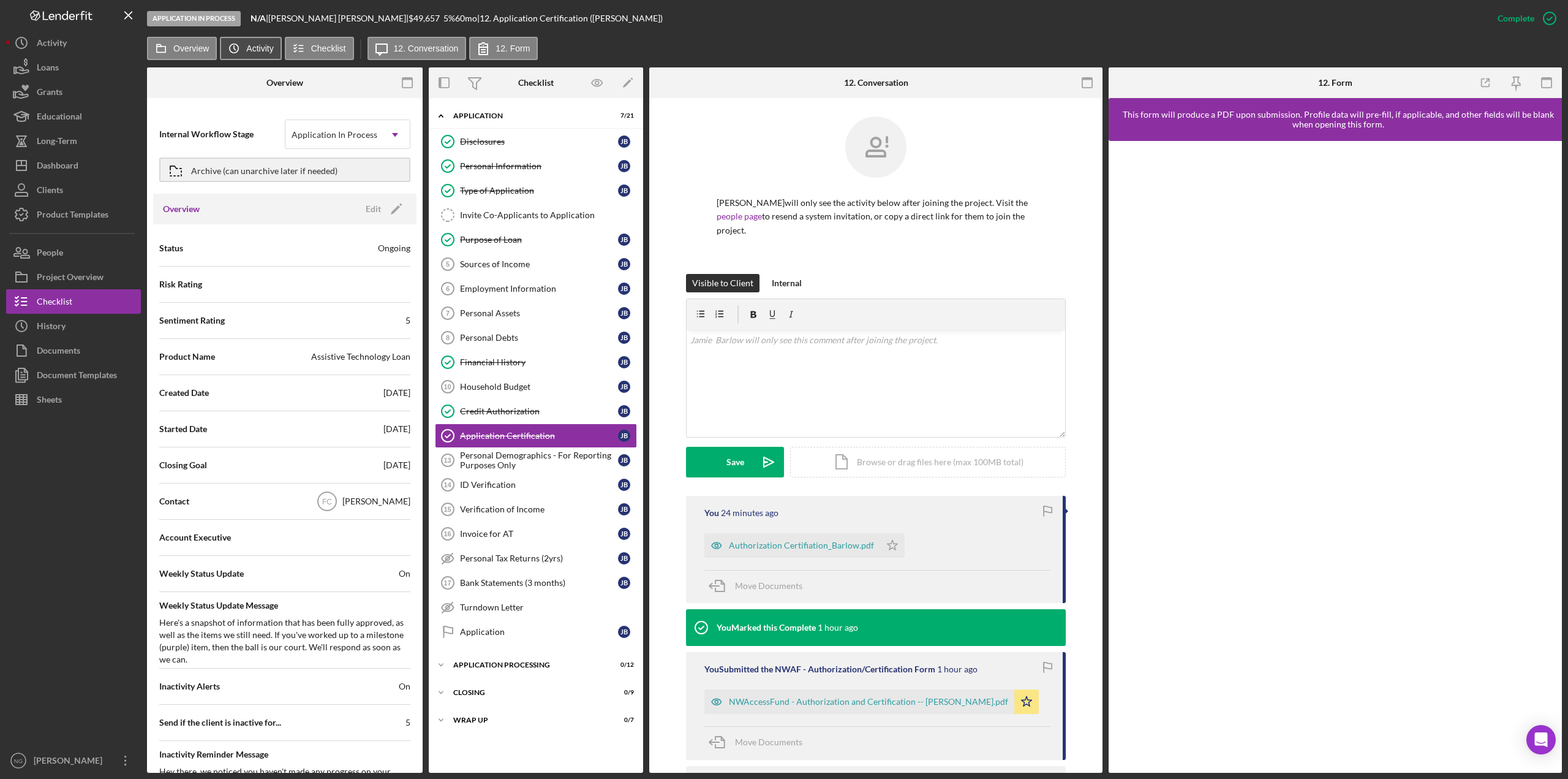
click at [241, 46] on icon "Icon/History" at bounding box center [234, 48] width 25 height 25
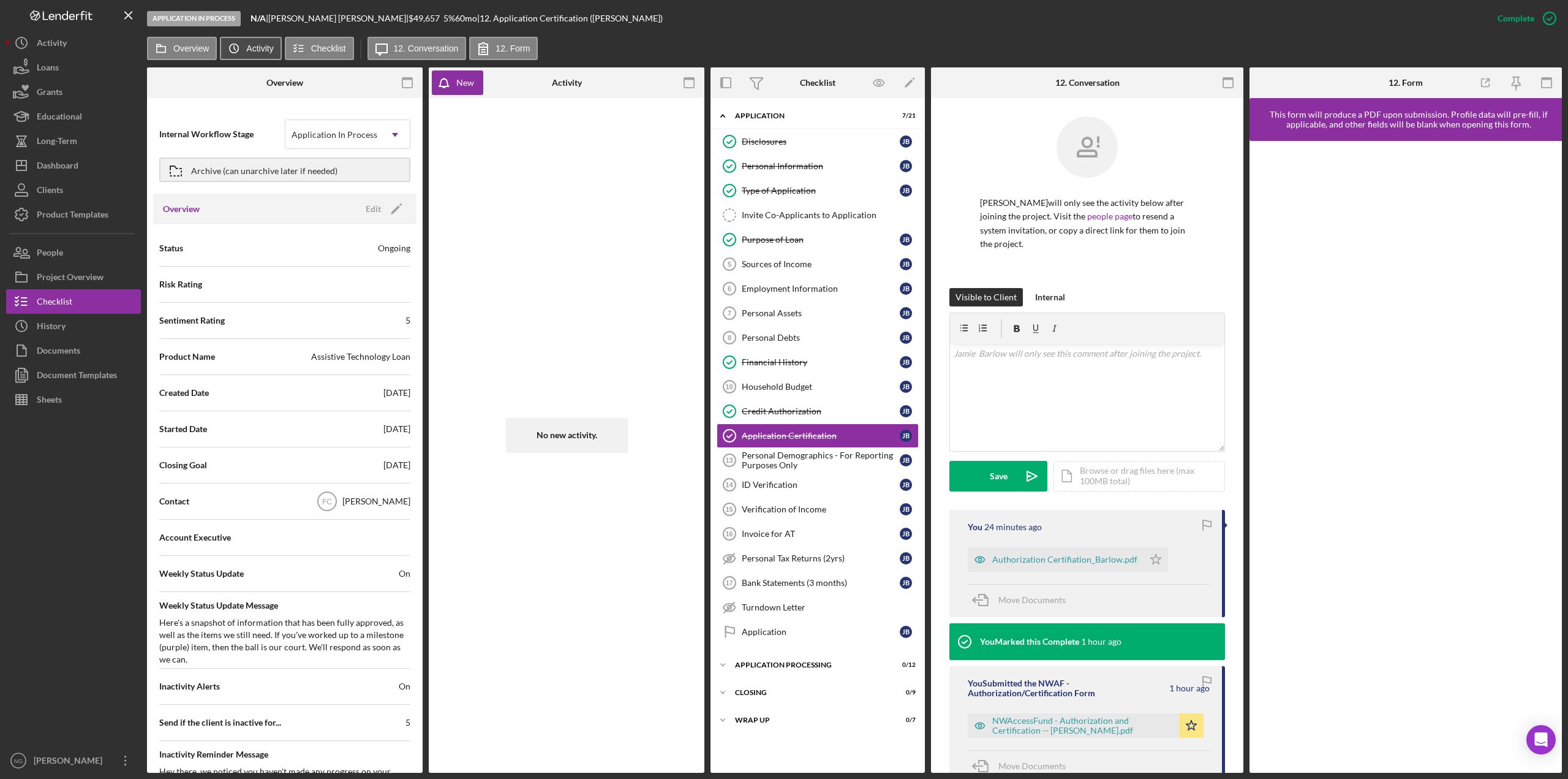
click at [241, 46] on icon "Icon/History" at bounding box center [234, 48] width 25 height 25
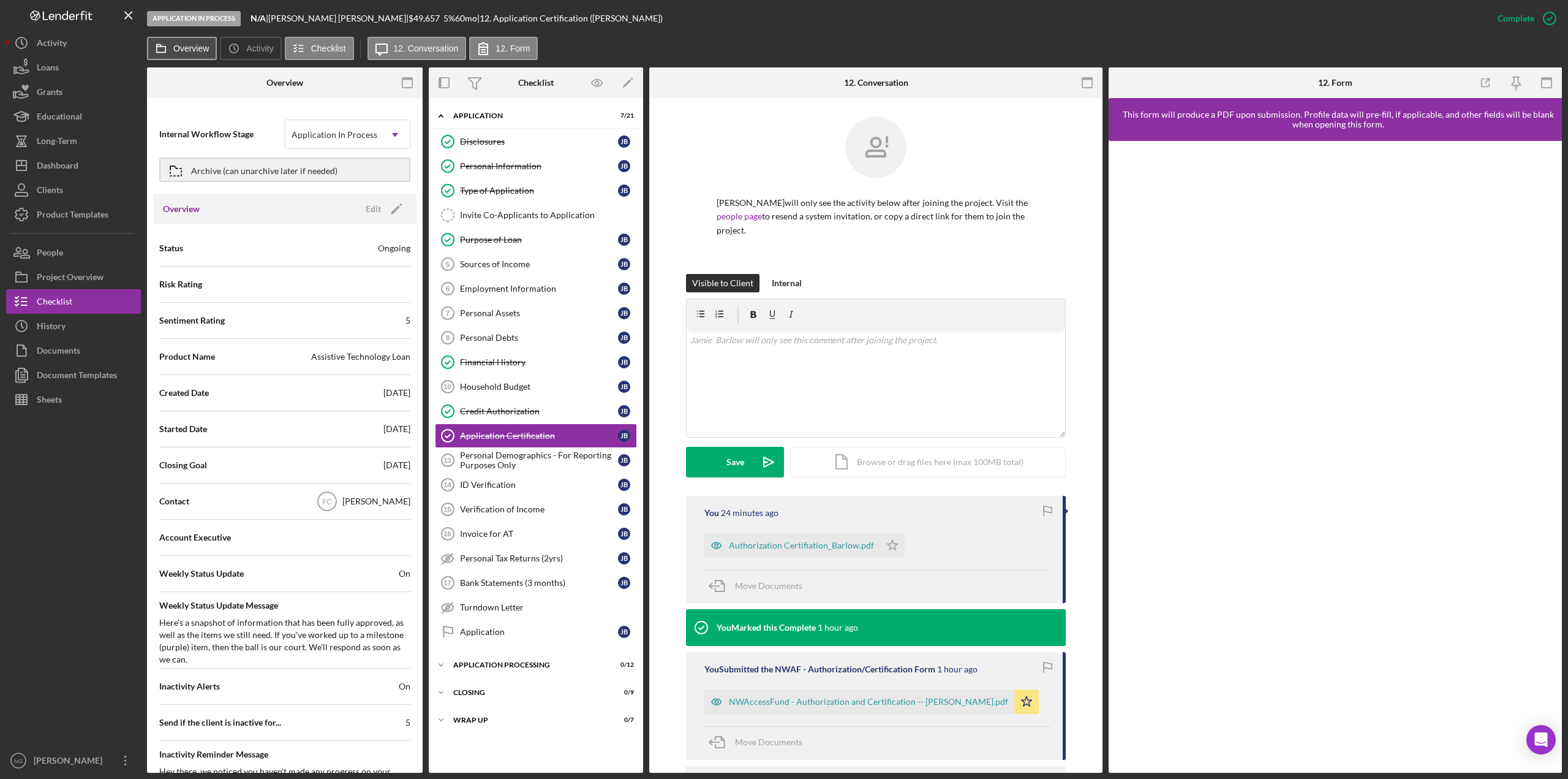
click at [204, 51] on label "Overview" at bounding box center [191, 49] width 35 height 10
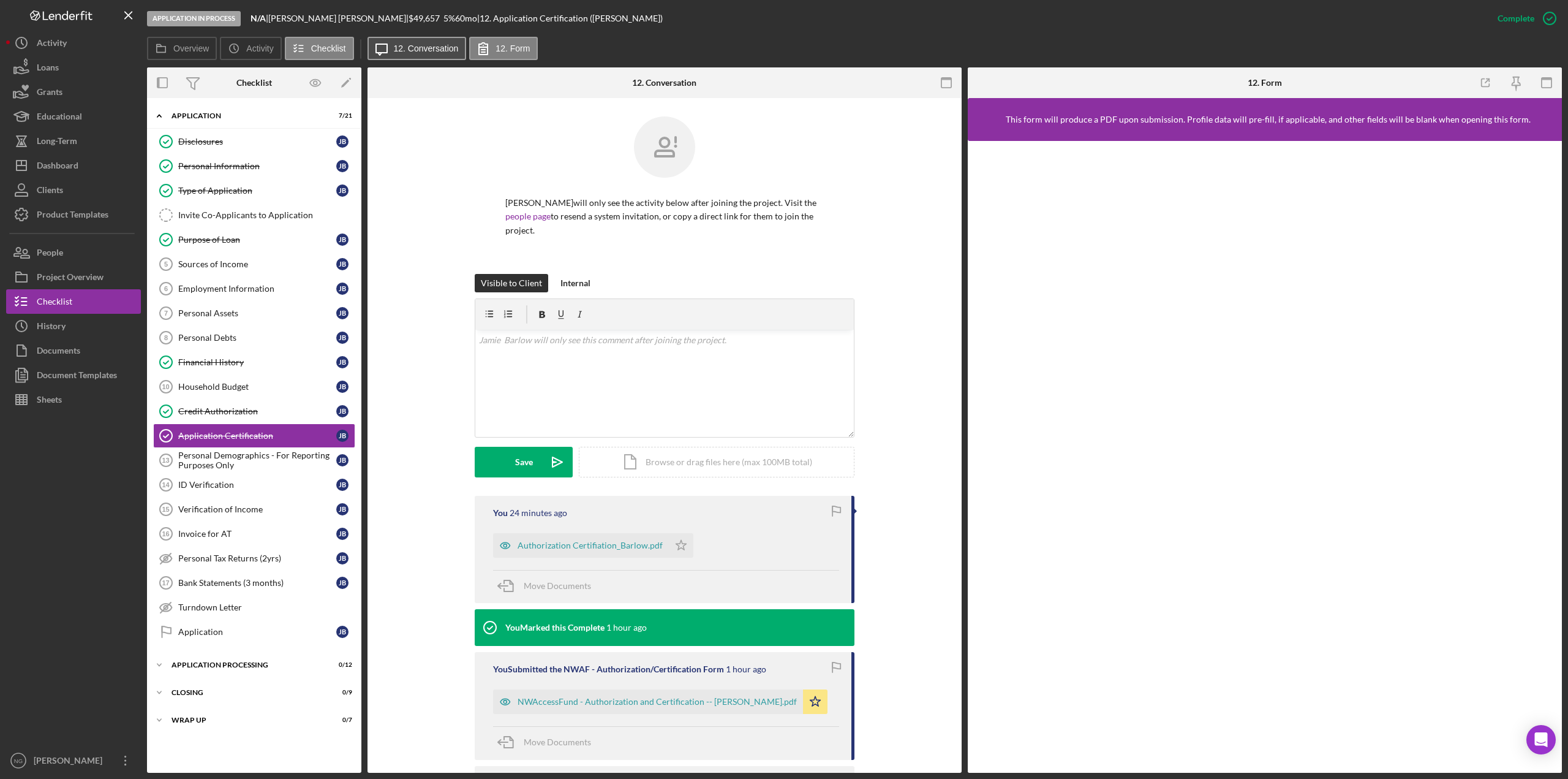
click at [404, 52] on label "12. Conversation" at bounding box center [426, 49] width 65 height 10
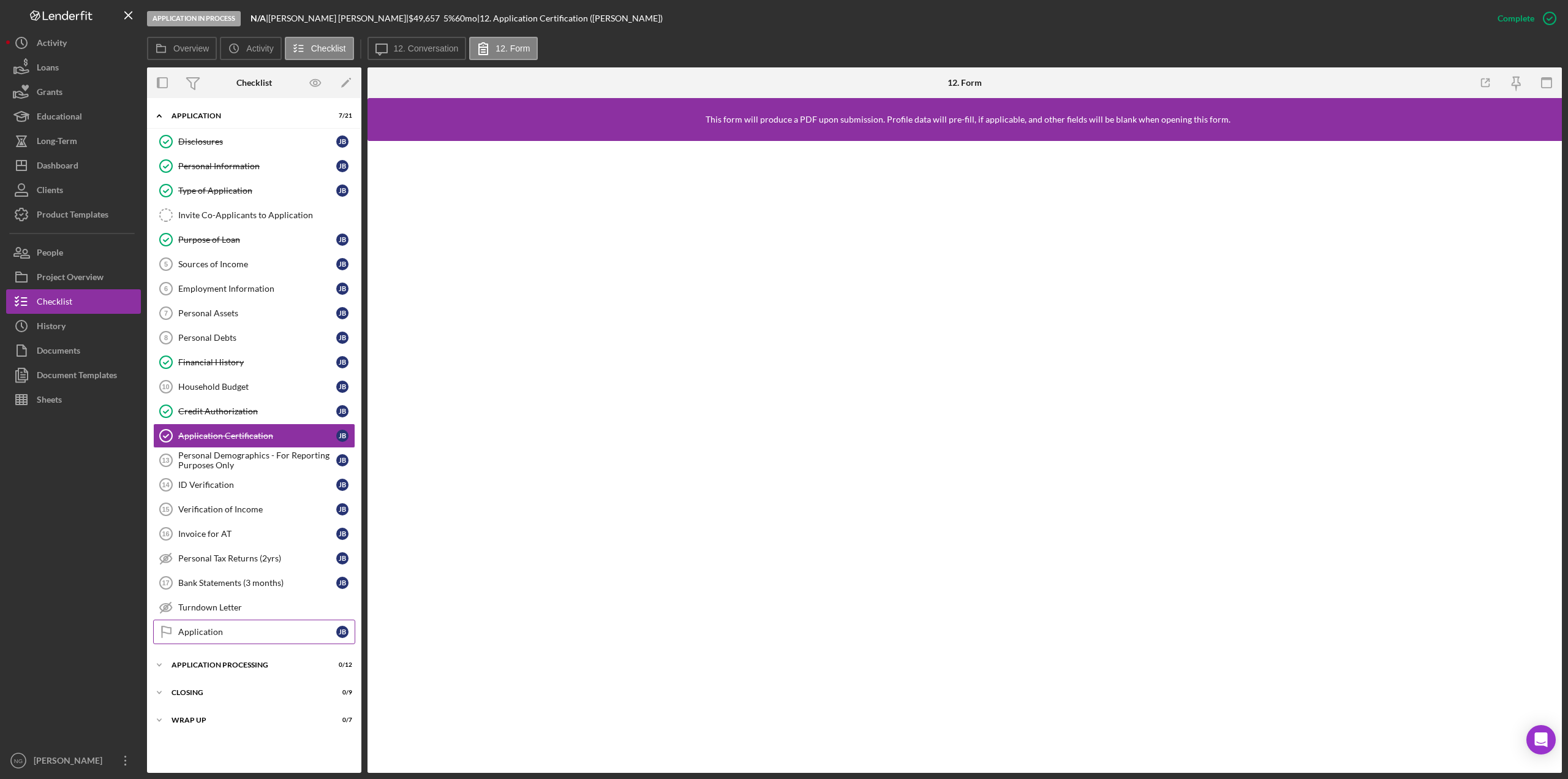
click at [224, 636] on div "Application" at bounding box center [257, 632] width 158 height 10
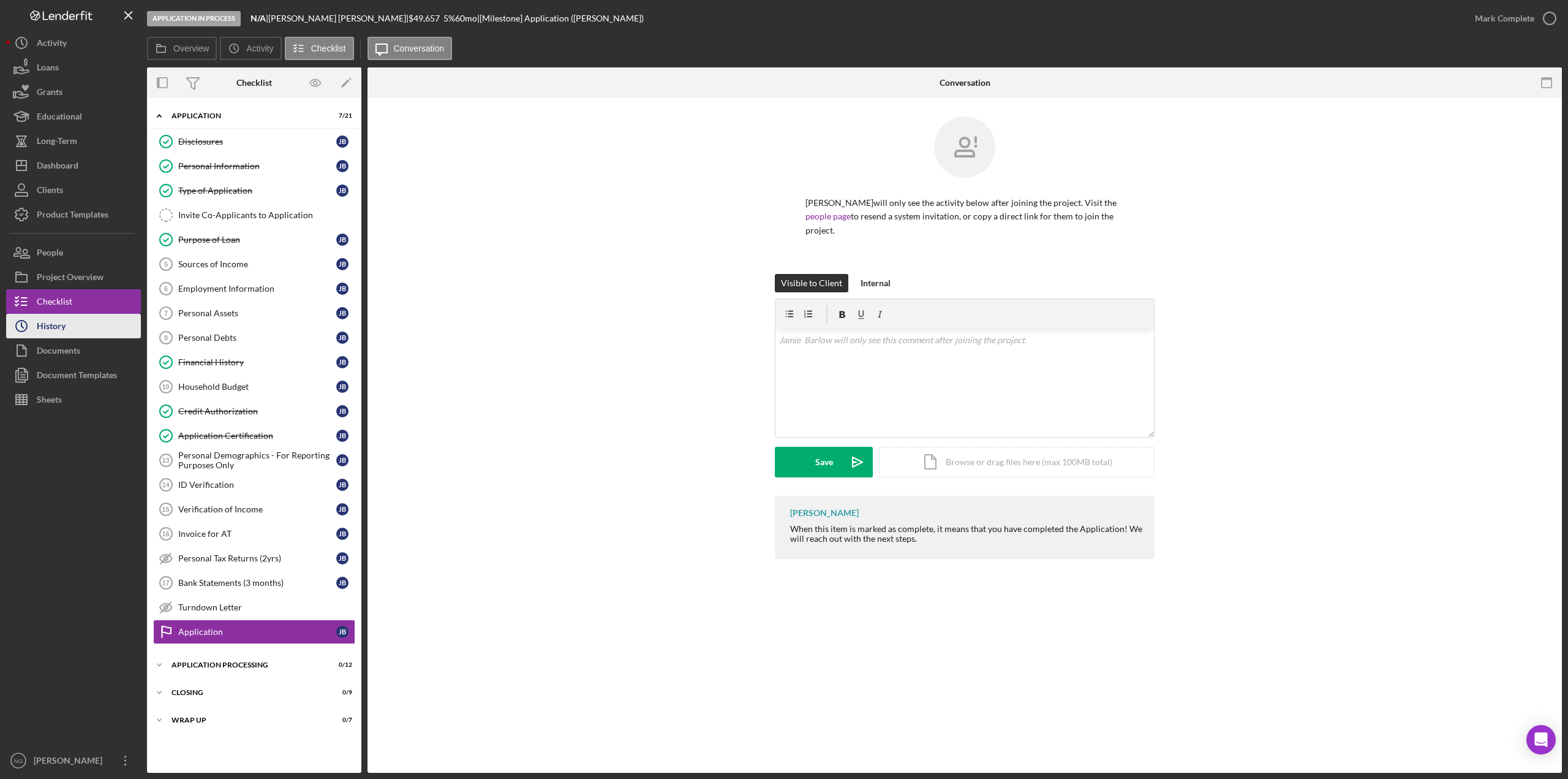
click at [70, 336] on button "Icon/History History" at bounding box center [73, 326] width 135 height 25
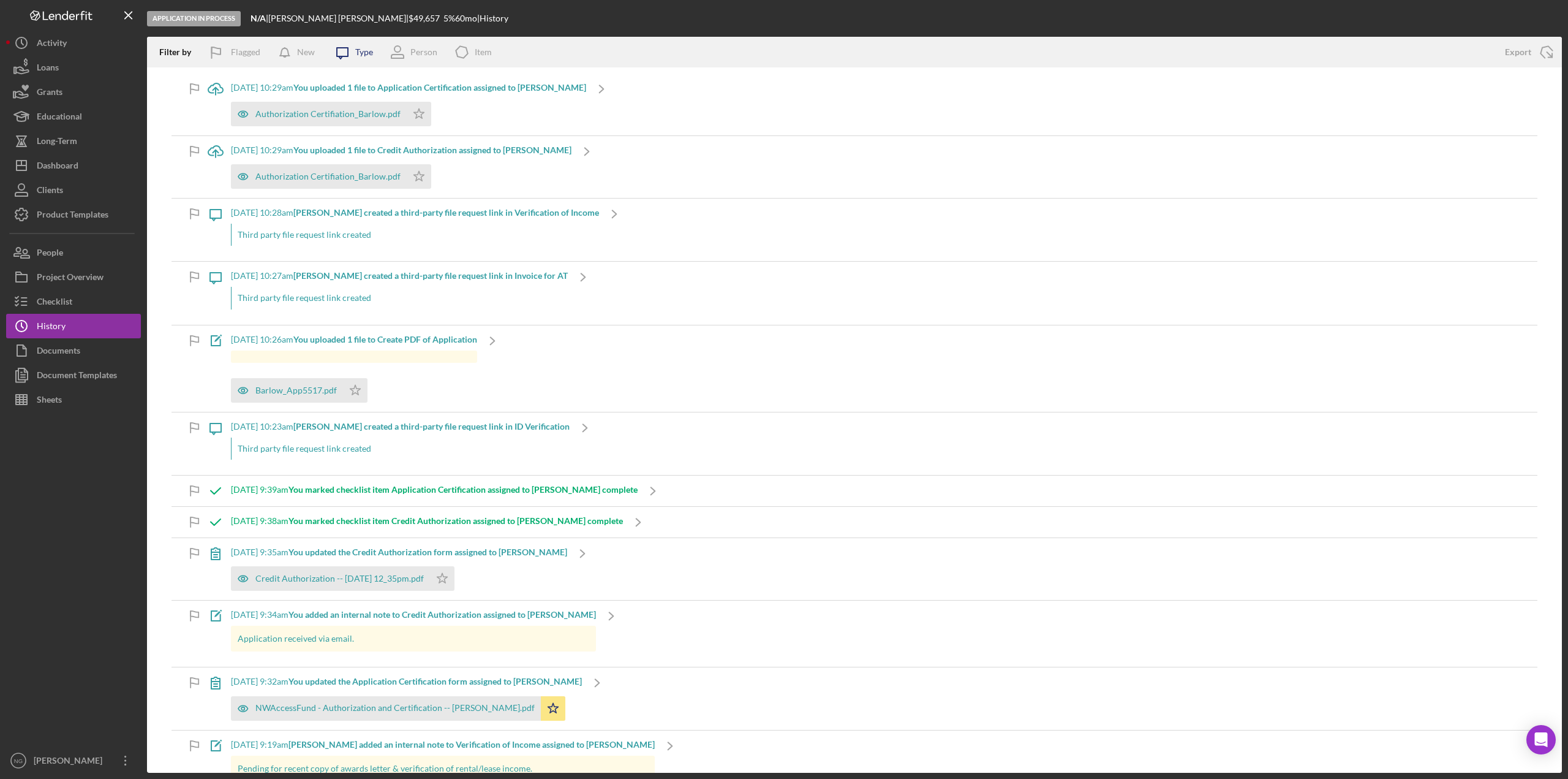
click at [356, 56] on icon "Icon/Message" at bounding box center [343, 52] width 30 height 30
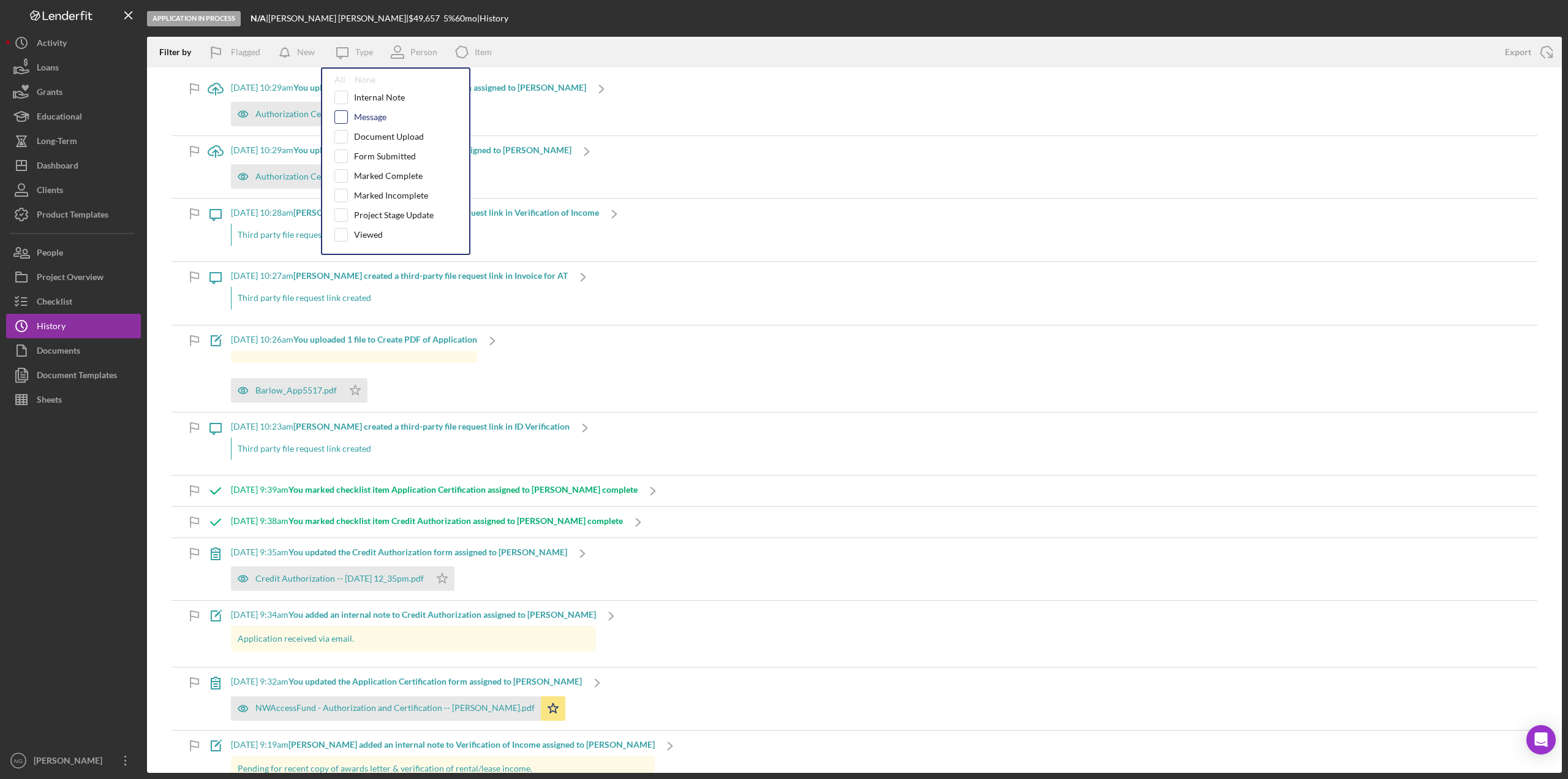
click at [343, 115] on input "checkbox" at bounding box center [341, 116] width 12 height 12
checkbox input "true"
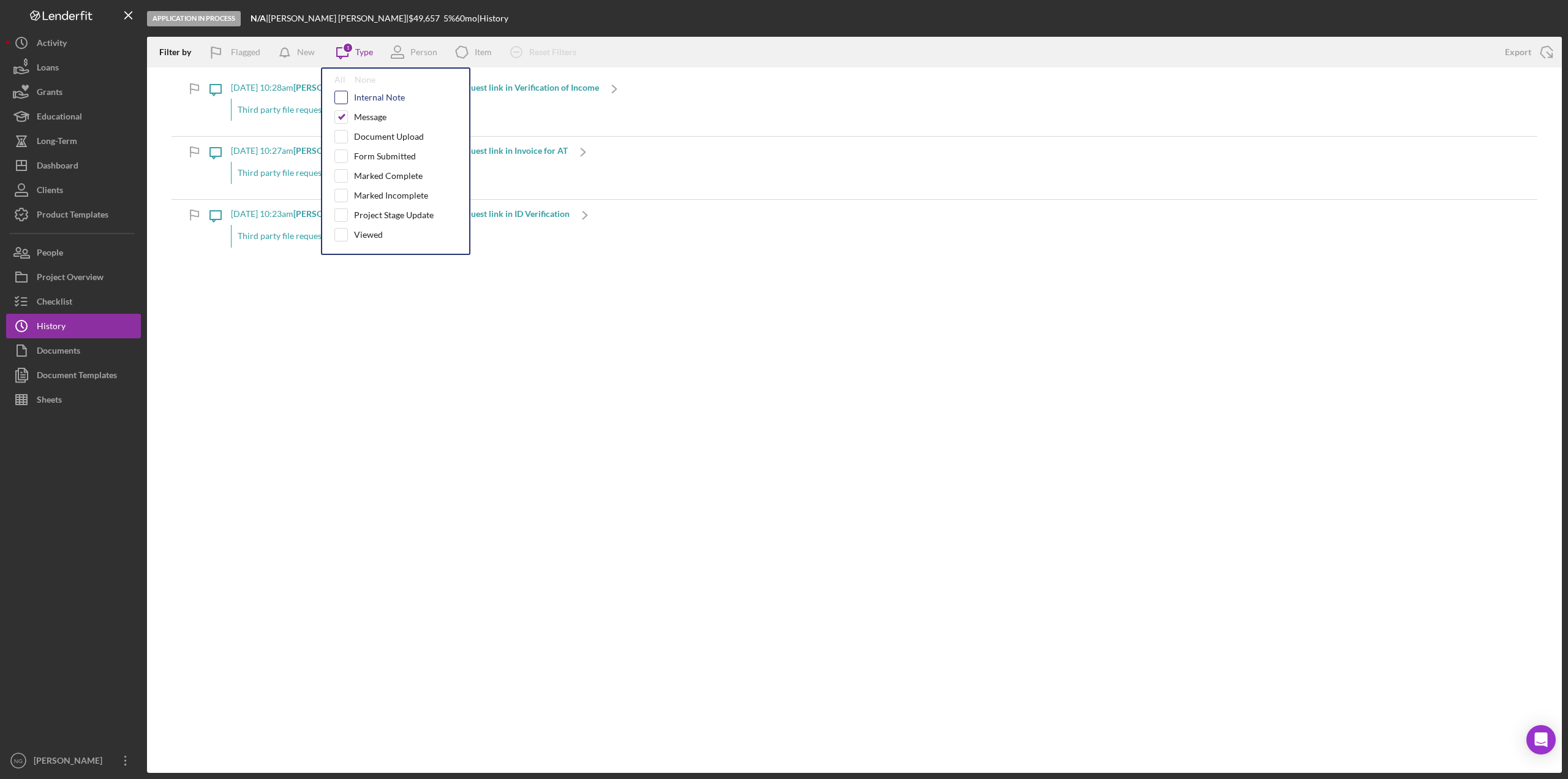
click at [342, 92] on input "checkbox" at bounding box center [341, 97] width 12 height 12
checkbox input "true"
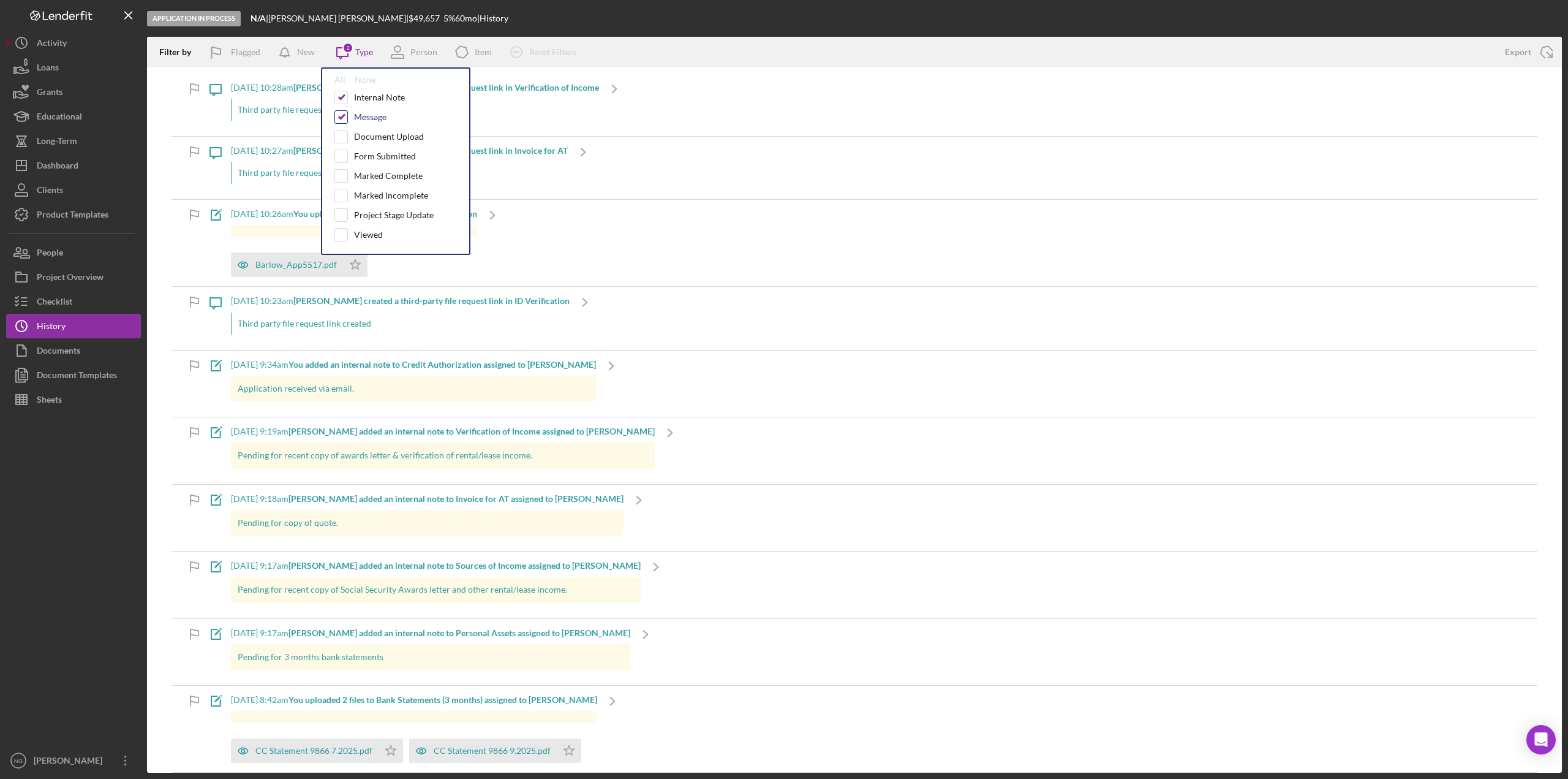
click at [341, 115] on input "checkbox" at bounding box center [341, 116] width 12 height 12
checkbox input "false"
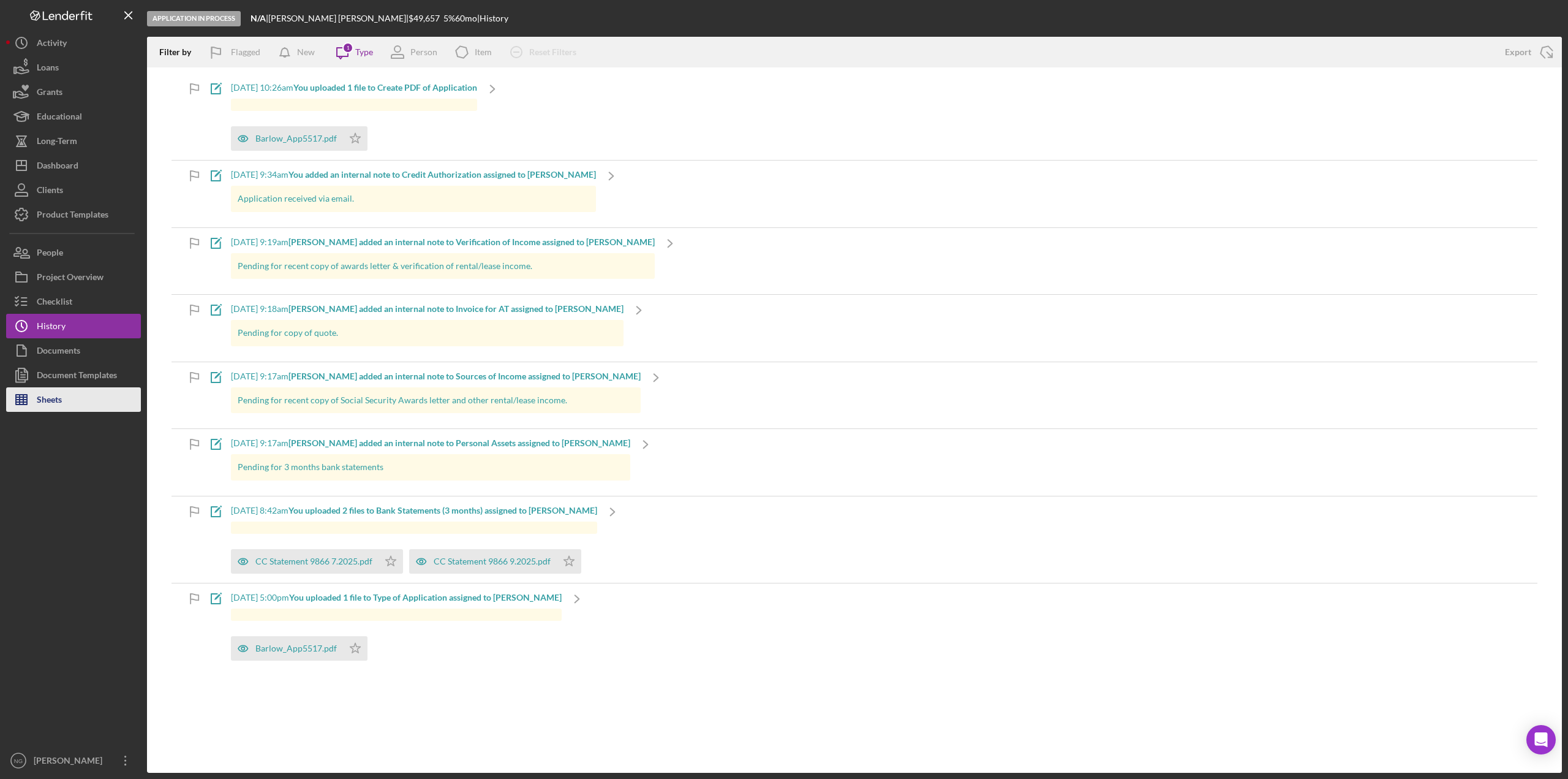
click at [59, 393] on div "Sheets" at bounding box center [49, 402] width 25 height 28
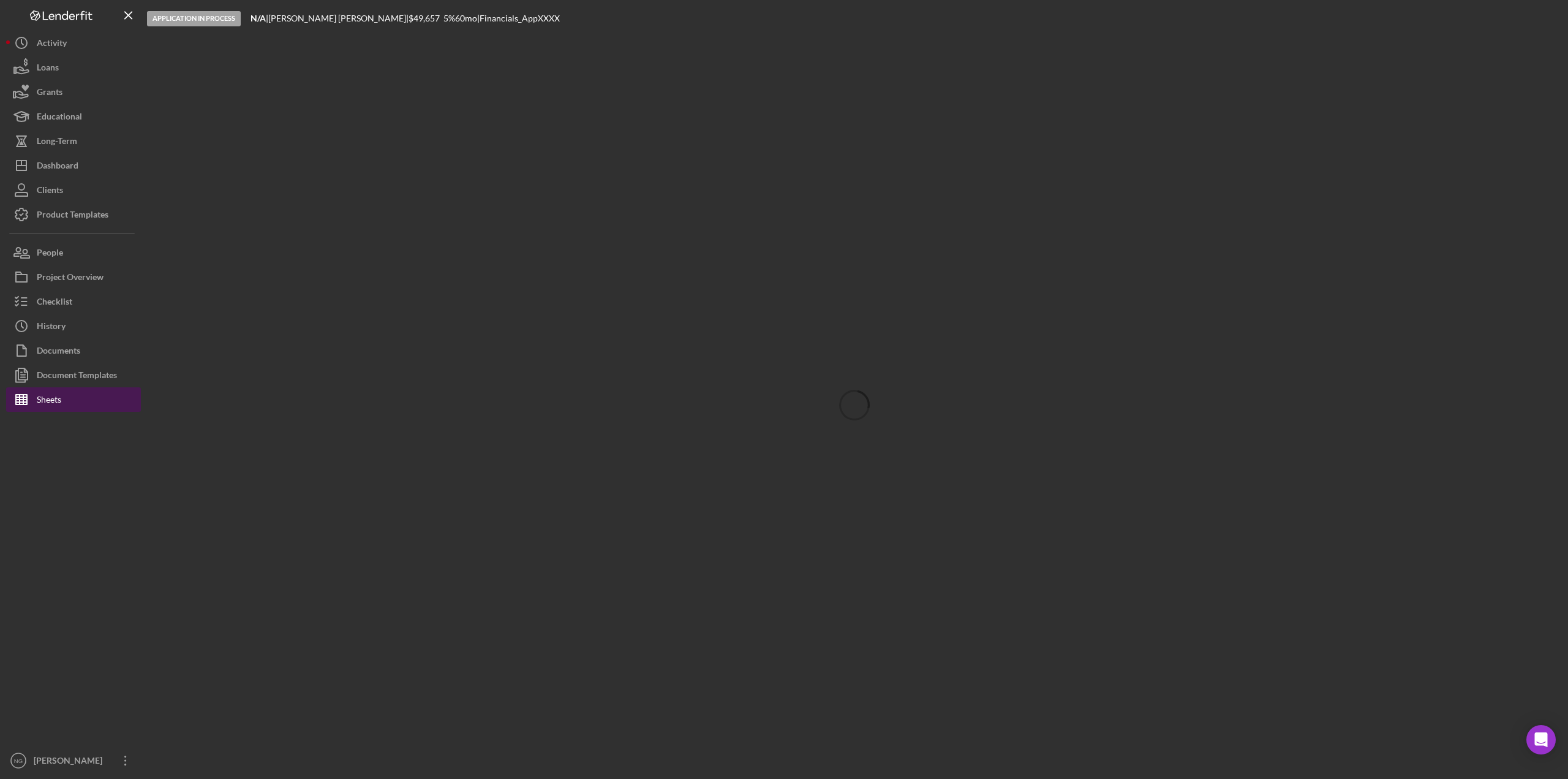
click at [50, 402] on div "Sheets" at bounding box center [49, 402] width 25 height 28
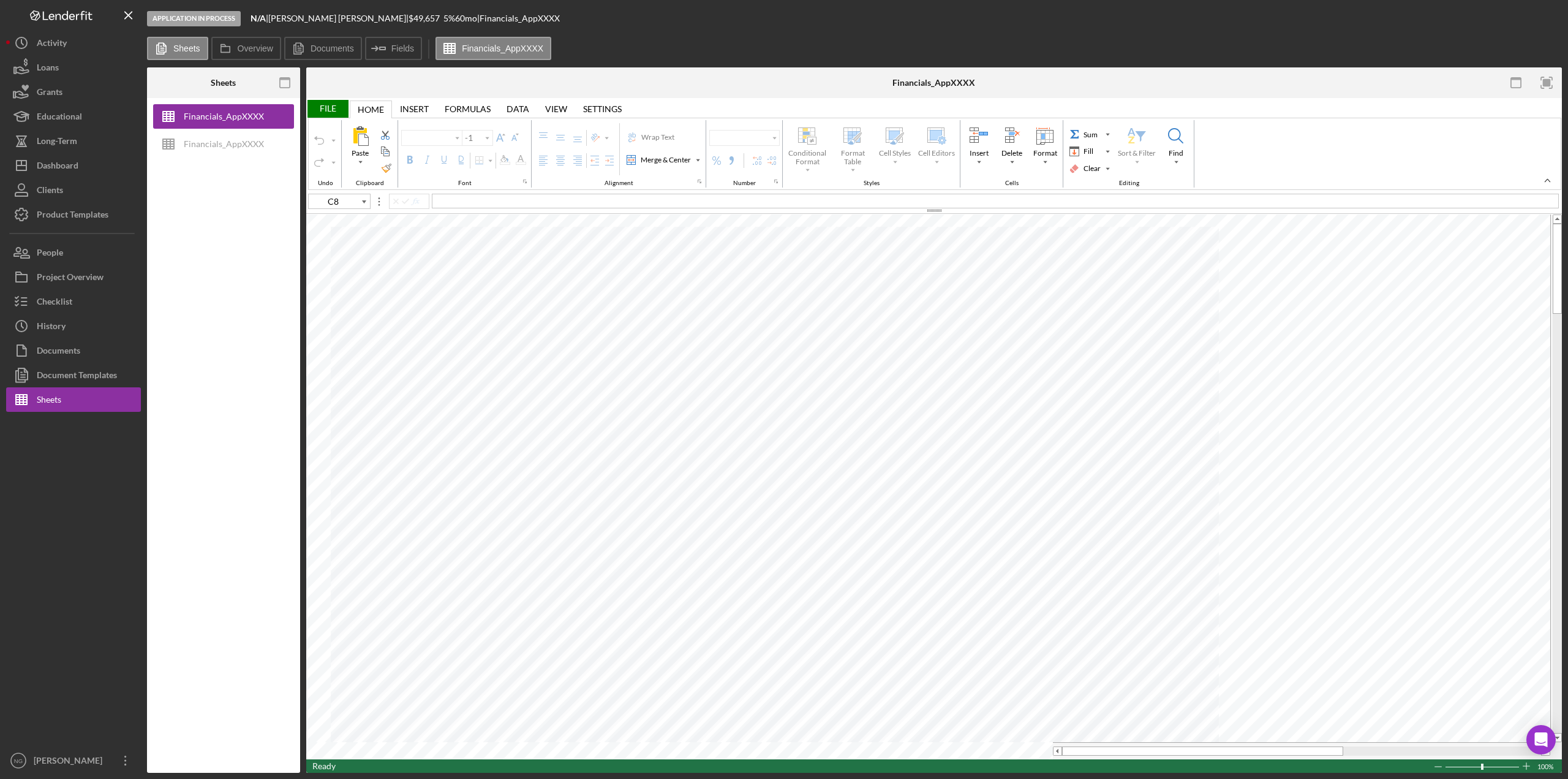
type input "Arial"
type input "11"
click at [236, 141] on div "Financials_AppXXXX" at bounding box center [224, 144] width 80 height 25
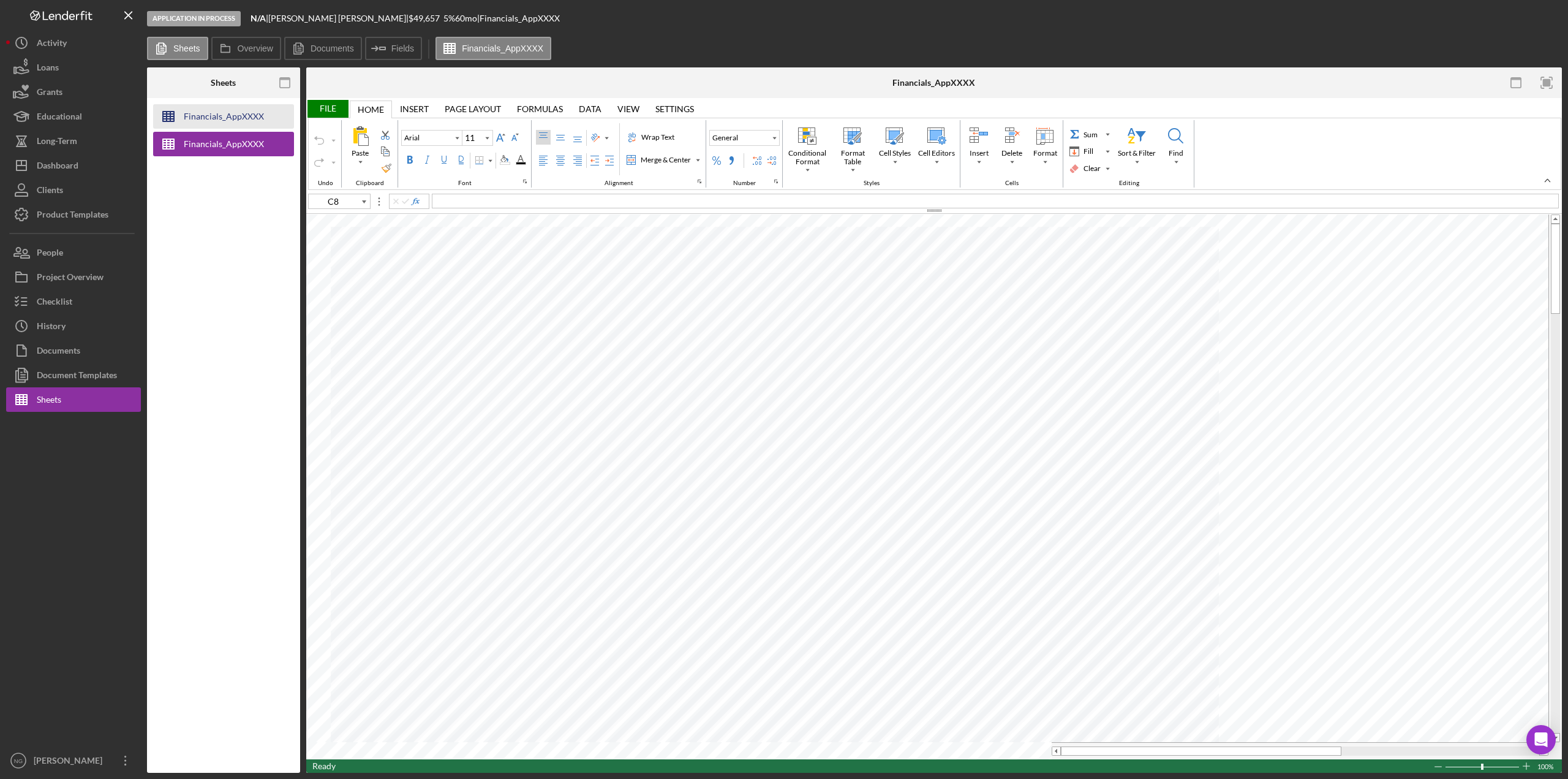
click at [235, 120] on div "Financials_AppXXXX" at bounding box center [224, 116] width 80 height 25
click at [109, 369] on div "Document Templates" at bounding box center [76, 377] width 80 height 28
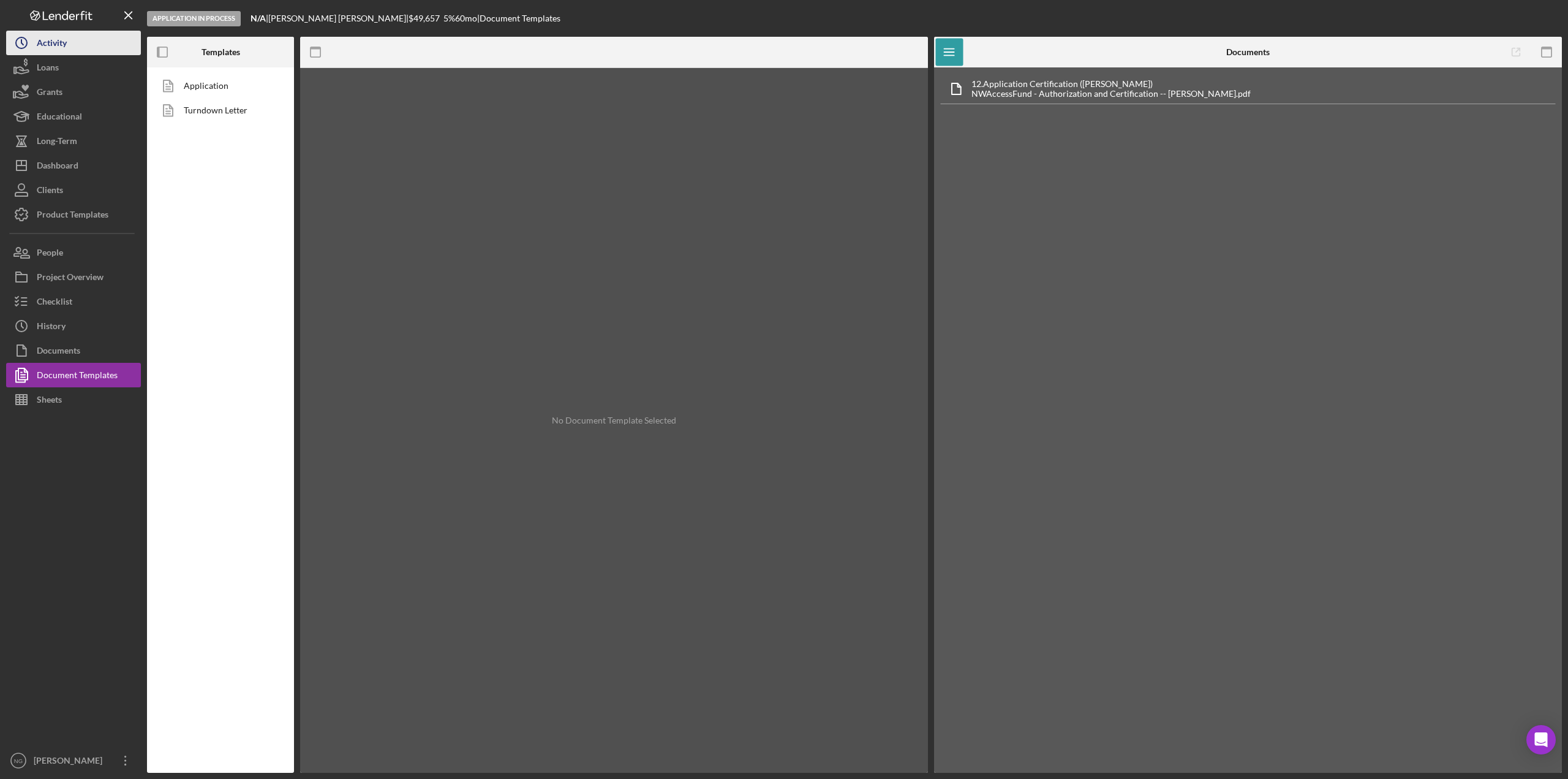
click at [52, 46] on div "Activity" at bounding box center [51, 44] width 30 height 28
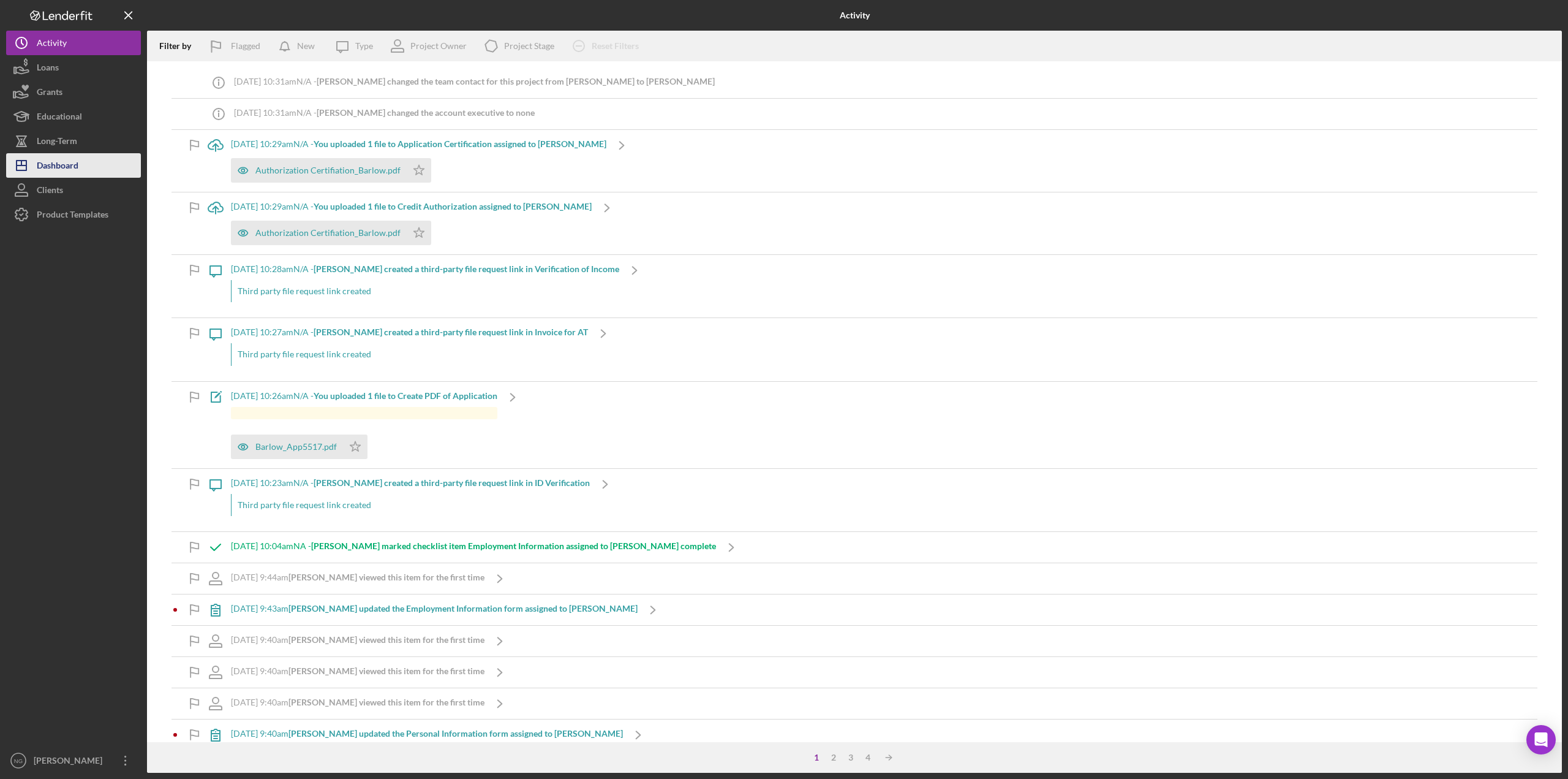
click at [63, 160] on div "Dashboard" at bounding box center [58, 167] width 42 height 28
